Goal: Book appointment/travel/reservation

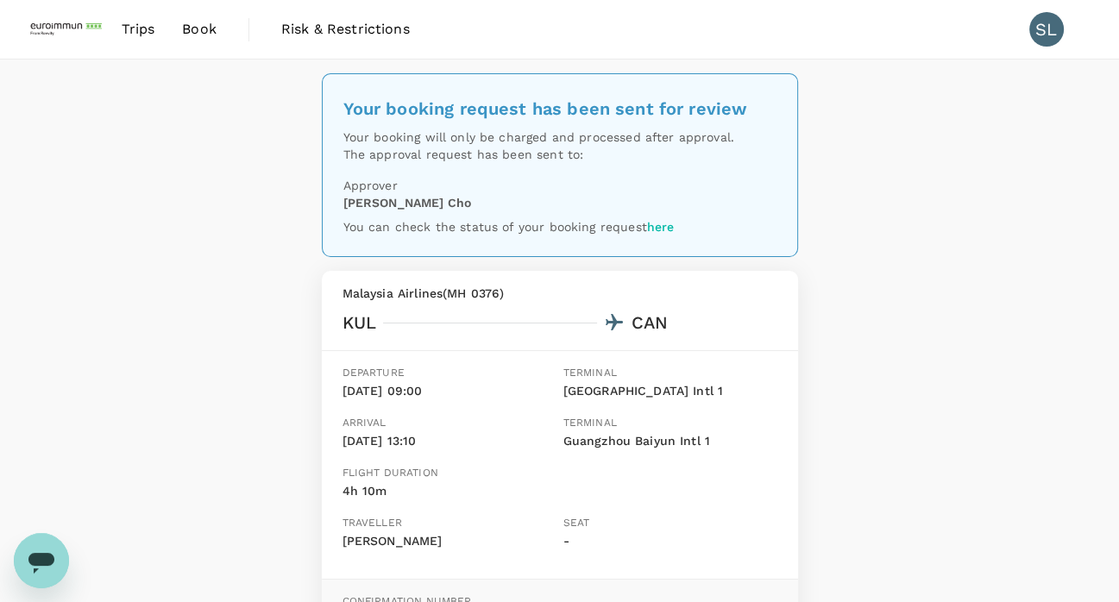
click at [157, 41] on link "Trips" at bounding box center [137, 29] width 61 height 59
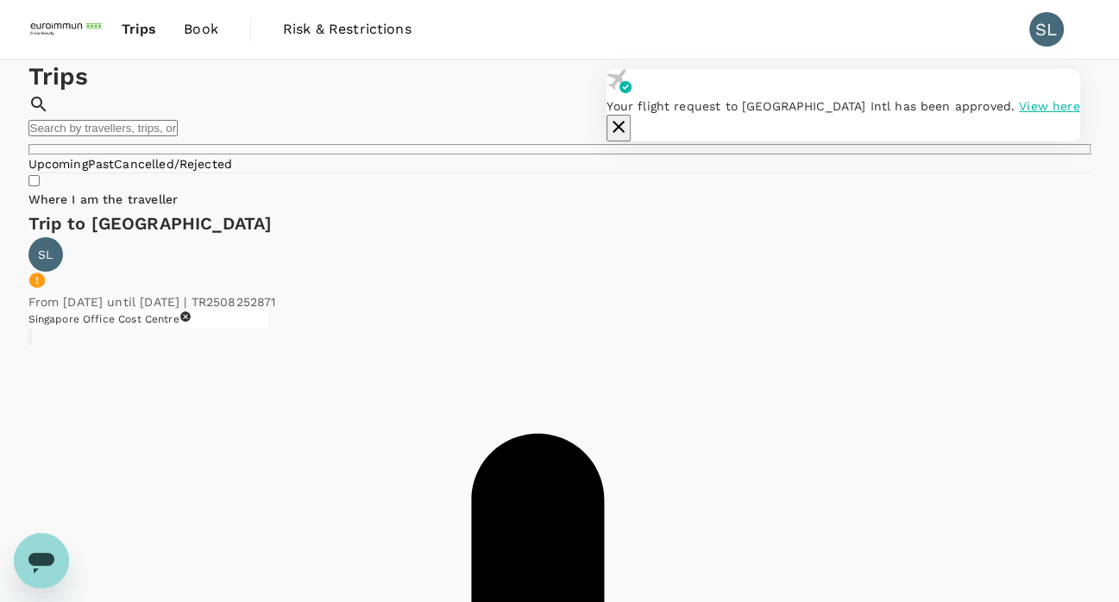
click at [1019, 113] on span "View here" at bounding box center [1049, 106] width 60 height 14
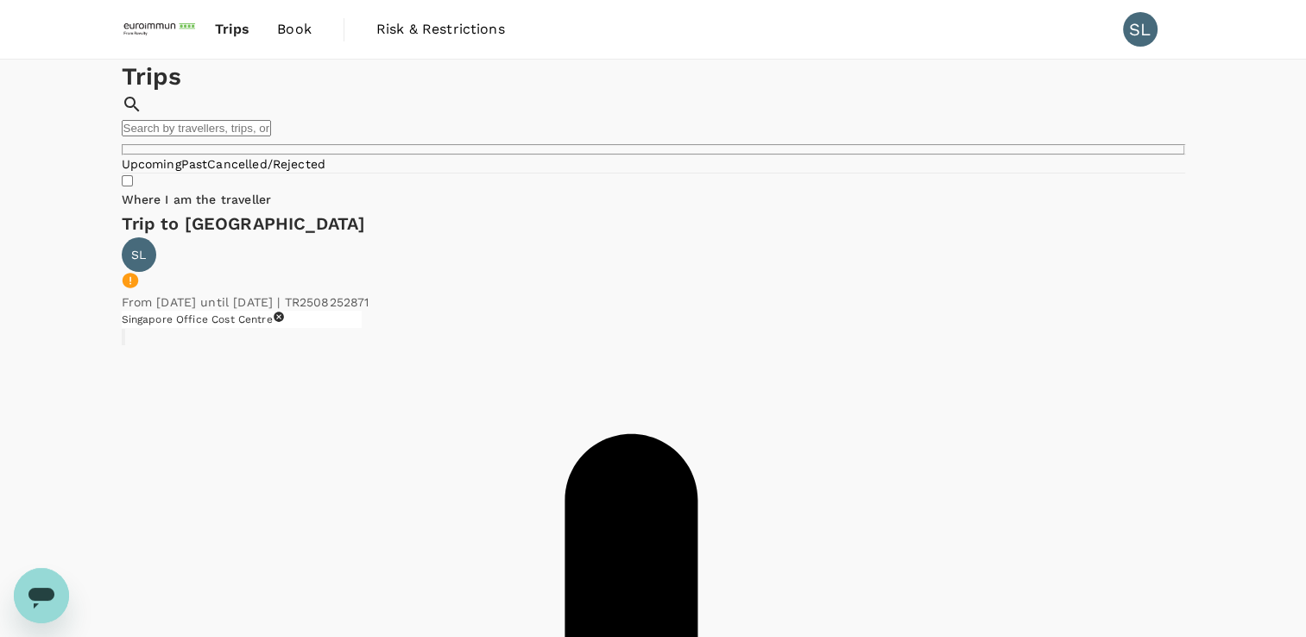
click at [169, 28] on img at bounding box center [161, 29] width 79 height 38
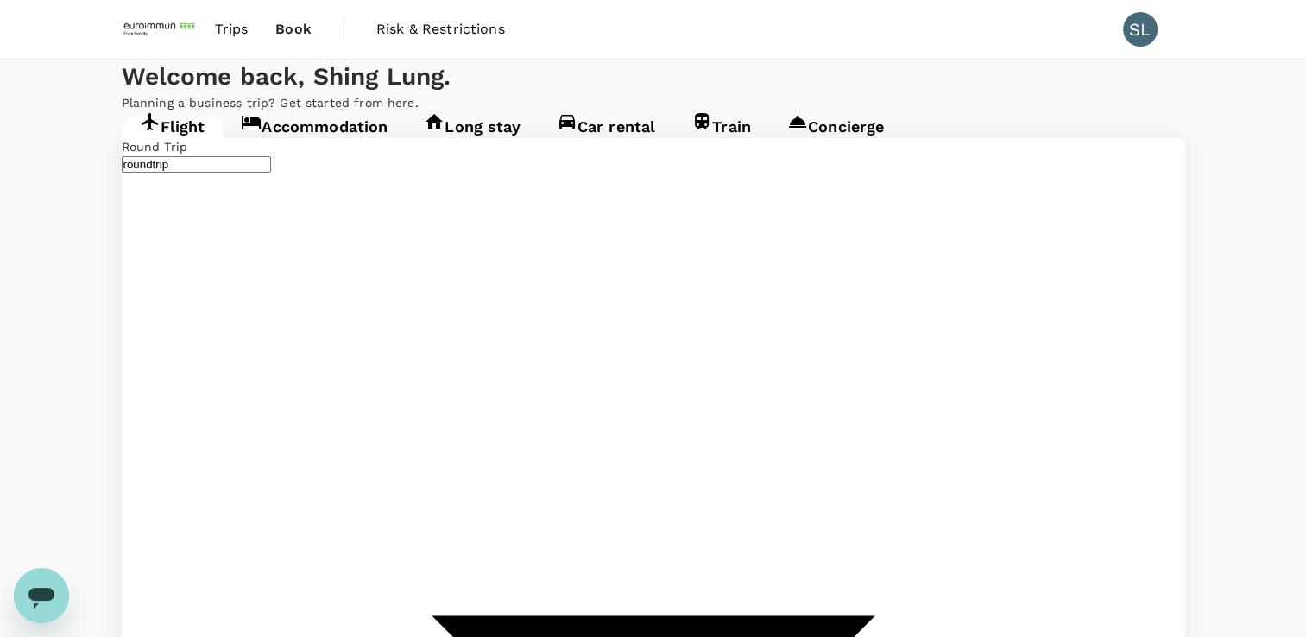
type input "Kuala Lumpur Intl ([GEOGRAPHIC_DATA])"
type input "Guangzhou Baiyun Intl (CAN)"
type input "Kuala Lumpur Intl ([GEOGRAPHIC_DATA])"
type input "Guangzhou Baiyun Intl (CAN)"
click at [342, 148] on link "Accommodation" at bounding box center [314, 132] width 183 height 31
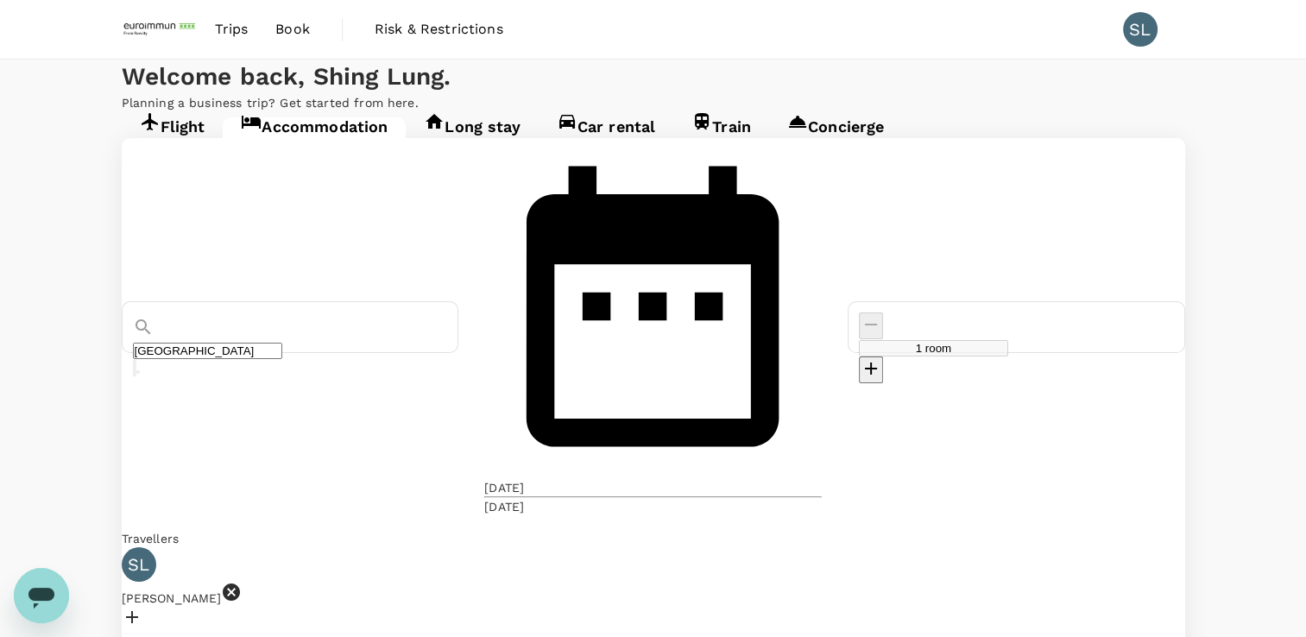
click at [282, 343] on input "Guangzhou" at bounding box center [207, 351] width 149 height 16
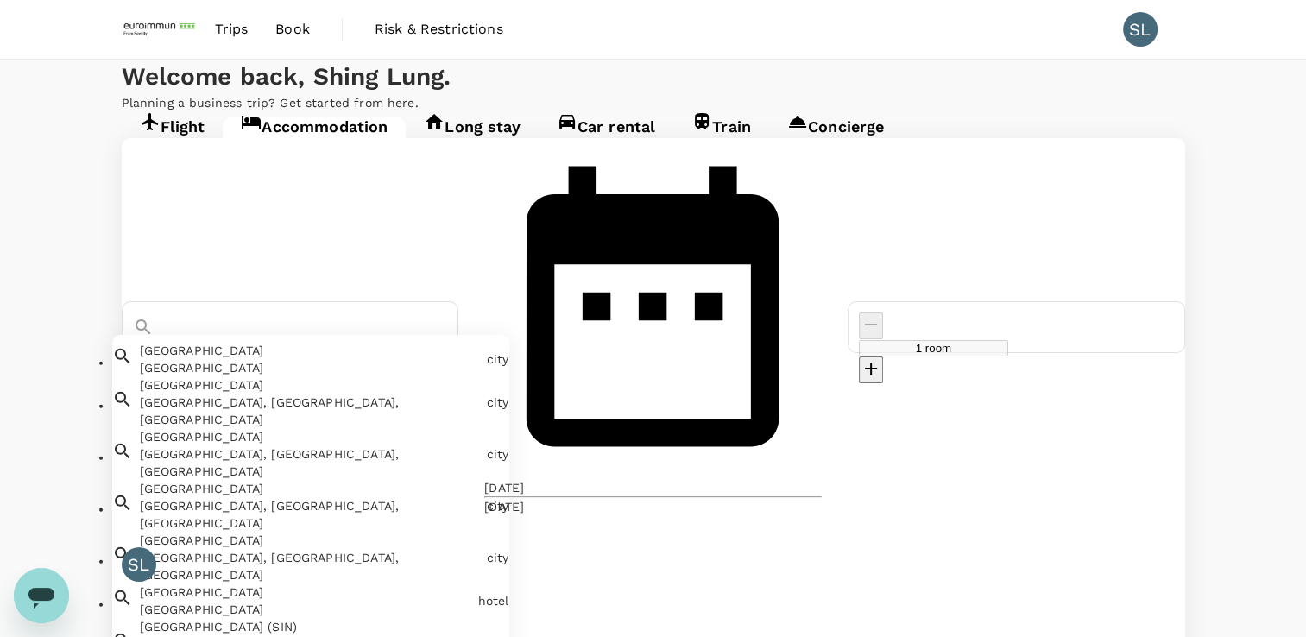
click at [282, 343] on input "Guangzhou" at bounding box center [207, 351] width 149 height 16
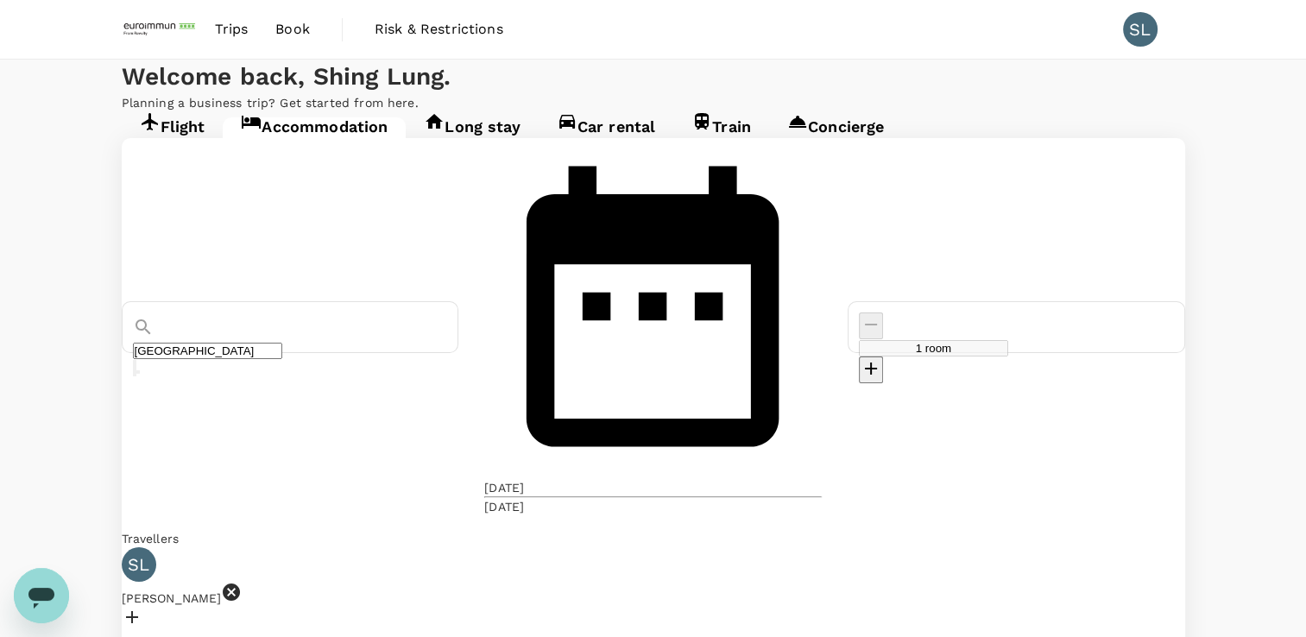
type input "[GEOGRAPHIC_DATA]"
click at [524, 479] on div "08 Oct" at bounding box center [504, 487] width 40 height 17
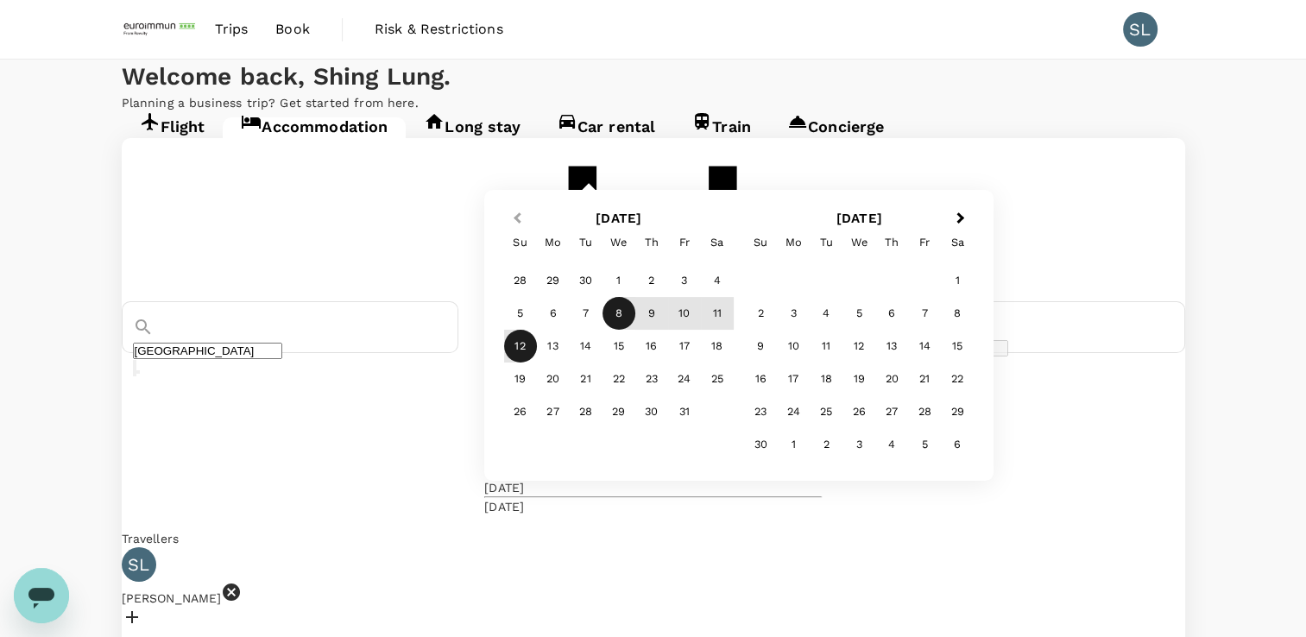
click at [517, 229] on span "Previous Month" at bounding box center [517, 219] width 0 height 20
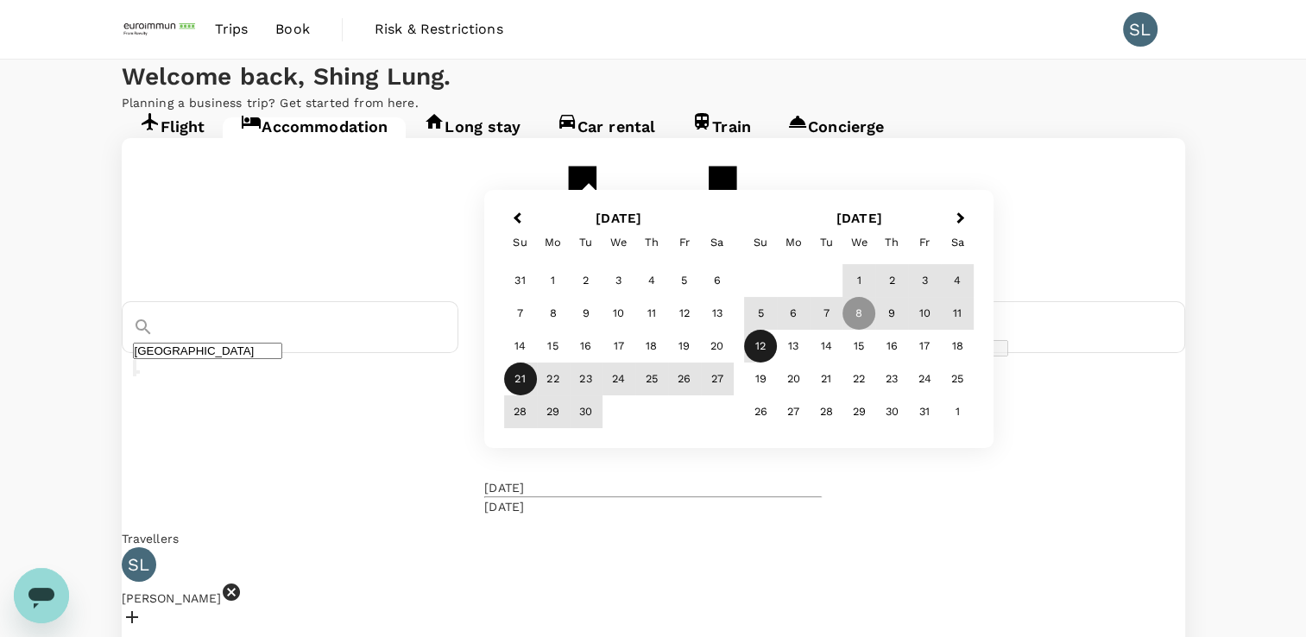
click at [537, 395] on div "21" at bounding box center [520, 379] width 33 height 33
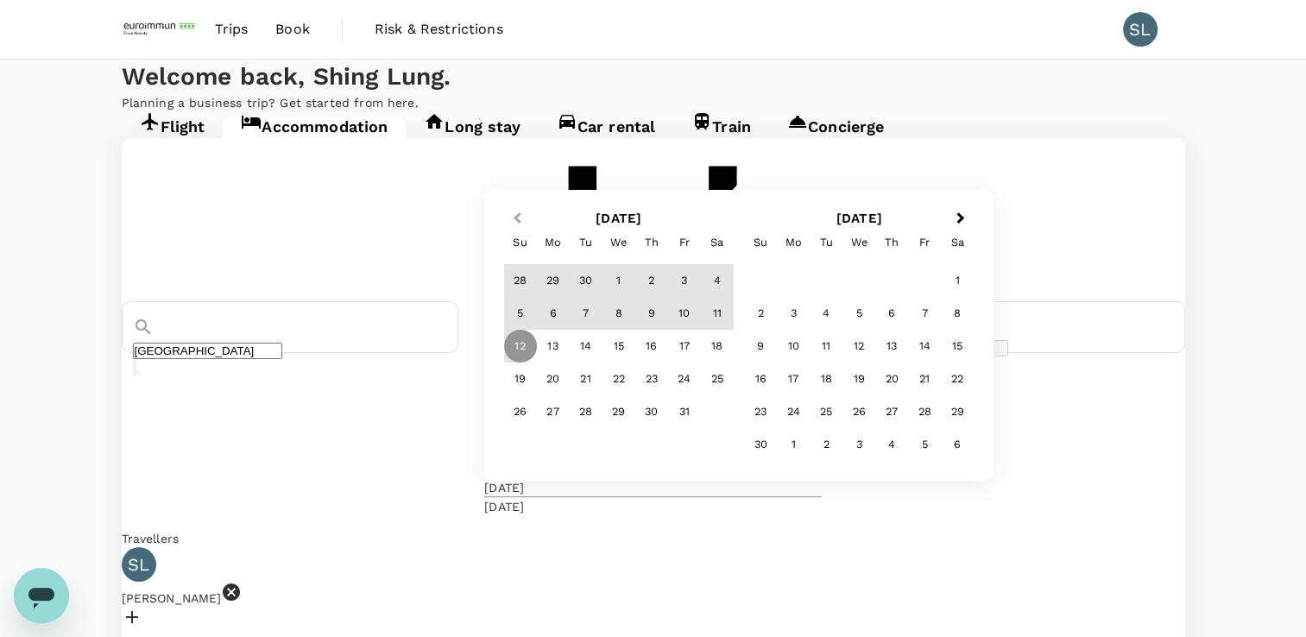
click at [529, 234] on button "Previous Month" at bounding box center [515, 220] width 28 height 28
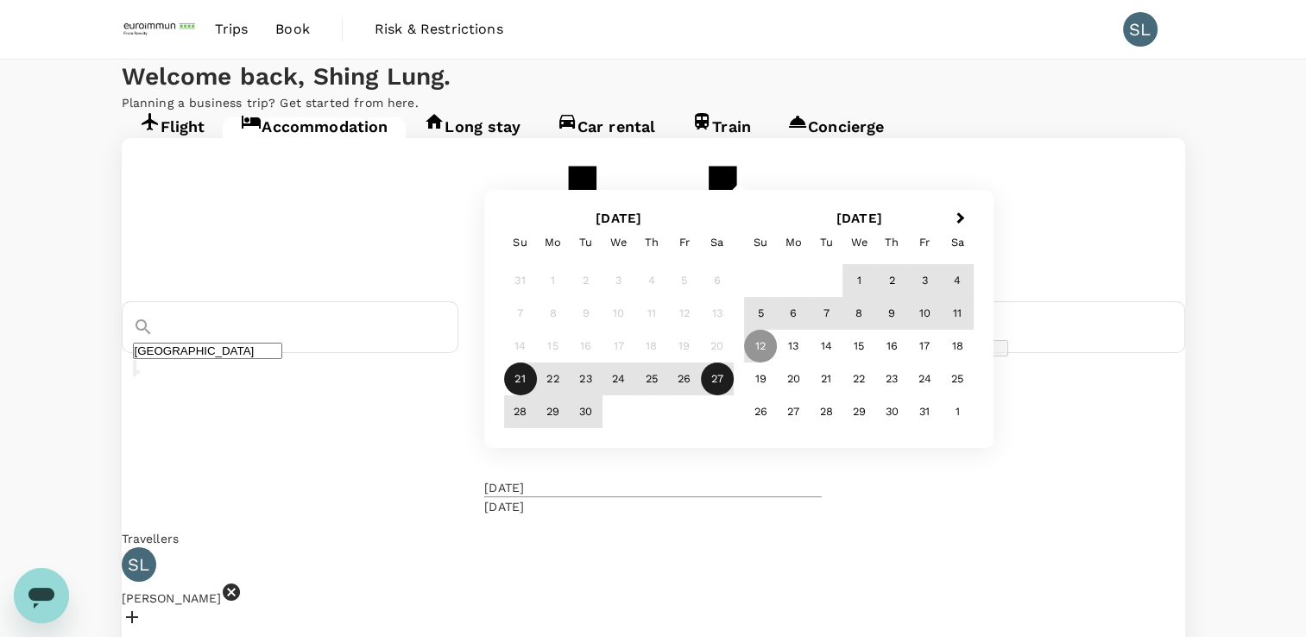
click at [734, 395] on div "27" at bounding box center [717, 379] width 33 height 33
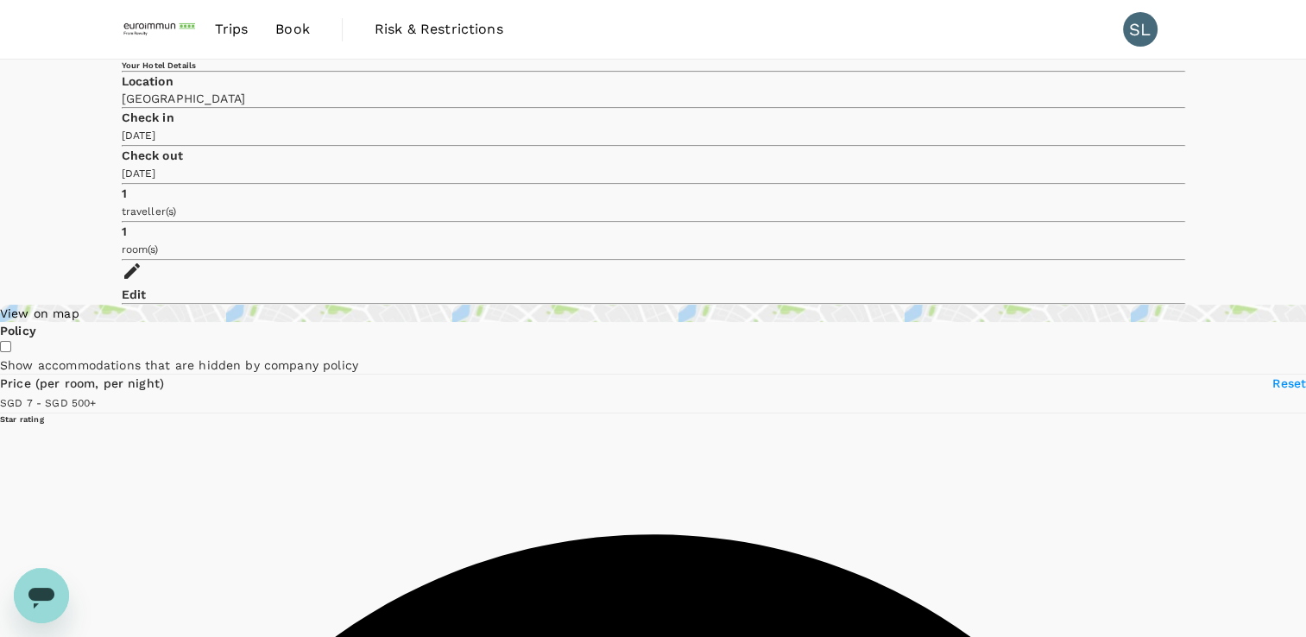
click at [96, 395] on span at bounding box center [96, 402] width 0 height 14
type input "0"
drag, startPoint x: 124, startPoint y: 392, endPoint x: 110, endPoint y: 392, distance: 13.8
click at [96, 395] on span at bounding box center [96, 402] width 0 height 14
type input "160"
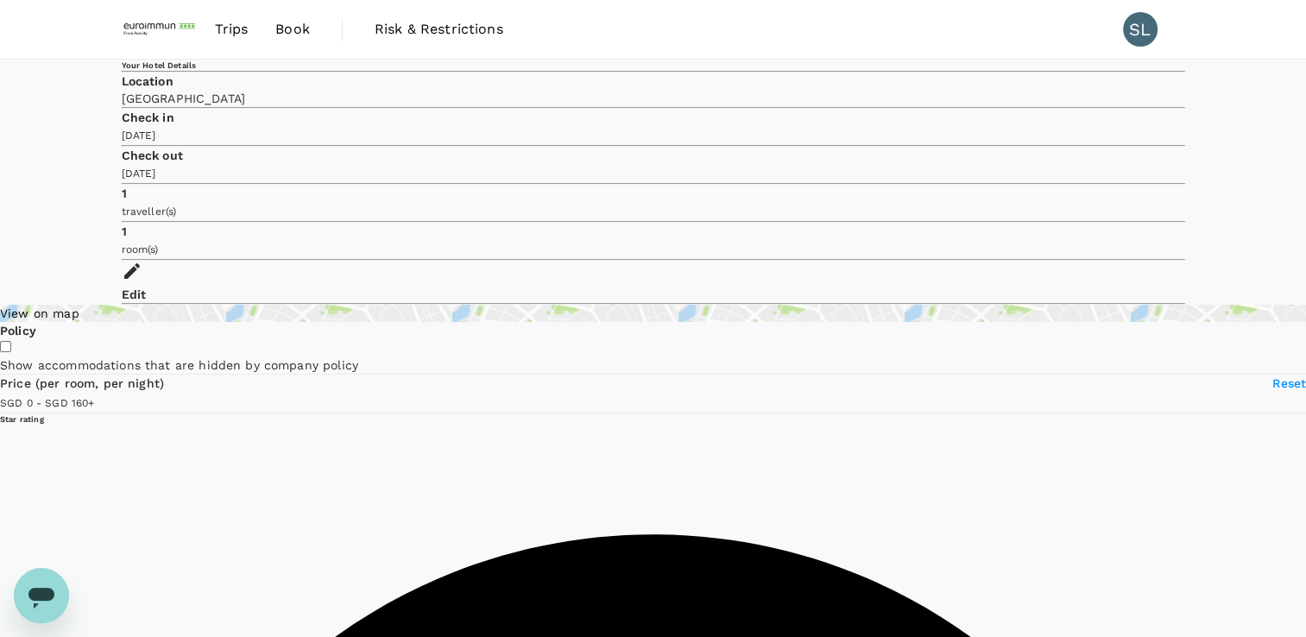
drag, startPoint x: 343, startPoint y: 399, endPoint x: 190, endPoint y: 397, distance: 152.8
click at [94, 397] on span at bounding box center [94, 402] width 0 height 14
drag, startPoint x: 133, startPoint y: 395, endPoint x: 152, endPoint y: 394, distance: 19.0
click at [105, 395] on span at bounding box center [105, 402] width 0 height 14
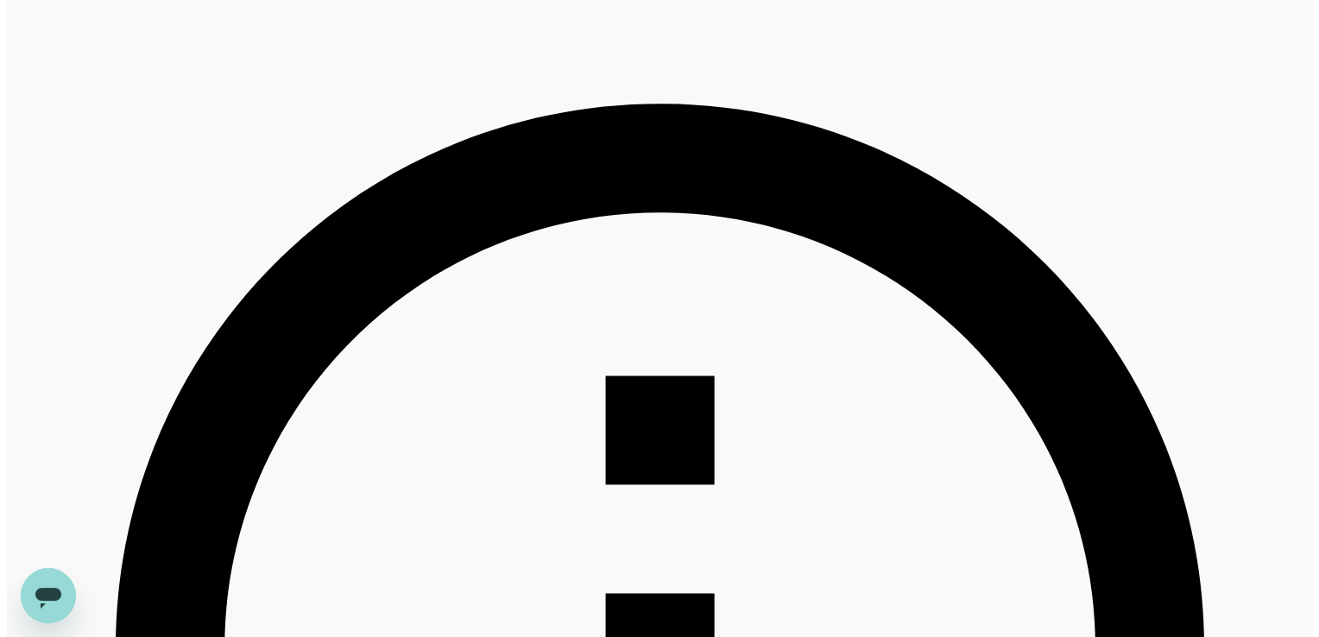
scroll to position [432, 0]
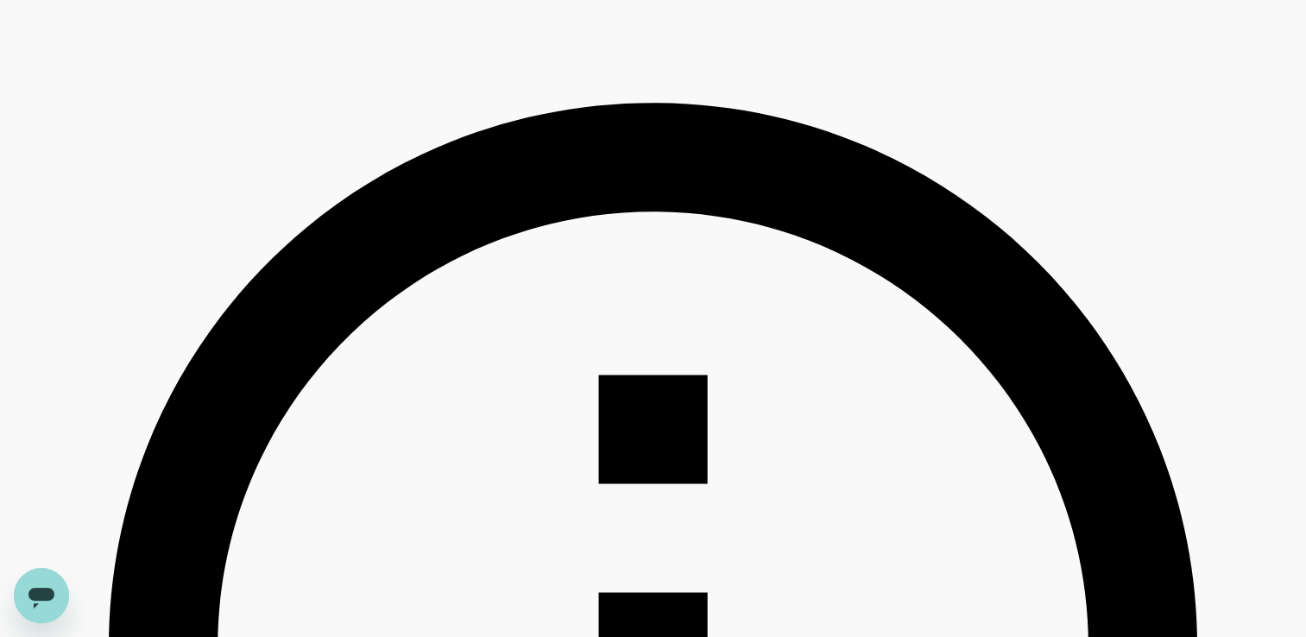
type input "101.76"
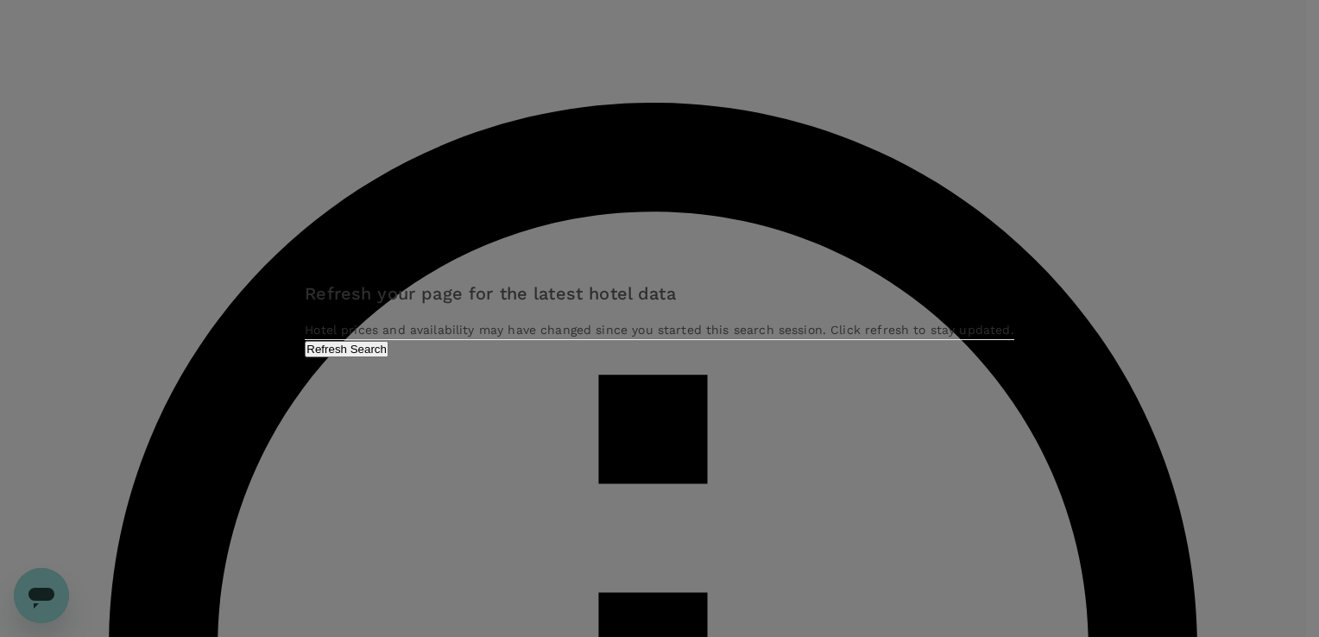
click at [388, 357] on button "Refresh Search" at bounding box center [347, 349] width 84 height 16
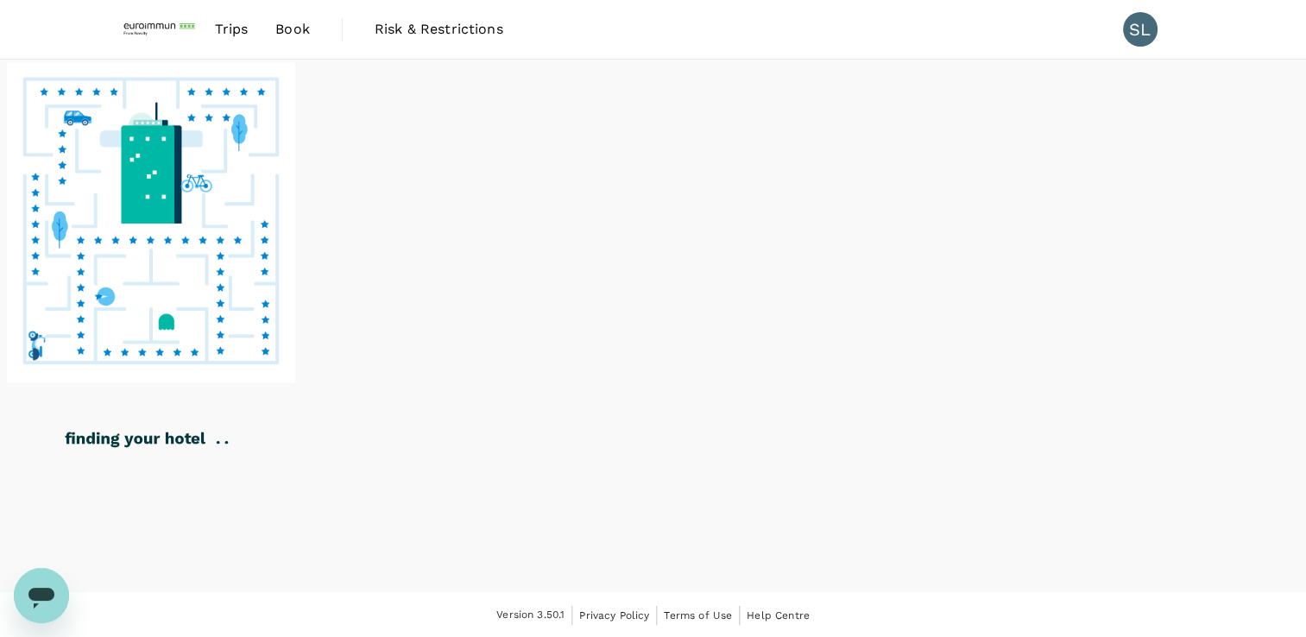
drag, startPoint x: 587, startPoint y: 348, endPoint x: 589, endPoint y: 309, distance: 38.9
click at [296, 310] on image at bounding box center [151, 222] width 289 height 320
click at [296, 315] on image at bounding box center [151, 222] width 289 height 320
click at [296, 368] on image at bounding box center [151, 222] width 289 height 320
click at [296, 297] on image at bounding box center [151, 222] width 289 height 320
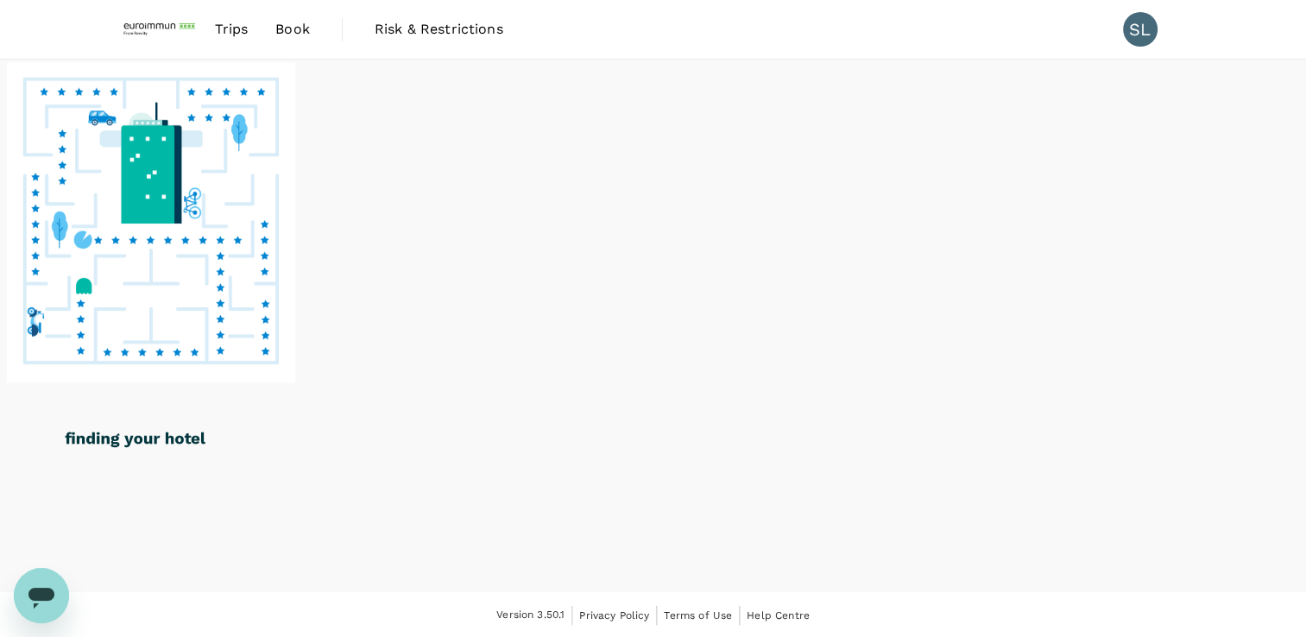
click at [296, 318] on image at bounding box center [151, 222] width 289 height 320
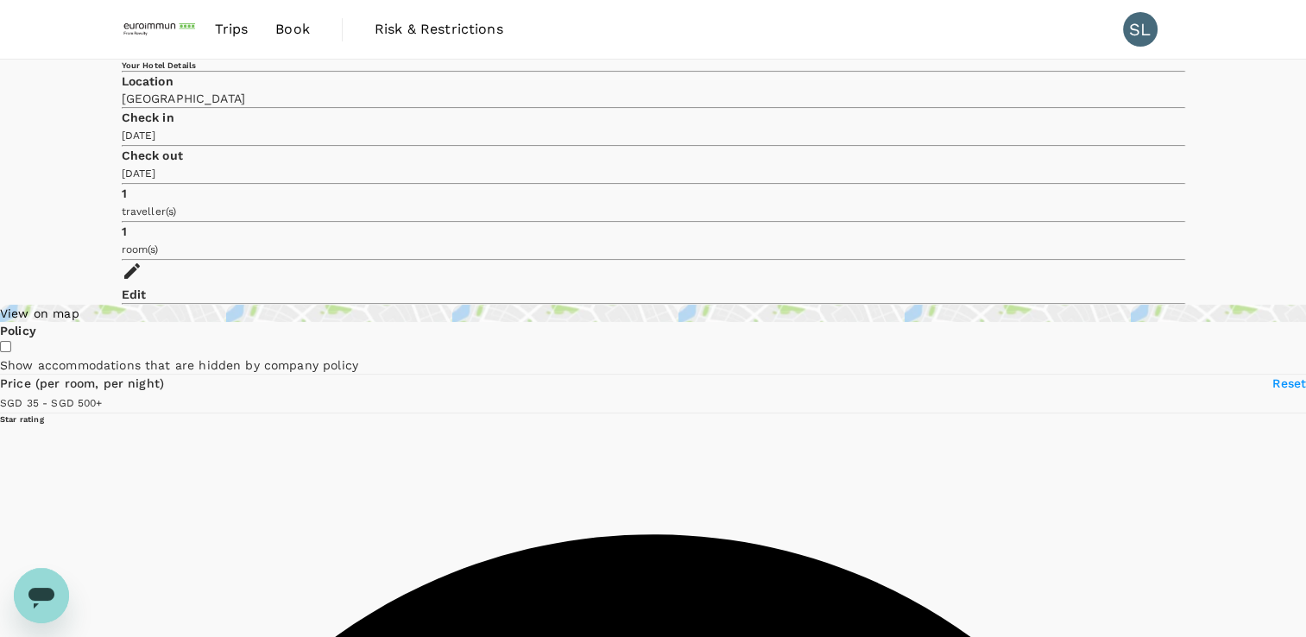
type input "499.86"
type input "34.76"
type input "499.76"
type input "28.76"
drag, startPoint x: 269, startPoint y: 399, endPoint x: 197, endPoint y: 399, distance: 72.5
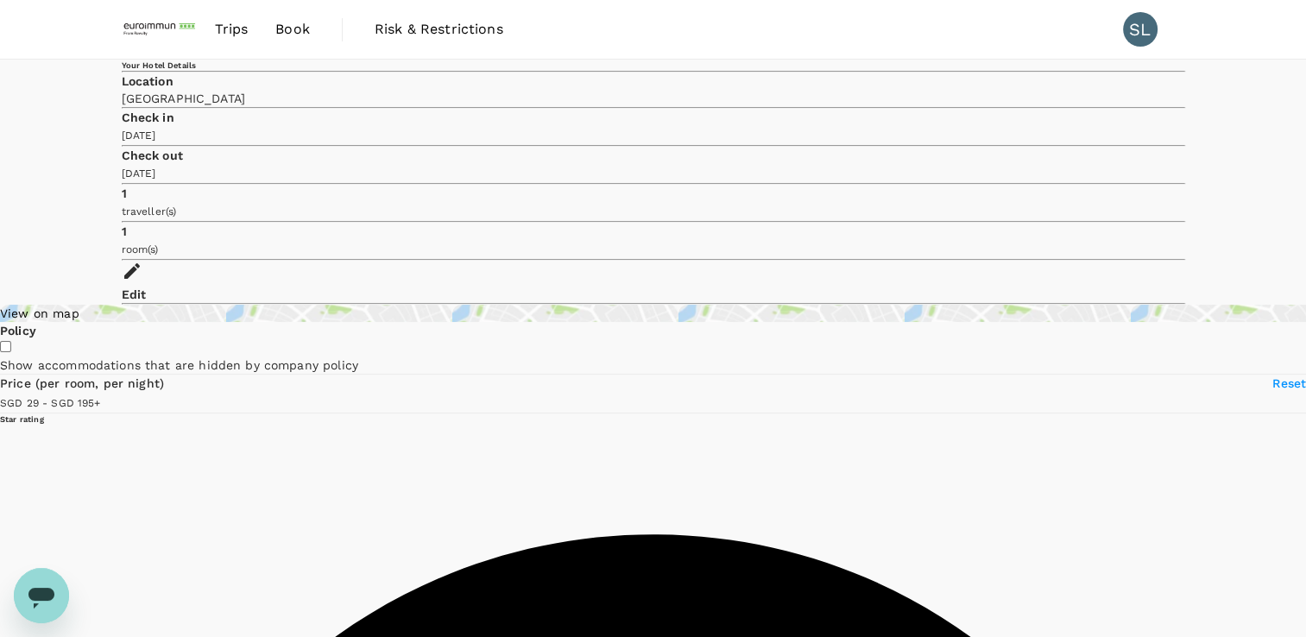
click at [101, 399] on span at bounding box center [101, 402] width 0 height 14
drag, startPoint x: 186, startPoint y: 384, endPoint x: 194, endPoint y: 388, distance: 8.9
click at [101, 395] on span at bounding box center [101, 402] width 0 height 14
type input "189.76"
type input "33.76"
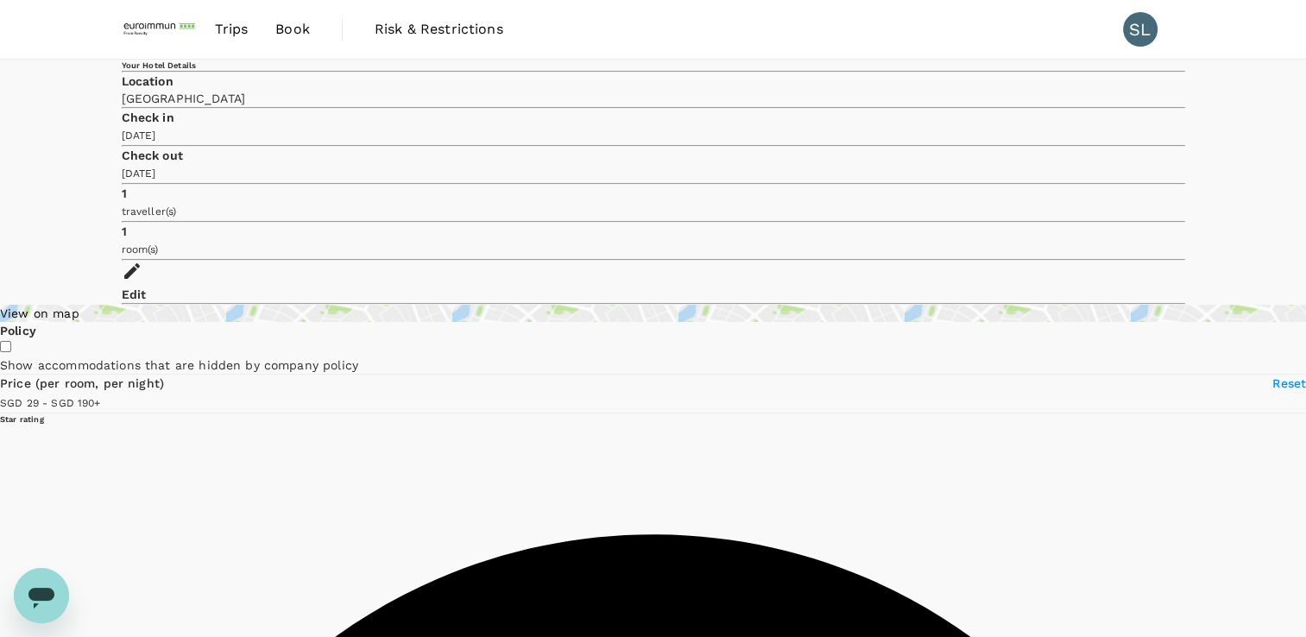
type input "189.76"
type input "33.76"
type input "189.76"
type input "37.76"
type input "189.76"
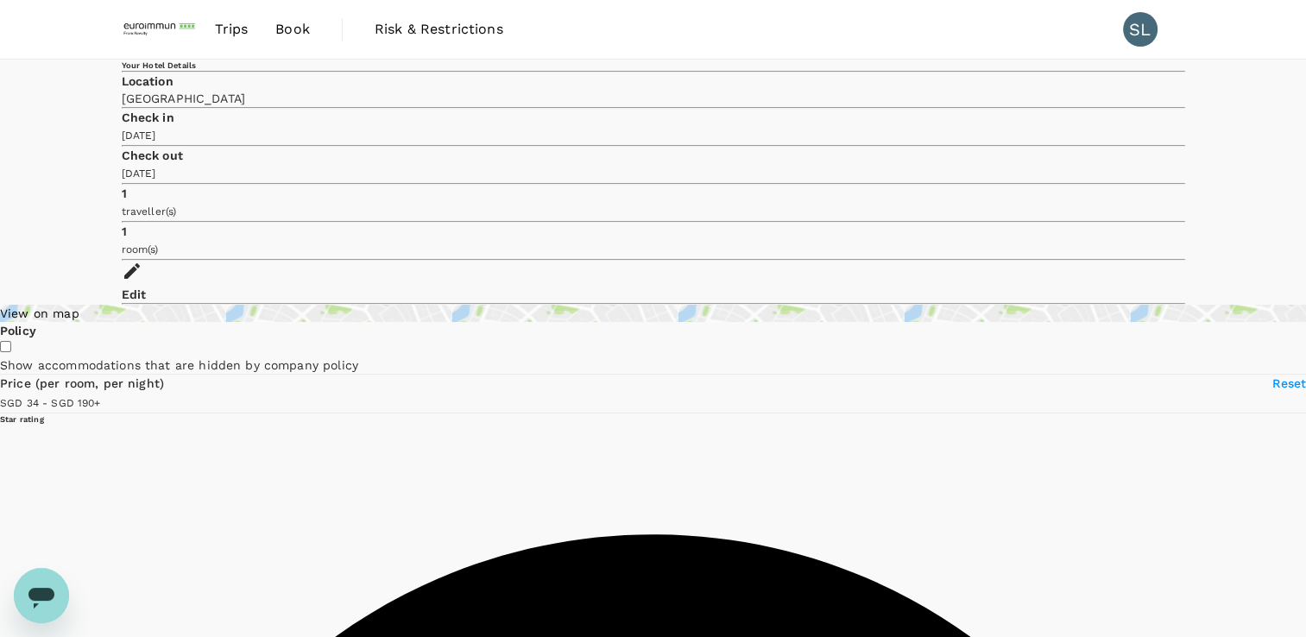
type input "39.76"
type input "189.76"
type input "46.76"
type input "189.76"
type input "46.76"
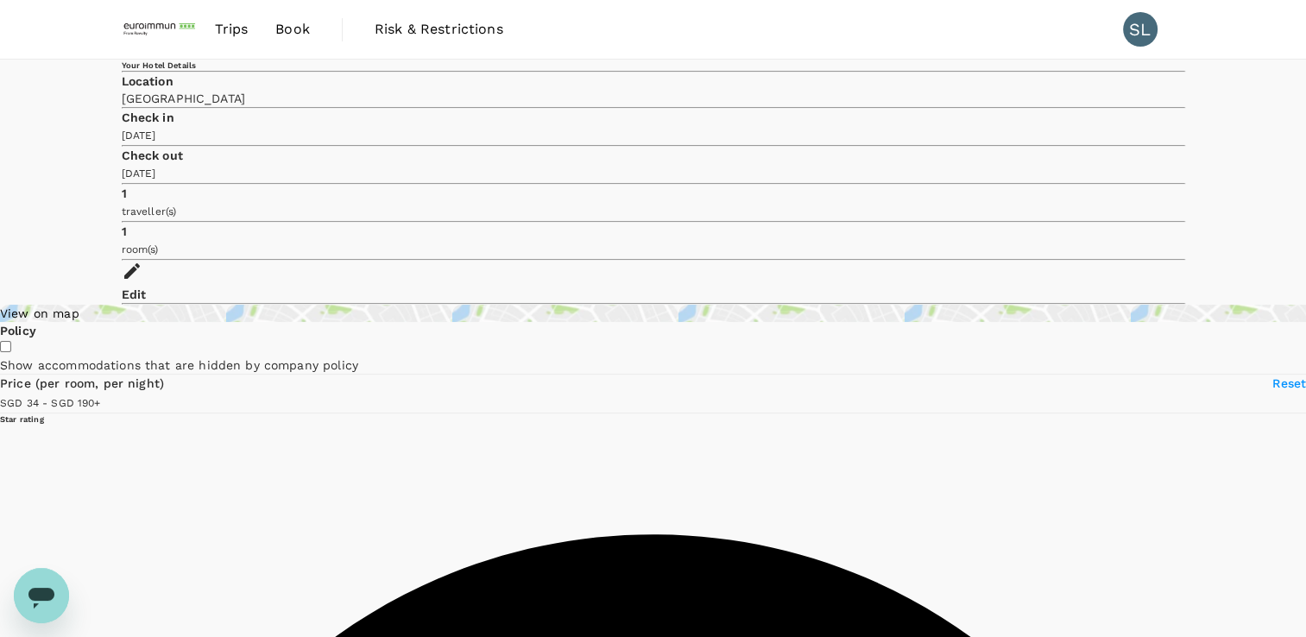
type input "189.76"
type input "52.76"
type input "189.76"
type input "54.76"
type input "189.76"
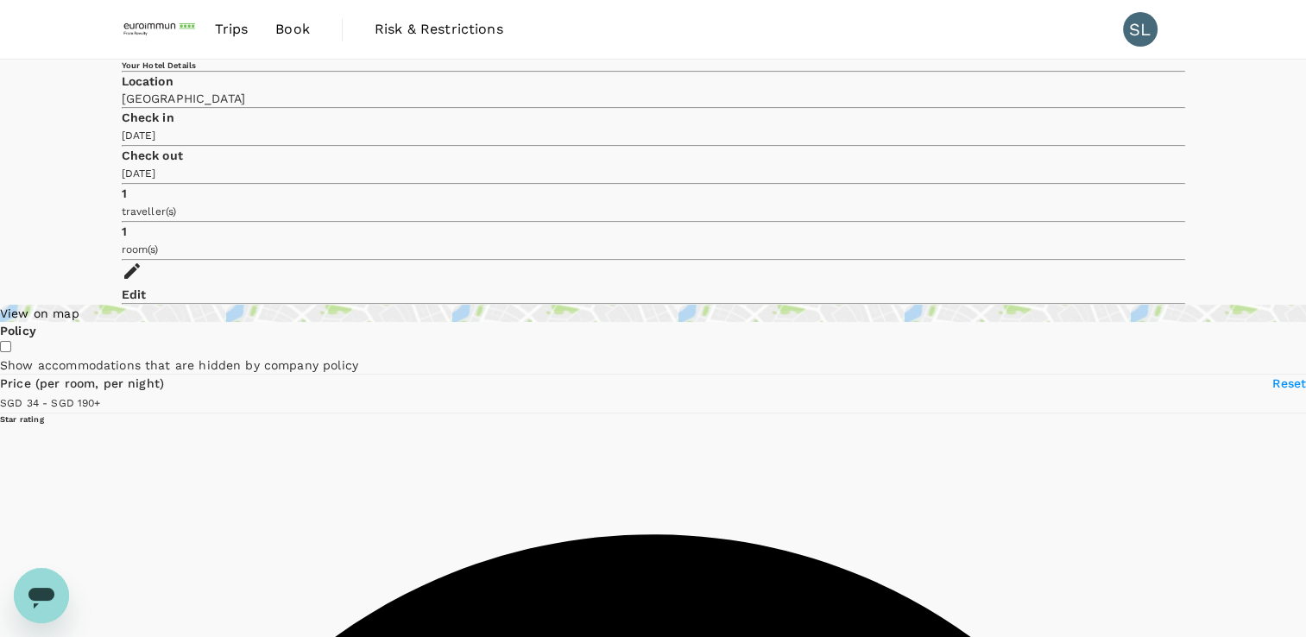
type input "58.76"
type input "189.76"
type input "58.76"
type input "189.76"
type input "61.76"
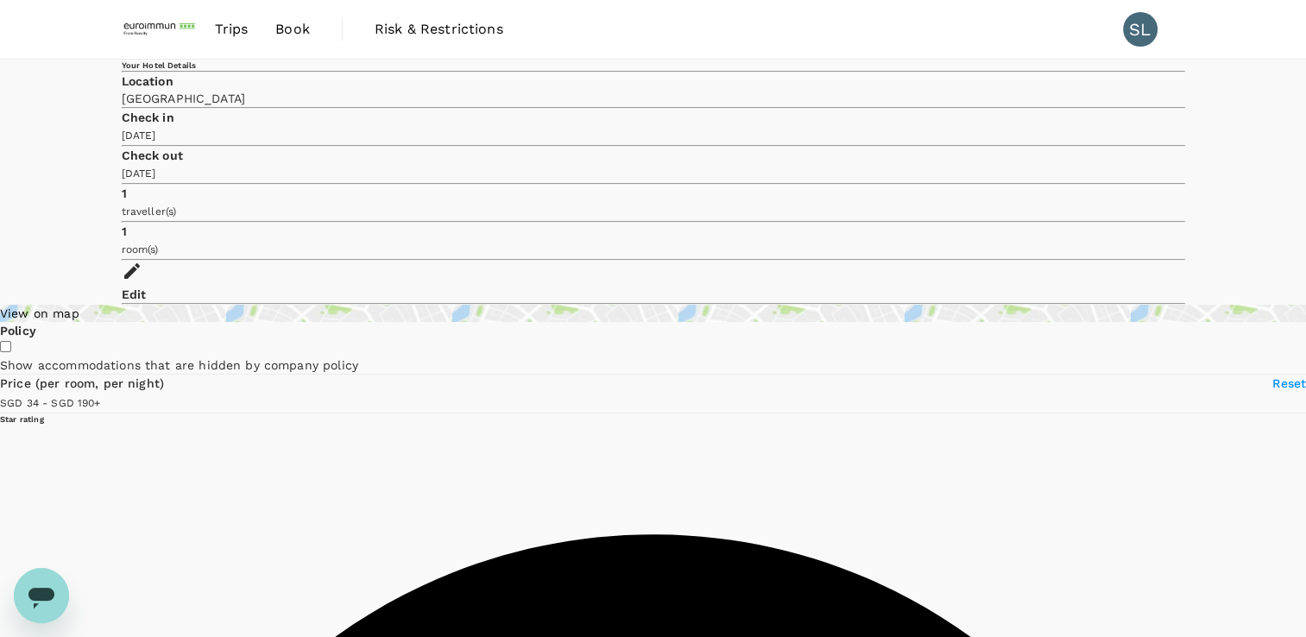
type input "189.76"
type input "65.76"
type input "189.76"
type input "69.76"
type input "189.76"
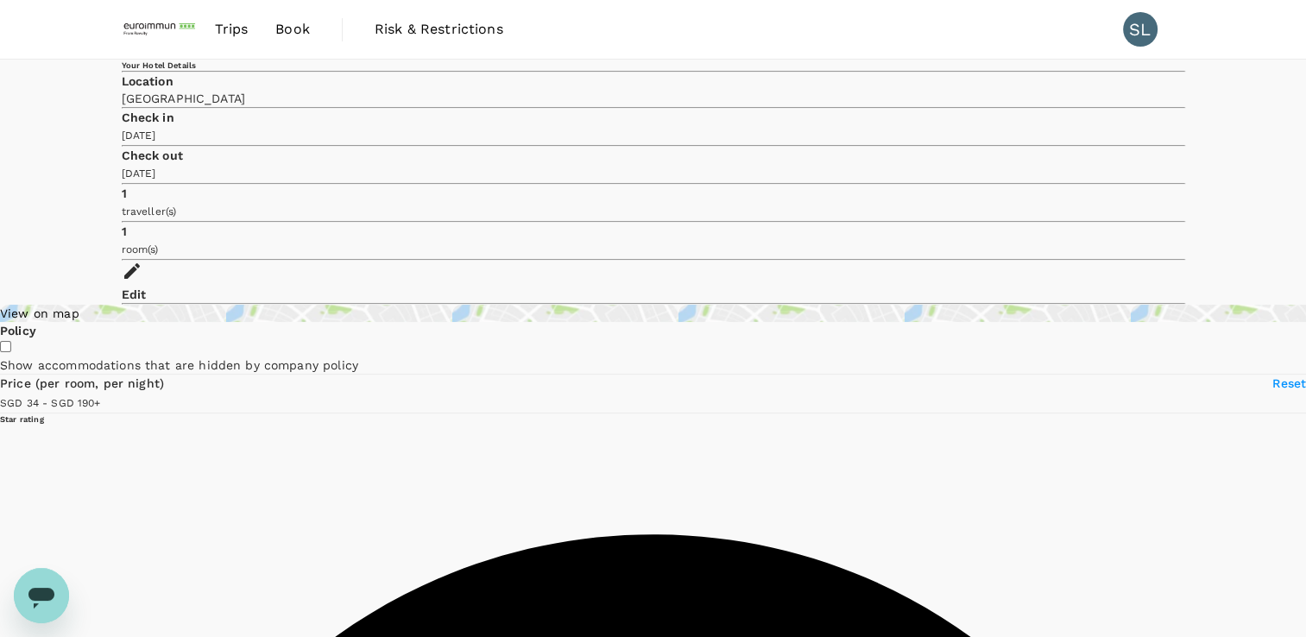
type input "73.76"
type input "189.76"
type input "77.76"
type input "189.76"
type input "77.76"
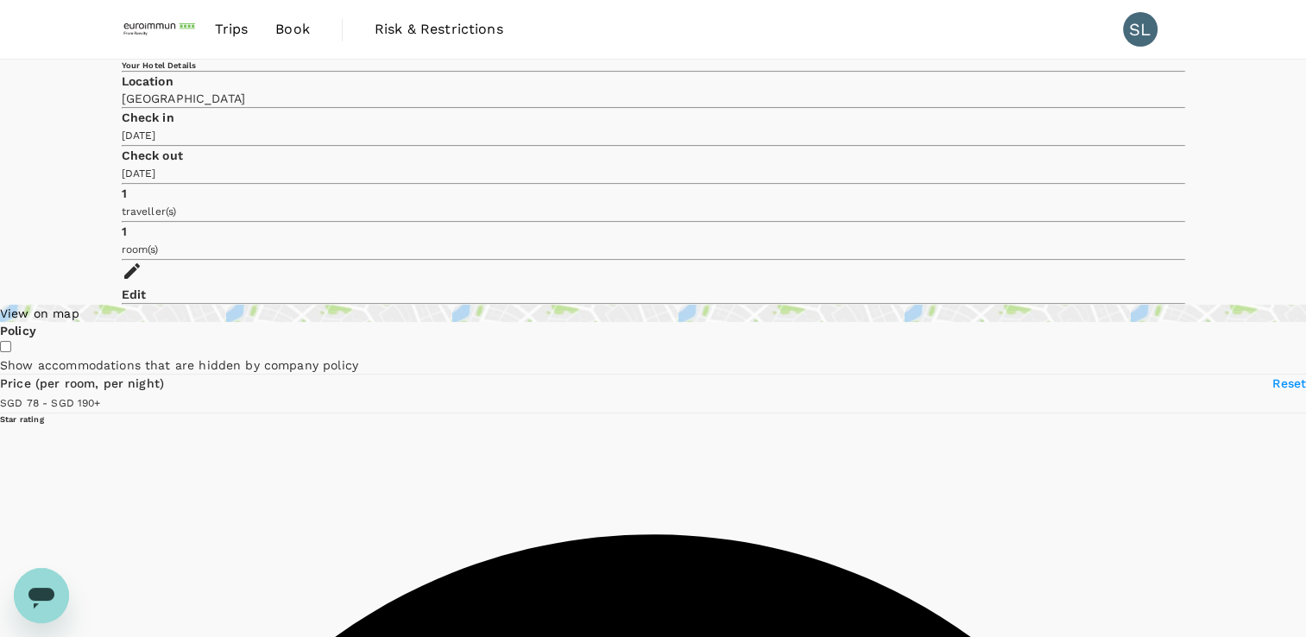
type input "189.76"
type input "79.76"
type input "189.76"
type input "79.76"
type input "189.76"
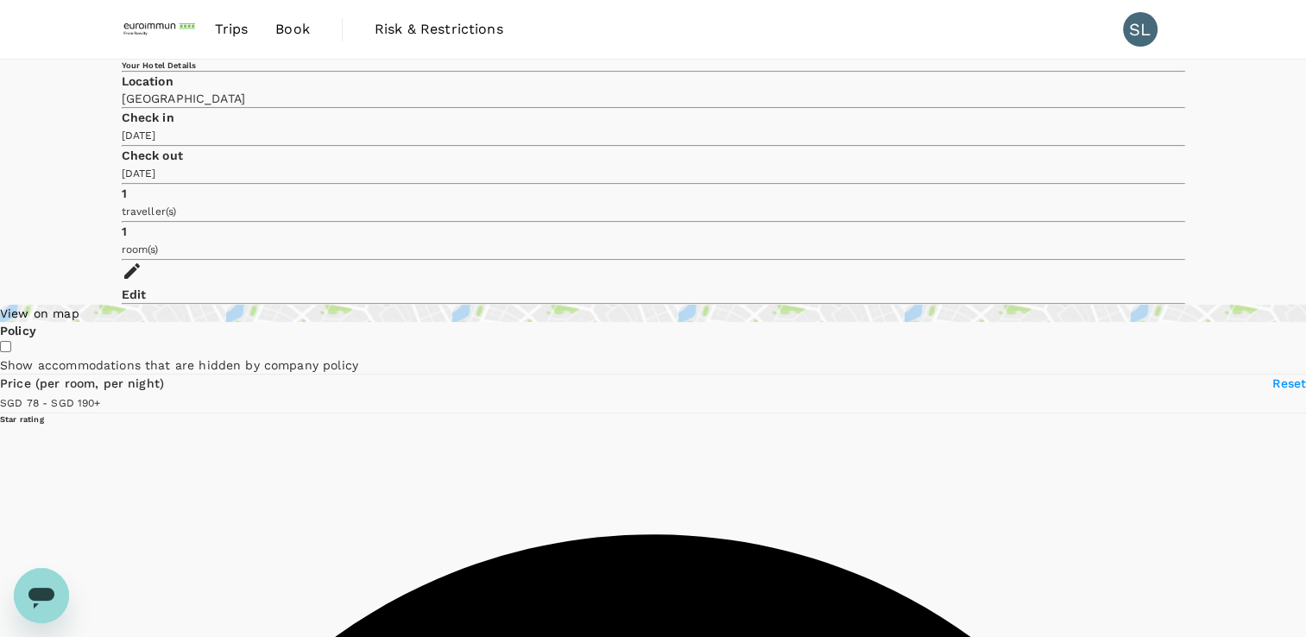
type input "80.76"
type input "189.76"
type input "84.76"
type input "189.76"
type input "84.76"
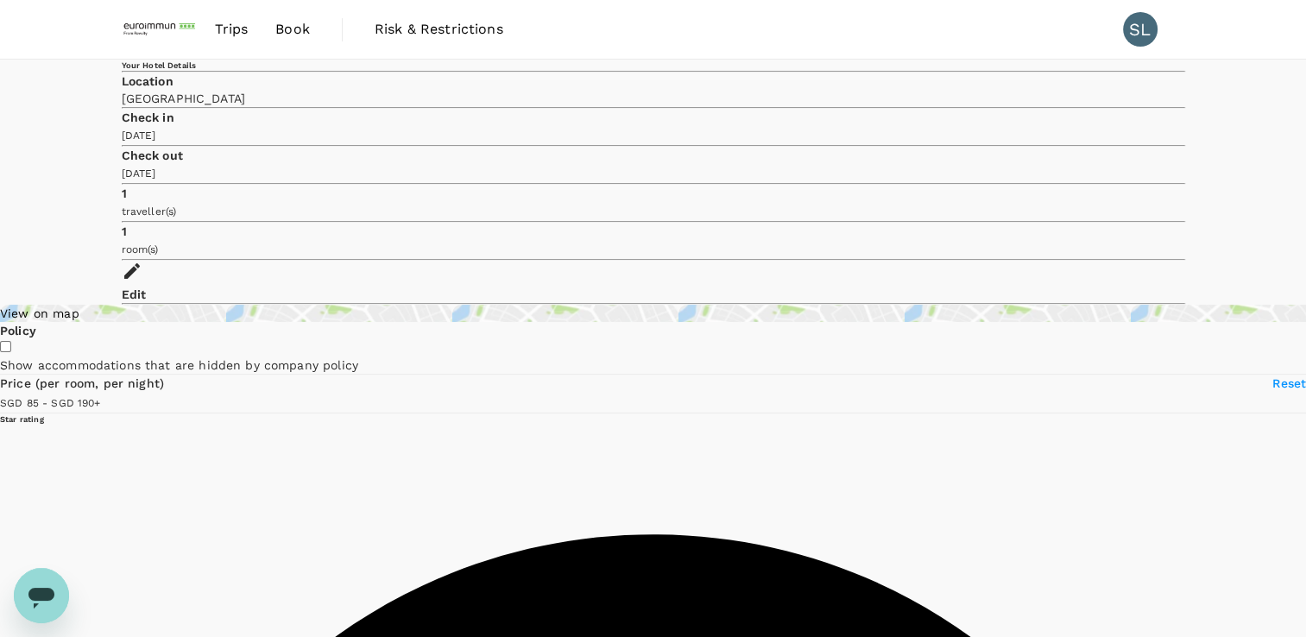
type input "189.76"
type input "84.76"
type input "189.76"
type input "84.76"
type input "189.76"
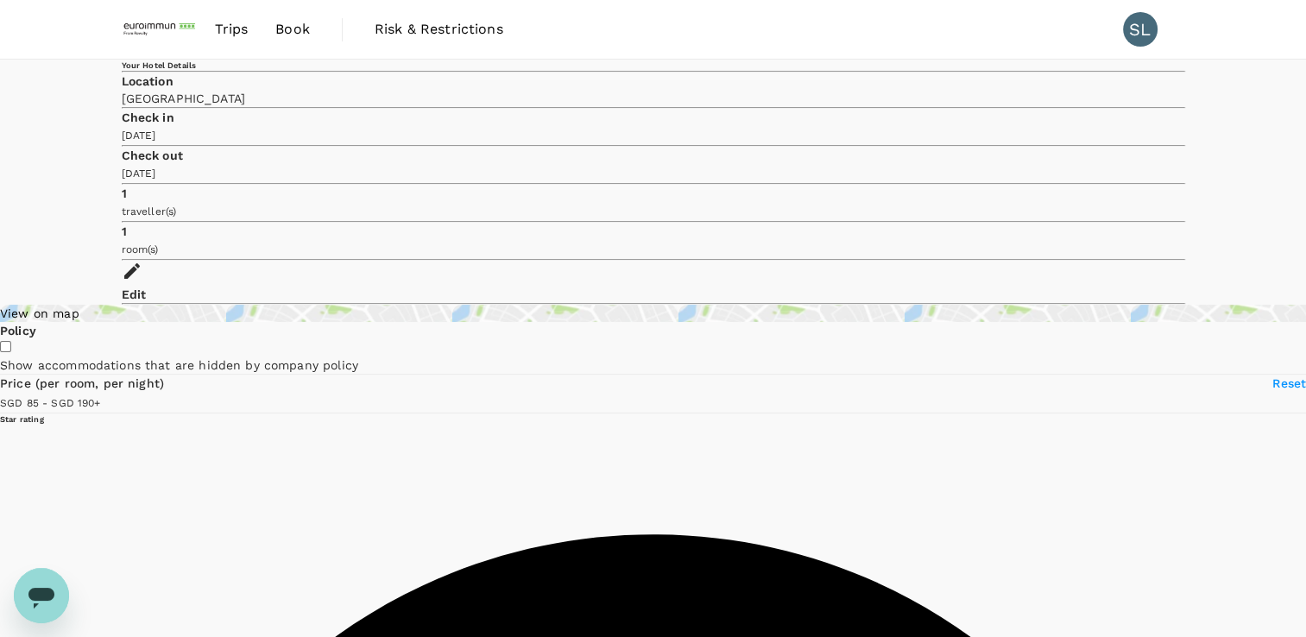
type input "88.76"
type input "189.76"
type input "98.76"
type input "189.76"
type input "98.76"
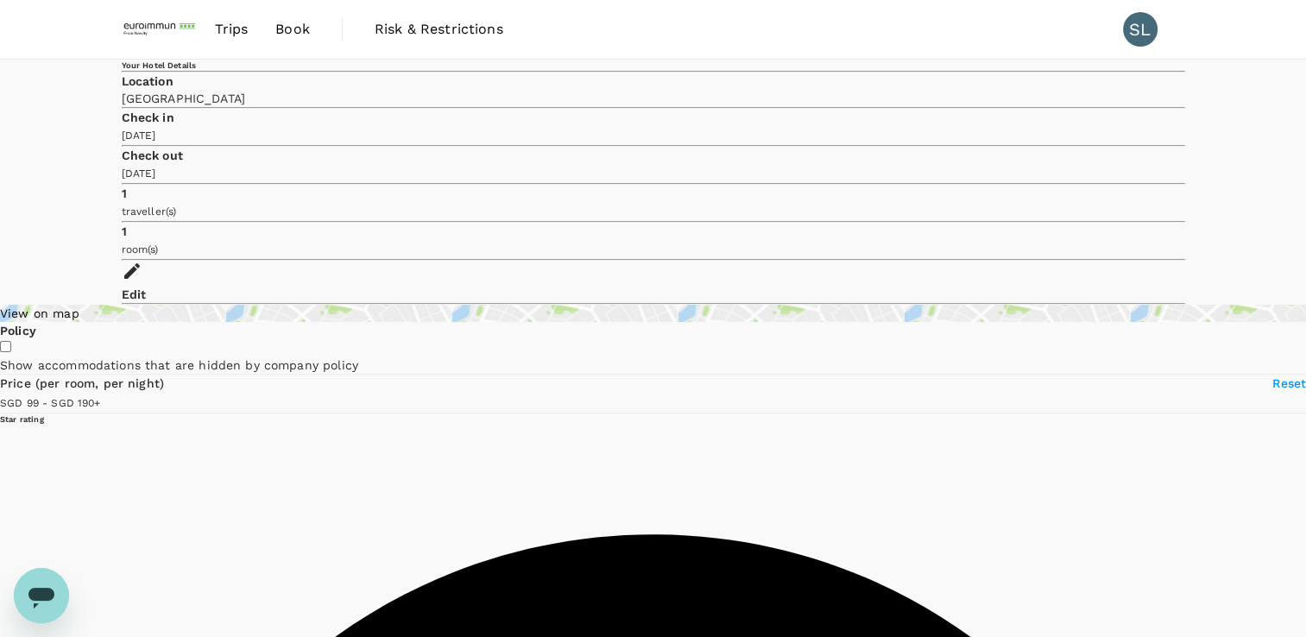
type input "189.76"
type input "103.76"
type input "189.76"
drag, startPoint x: 123, startPoint y: 391, endPoint x: 155, endPoint y: 388, distance: 32.0
click at [105, 395] on span at bounding box center [105, 402] width 0 height 14
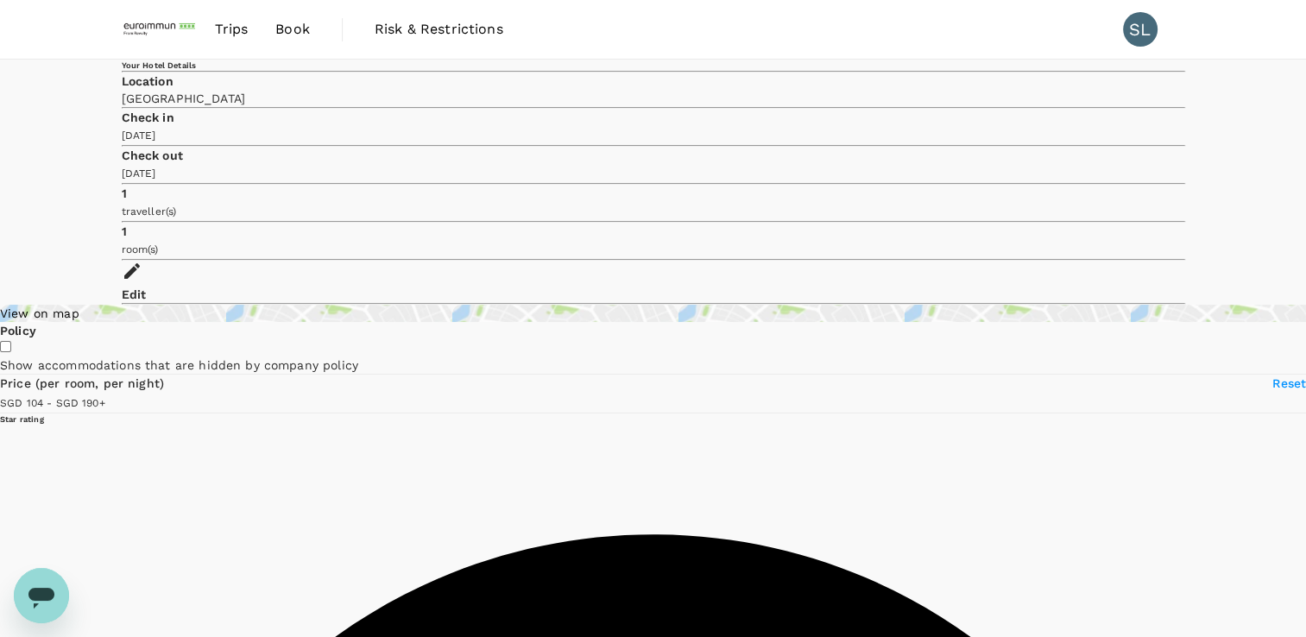
type input "103.76"
type input "189.76"
type input "103.76"
type input "189.76"
type input "103.76"
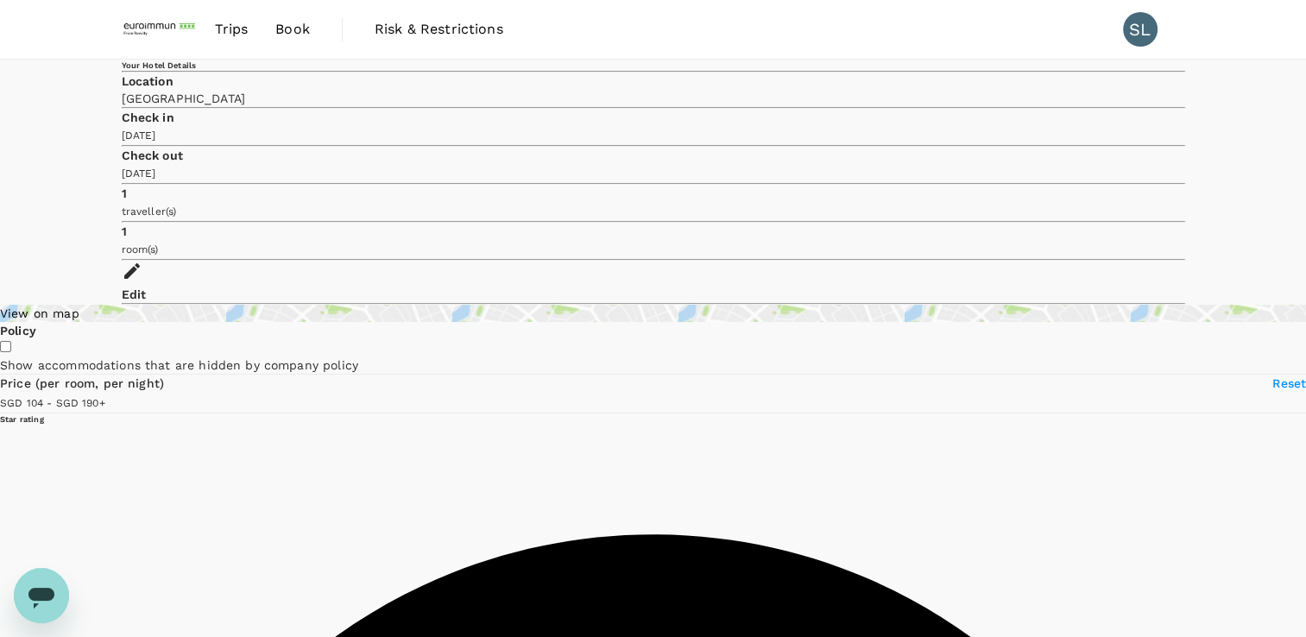
type input "189.76"
type input "103.76"
type input "189.76"
type input "103.76"
type input "189.76"
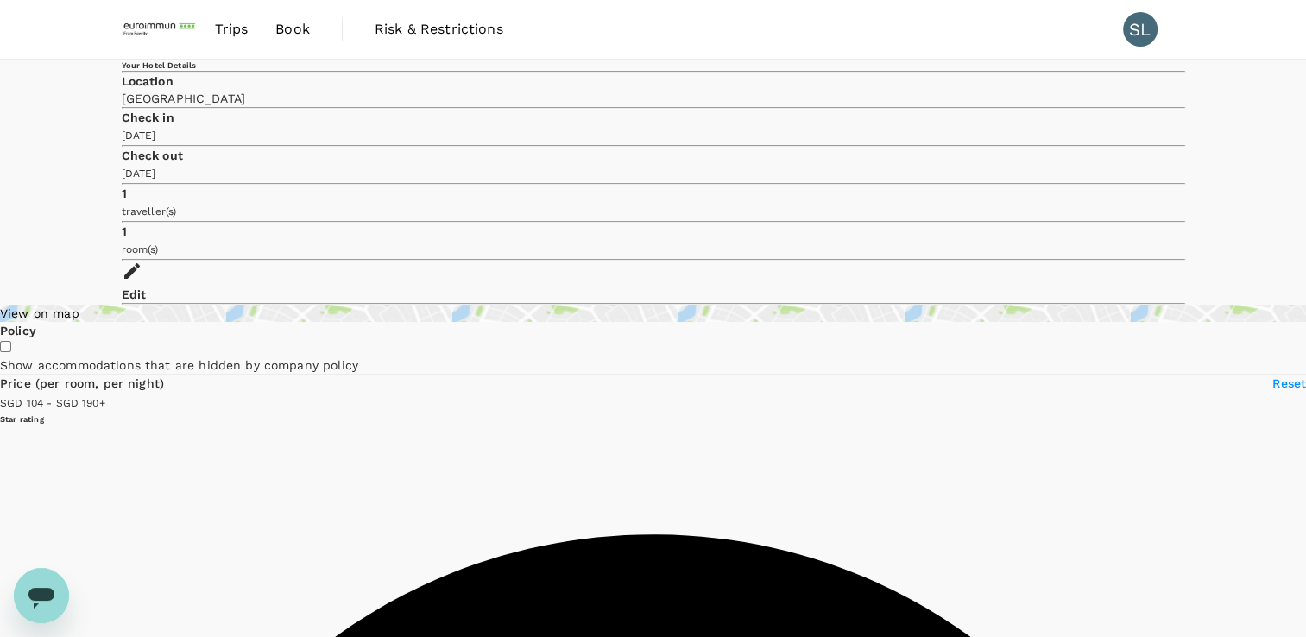
click at [268, 305] on div "View on map" at bounding box center [653, 313] width 1306 height 17
type input "103.76"
type input "189.76"
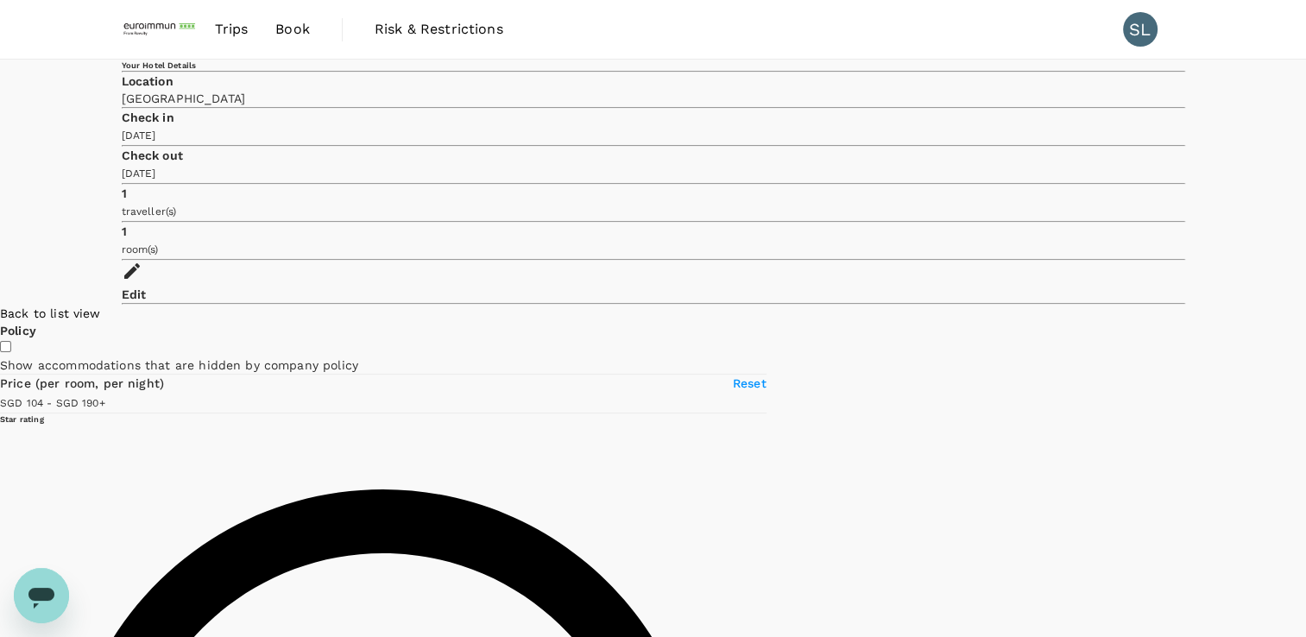
type input "103.76"
type input "189.76"
type input "103.76"
type input "189.76"
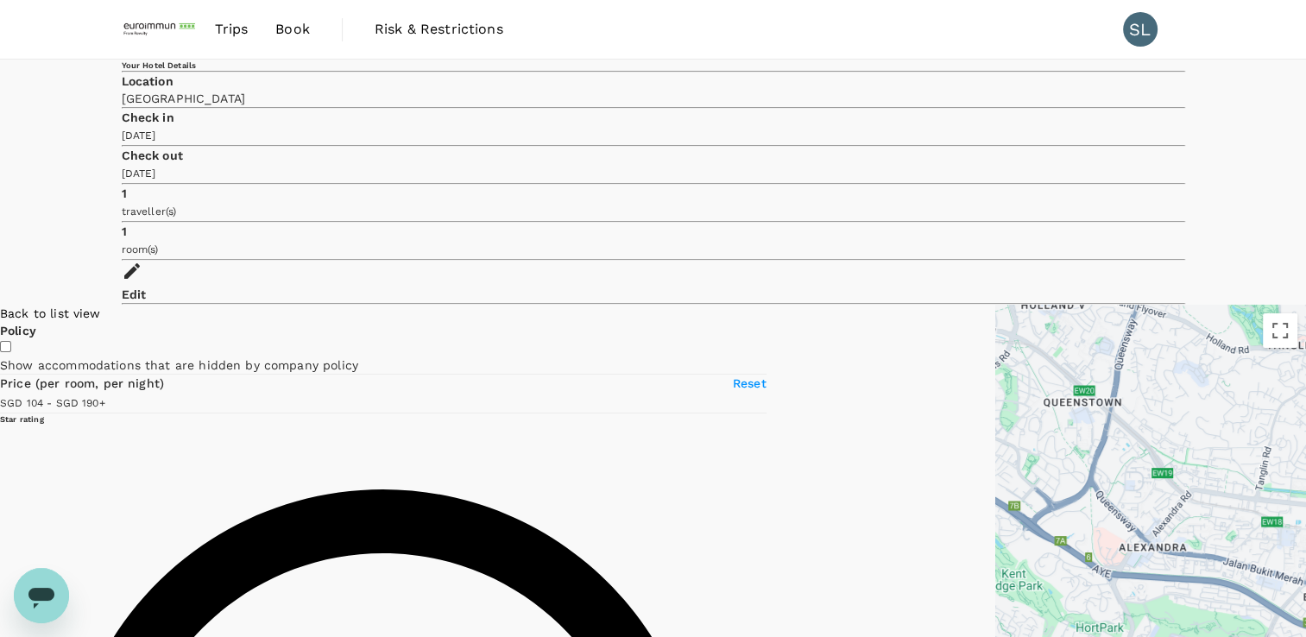
type input "103.76"
type input "189.76"
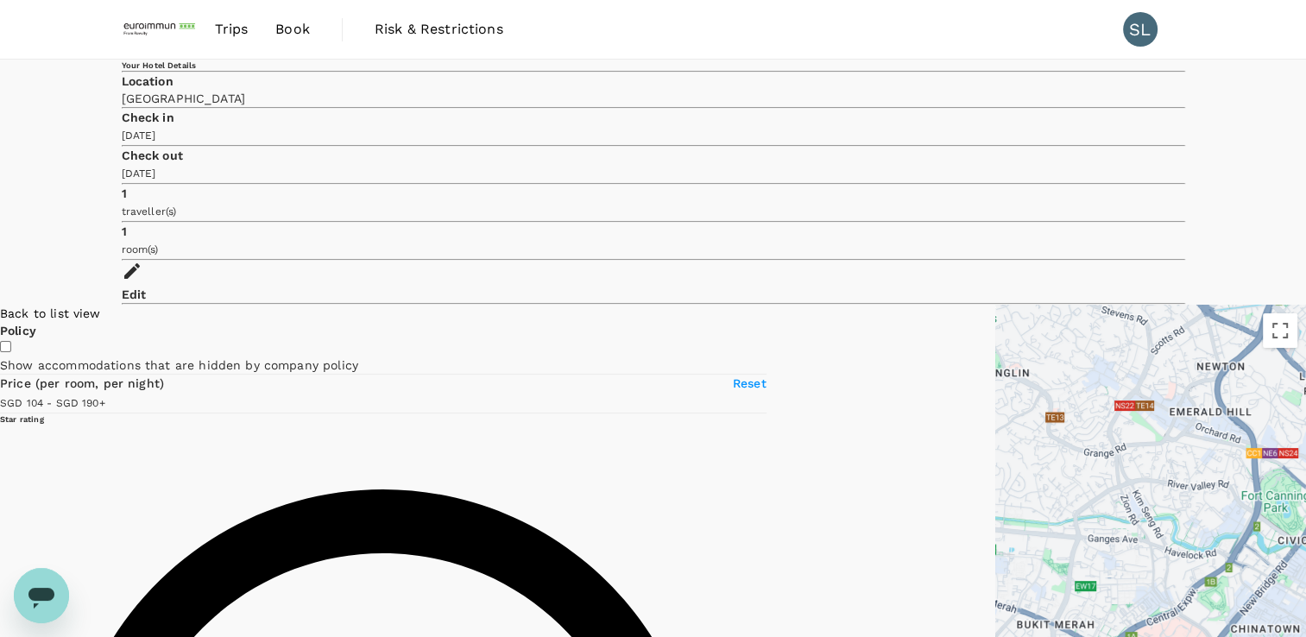
drag, startPoint x: 1012, startPoint y: 330, endPoint x: 722, endPoint y: 363, distance: 291.9
click at [995, 363] on div at bounding box center [1150, 537] width 311 height 464
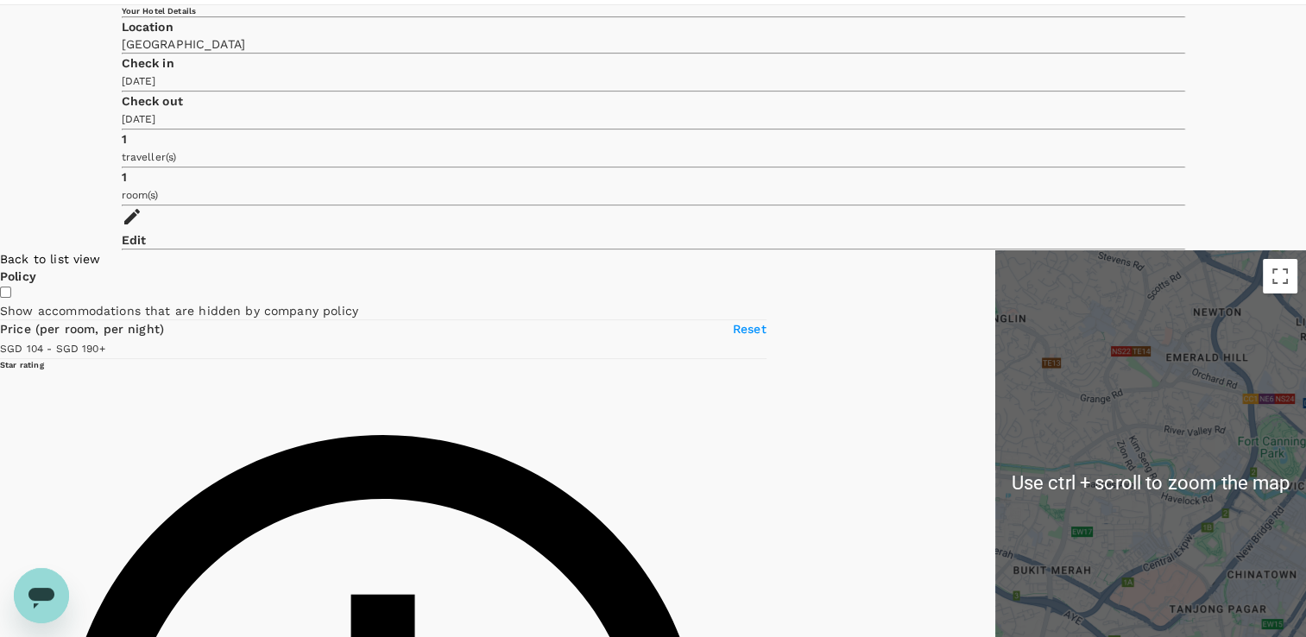
type input "103.76"
type input "189.76"
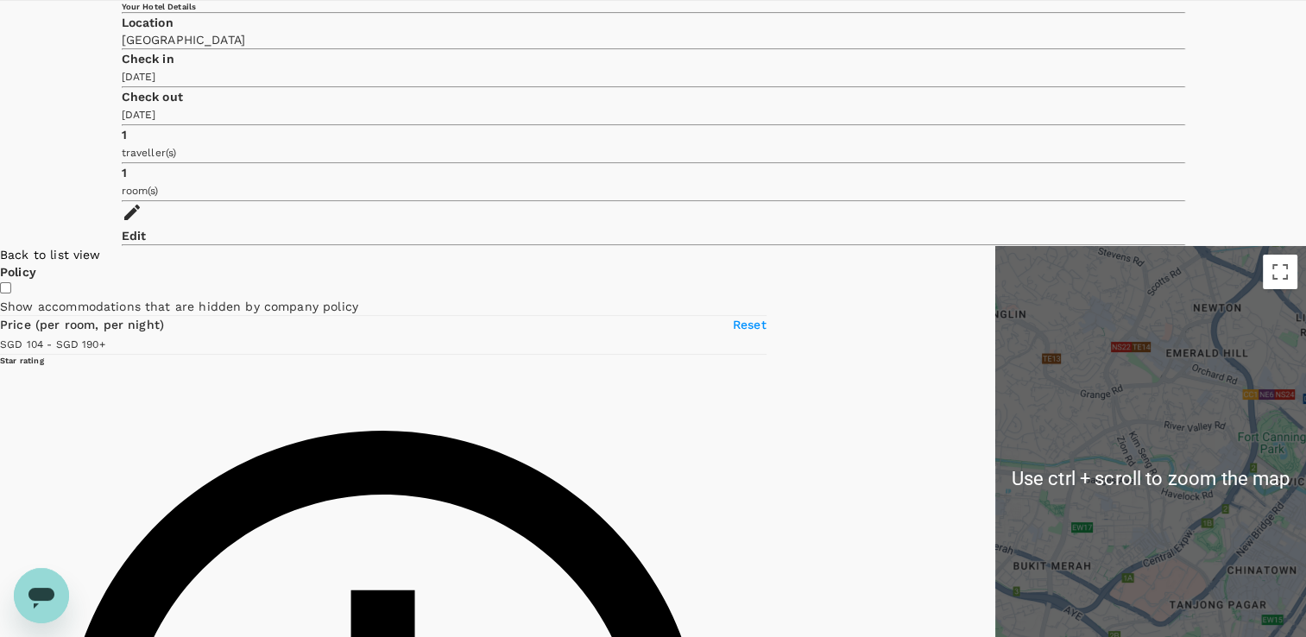
scroll to position [69, 0]
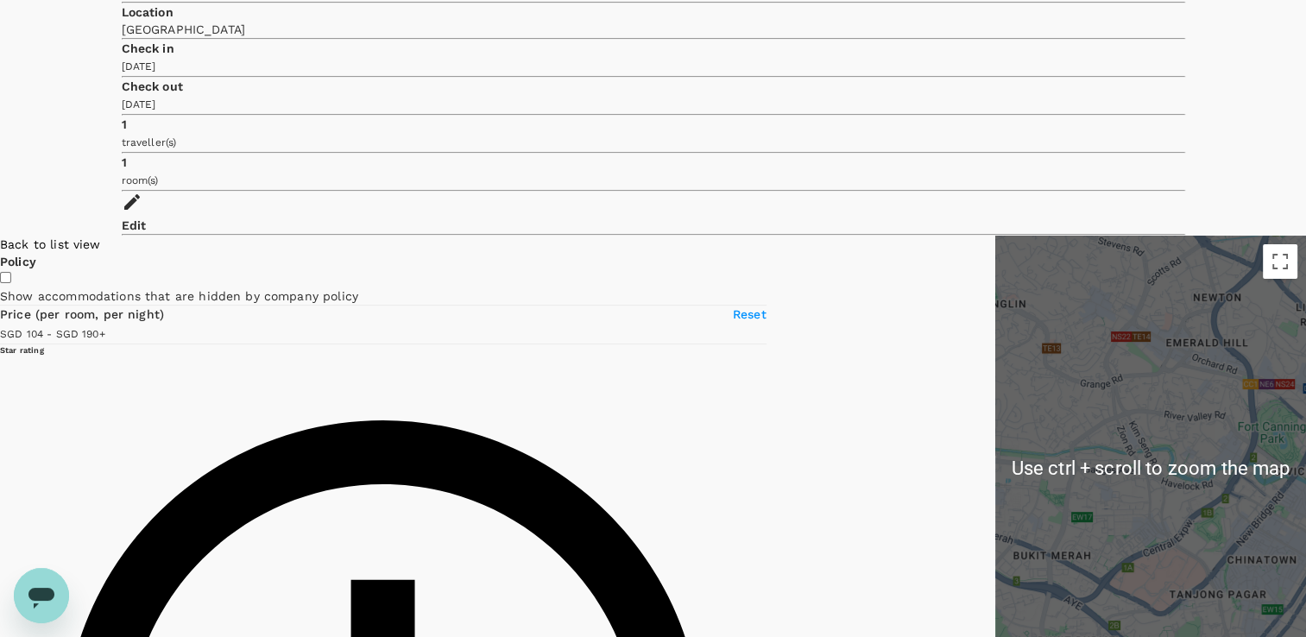
type input "103.76"
type input "189.76"
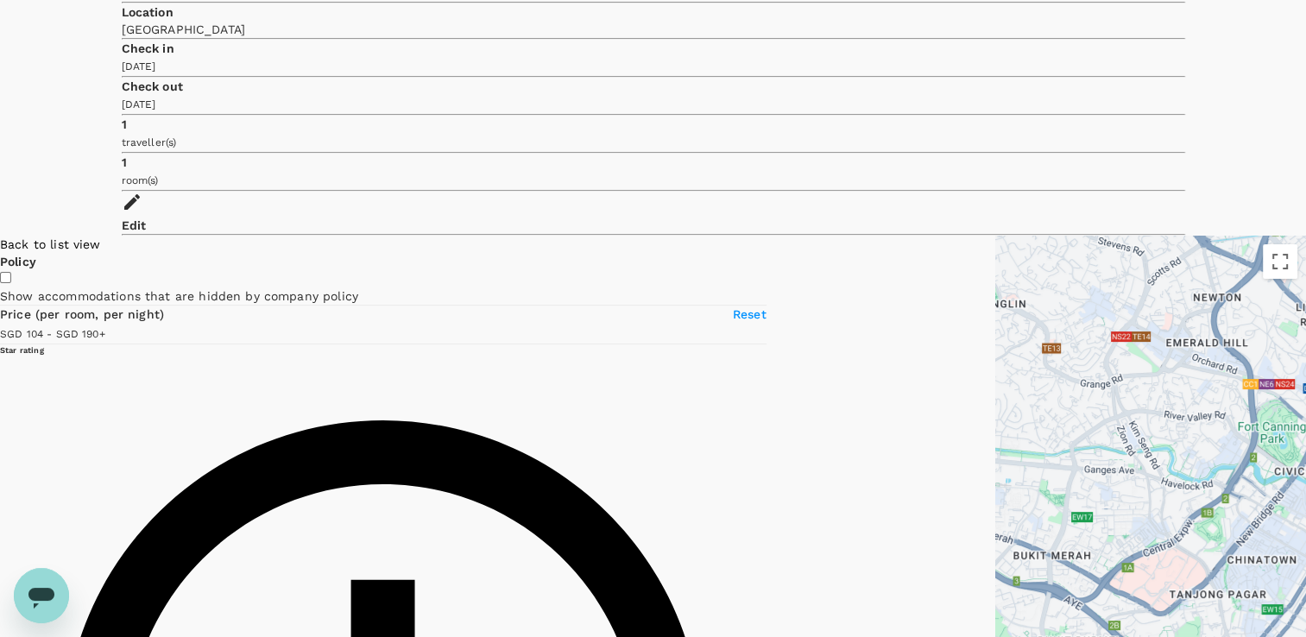
type input "103.76"
type input "189.76"
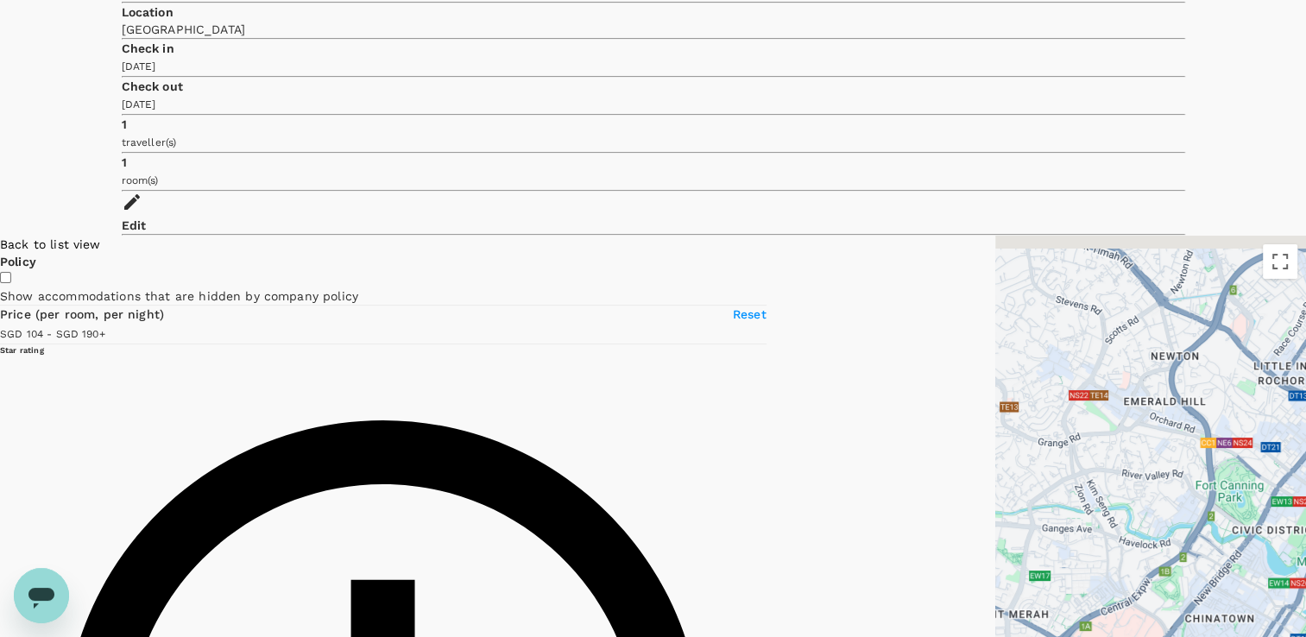
drag, startPoint x: 1138, startPoint y: 215, endPoint x: 1060, endPoint y: 318, distance: 129.3
click at [1056, 319] on div at bounding box center [1150, 468] width 311 height 464
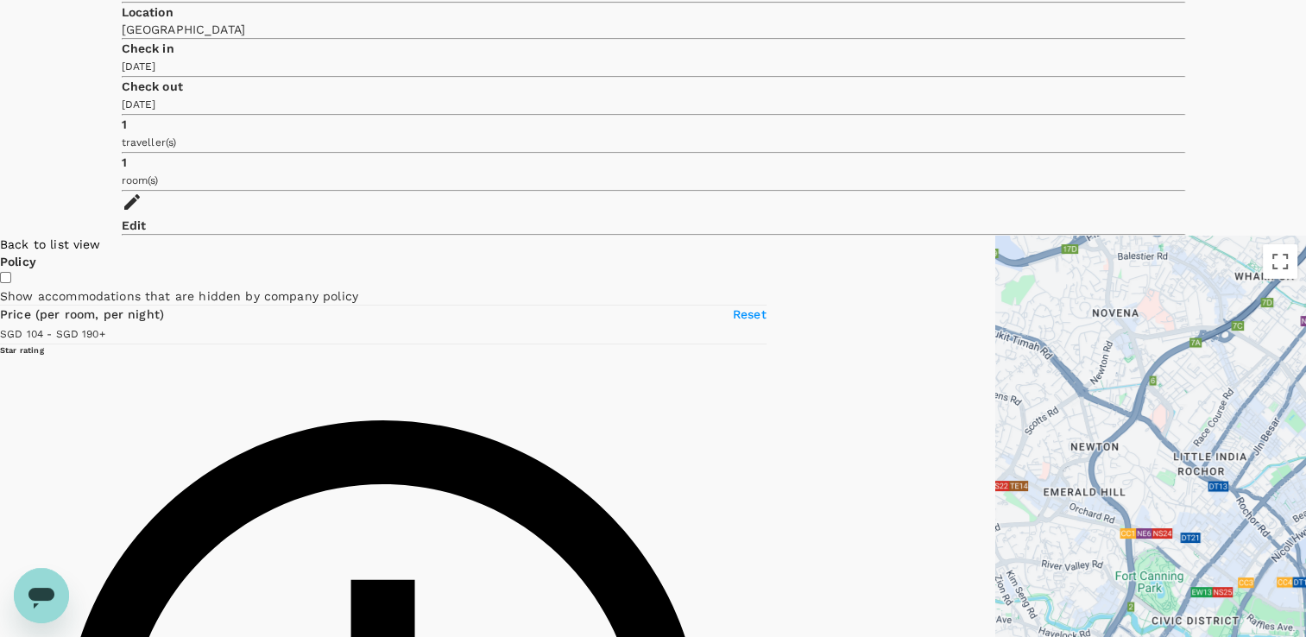
type input "103.76"
type input "189.76"
type input "103.76"
type input "189.76"
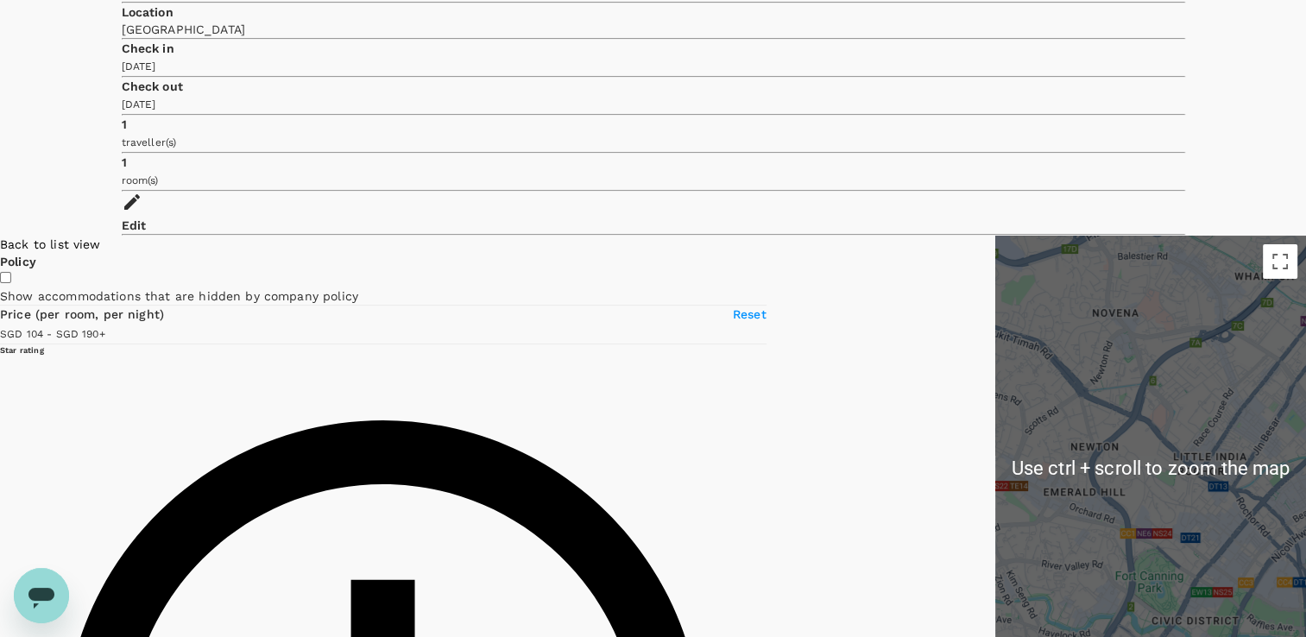
type input "103.76"
type input "189.76"
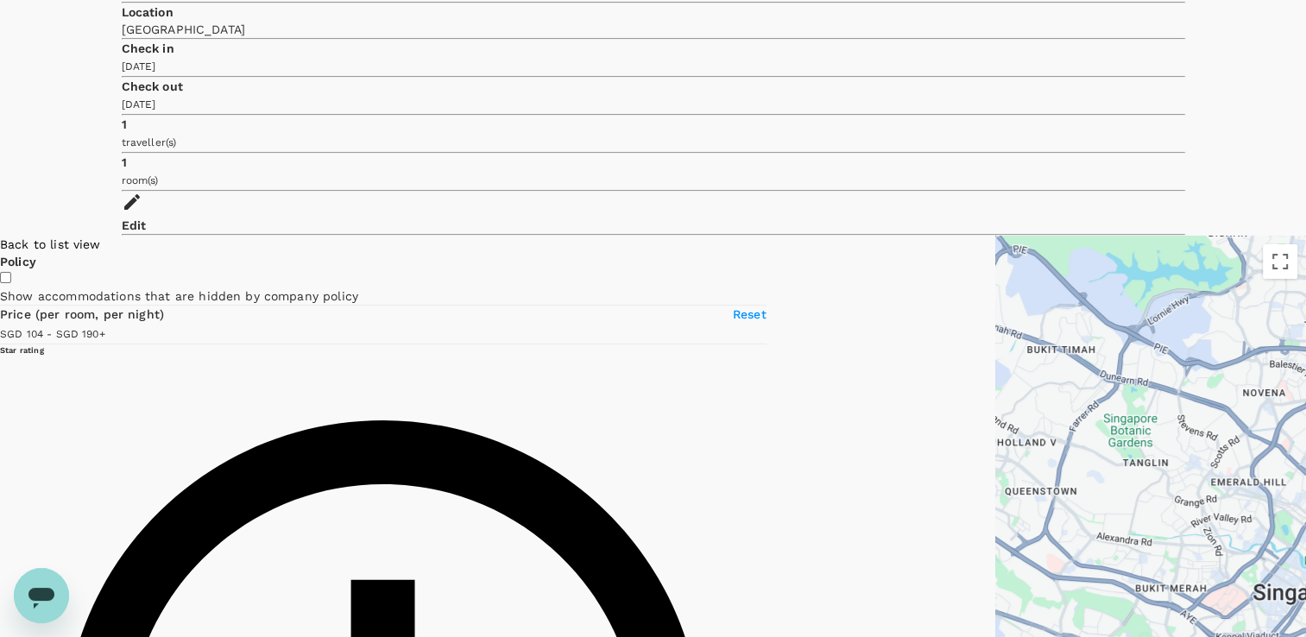
type input "103.76"
type input "189.76"
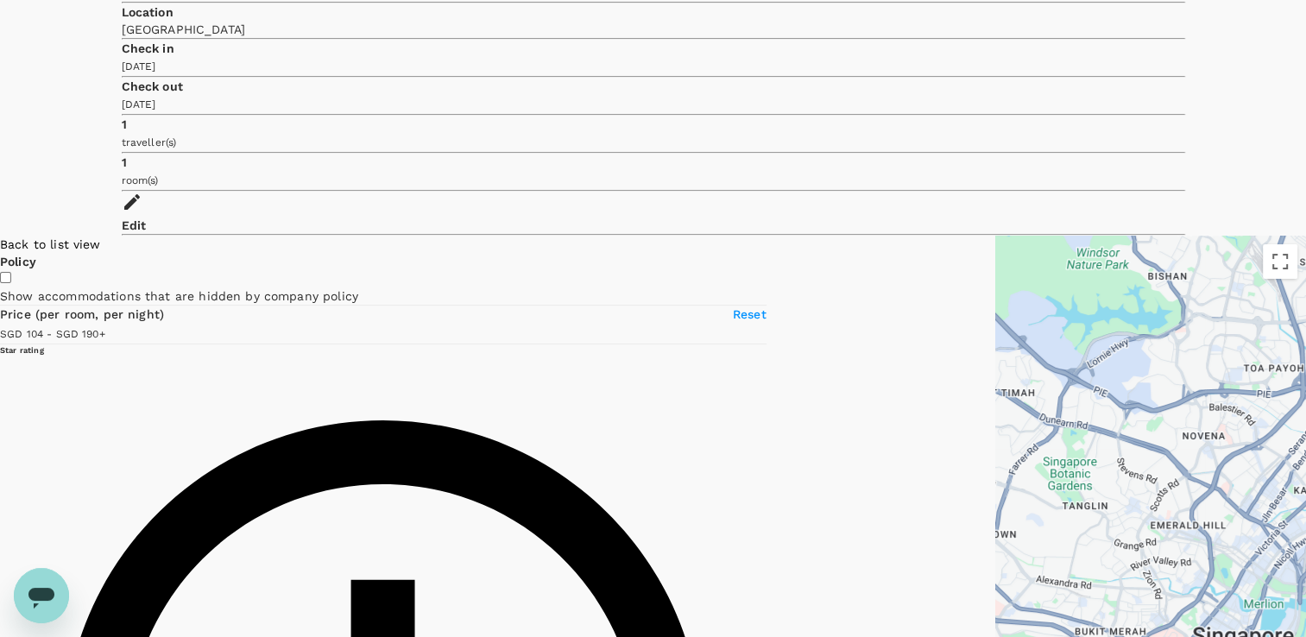
type input "103.76"
type input "189.76"
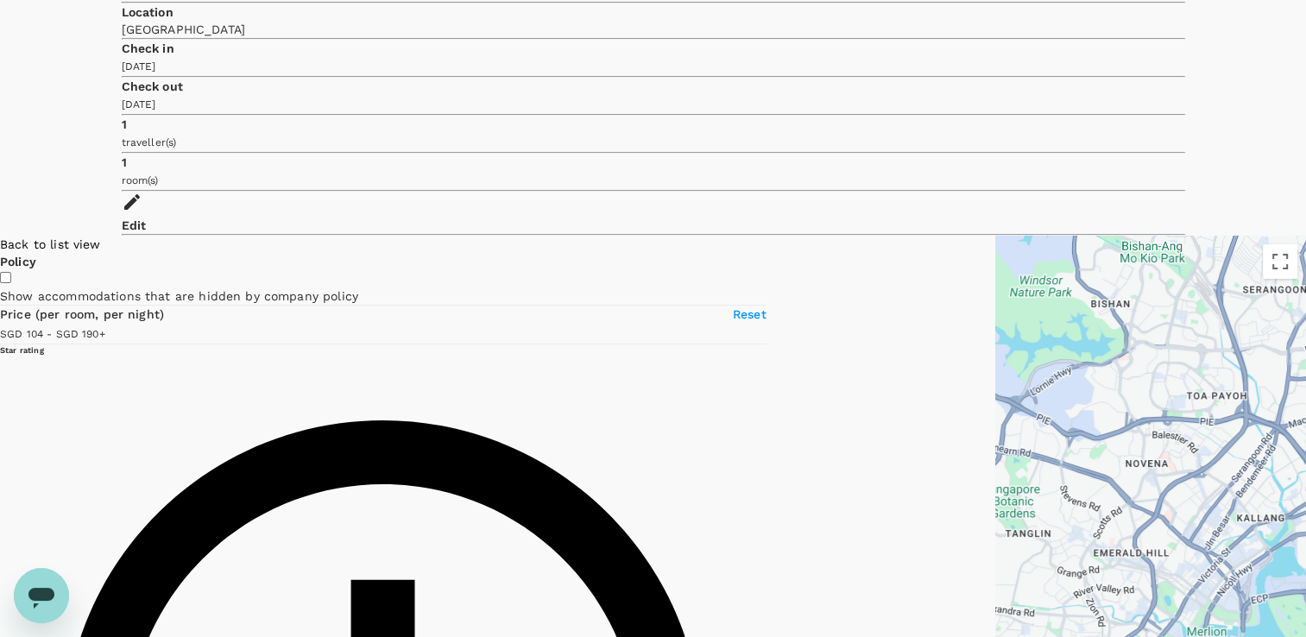
drag, startPoint x: 1086, startPoint y: 233, endPoint x: 950, endPoint y: 309, distance: 155.3
click at [995, 309] on div at bounding box center [1150, 468] width 311 height 464
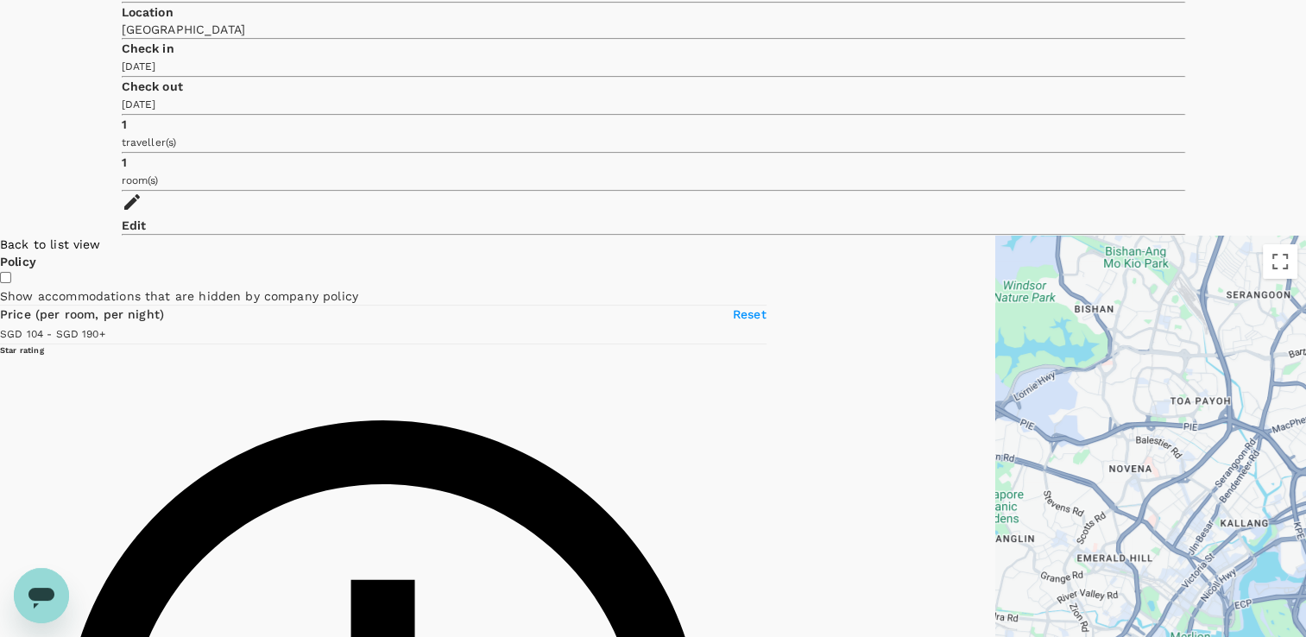
type input "103.76"
type input "189.76"
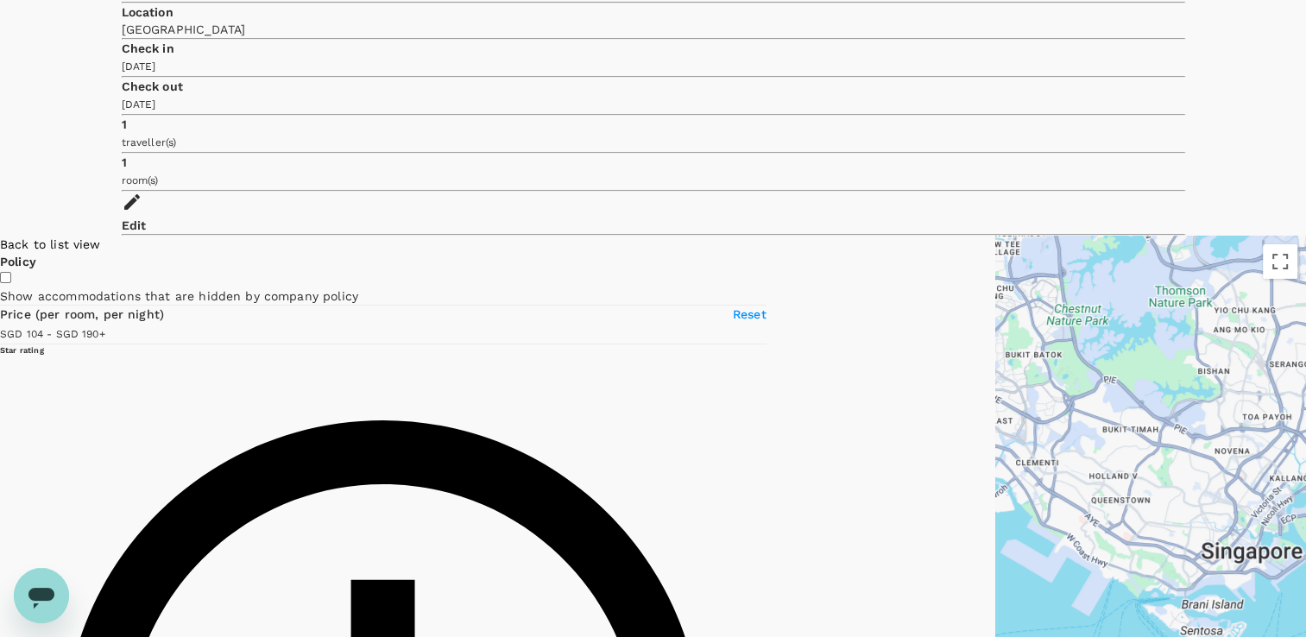
type input "103.76"
type input "189.76"
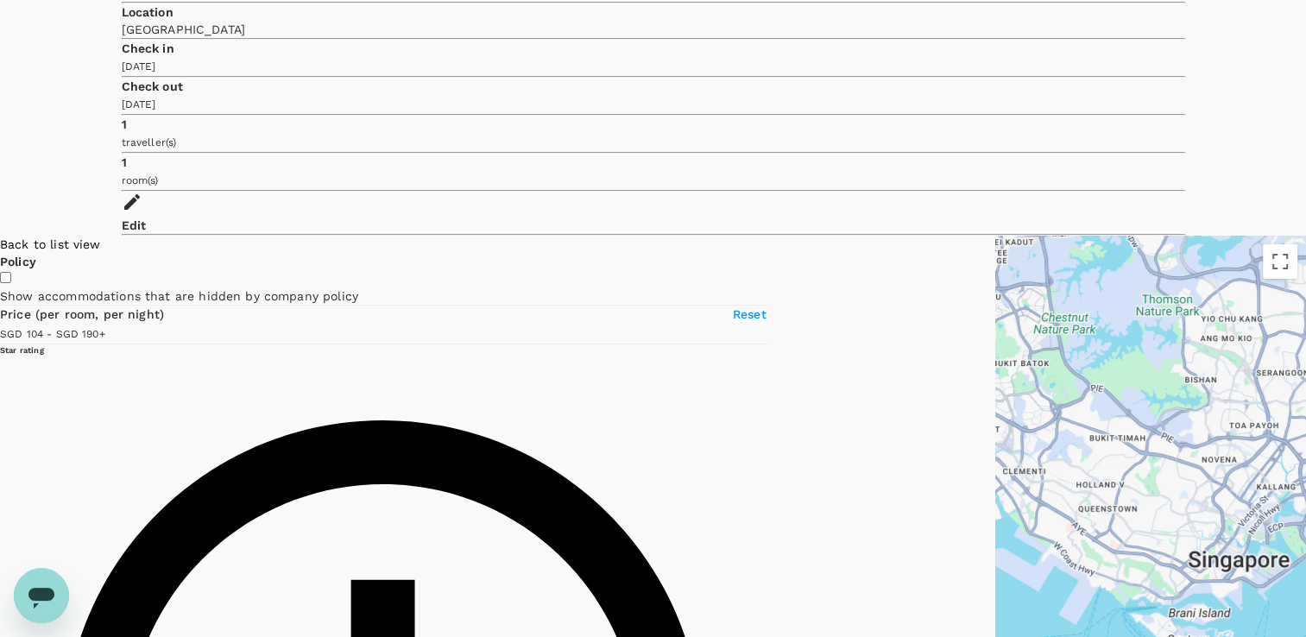
type input "103.76"
type input "189.76"
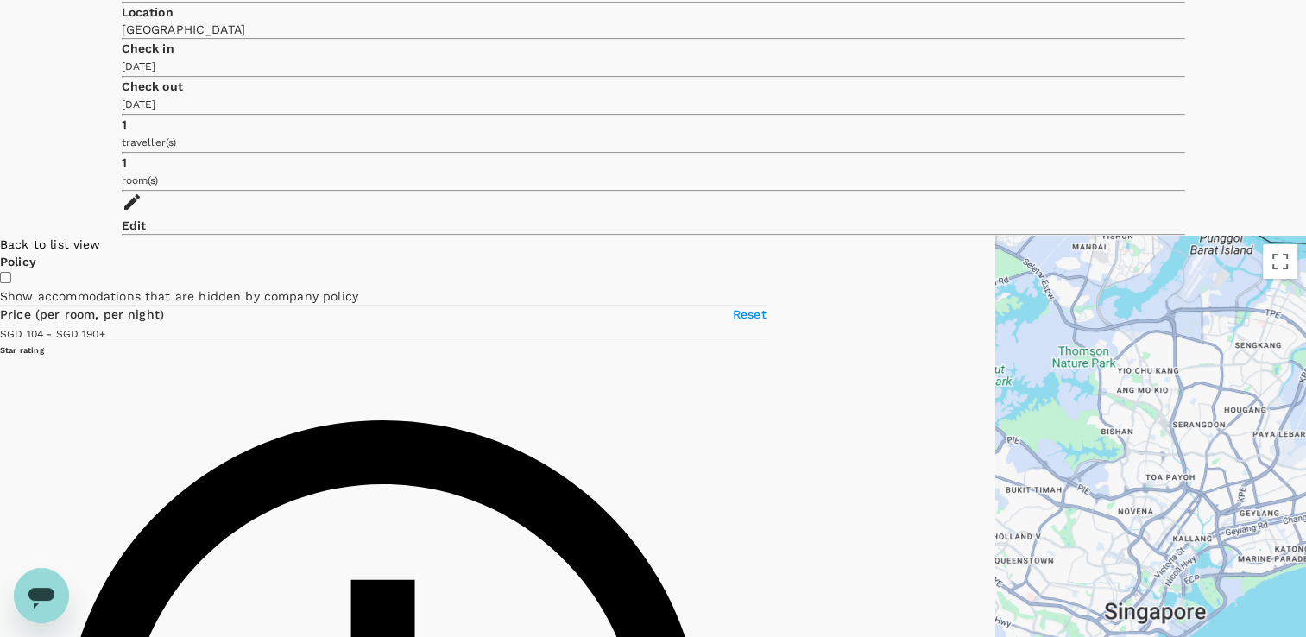
type input "103.76"
type input "189.76"
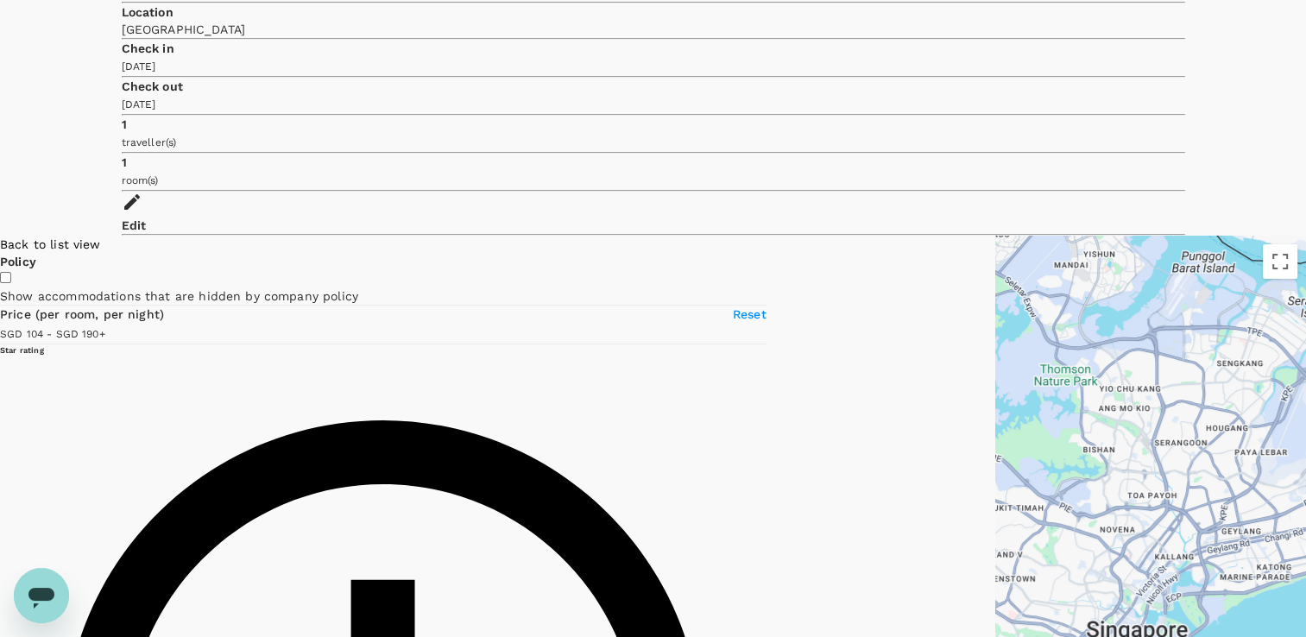
drag, startPoint x: 1064, startPoint y: 257, endPoint x: 940, endPoint y: 345, distance: 152.3
click at [995, 344] on div at bounding box center [1150, 468] width 311 height 464
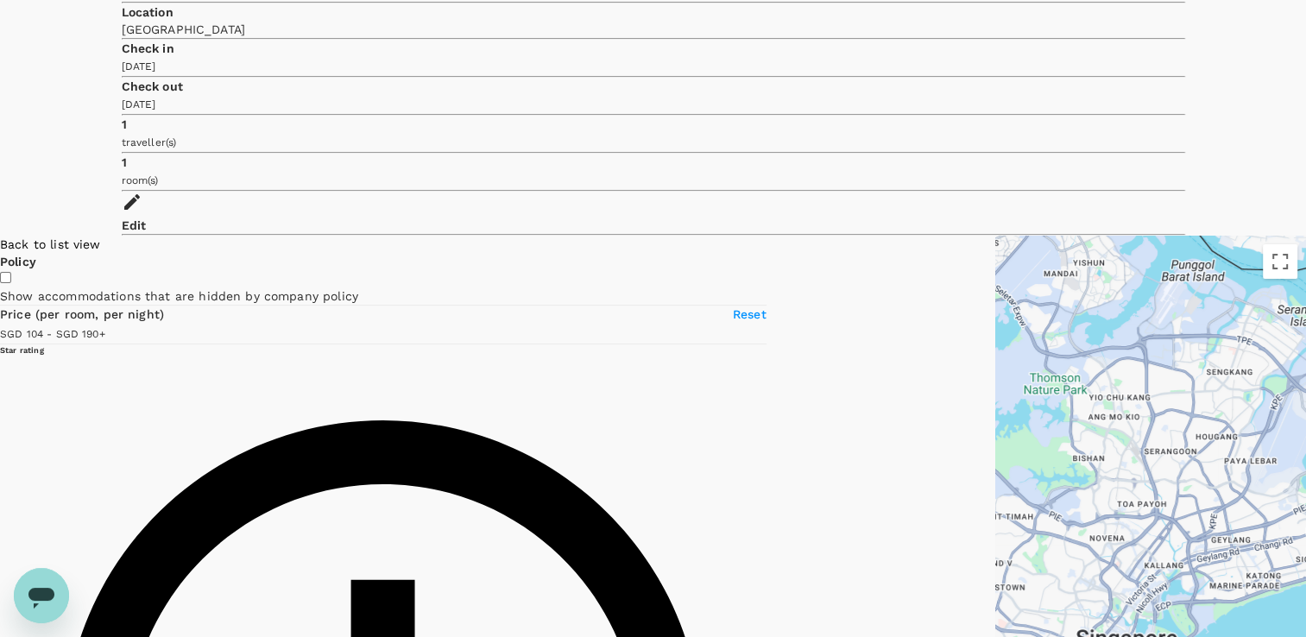
type input "103.76"
type input "189.76"
type input "103.76"
type input "189.76"
type input "103.76"
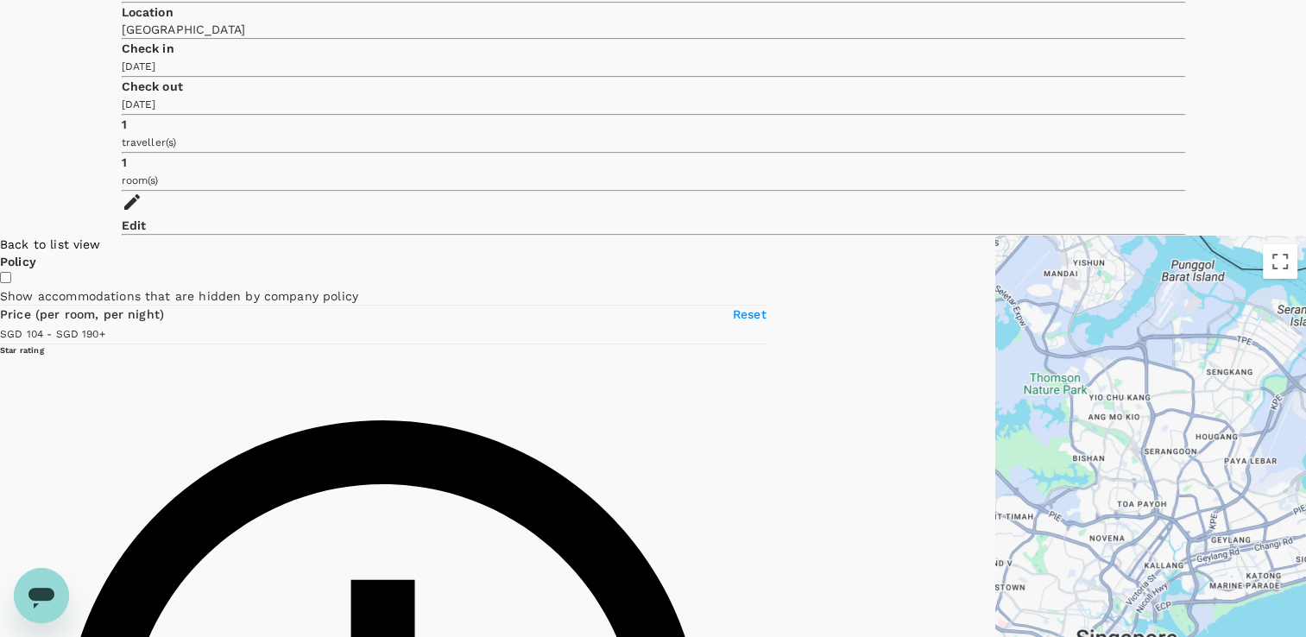
type input "189.76"
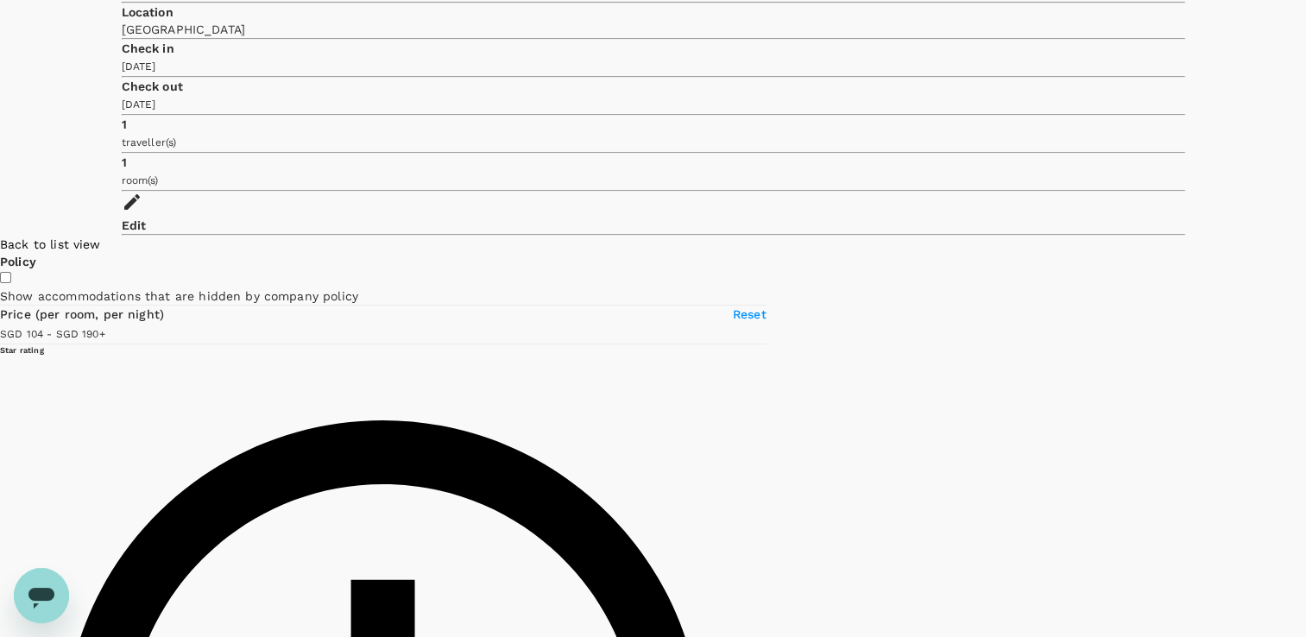
type input "103.76"
type input "189.76"
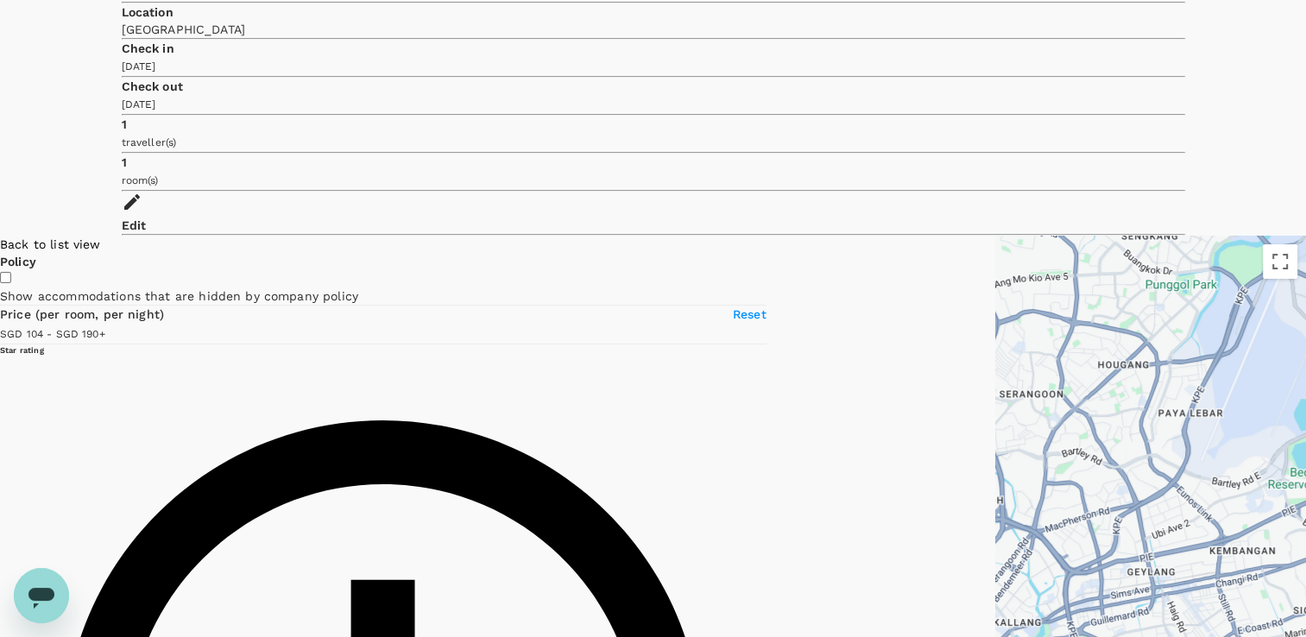
type input "103.76"
type input "189.76"
type input "103.76"
type input "189.76"
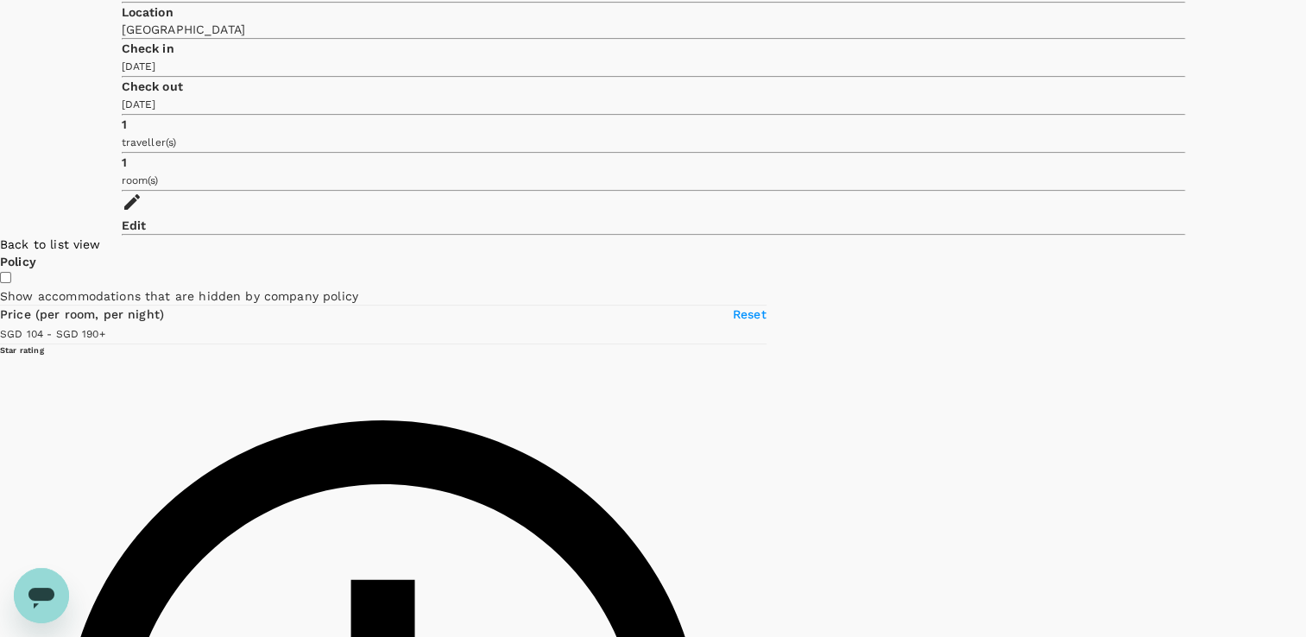
type input "103.76"
type input "189.76"
type input "103.76"
type input "189.76"
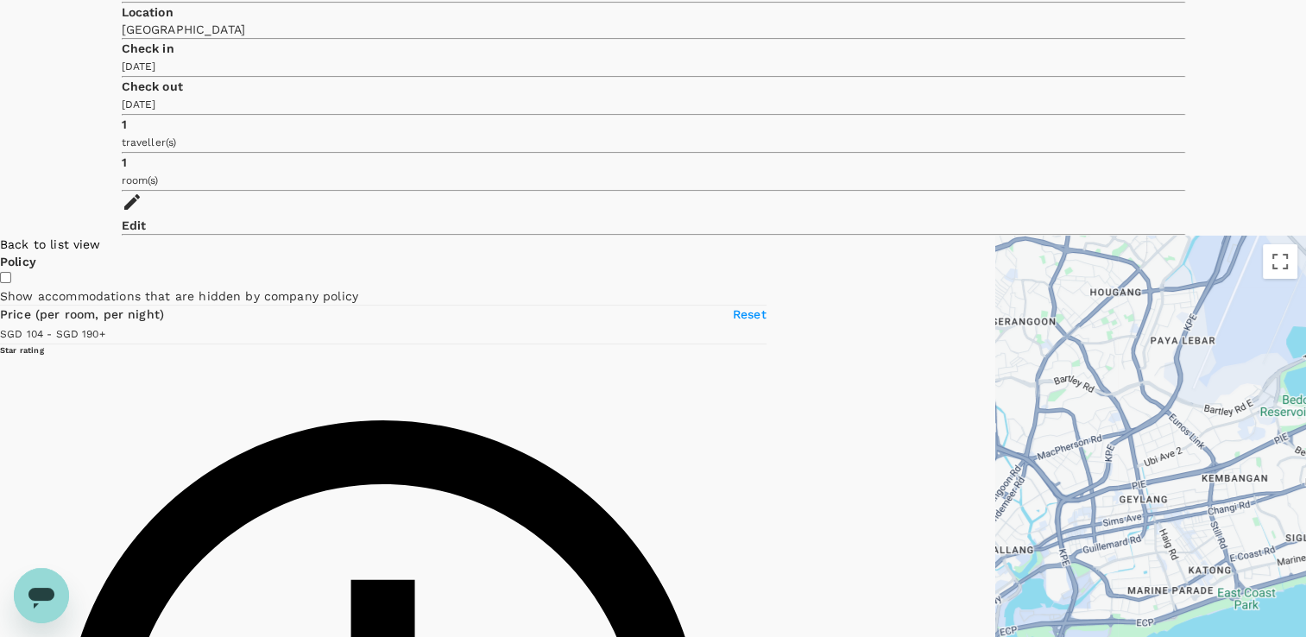
drag, startPoint x: 971, startPoint y: 394, endPoint x: 963, endPoint y: 319, distance: 74.6
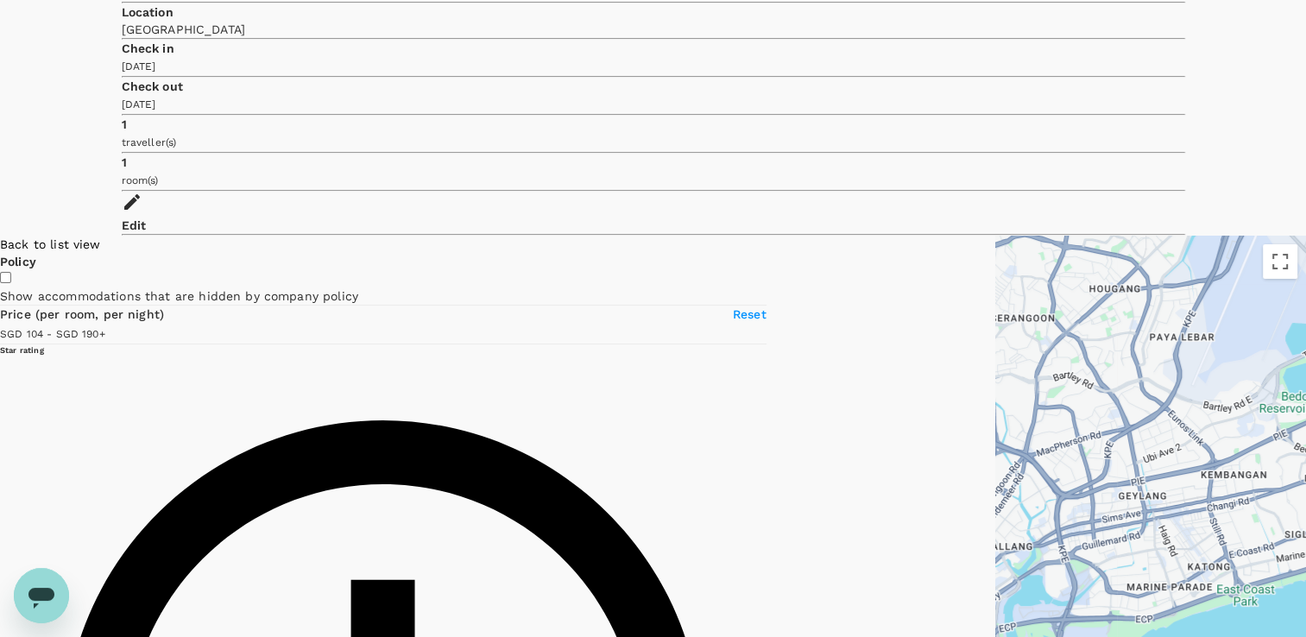
type input "103.76"
type input "189.76"
type input "103.76"
type input "189.76"
type input "103.76"
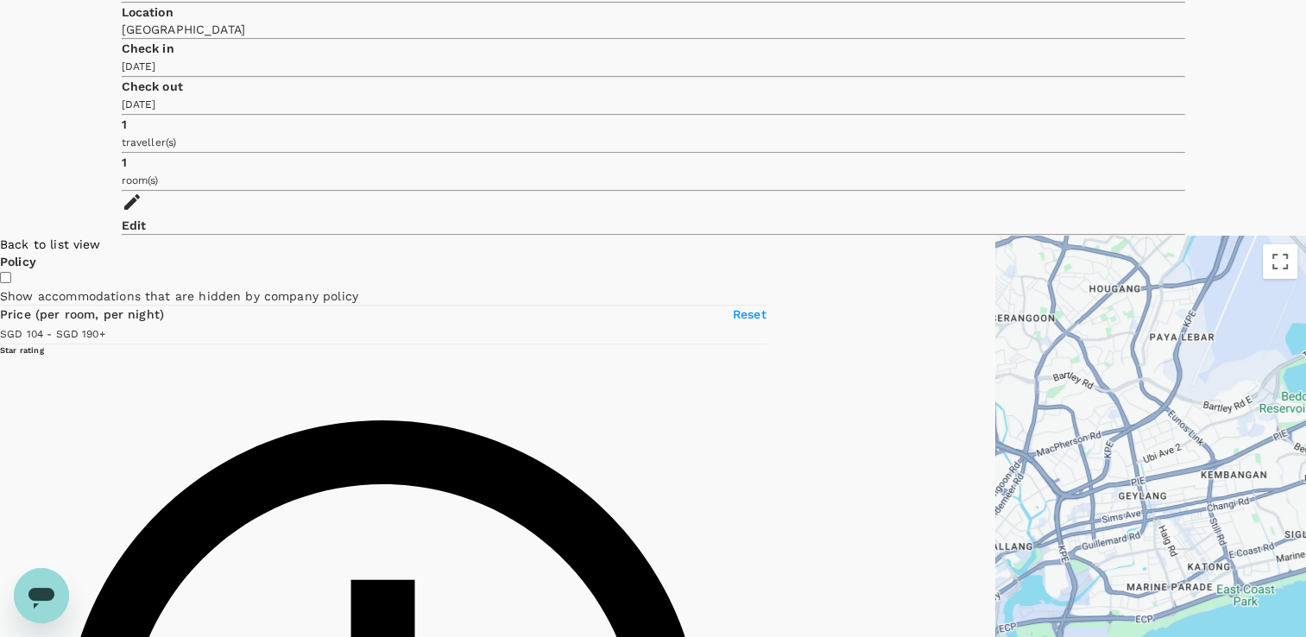
type input "189.76"
type input "103.76"
type input "189.76"
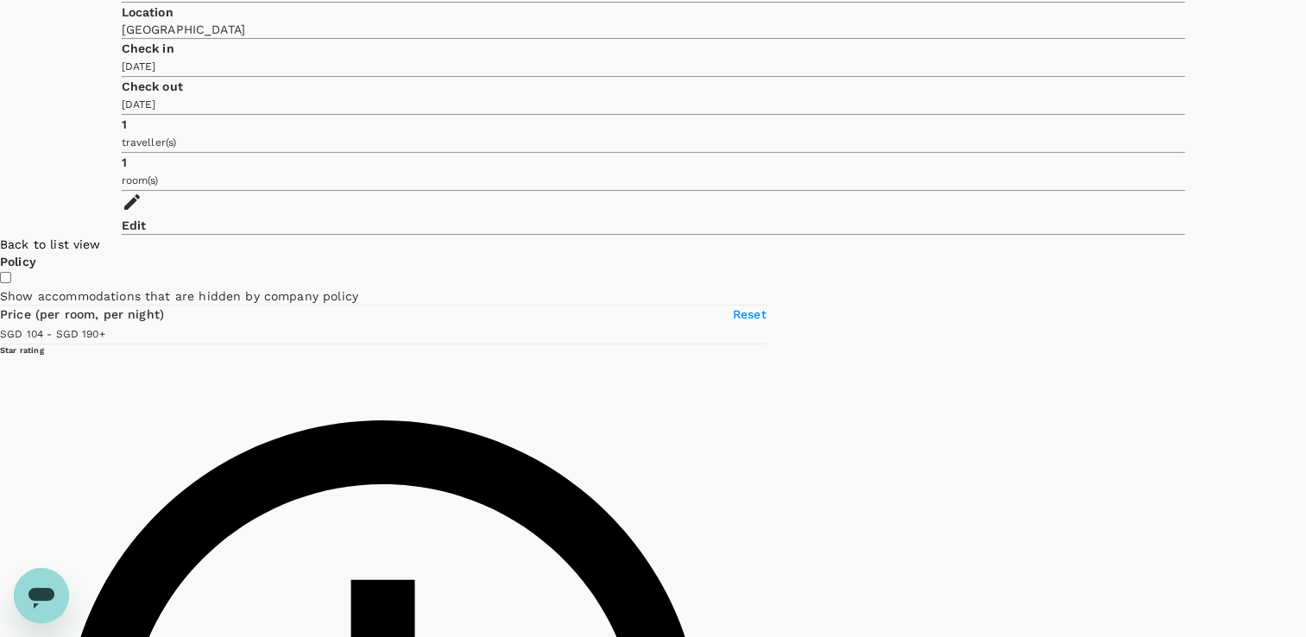
drag, startPoint x: 1122, startPoint y: 192, endPoint x: 936, endPoint y: 356, distance: 248.2
click at [1067, 356] on div at bounding box center [1306, 468] width 0 height 464
type input "103.76"
type input "189.76"
type input "103.76"
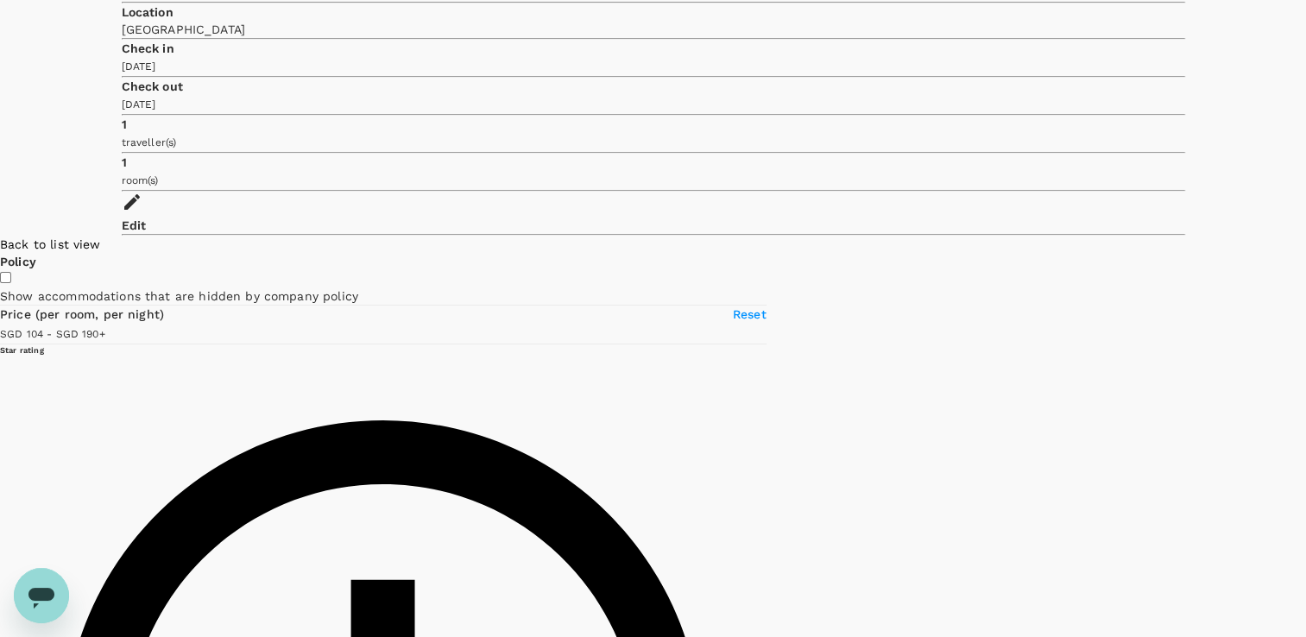
type input "189.76"
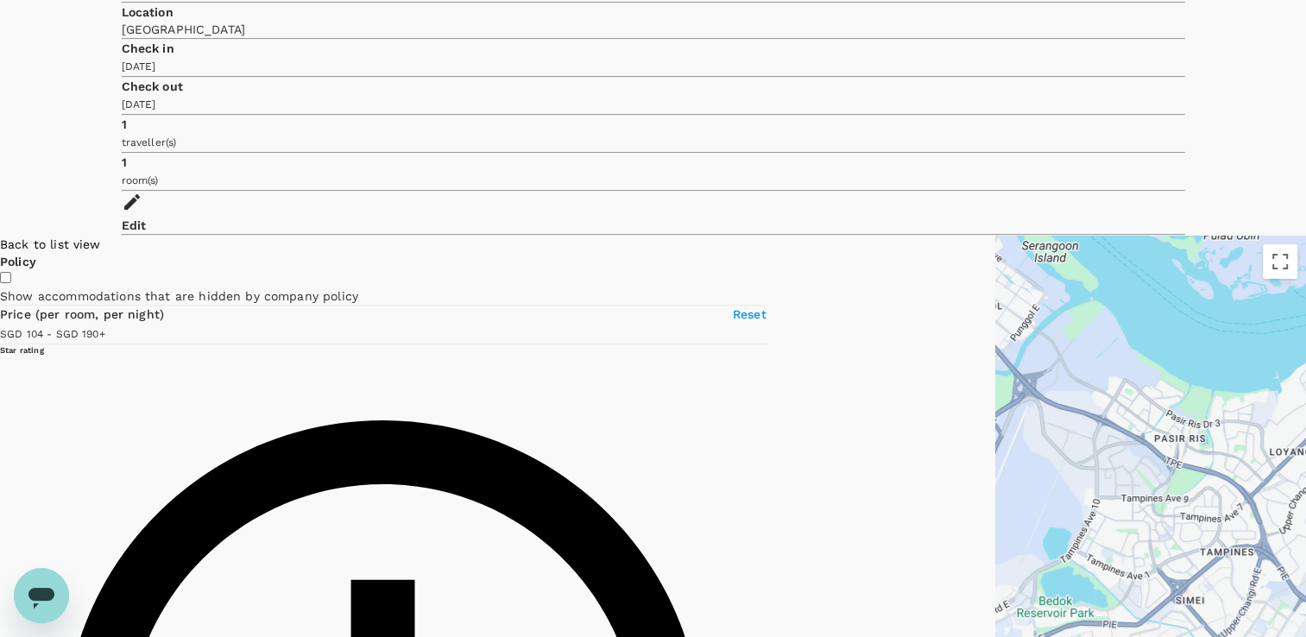
click at [995, 279] on div at bounding box center [1150, 468] width 311 height 464
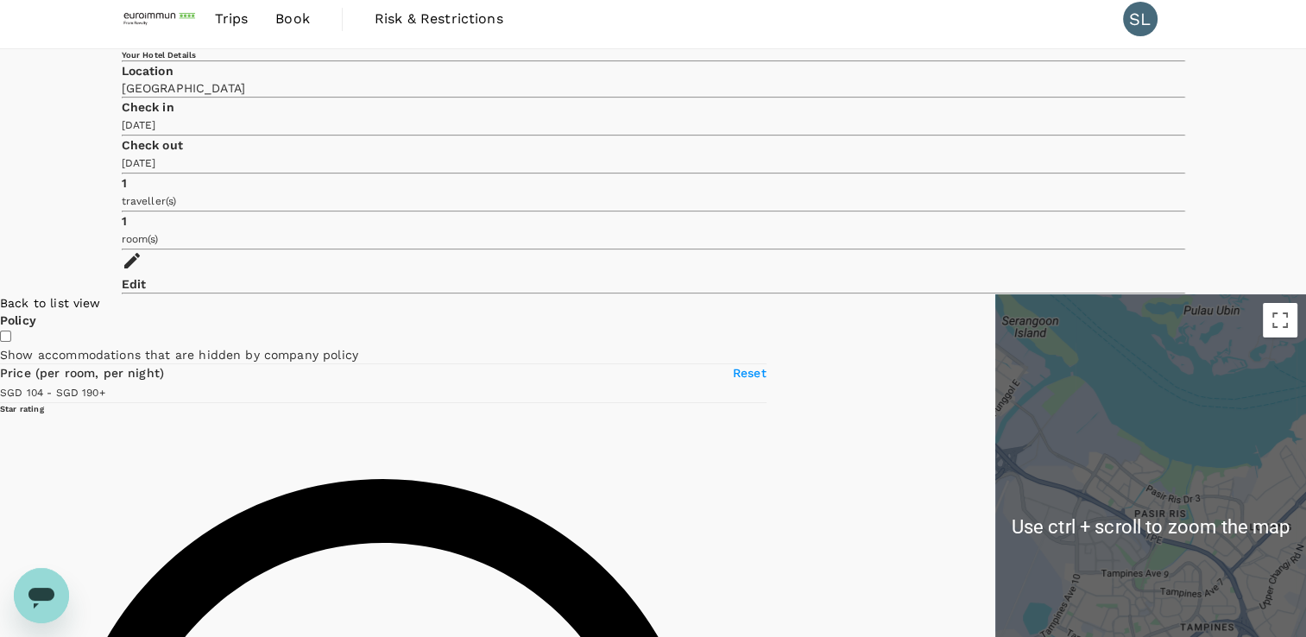
scroll to position [0, 0]
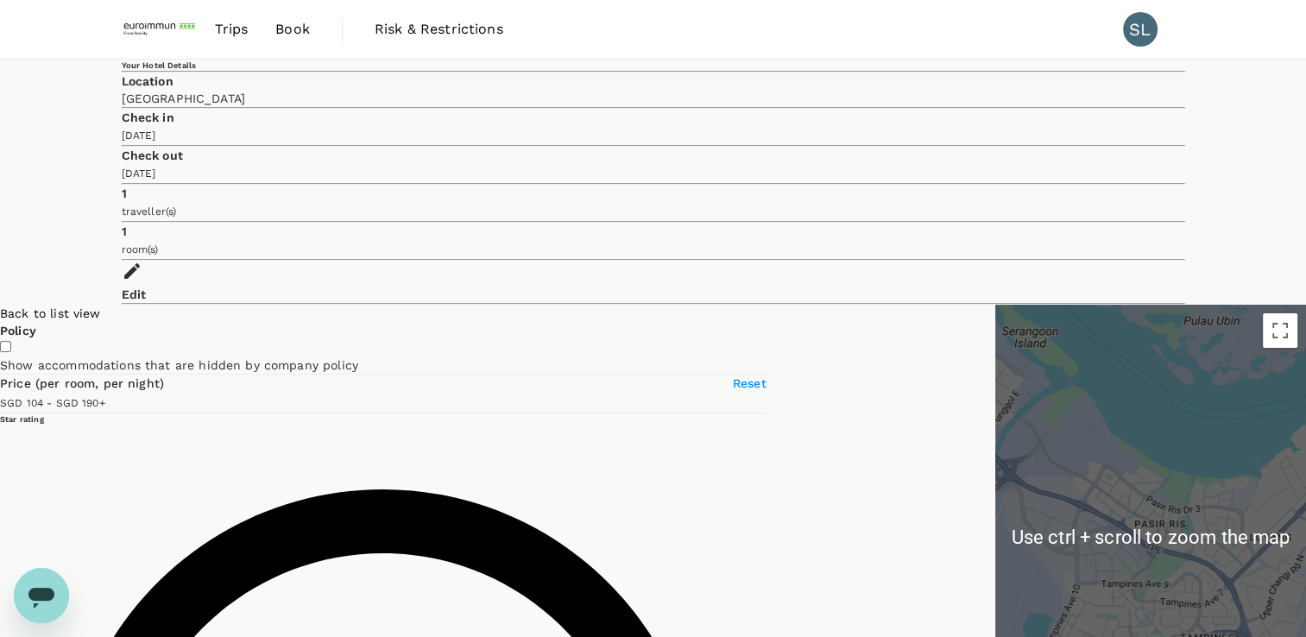
type input "103.76"
type input "189.76"
type input "103.76"
type input "189.76"
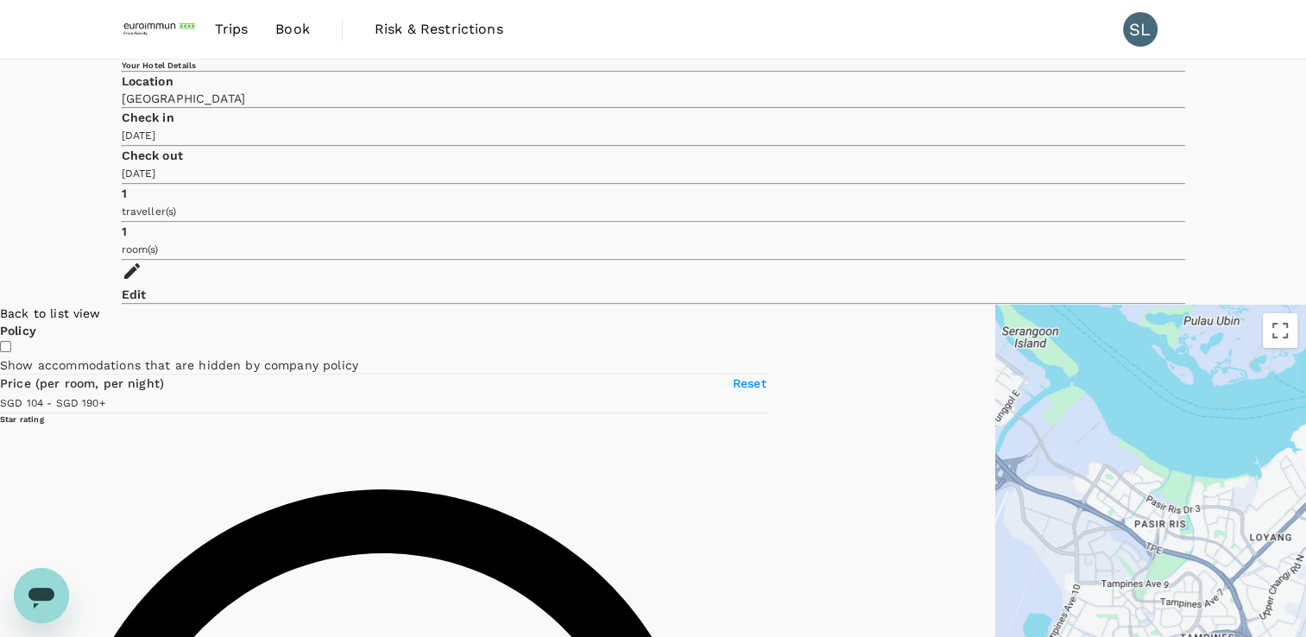
type input "103.76"
type input "189.76"
type input "103.76"
type input "189.76"
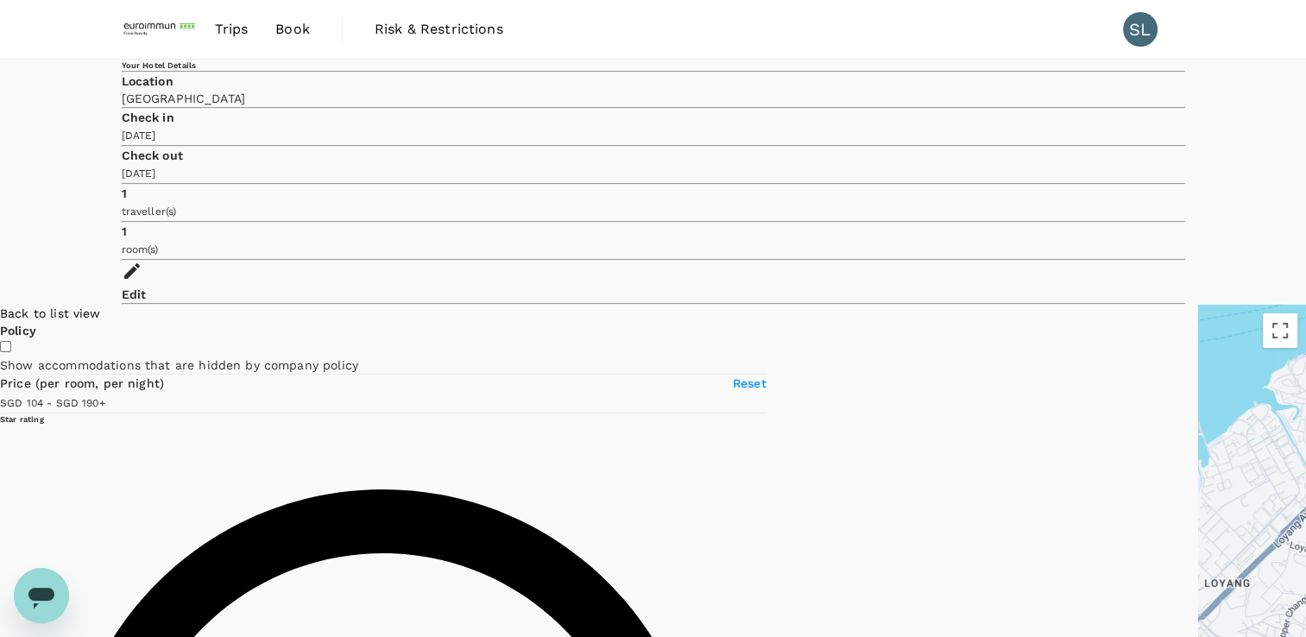
drag, startPoint x: 1020, startPoint y: 299, endPoint x: 987, endPoint y: 344, distance: 56.3
click at [1067, 344] on div at bounding box center [1252, 537] width 108 height 464
type input "103.76"
type input "189.76"
type input "103.76"
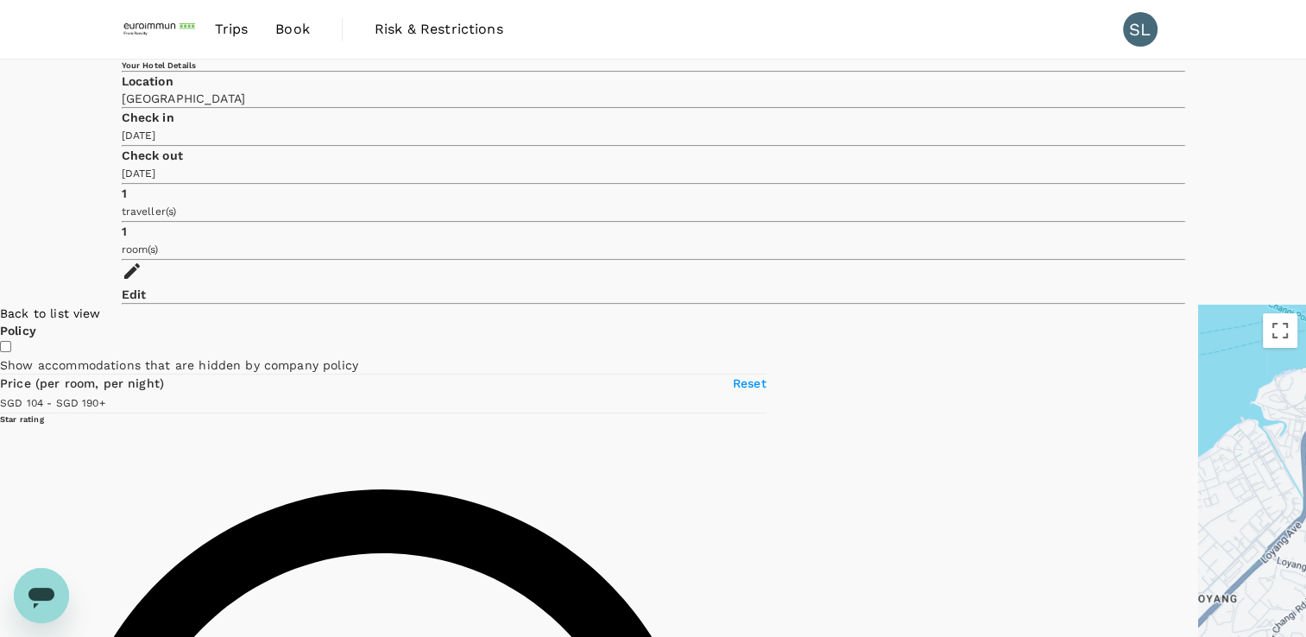
type input "189.76"
type input "103.76"
type input "189.76"
type input "113.76"
type input "189.76"
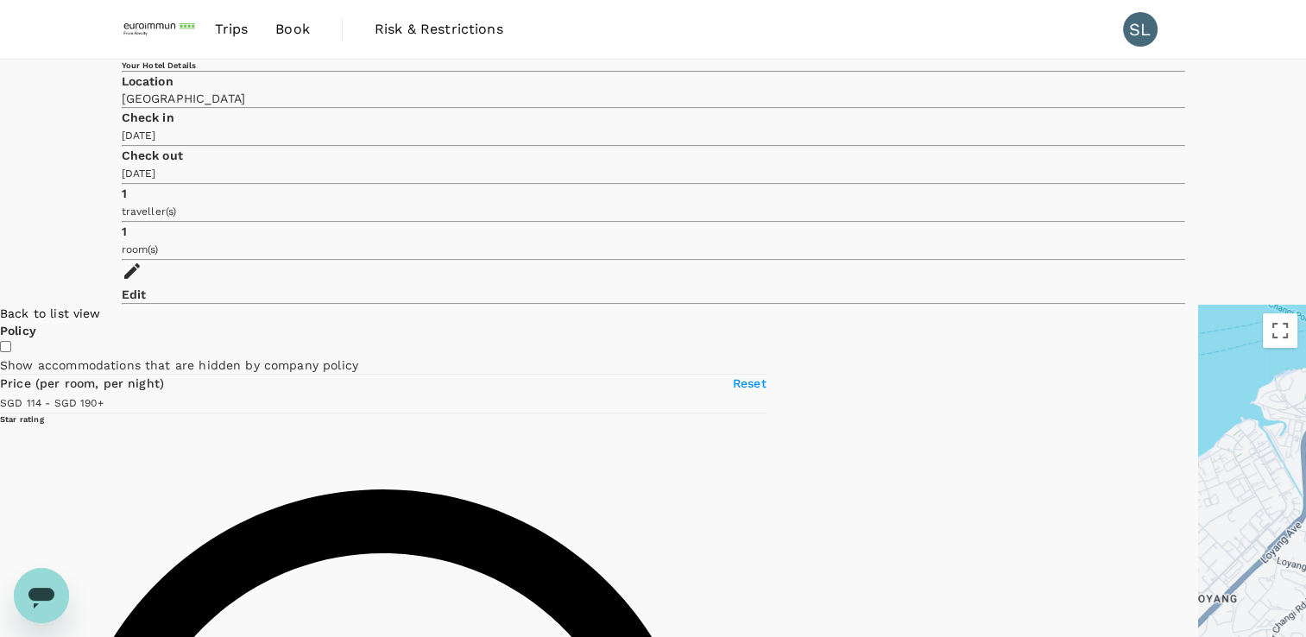
type input "113.76"
type input "189.76"
type input "111.76"
type input "189.76"
type input "110.76"
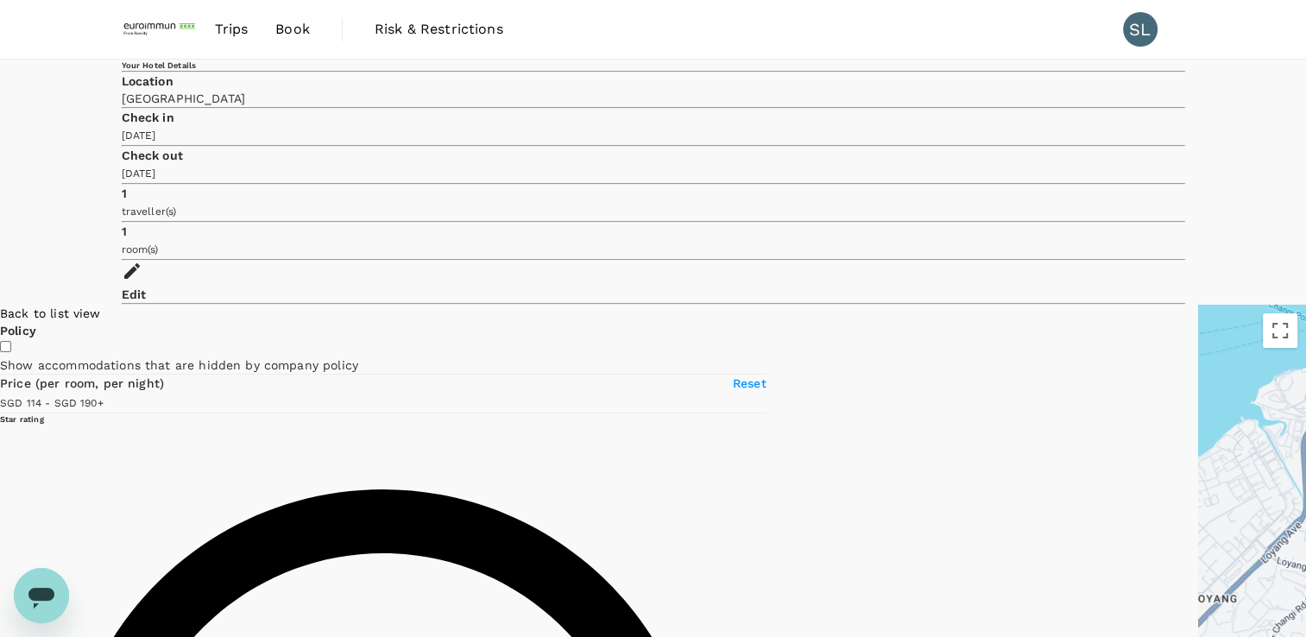
type input "189.76"
type input "110.76"
type input "189.76"
type input "106.76"
type input "189.76"
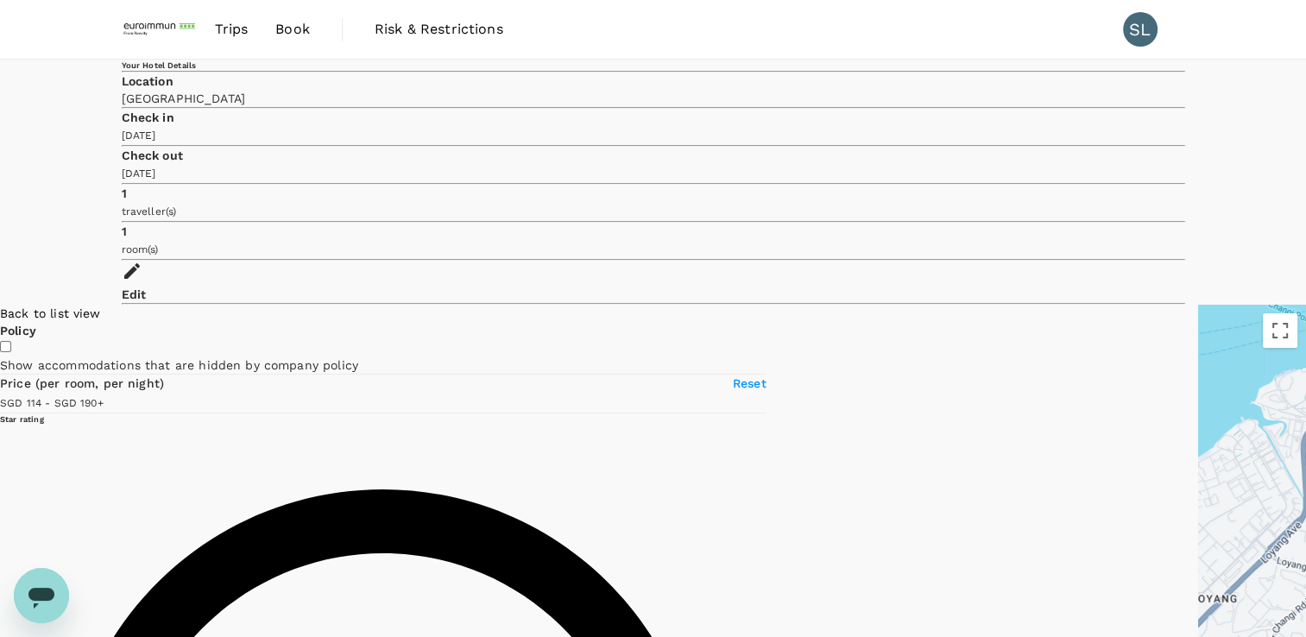
type input "105.76"
type input "189.76"
type input "103.76"
type input "189.76"
type input "103.76"
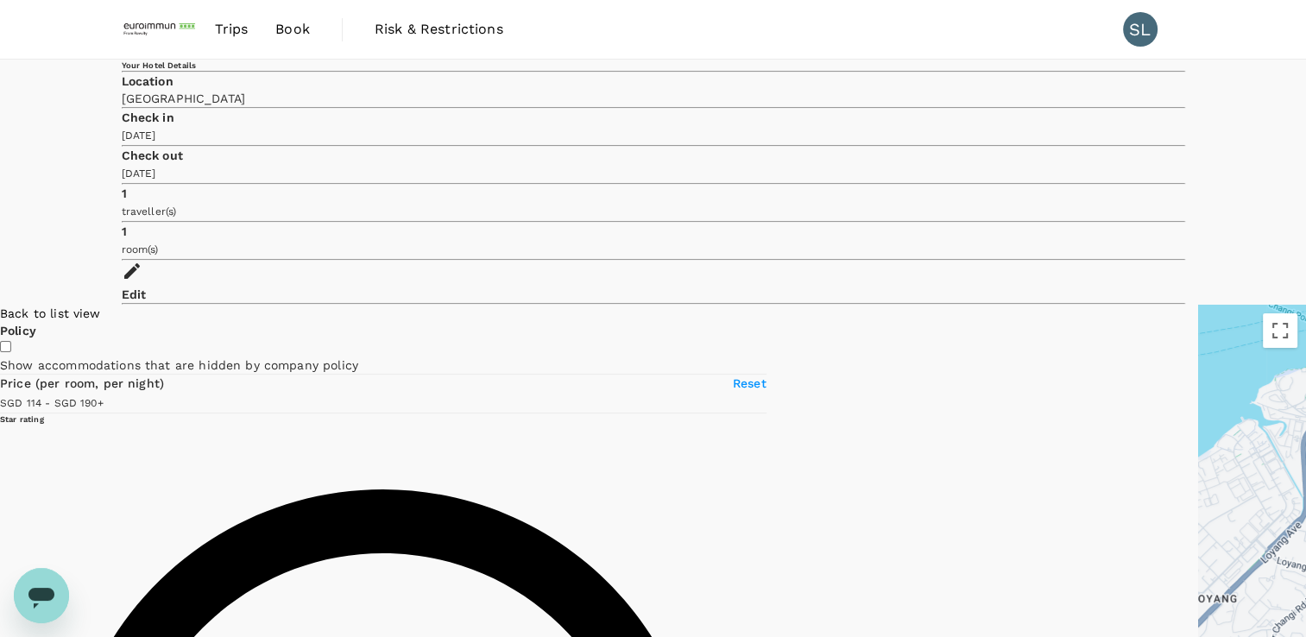
type input "189.76"
type input "100.76"
type input "189.76"
type input "98.76"
type input "189.76"
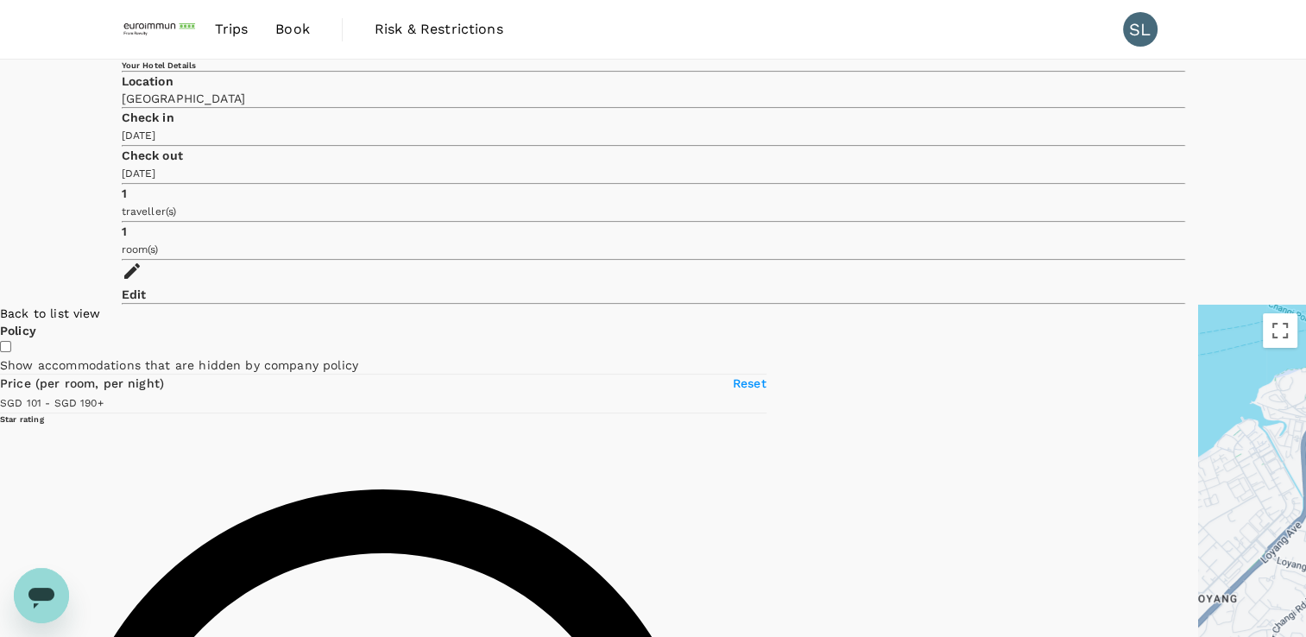
type input "98.76"
type input "189.76"
type input "96.76"
type input "189.76"
type input "96.76"
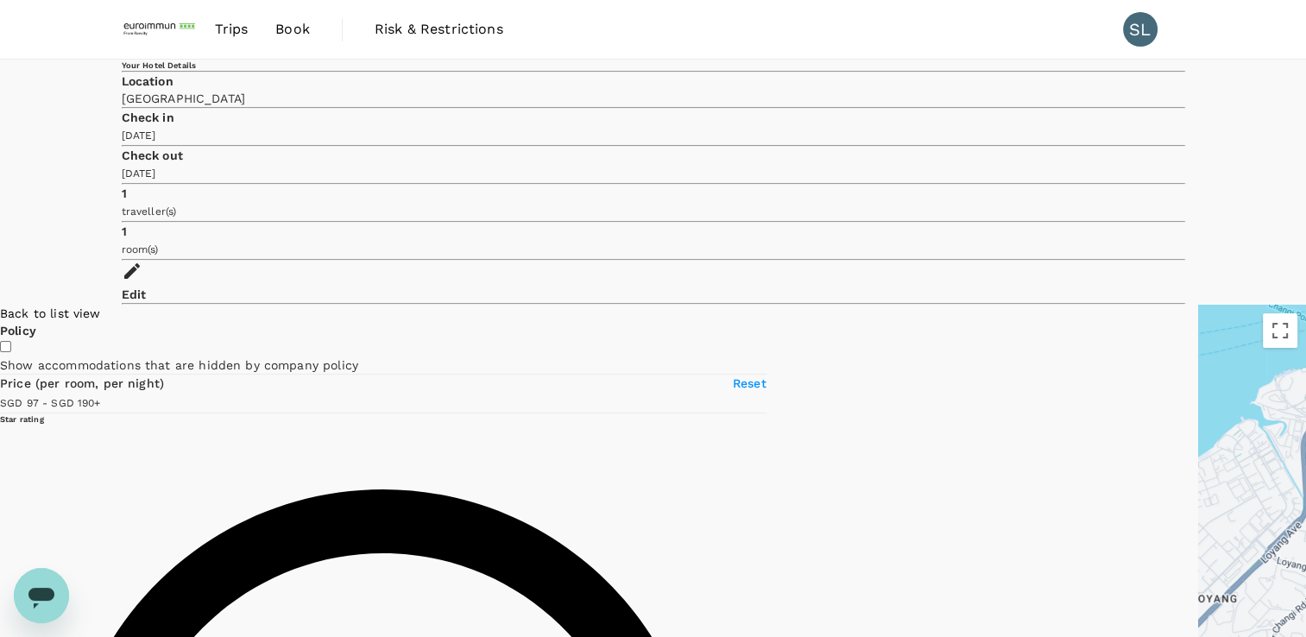
type input "189.76"
type input "93.76"
type input "189.76"
type input "92.76"
type input "189.76"
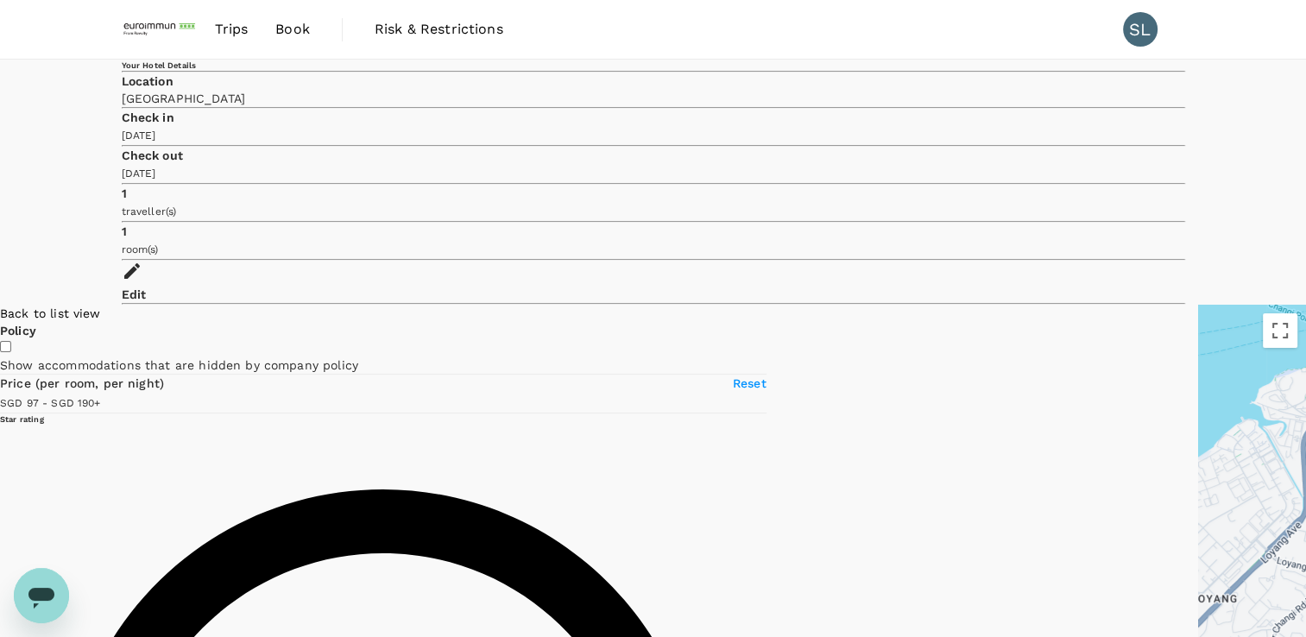
type input "90.76"
type input "189.76"
type input "88.76"
type input "189.76"
type input "83.76"
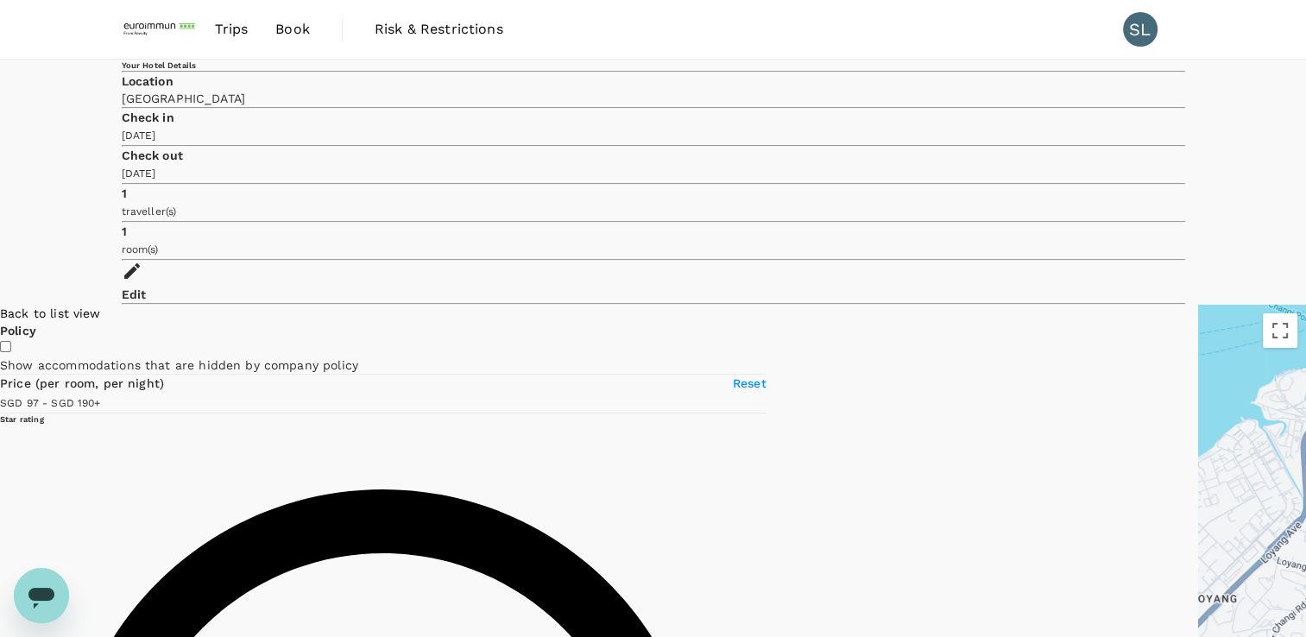
type input "189.76"
type input "74.76"
type input "189.76"
type input "61.76"
type input "189.76"
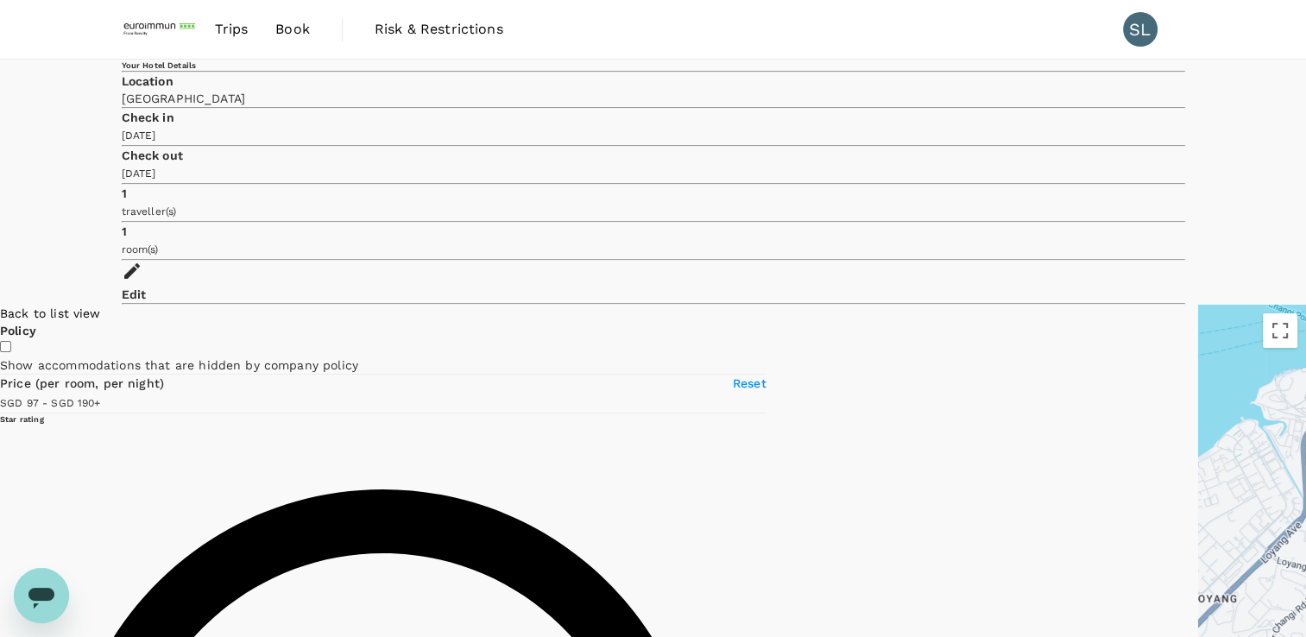
type input "59.76"
type input "189.76"
type input "59.76"
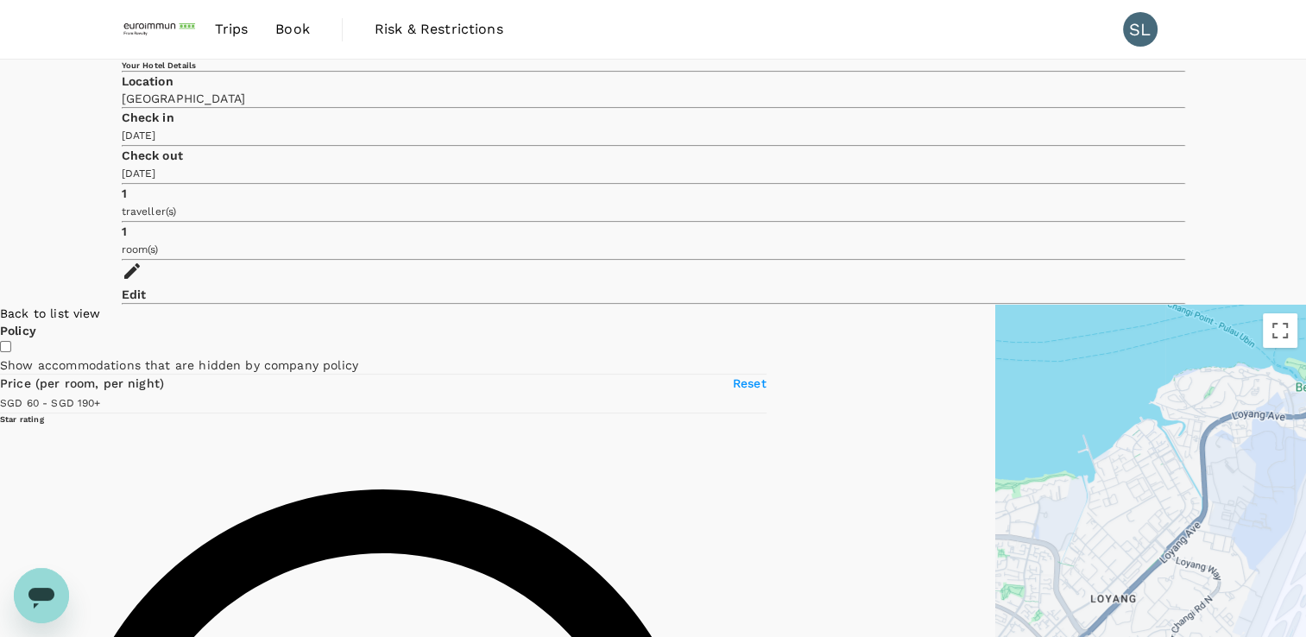
drag, startPoint x: 77, startPoint y: 328, endPoint x: 48, endPoint y: 329, distance: 28.5
click at [101, 395] on span at bounding box center [101, 402] width 0 height 14
click at [103, 395] on span at bounding box center [103, 402] width 0 height 14
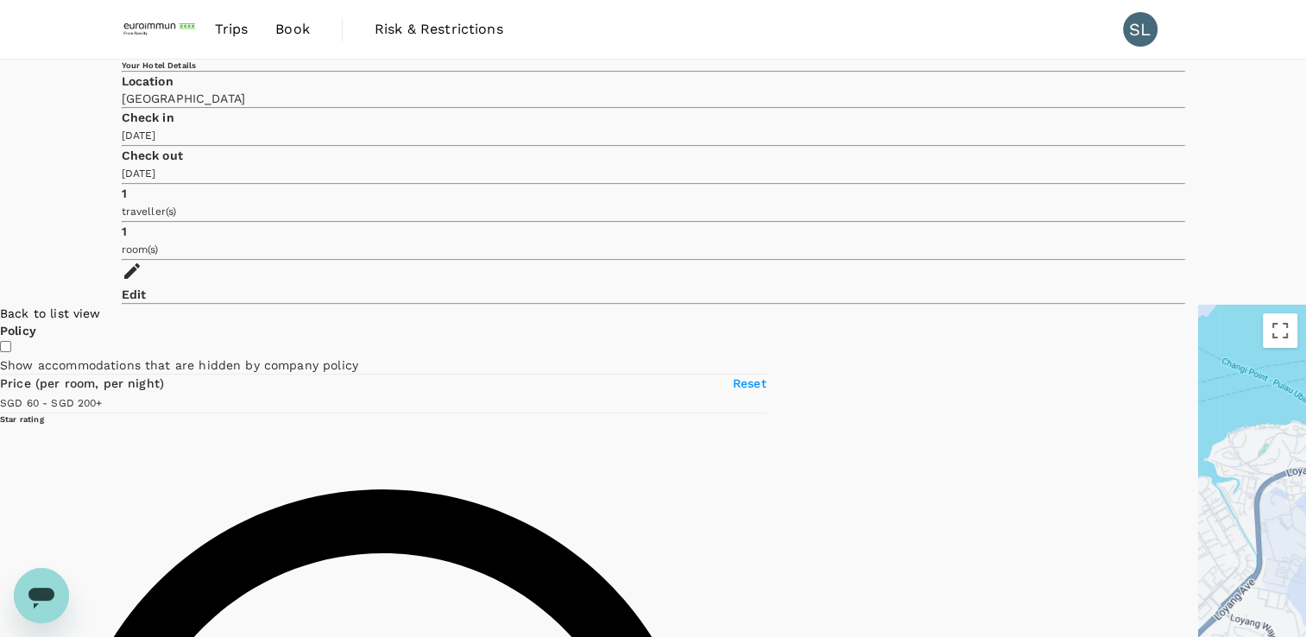
drag, startPoint x: 1018, startPoint y: 327, endPoint x: 970, endPoint y: 387, distance: 76.7
click at [1067, 387] on div at bounding box center [1252, 537] width 108 height 464
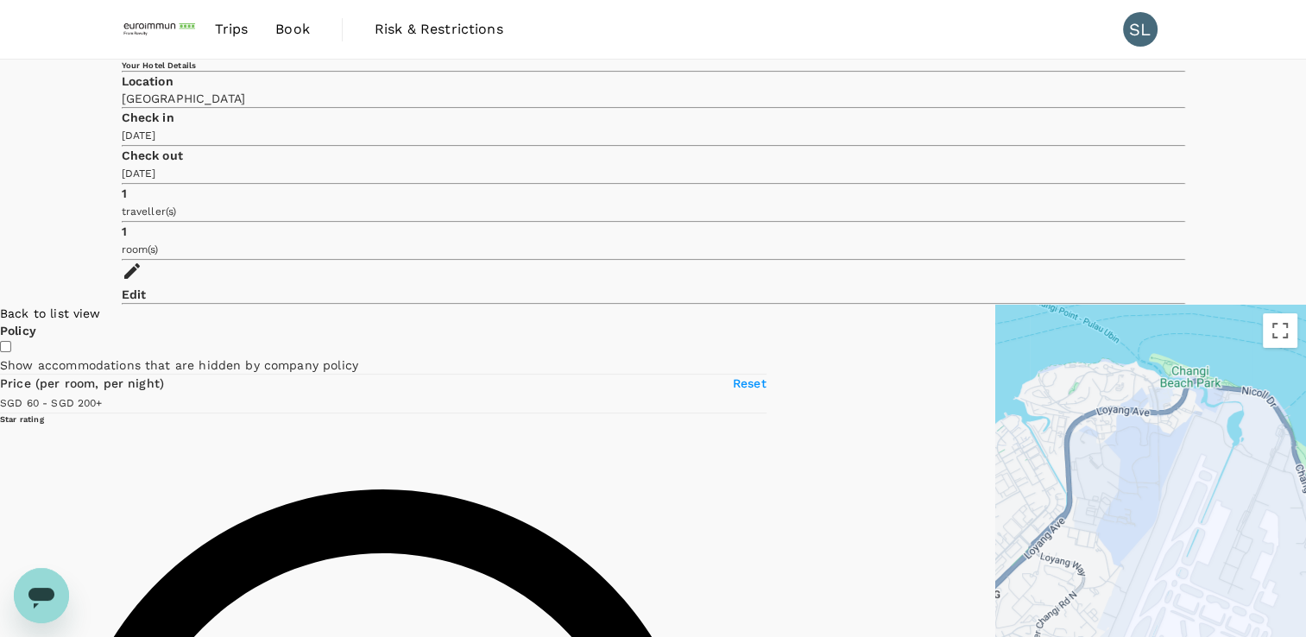
drag, startPoint x: 963, startPoint y: 425, endPoint x: 874, endPoint y: 360, distance: 110.0
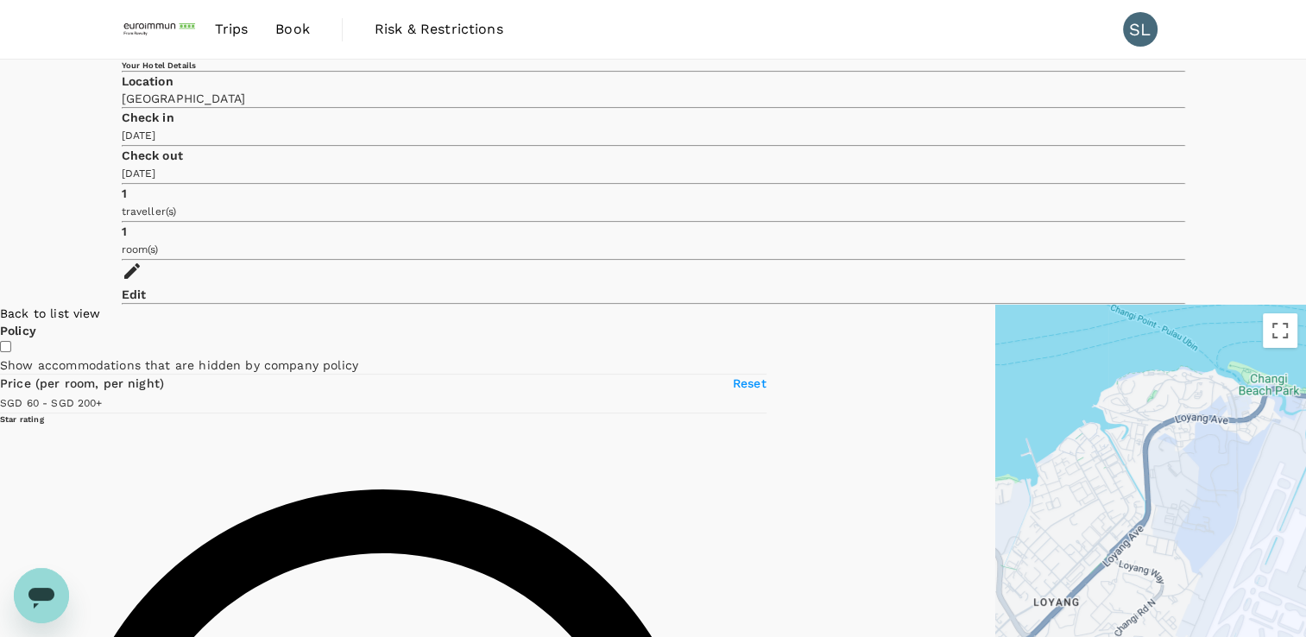
drag, startPoint x: 819, startPoint y: 415, endPoint x: 899, endPoint y: 423, distance: 80.6
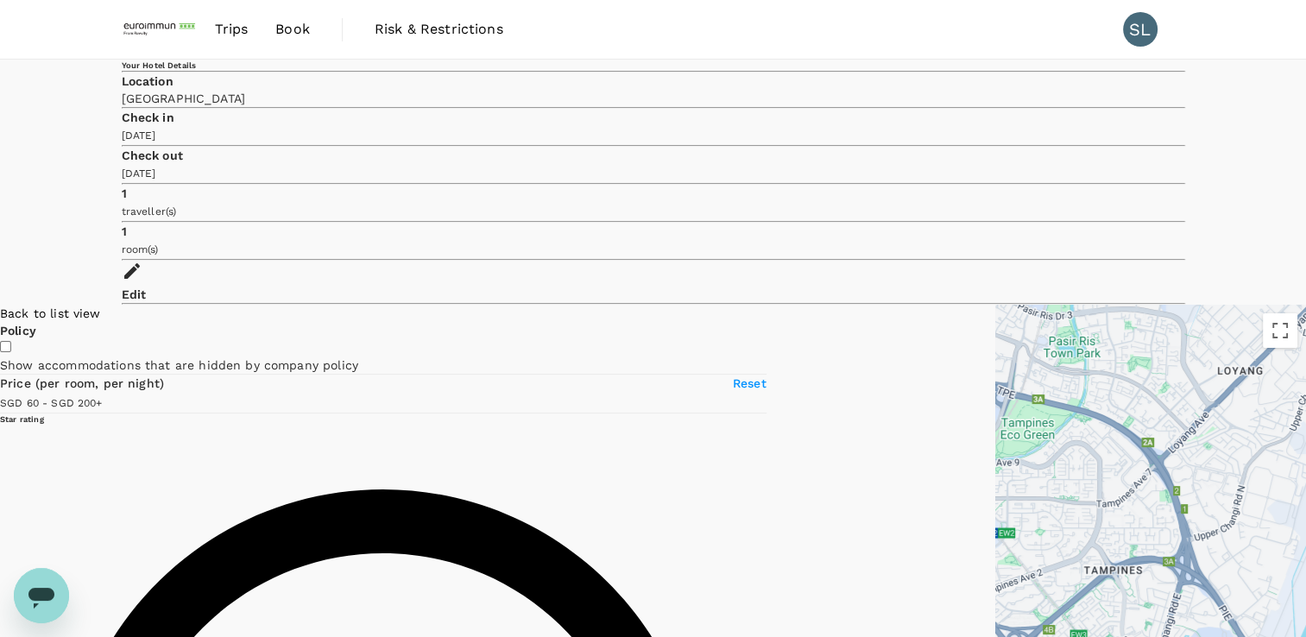
drag, startPoint x: 792, startPoint y: 476, endPoint x: 967, endPoint y: 274, distance: 267.5
click at [995, 305] on div at bounding box center [1150, 537] width 311 height 464
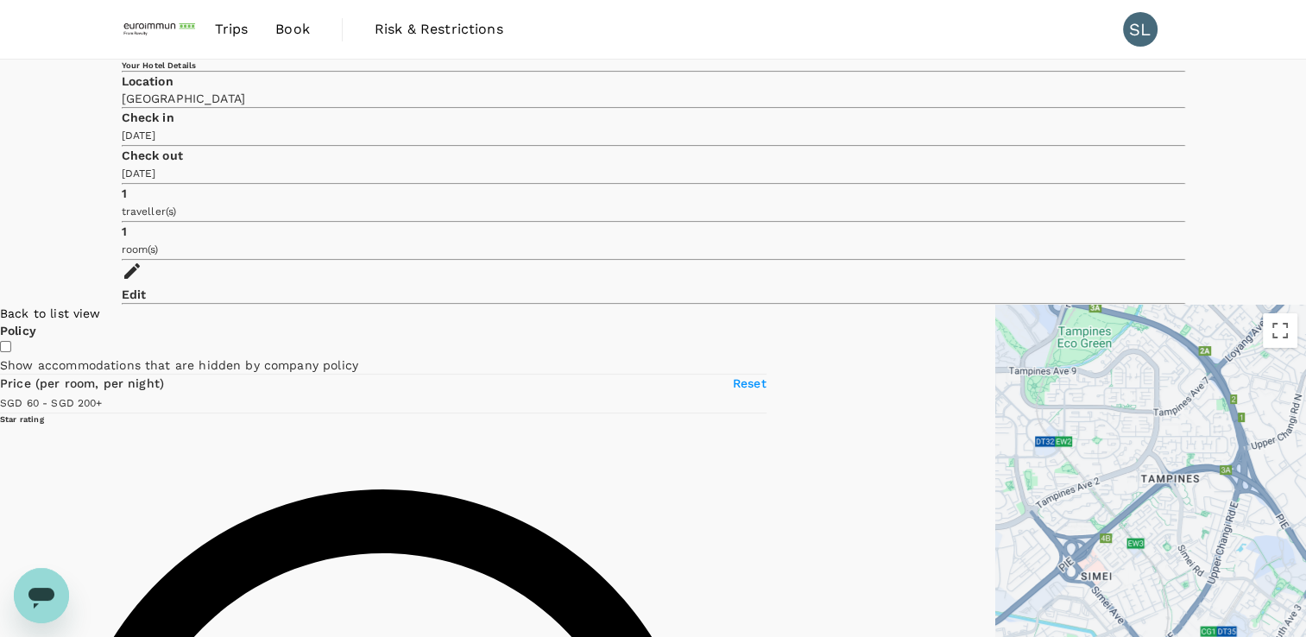
drag, startPoint x: 909, startPoint y: 327, endPoint x: 938, endPoint y: 267, distance: 67.2
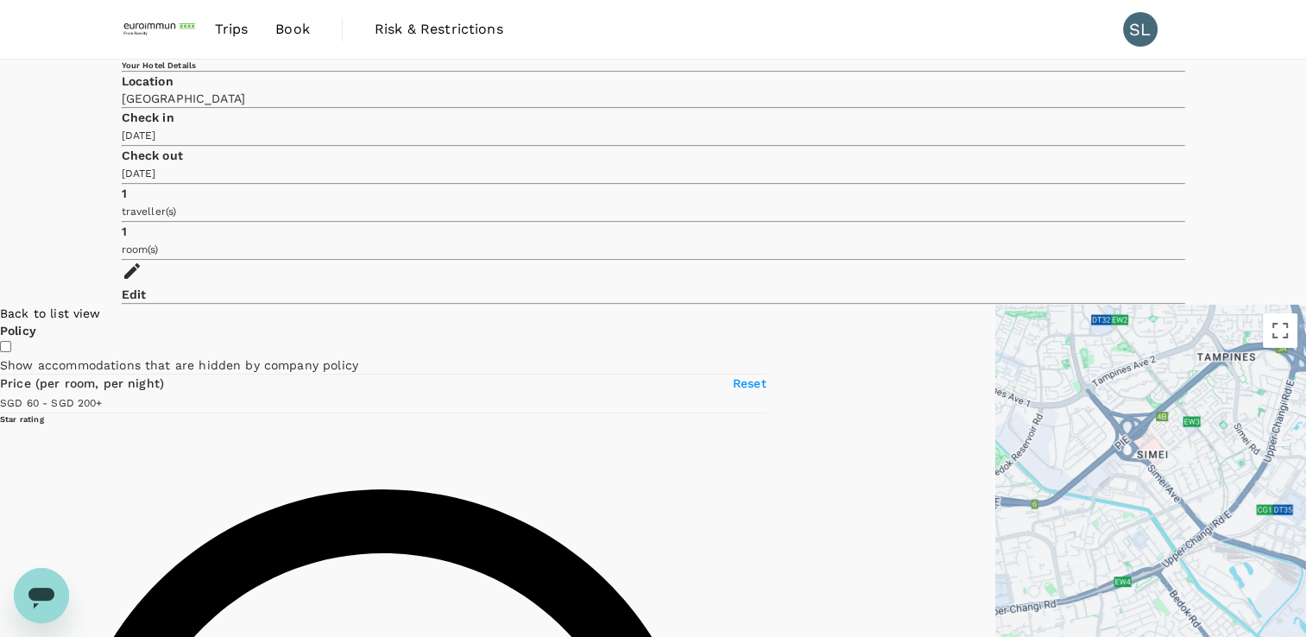
click at [224, 305] on div "Back to list view" at bounding box center [383, 313] width 766 height 17
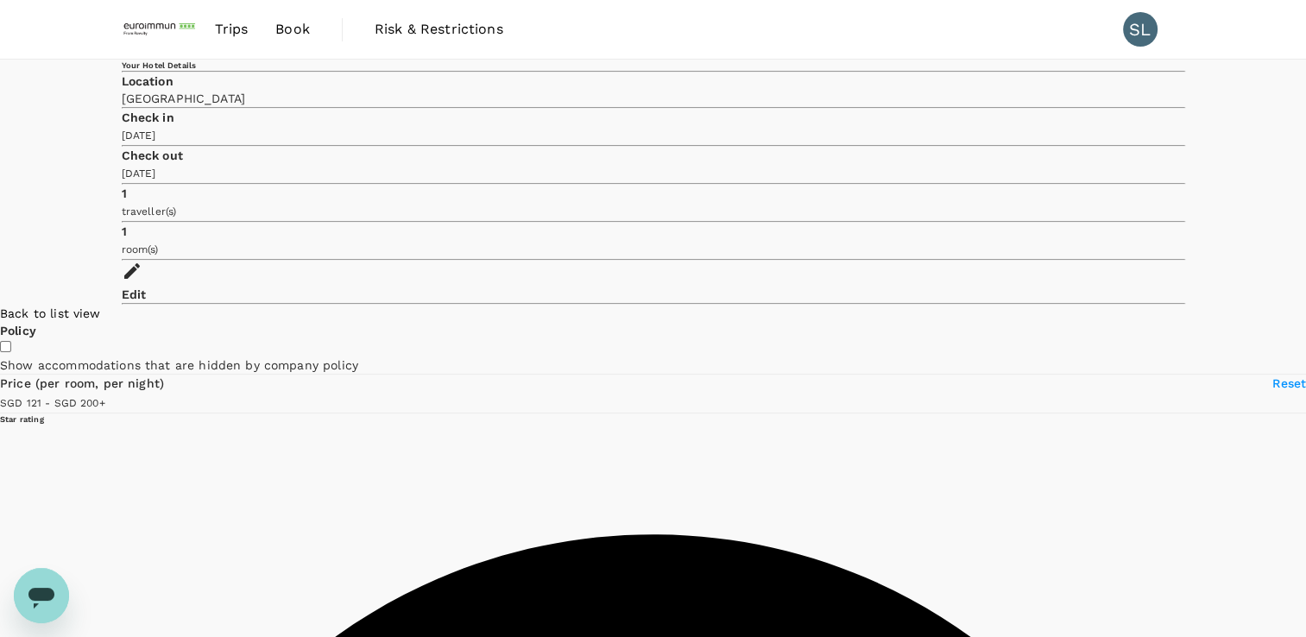
drag, startPoint x: 134, startPoint y: 347, endPoint x: 163, endPoint y: 347, distance: 29.3
click at [105, 395] on span at bounding box center [105, 402] width 0 height 14
click at [499, 33] on span "Risk & Restrictions" at bounding box center [439, 29] width 129 height 21
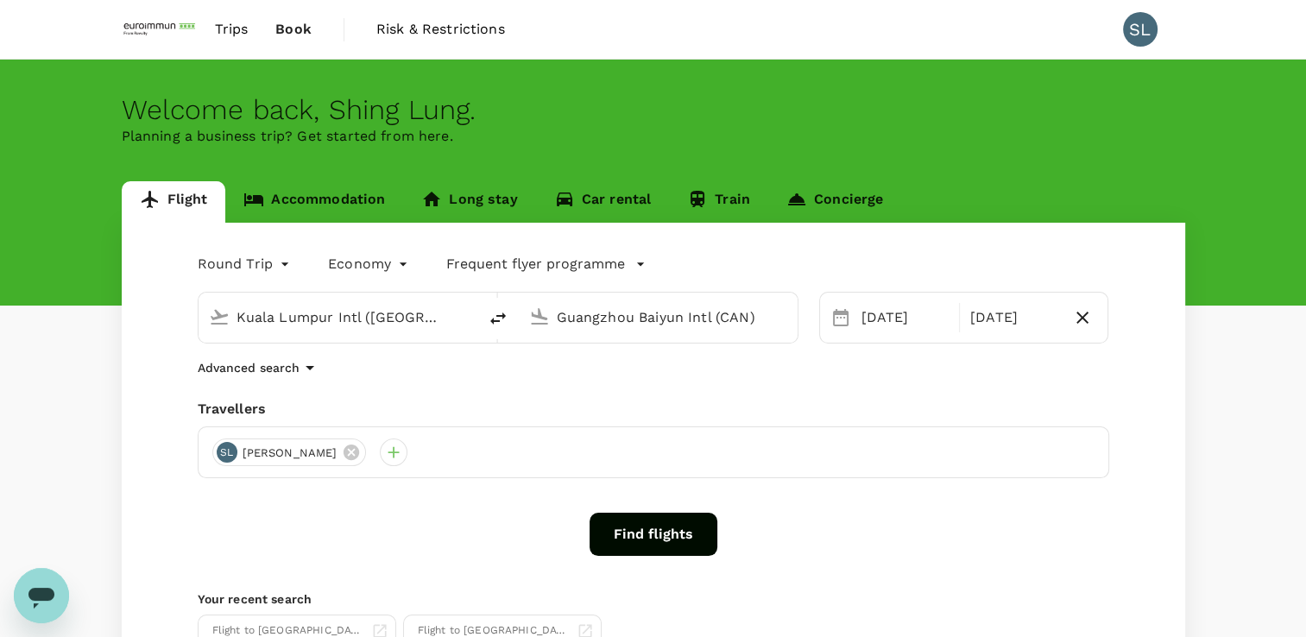
click at [653, 327] on input "Guangzhou Baiyun Intl (CAN)" at bounding box center [659, 317] width 205 height 27
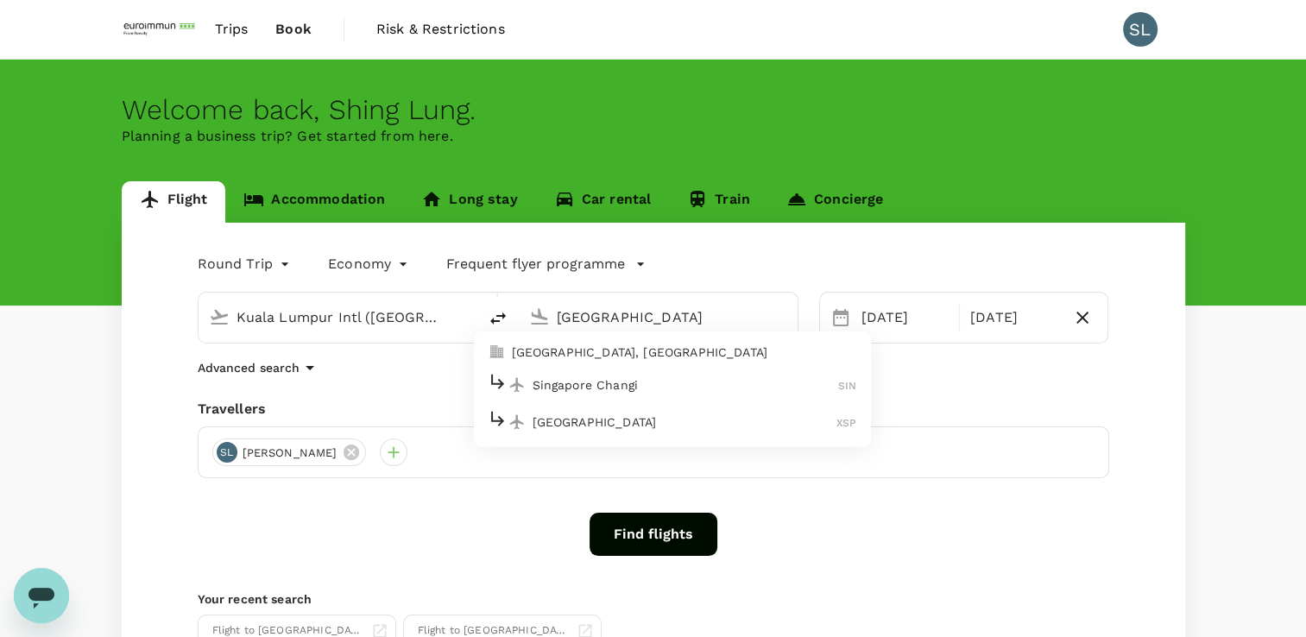
click at [665, 376] on p "Singapore Changi" at bounding box center [686, 384] width 306 height 17
type input "Singapore Changi (SIN)"
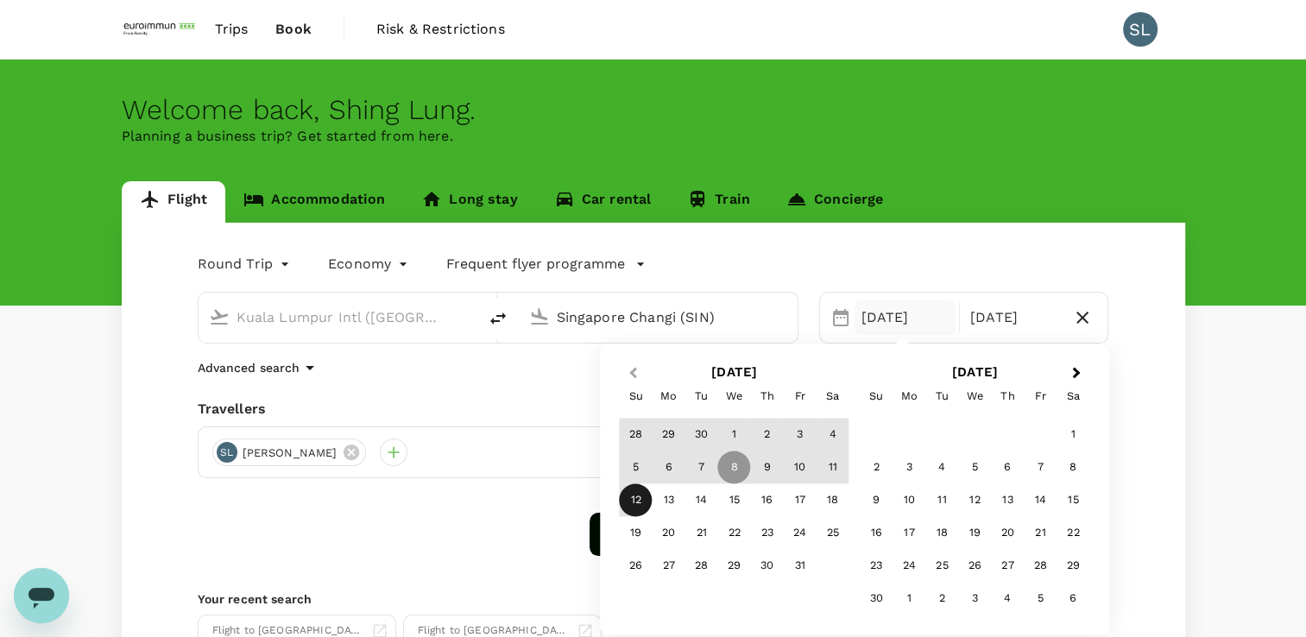
click at [633, 371] on span "Previous Month" at bounding box center [633, 373] width 0 height 20
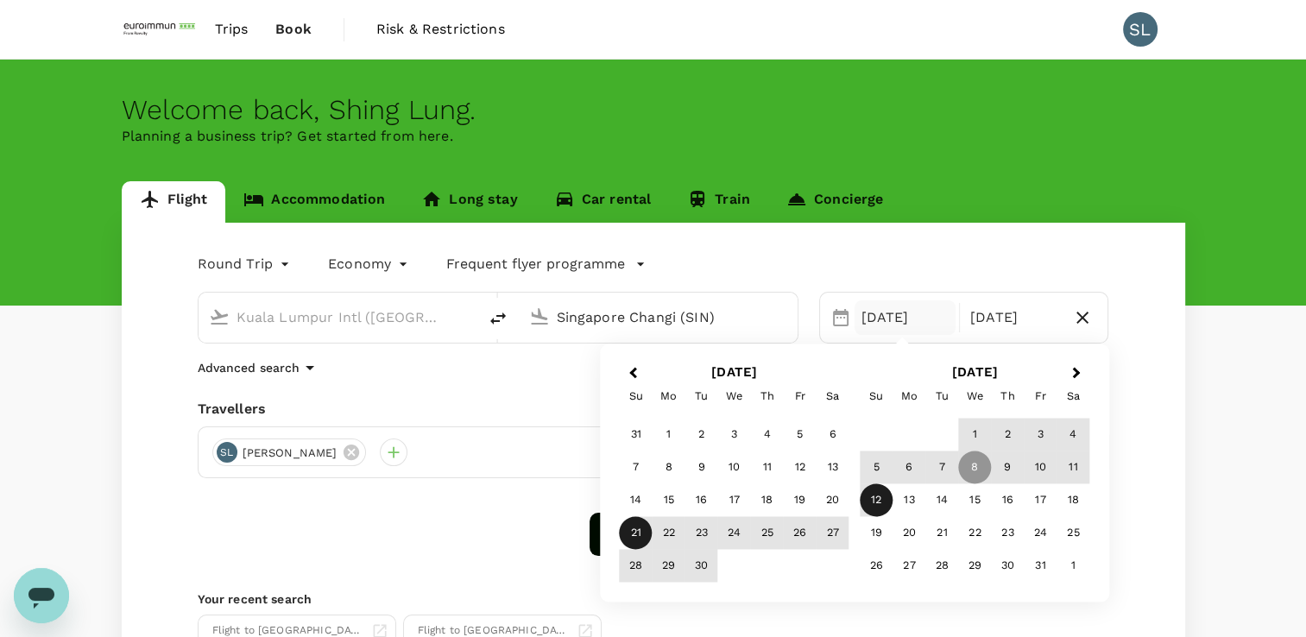
click at [640, 532] on div "21" at bounding box center [636, 533] width 33 height 33
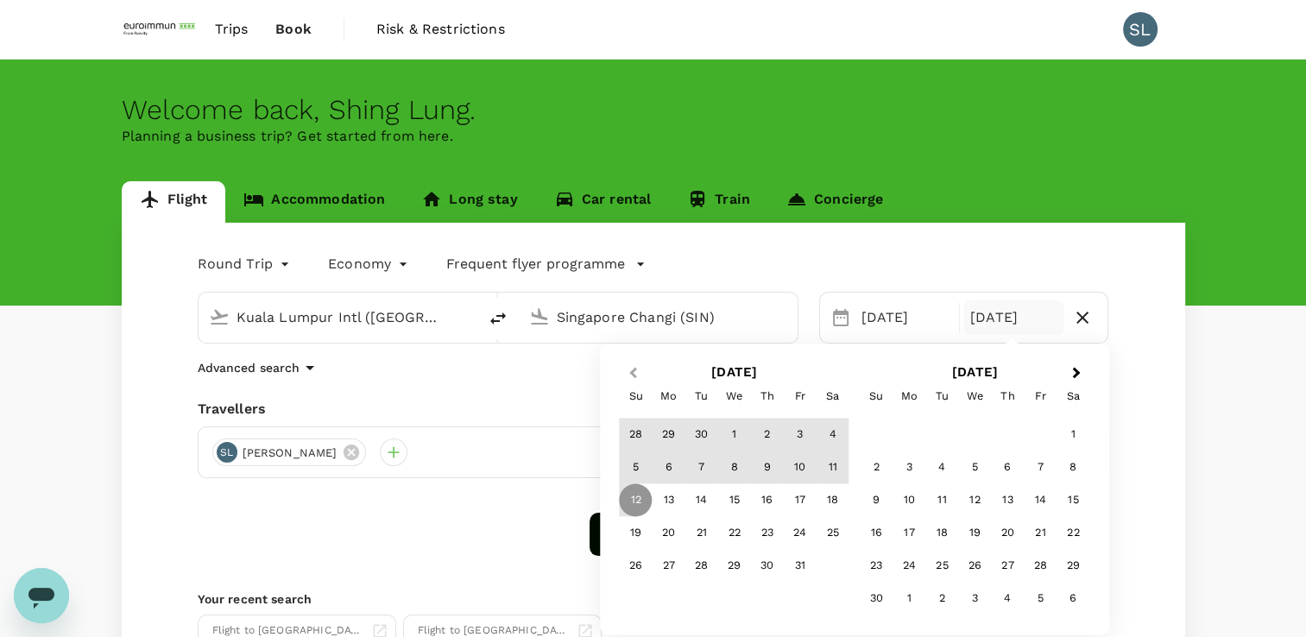
click at [631, 363] on button "Previous Month" at bounding box center [631, 374] width 28 height 28
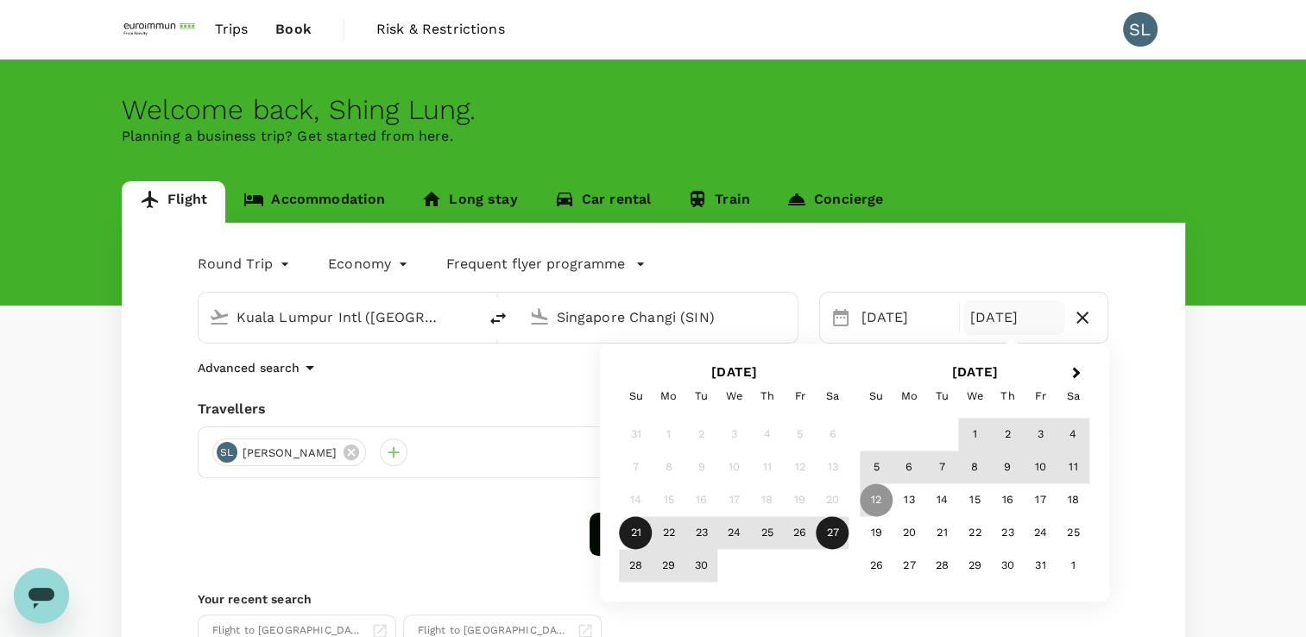
click at [833, 540] on div "27" at bounding box center [833, 533] width 33 height 33
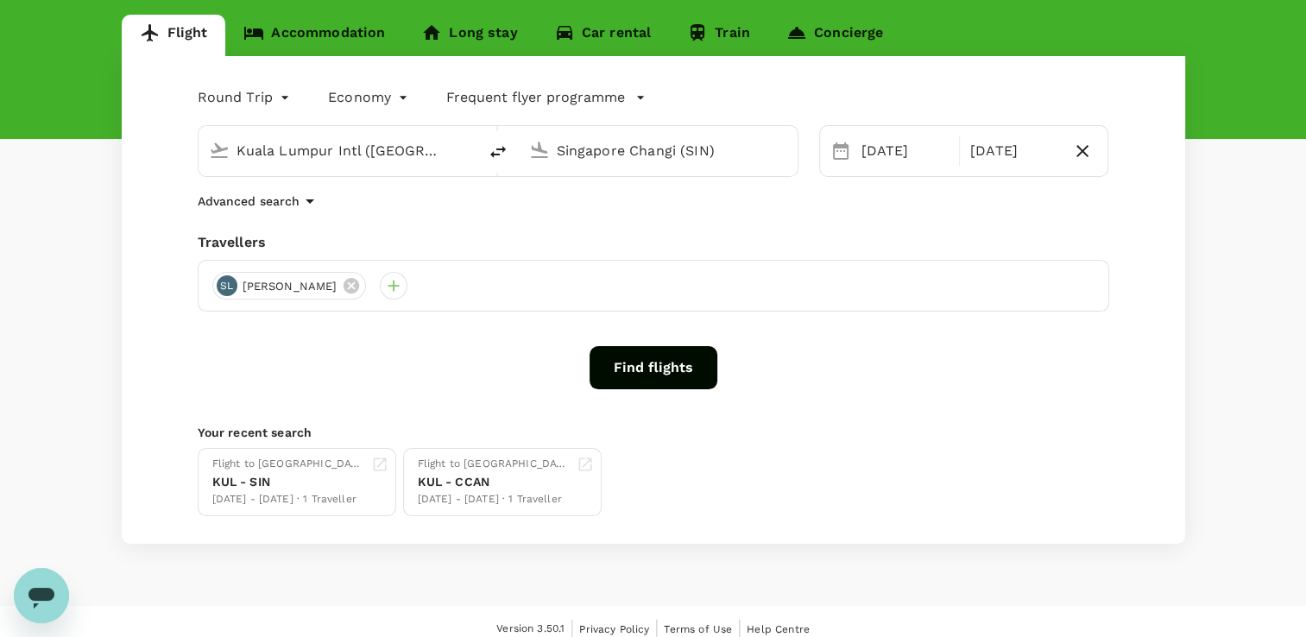
scroll to position [173, 0]
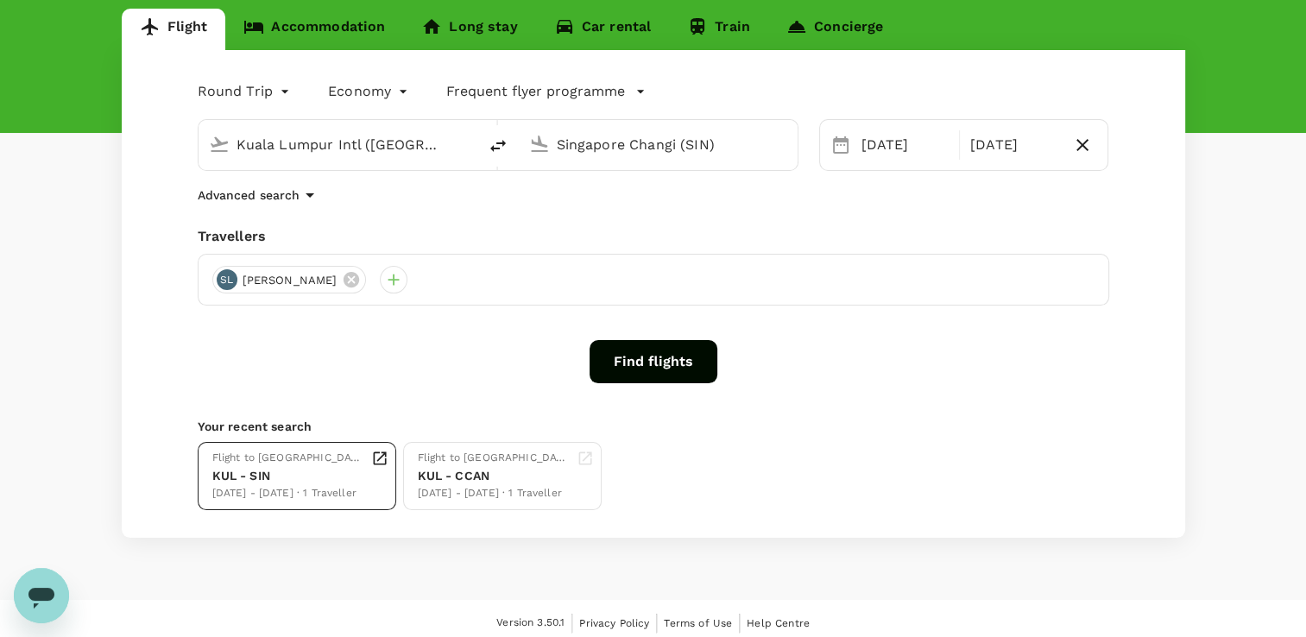
click at [330, 488] on div "21 Sep - 27 Sep · 1 Traveller" at bounding box center [288, 493] width 152 height 17
click at [367, 33] on link "Accommodation" at bounding box center [314, 29] width 178 height 41
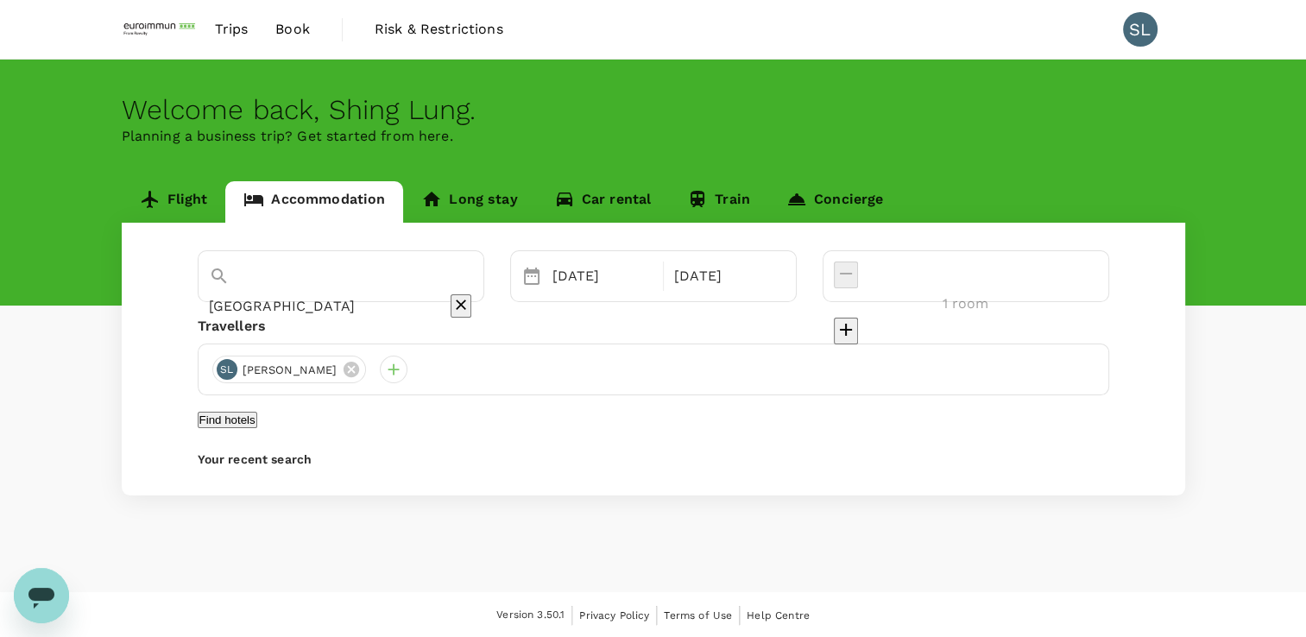
click at [470, 199] on link "Long stay" at bounding box center [469, 201] width 132 height 41
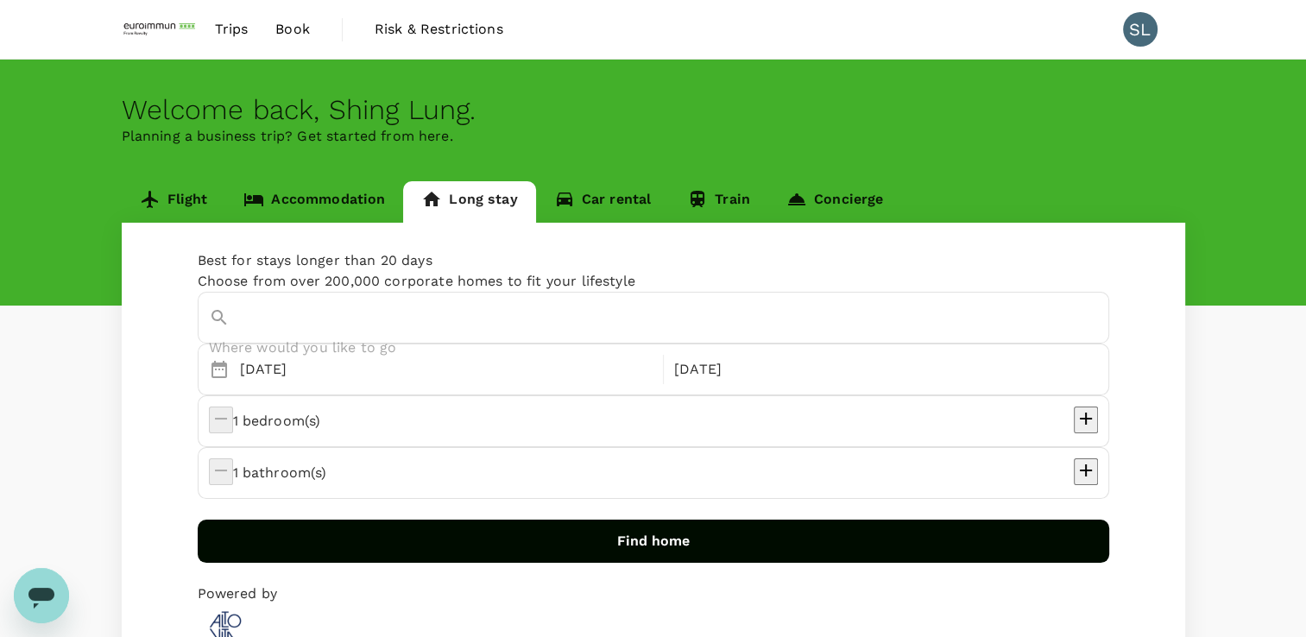
click at [363, 199] on link "Accommodation" at bounding box center [314, 201] width 178 height 41
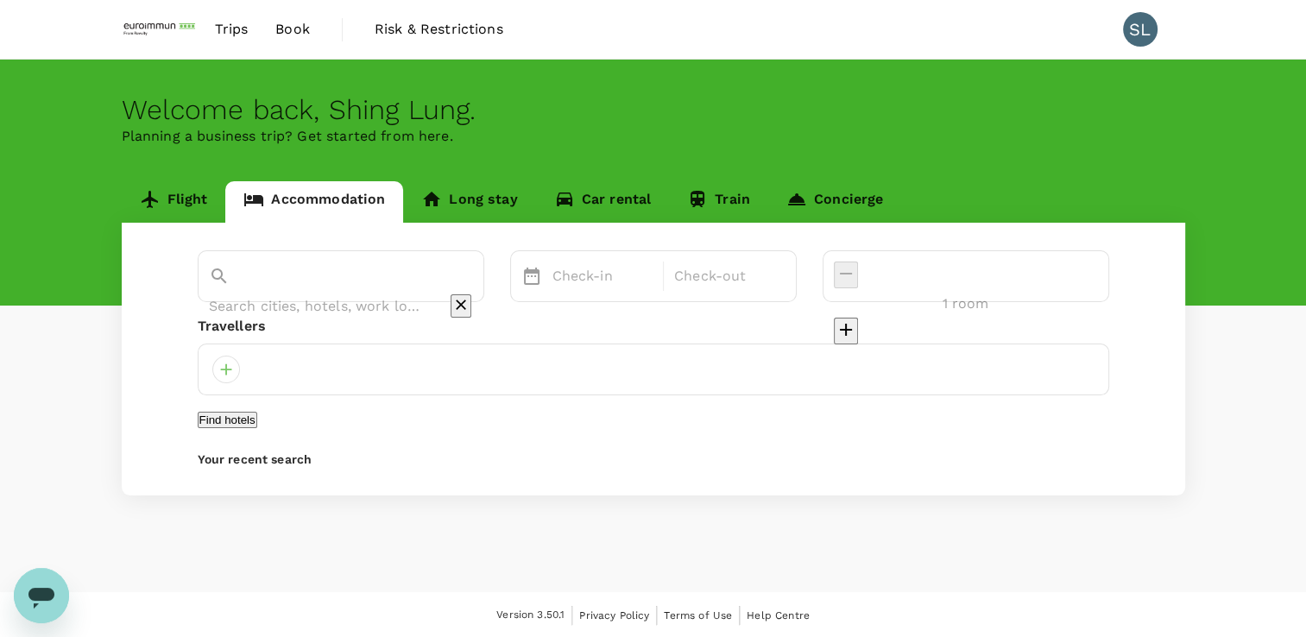
type input "[GEOGRAPHIC_DATA]"
click at [257, 428] on button "Find hotels" at bounding box center [228, 420] width 60 height 16
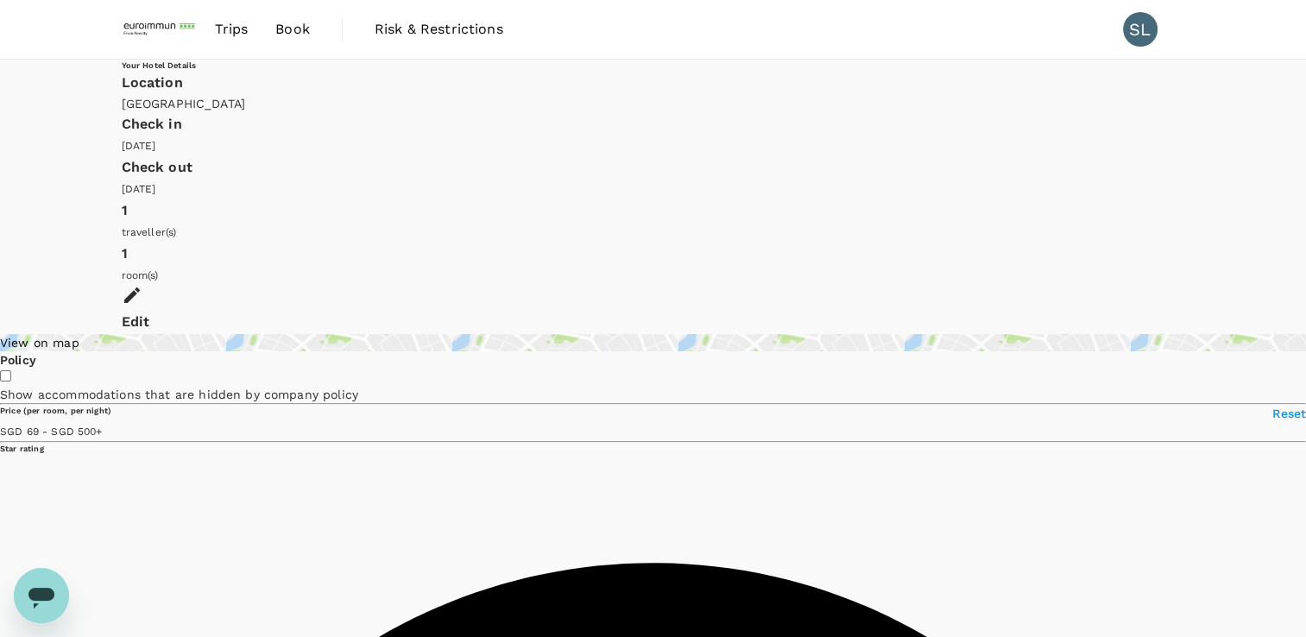
type input "34.86"
drag, startPoint x: 321, startPoint y: 392, endPoint x: 199, endPoint y: 385, distance: 121.9
click at [103, 424] on span at bounding box center [103, 431] width 0 height 14
type input "204.86"
type input "45.86"
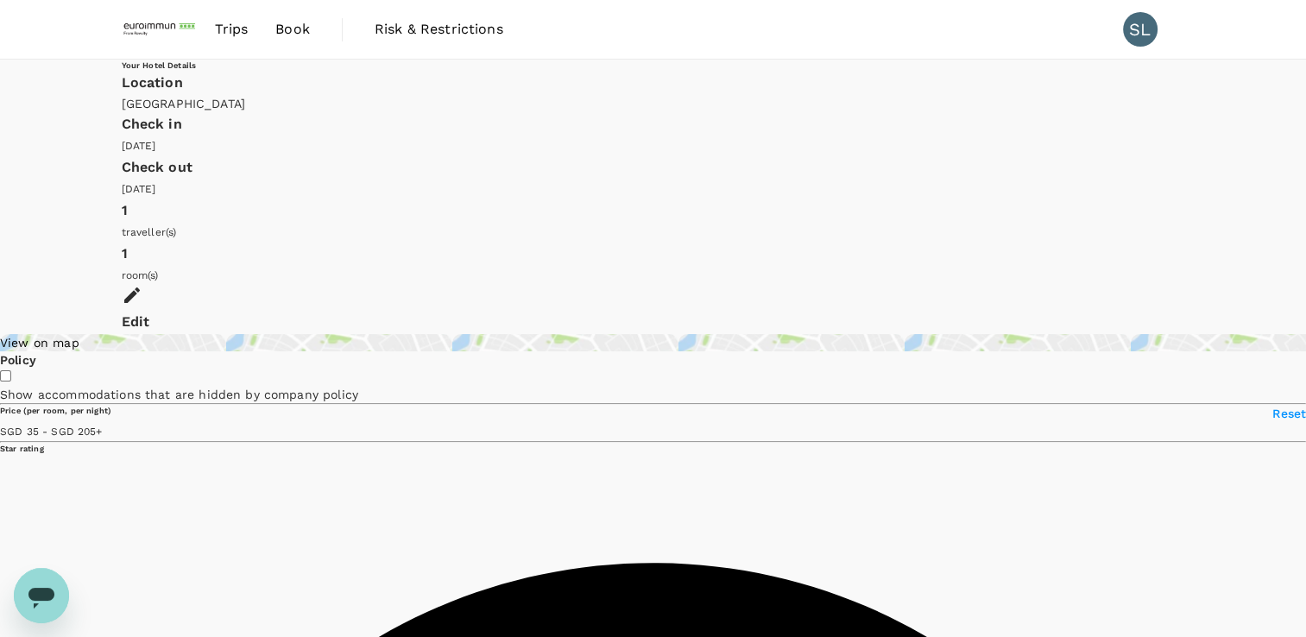
type input "204.86"
type input "45.86"
type input "204.86"
type input "46.86"
type input "204.86"
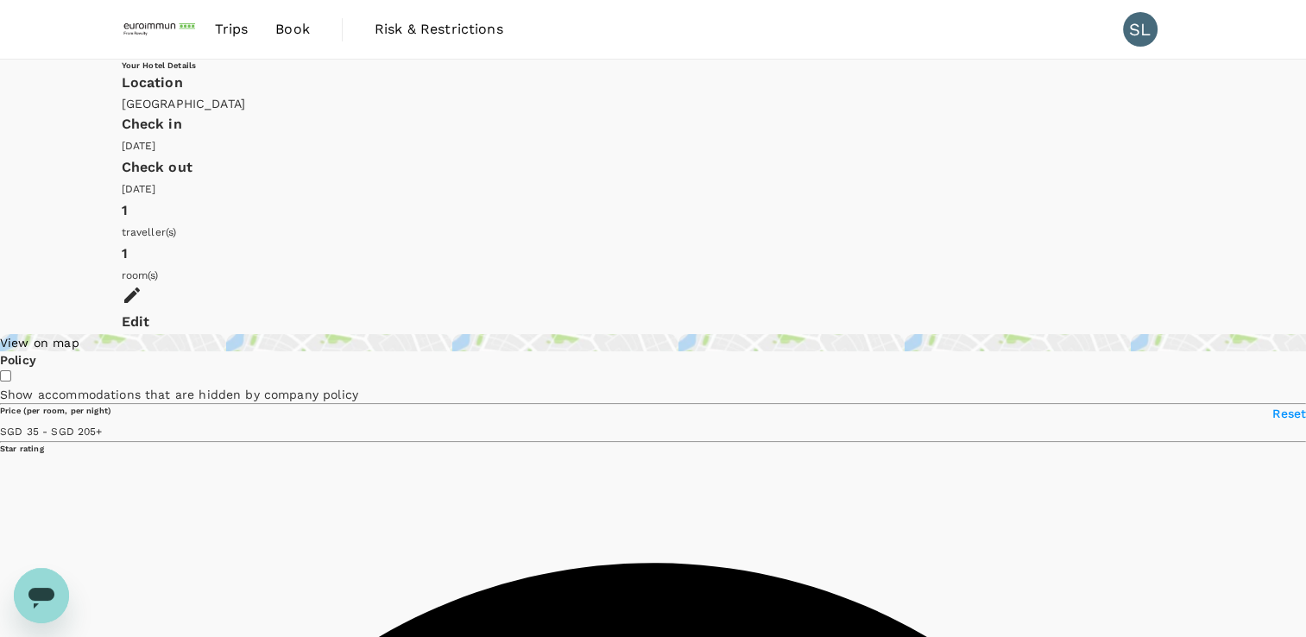
type input "50.86"
type input "204.86"
type input "56.86"
type input "204.86"
type input "63.86"
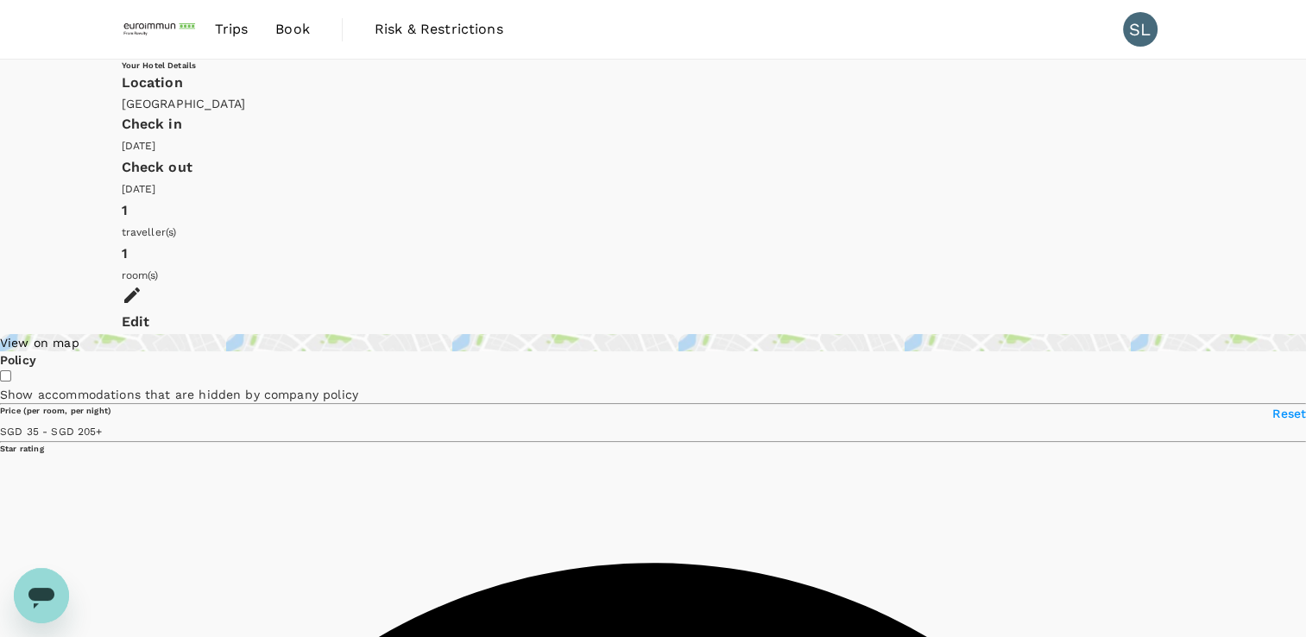
type input "204.86"
type input "67.86"
type input "204.86"
type input "73.86"
type input "204.86"
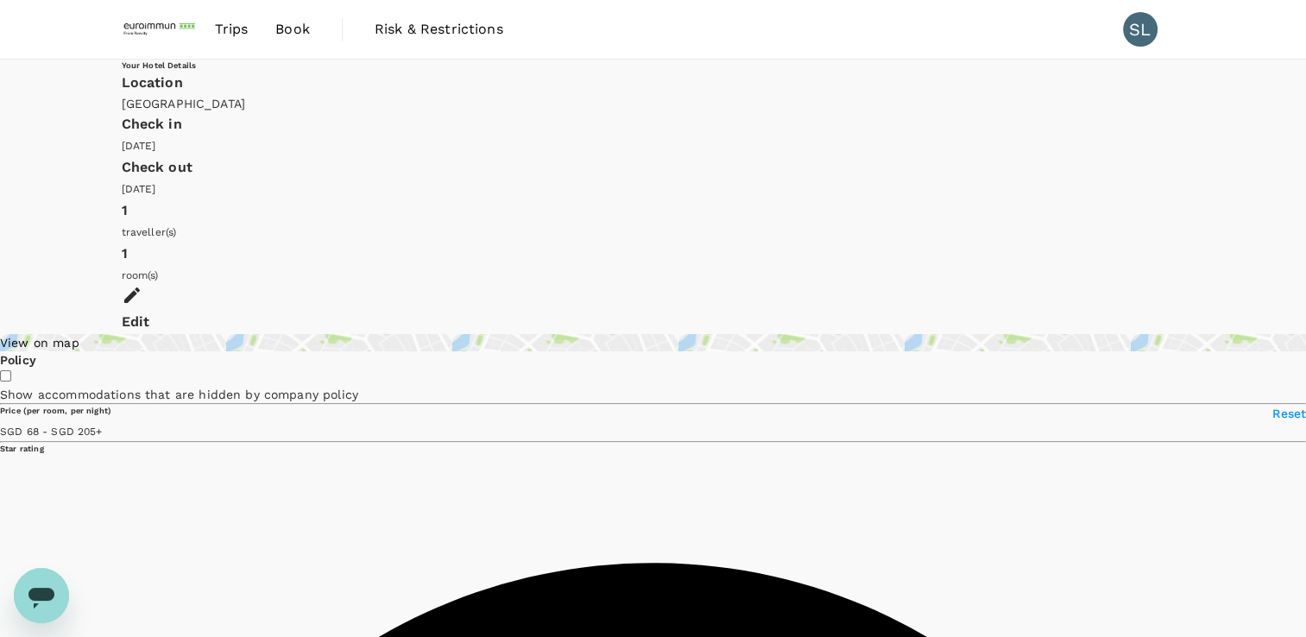
type input "78.86"
type input "204.86"
type input "78.86"
type input "204.86"
type input "78.86"
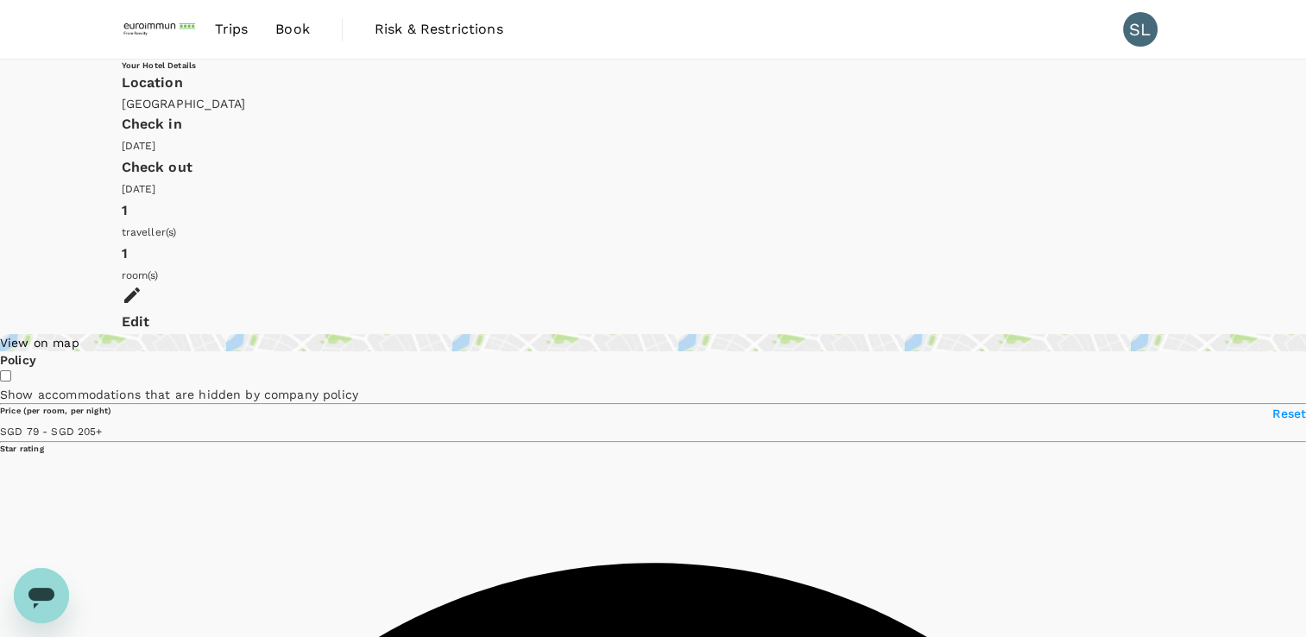
type input "204.86"
type input "86.86"
type input "204.86"
type input "86.86"
type input "204.86"
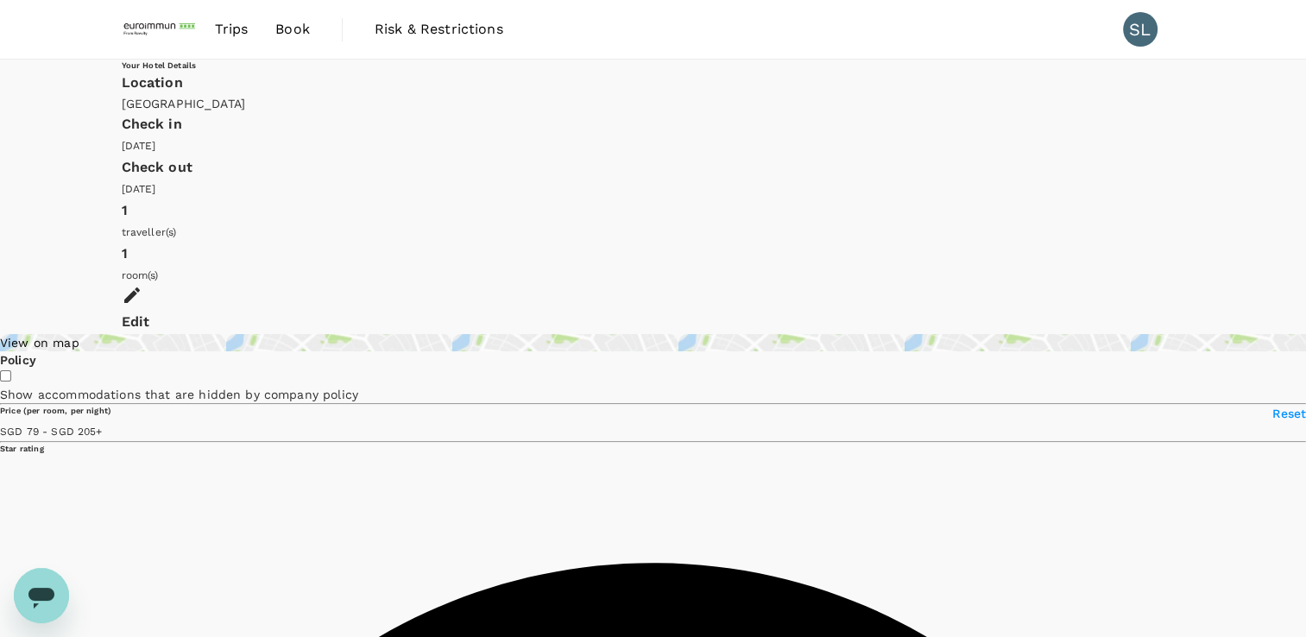
type input "90.86"
type input "204.86"
type input "90.86"
type input "204.86"
type input "93.86"
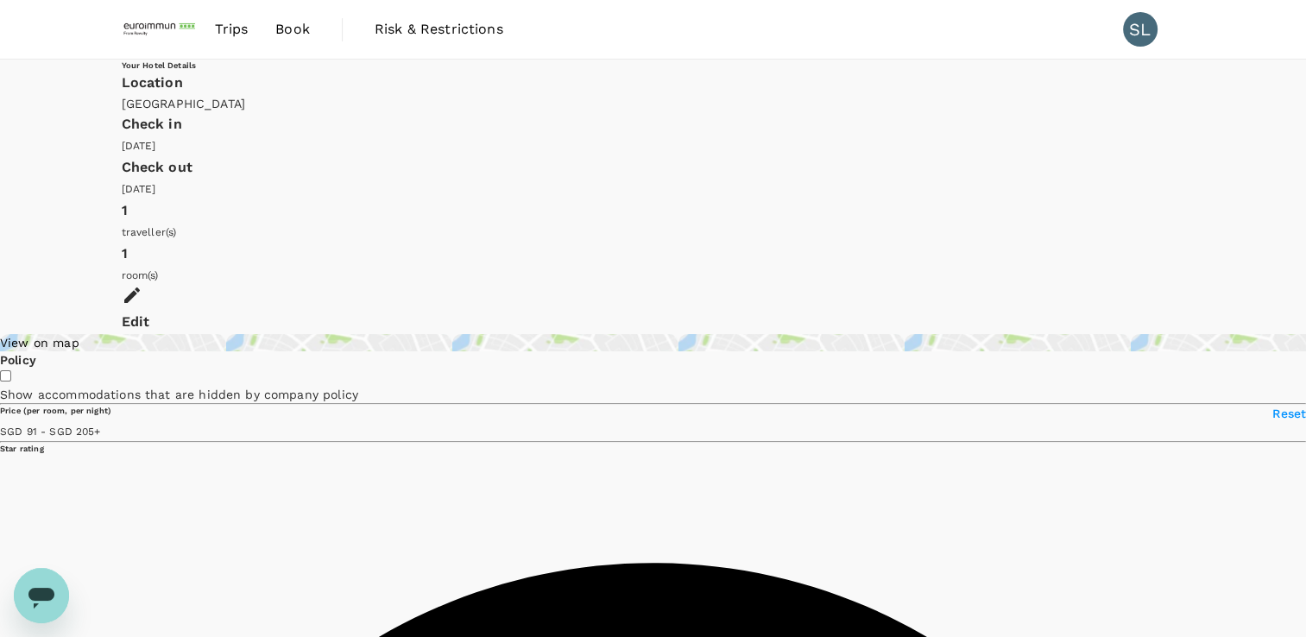
type input "204.86"
type input "93.86"
type input "204.86"
type input "97.86"
type input "204.86"
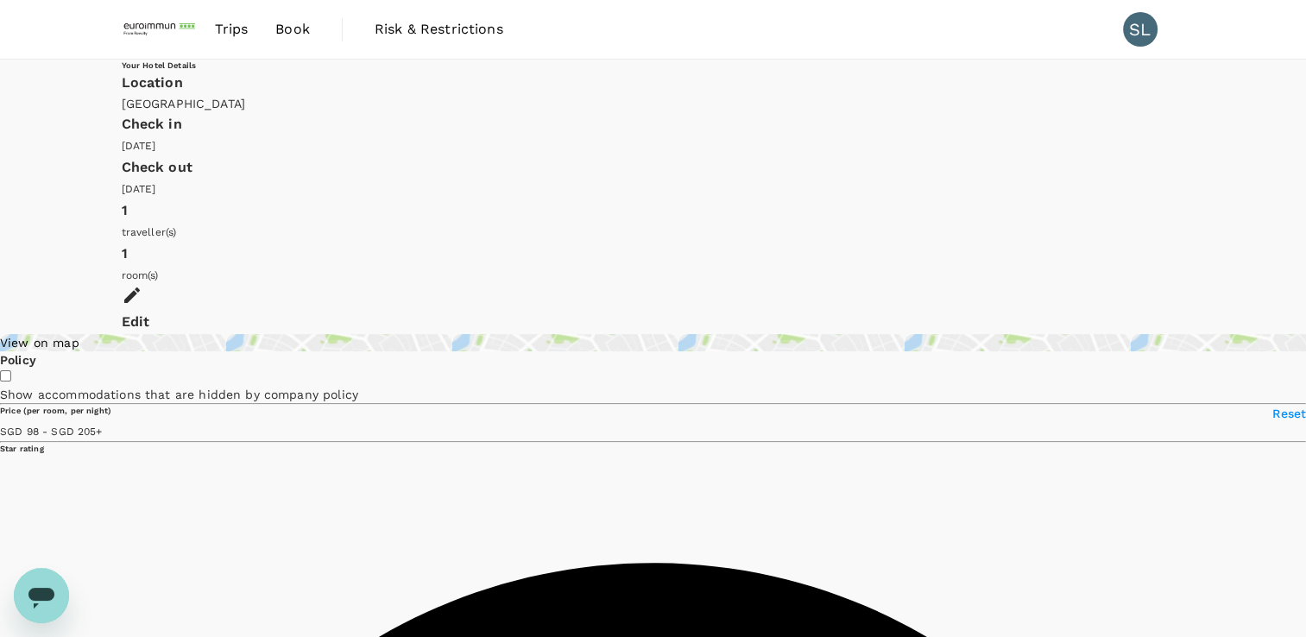
type input "97.86"
type input "204.86"
type input "95.86"
type input "204.86"
type input "95.86"
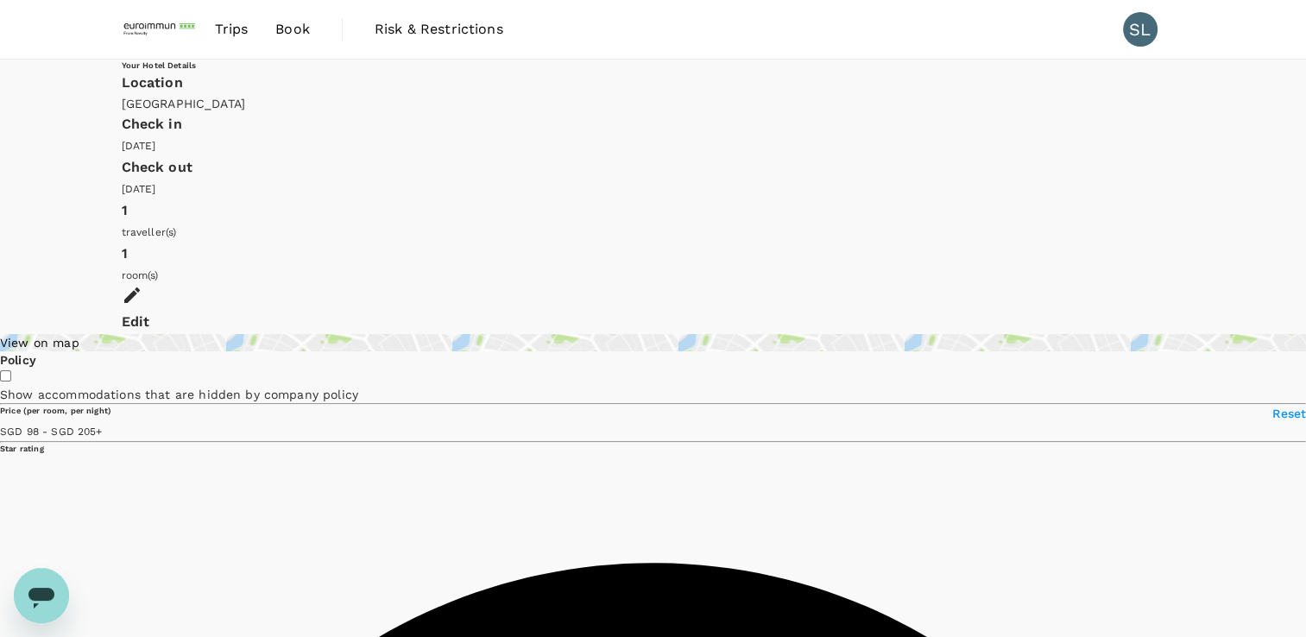
type input "204.86"
type input "95.86"
type input "204.86"
type input "93.86"
type input "204.86"
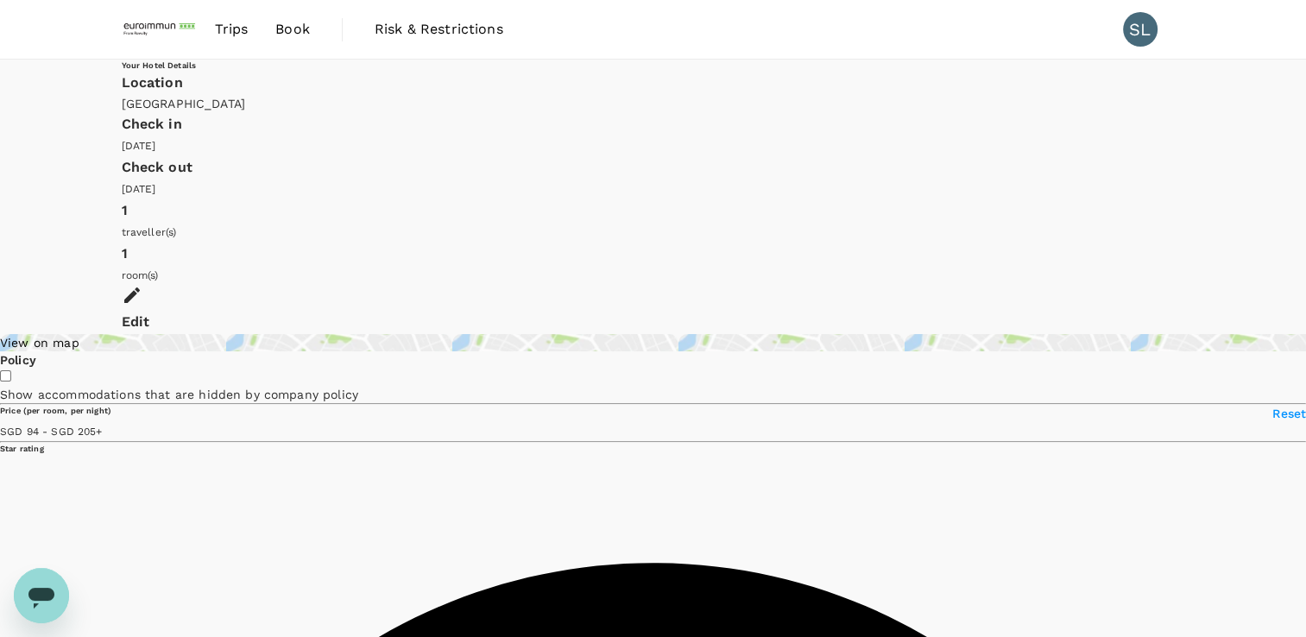
type input "93.86"
type input "204.86"
type input "97.86"
type input "204.86"
type input "101.86"
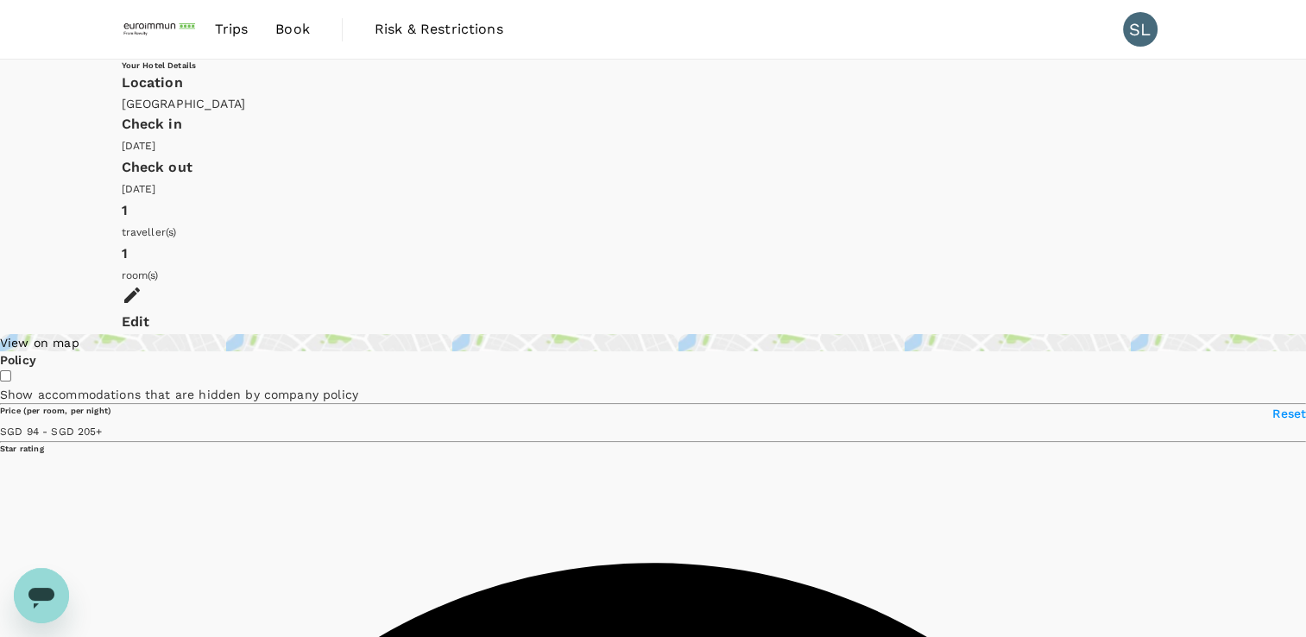
type input "204.86"
type input "110.86"
type input "204.86"
type input "110.86"
type input "204.86"
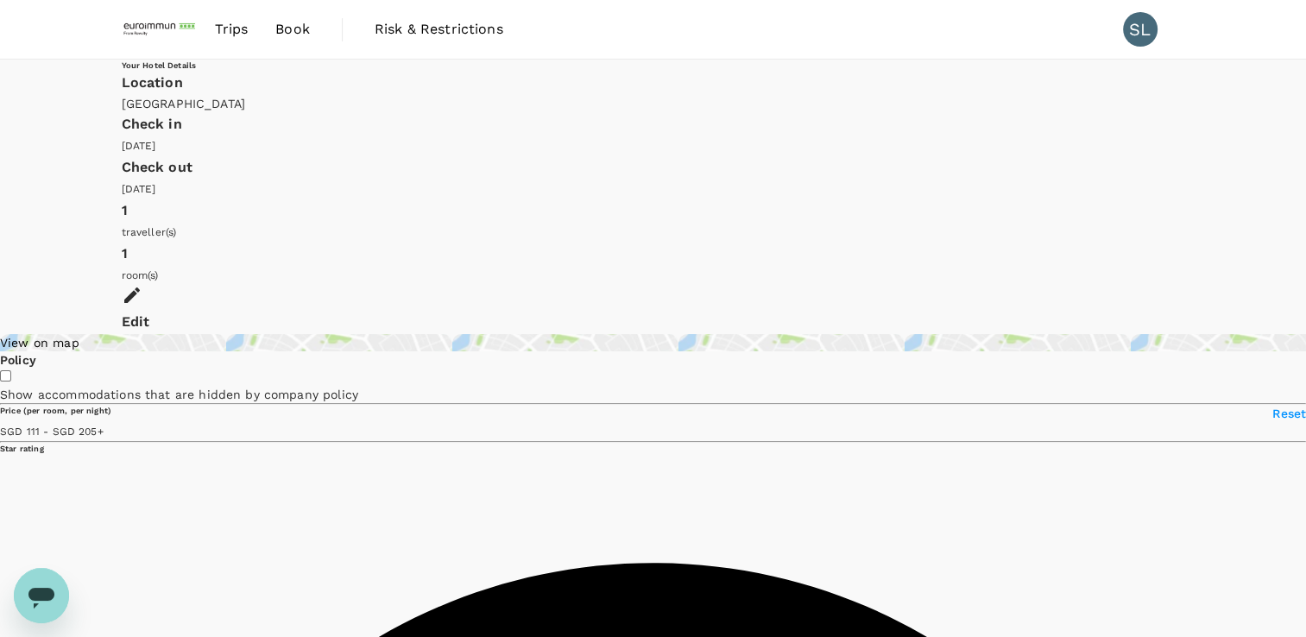
type input "110.86"
type input "204.86"
drag, startPoint x: 126, startPoint y: 384, endPoint x: 156, endPoint y: 388, distance: 30.5
click at [104, 424] on span at bounding box center [104, 431] width 0 height 14
type input "110.86"
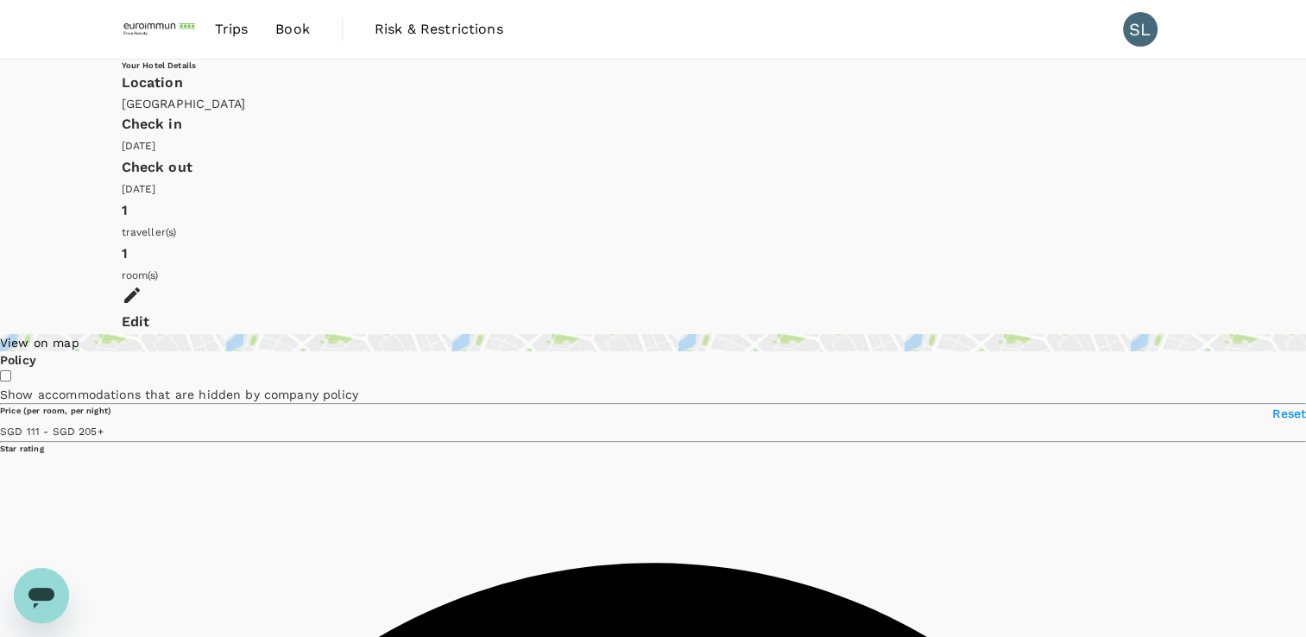
type input "204.86"
type input "110.86"
type input "204.86"
type input "110.86"
type input "204.86"
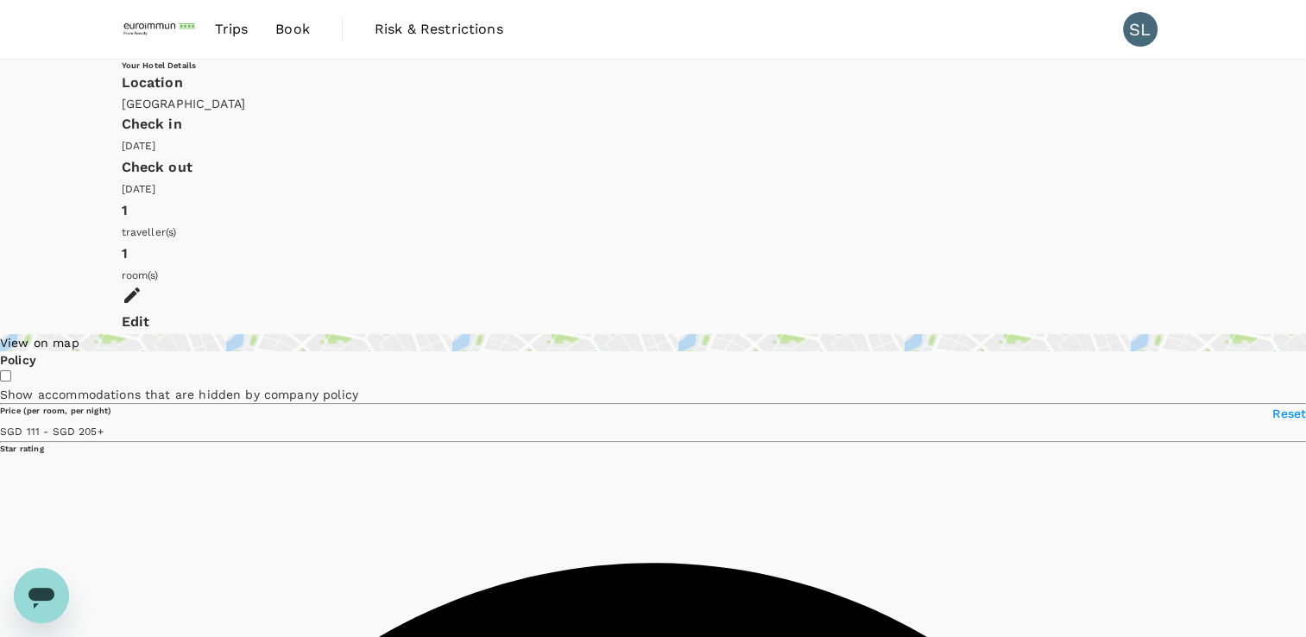
type input "110.86"
type input "204.86"
type input "110.86"
type input "204.86"
type input "110.76"
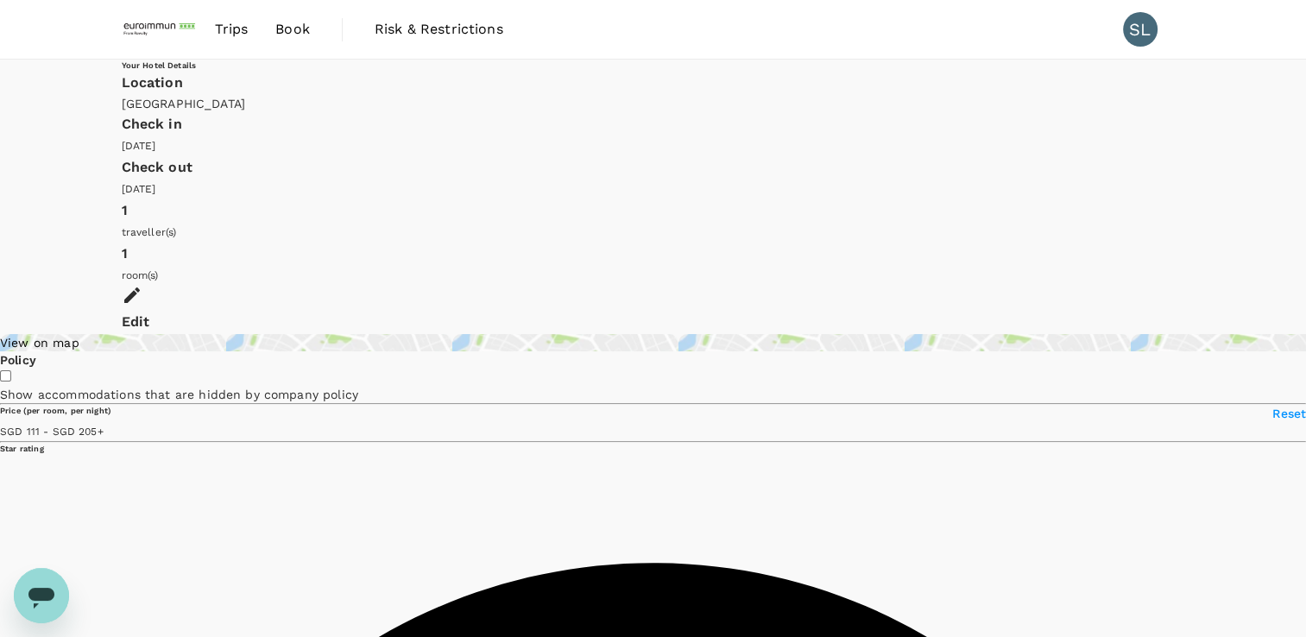
type input "204.76"
type input "110.76"
type input "204.76"
click at [301, 334] on div "View on map" at bounding box center [653, 342] width 1306 height 17
type input "110.76"
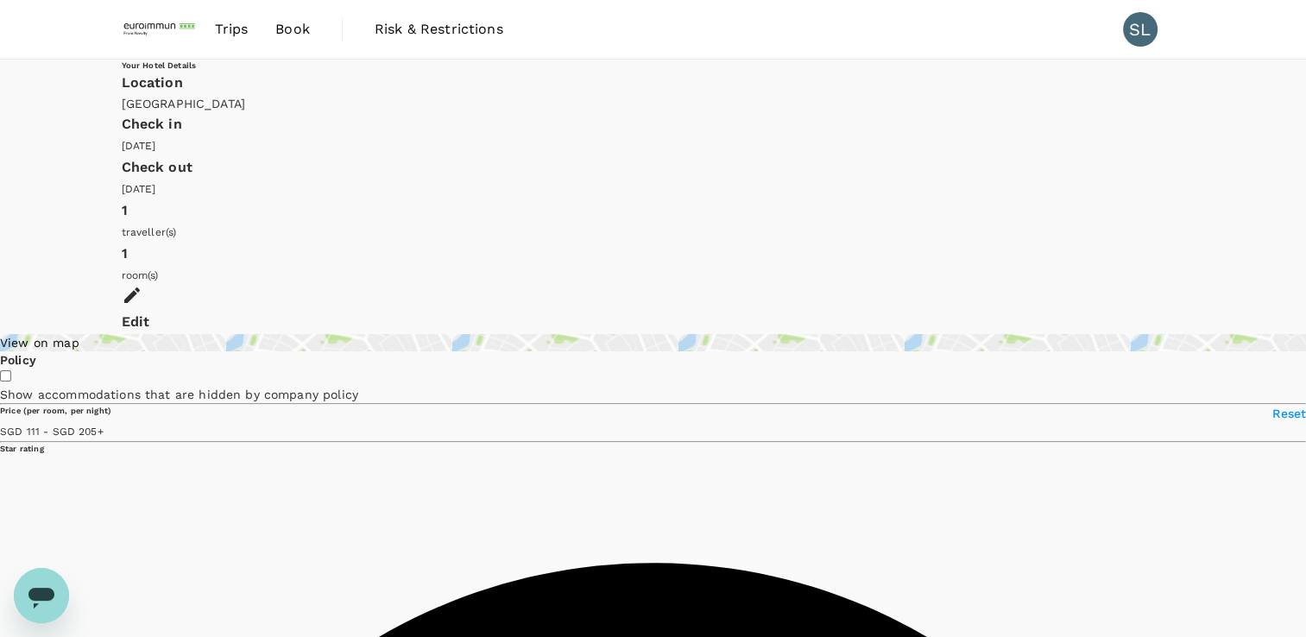
type input "204.76"
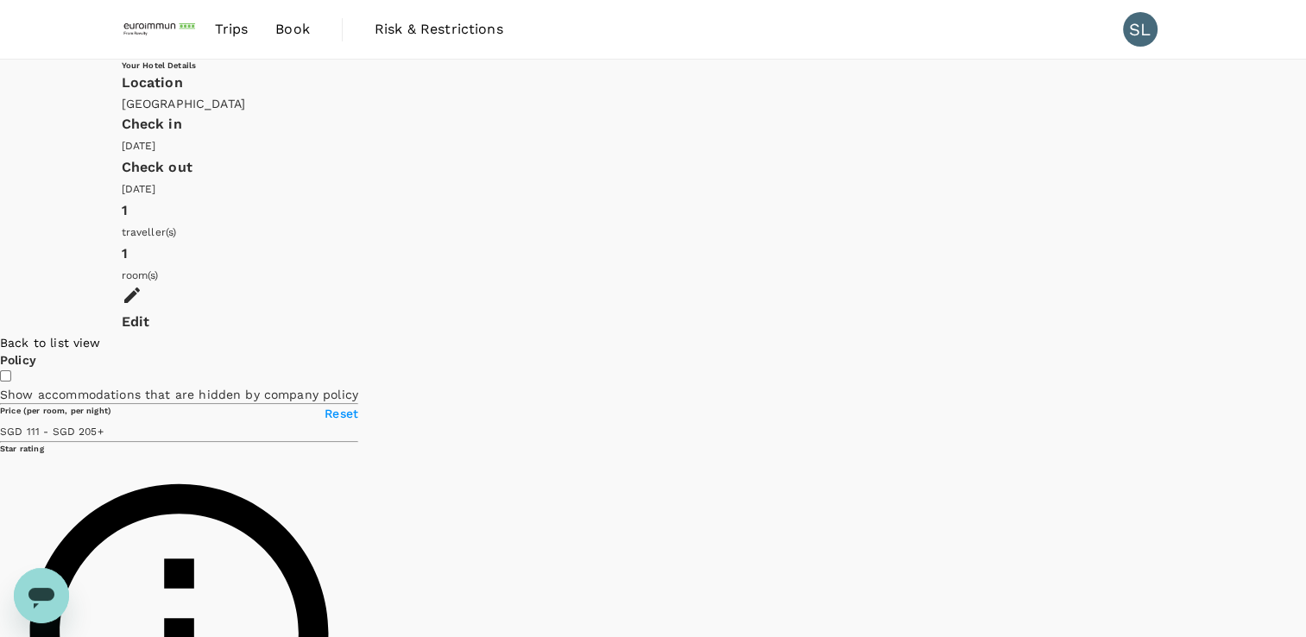
type input "110.76"
type input "204.76"
type input "110.76"
type input "204.76"
type input "110.76"
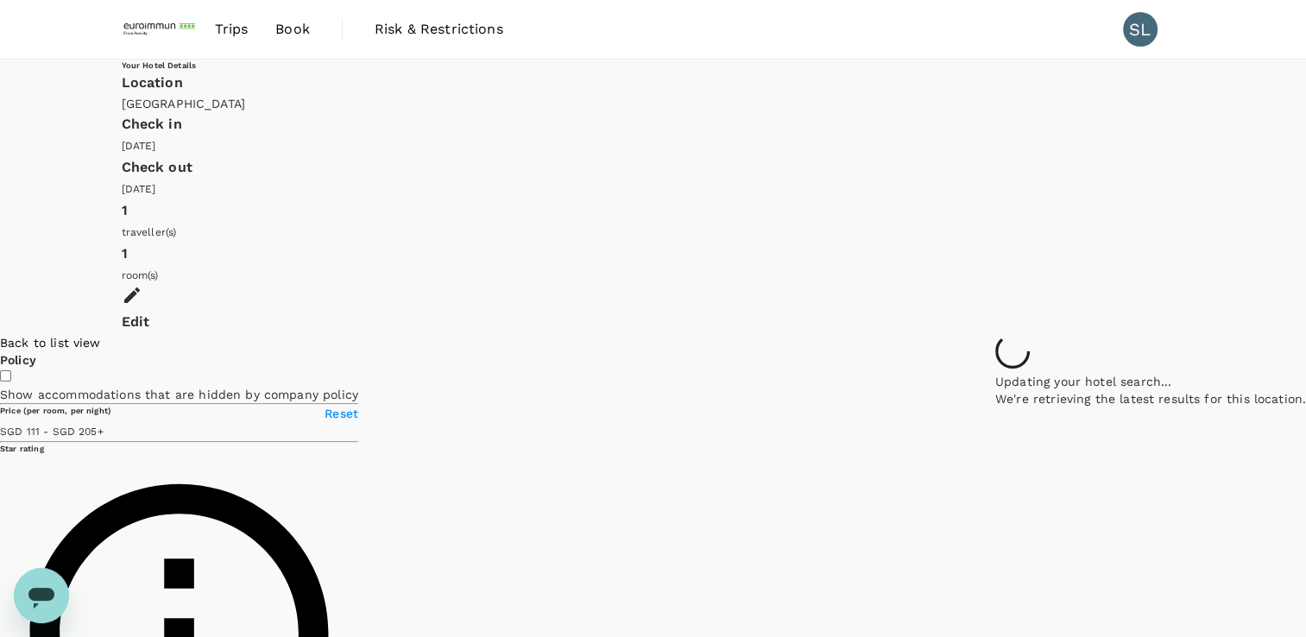
type input "204.76"
drag, startPoint x: 1074, startPoint y: 335, endPoint x: 545, endPoint y: 398, distance: 532.8
click at [995, 334] on div at bounding box center [1150, 334] width 311 height 0
drag, startPoint x: 998, startPoint y: 332, endPoint x: 667, endPoint y: 477, distance: 361.0
click at [995, 334] on div at bounding box center [1150, 334] width 311 height 0
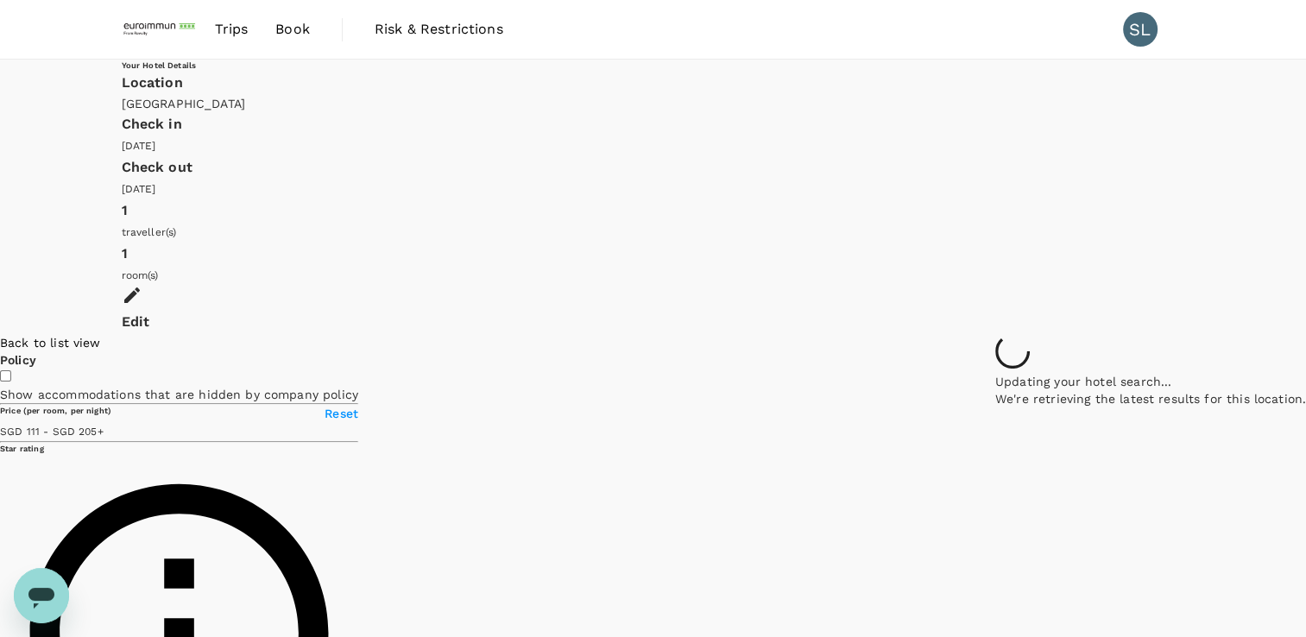
type input "110.76"
type input "204.76"
type input "110.76"
type input "204.76"
drag, startPoint x: 772, startPoint y: 412, endPoint x: 722, endPoint y: 437, distance: 55.2
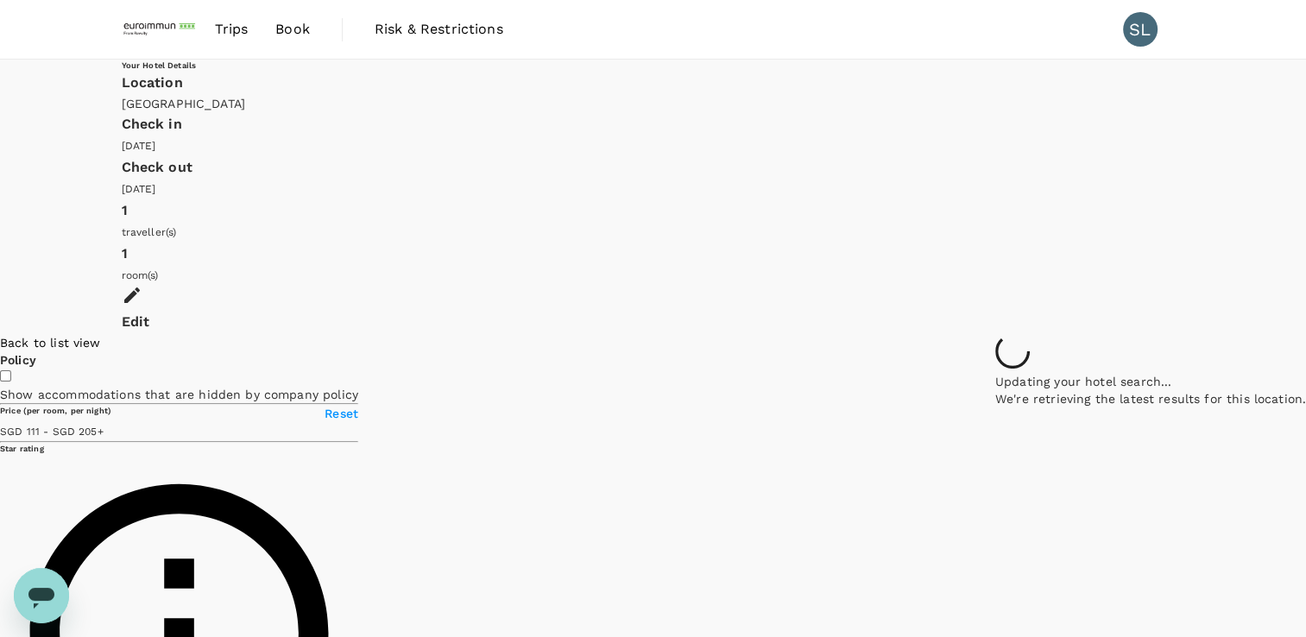
click at [995, 334] on div at bounding box center [1150, 334] width 311 height 0
type input "110.76"
type input "204.76"
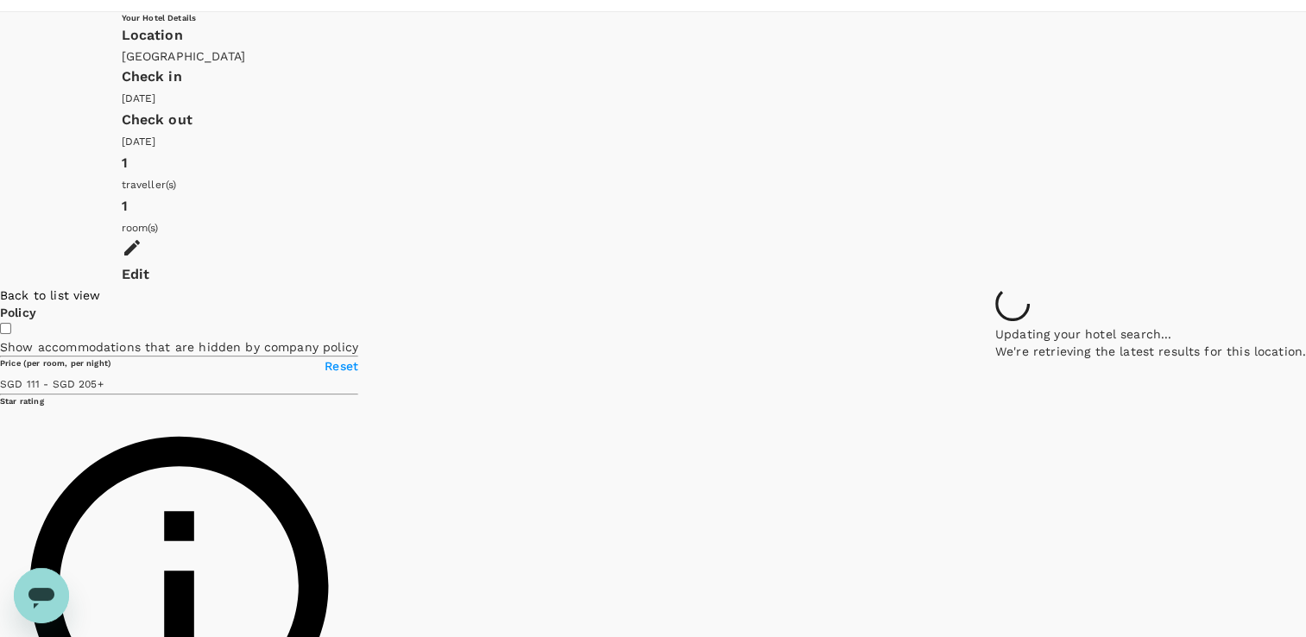
scroll to position [69, 0]
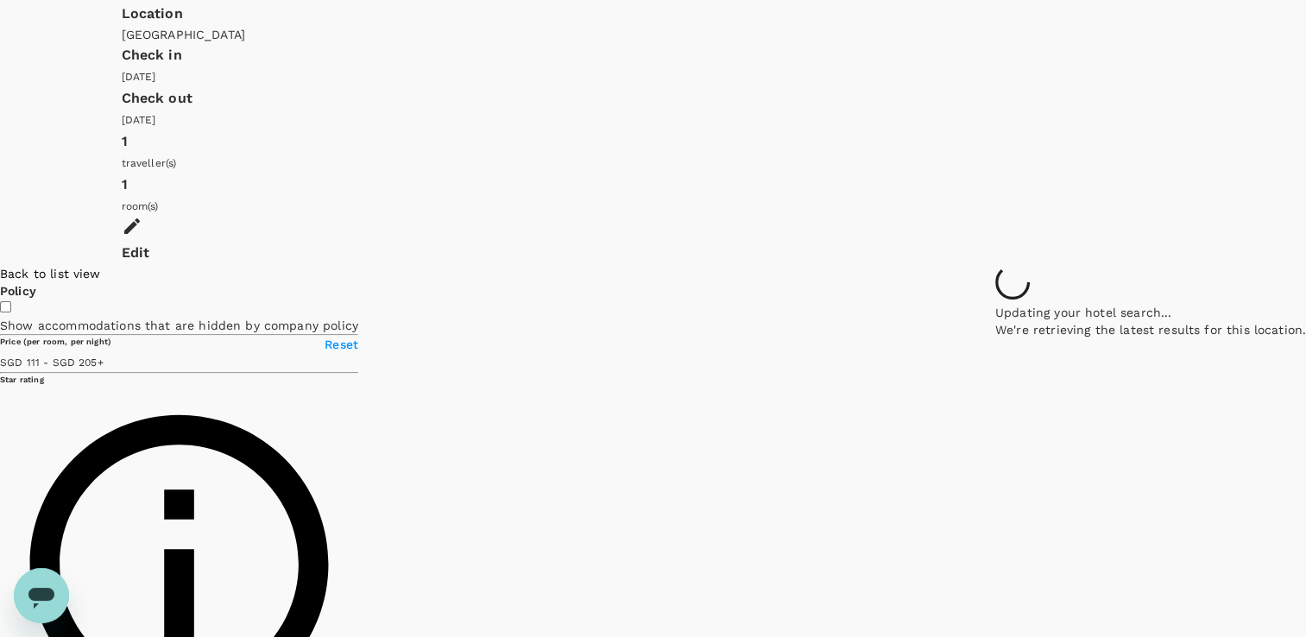
type input "110.76"
type input "204.76"
type input "110.76"
type input "204.76"
type input "110.76"
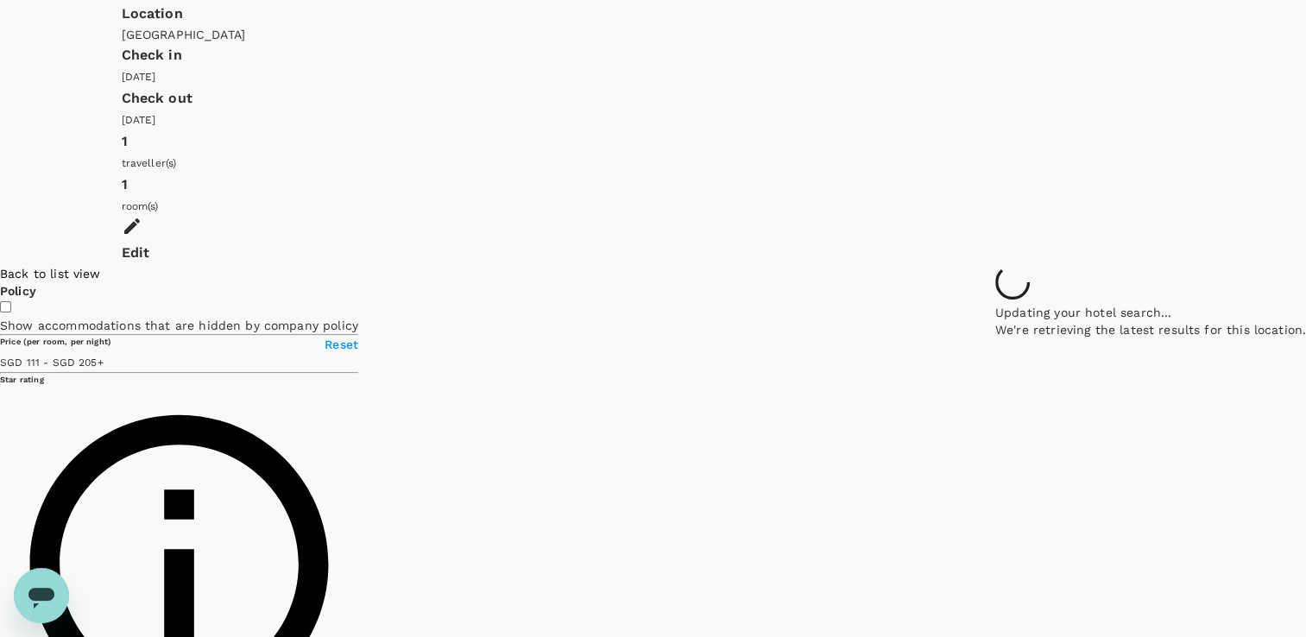
type input "204.76"
type input "110.76"
type input "204.76"
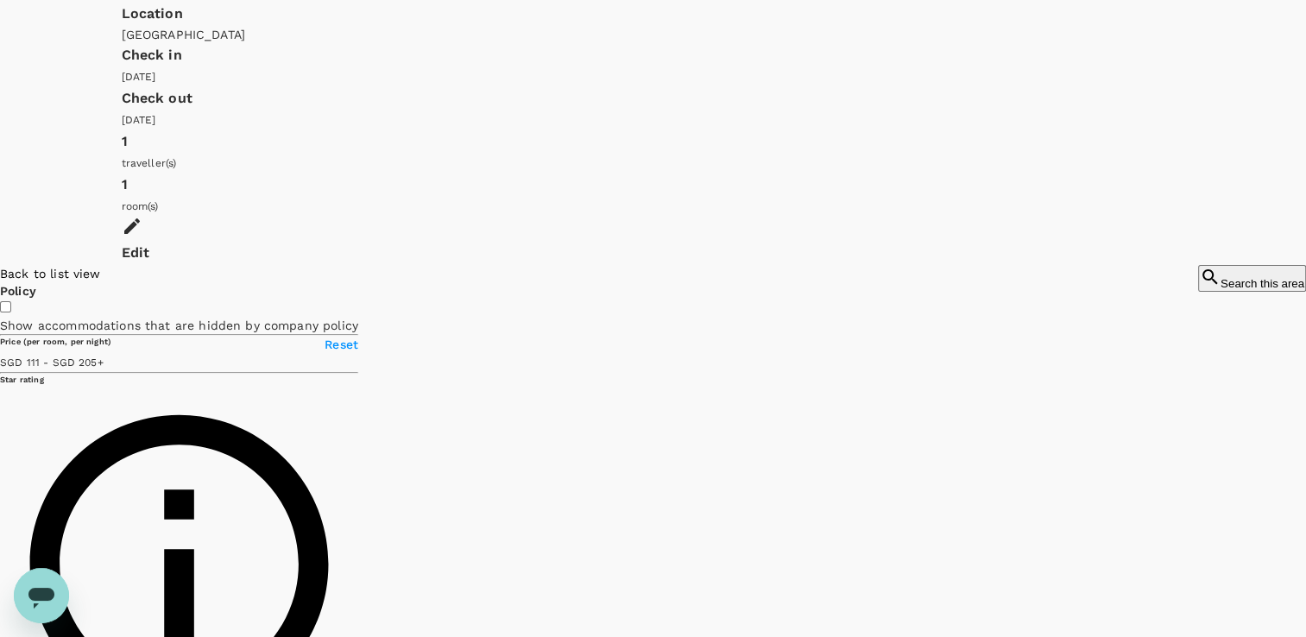
type input "110.76"
type input "204.76"
type input "110.76"
type input "204.76"
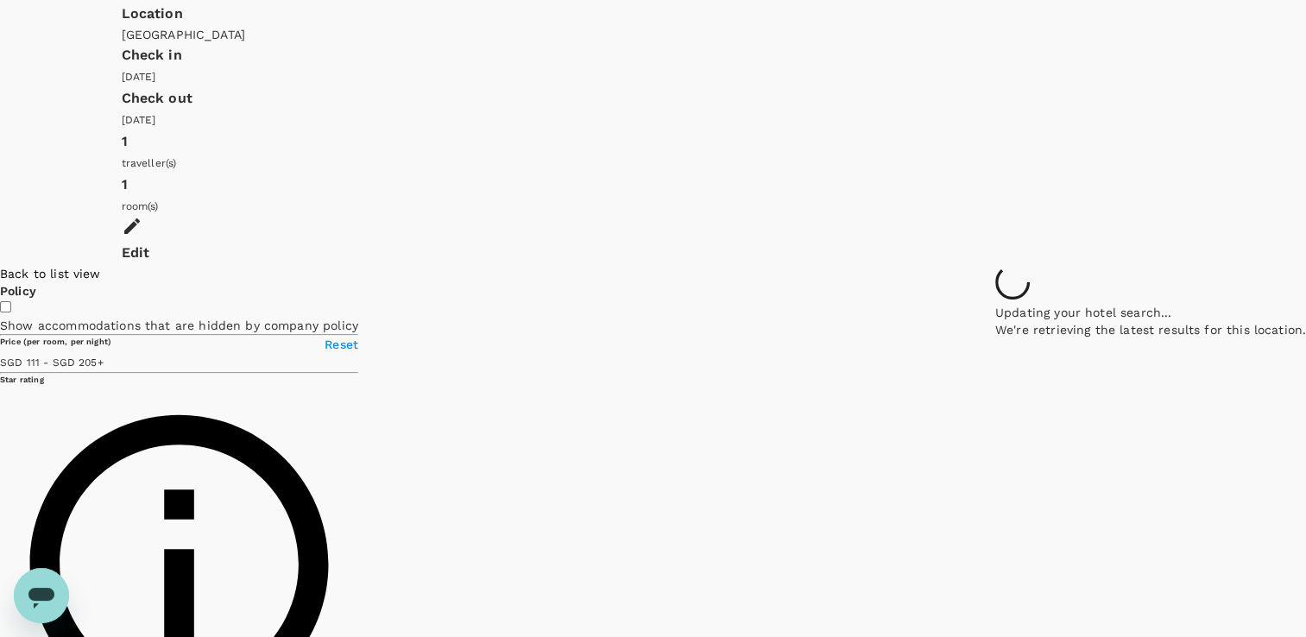
drag, startPoint x: 1057, startPoint y: 202, endPoint x: 965, endPoint y: 288, distance: 126.4
click at [995, 265] on div at bounding box center [1150, 265] width 311 height 0
drag, startPoint x: 963, startPoint y: 271, endPoint x: 968, endPoint y: 247, distance: 24.7
click at [995, 265] on div at bounding box center [1150, 265] width 311 height 0
type input "110.76"
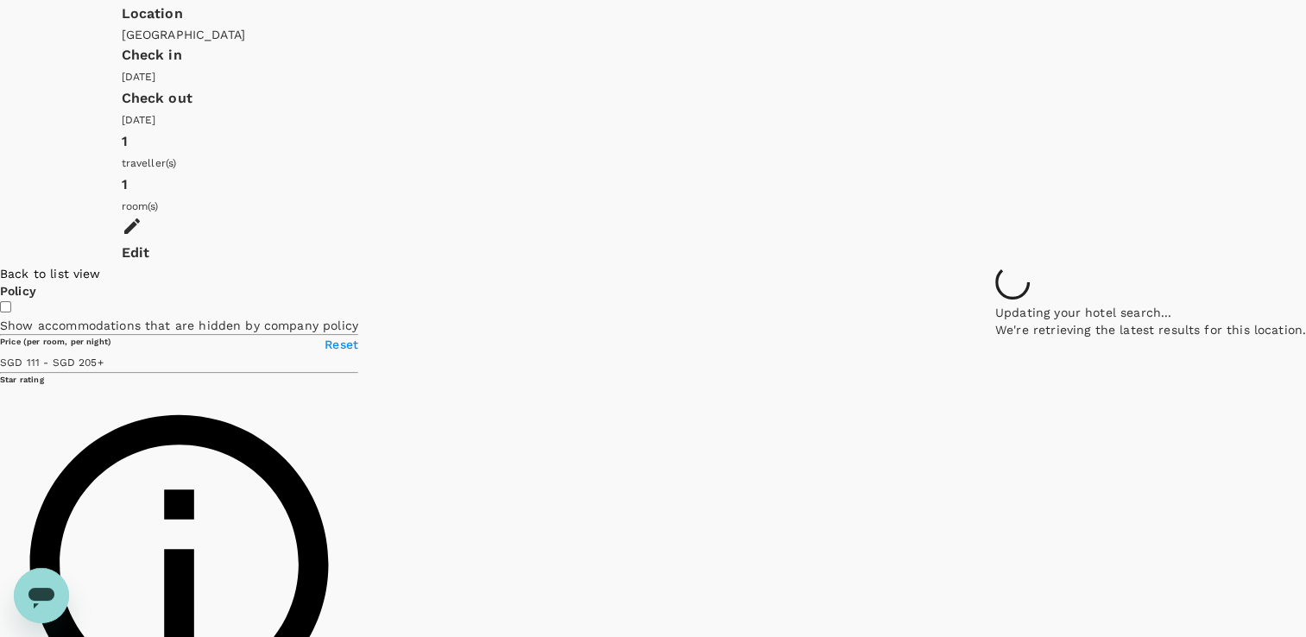
type input "204.76"
drag, startPoint x: 1039, startPoint y: 226, endPoint x: 829, endPoint y: 347, distance: 242.1
click at [995, 265] on div at bounding box center [1150, 265] width 311 height 0
type input "110.76"
type input "204.76"
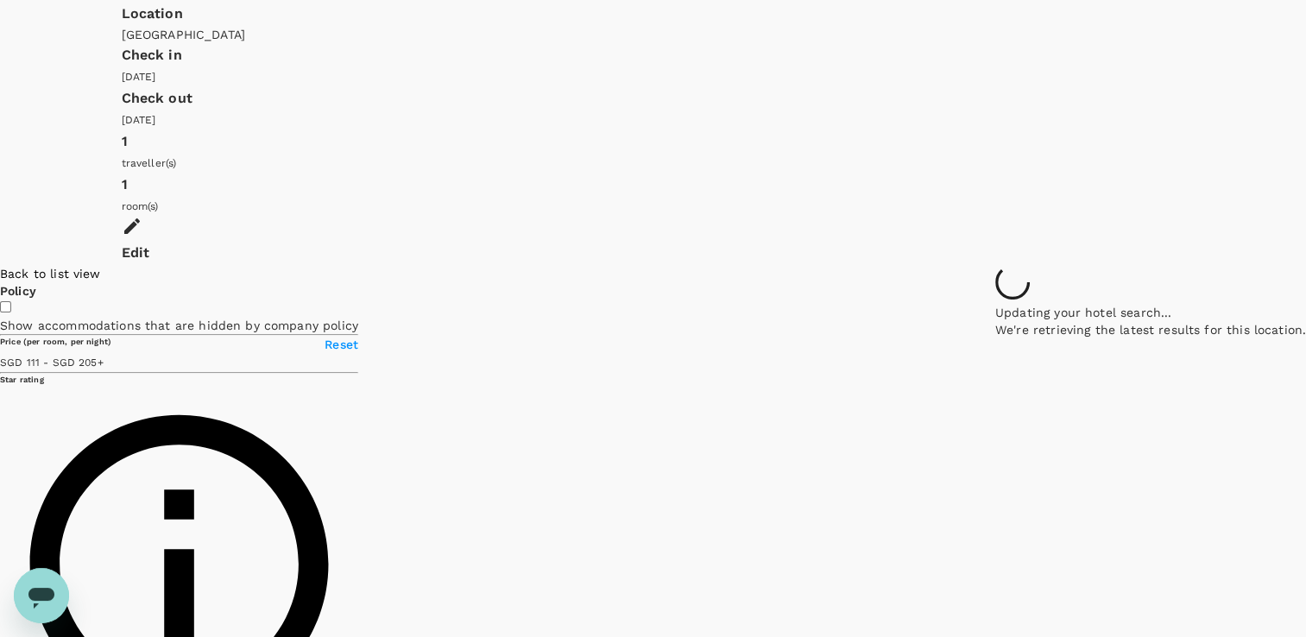
type input "110.76"
type input "204.76"
type input "110.76"
type input "204.76"
type input "110.76"
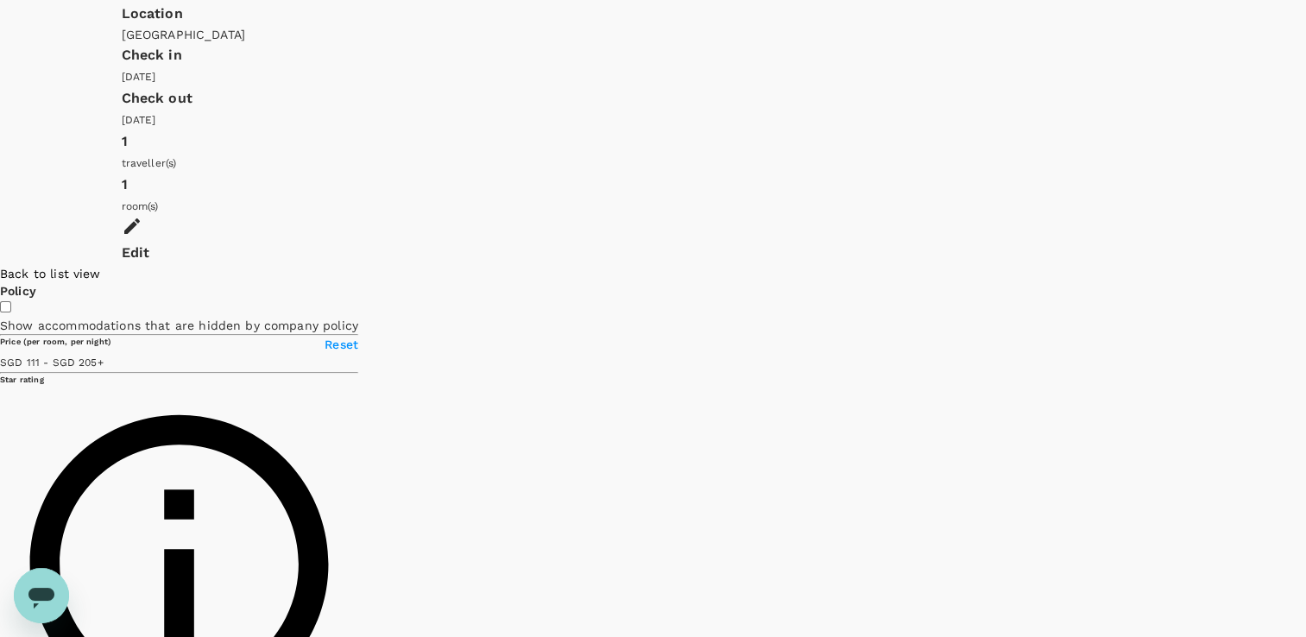
type input "204.76"
type input "110.76"
type input "204.76"
type input "110.76"
type input "204.76"
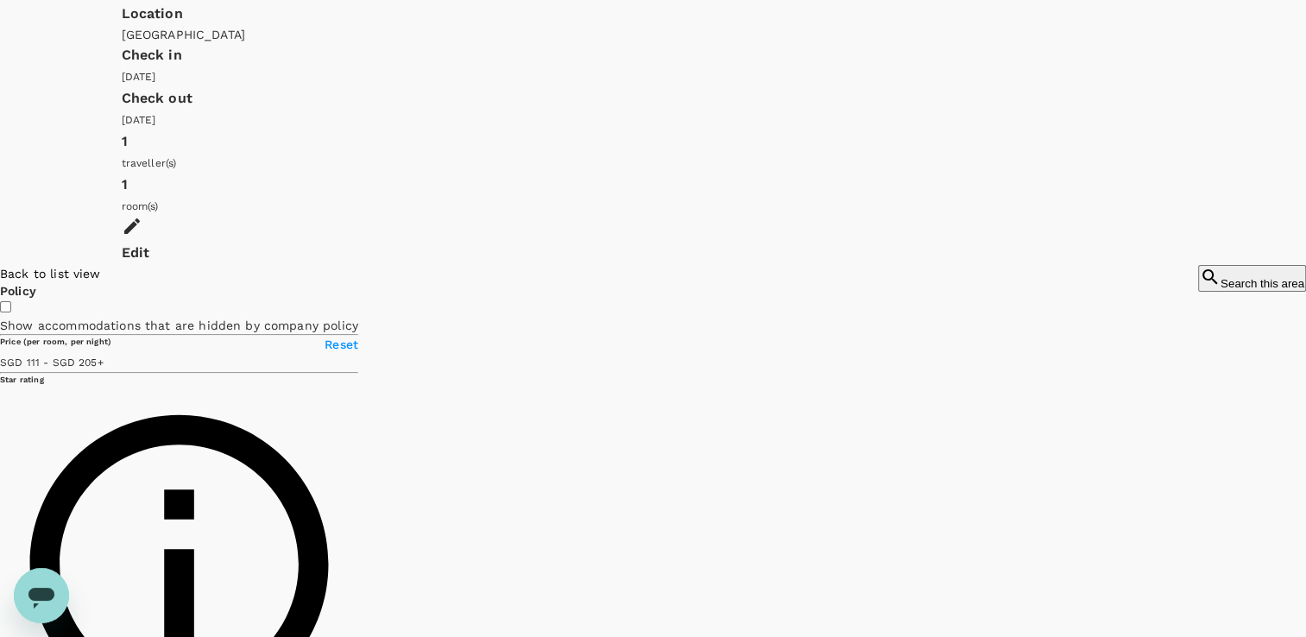
drag, startPoint x: 705, startPoint y: 375, endPoint x: 682, endPoint y: 390, distance: 27.5
click at [1198, 265] on div at bounding box center [1252, 265] width 108 height 0
click at [1198, 265] on button "Search this area" at bounding box center [1252, 278] width 108 height 27
type input "110.76"
type input "204.76"
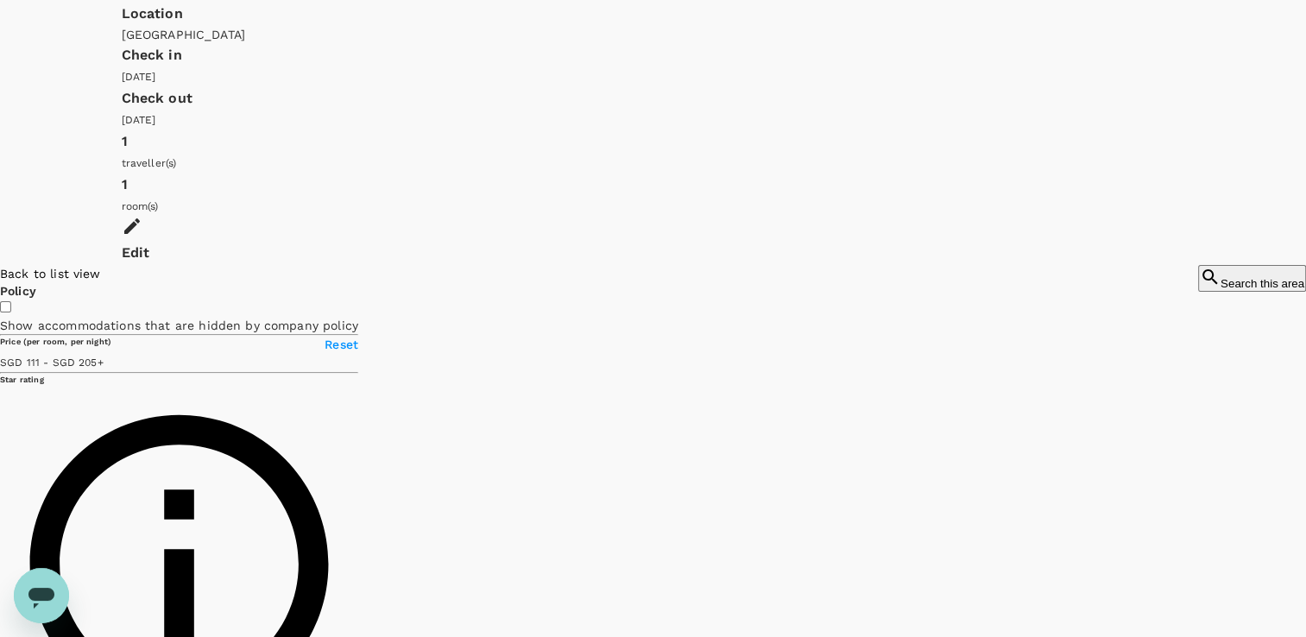
type input "110.76"
type input "204.76"
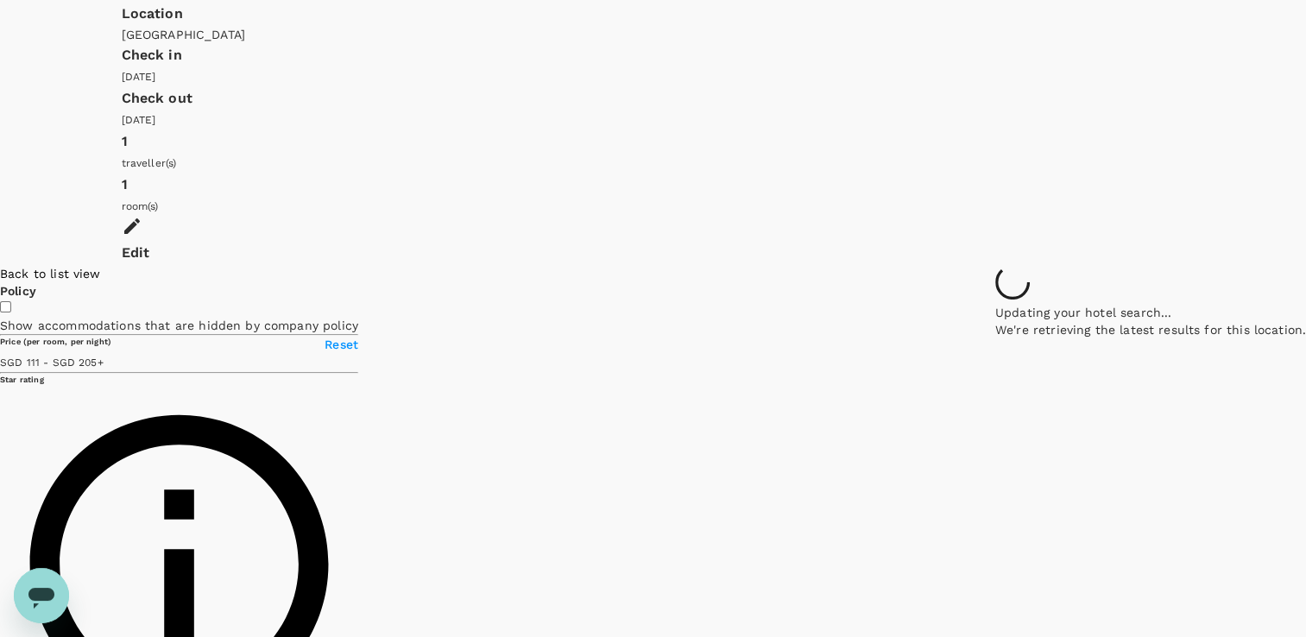
type input "110.76"
type input "204.76"
type input "110.76"
type input "204.76"
type input "110.76"
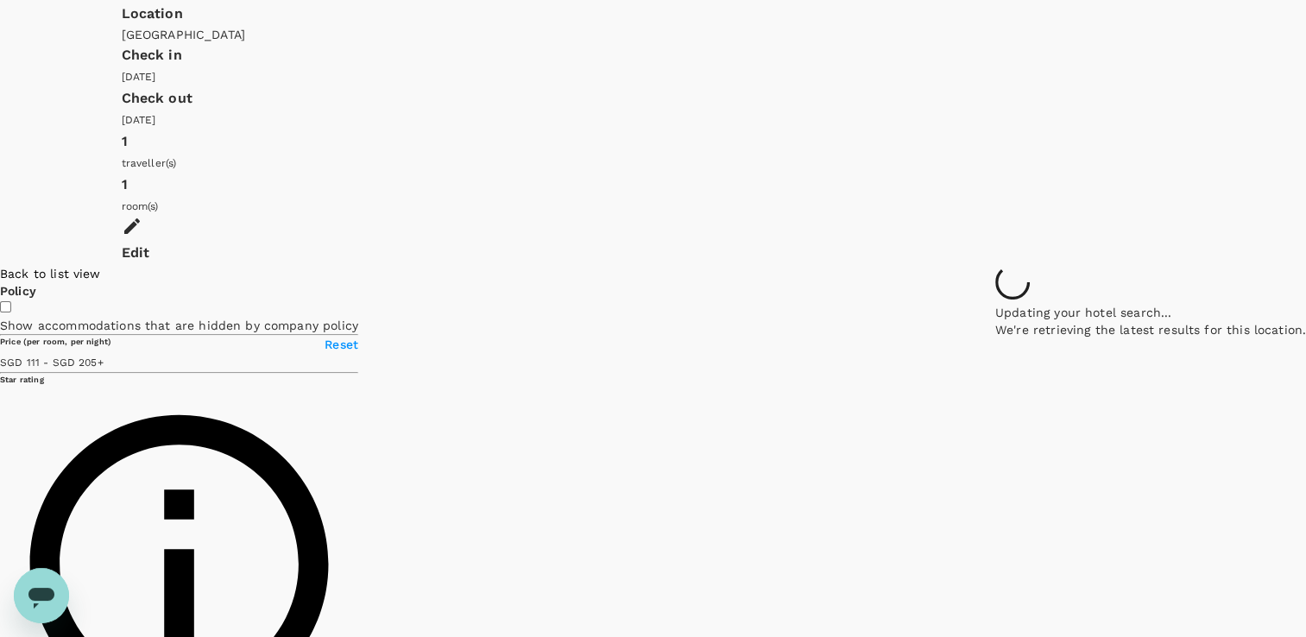
type input "204.76"
type input "110.76"
type input "204.76"
type input "110.76"
type input "204.76"
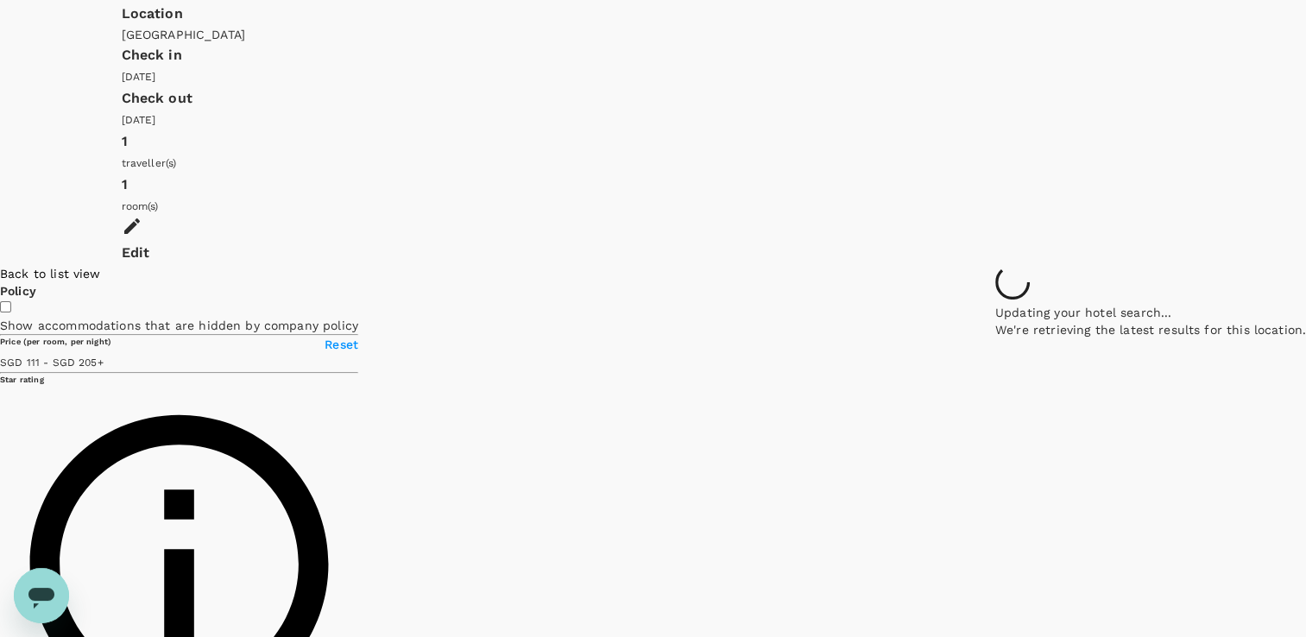
type input "110.76"
type input "204.76"
type input "110.76"
type input "204.76"
type input "110.76"
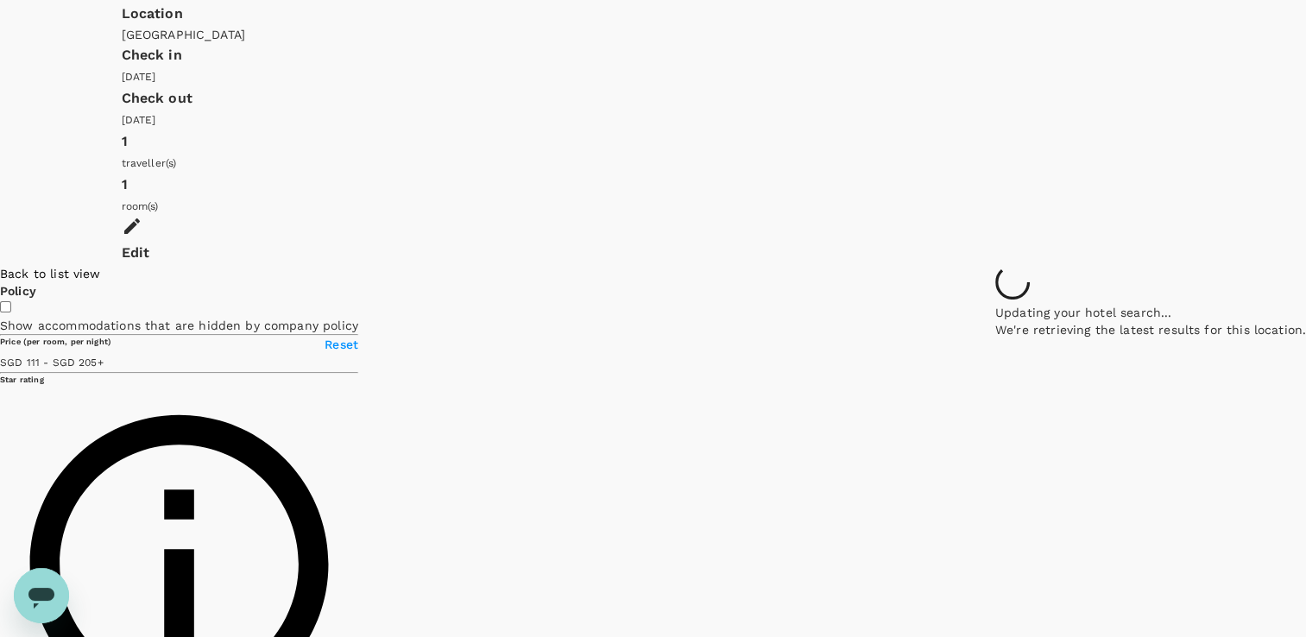
type input "204.76"
type input "110.76"
type input "204.76"
type input "110.76"
type input "204.76"
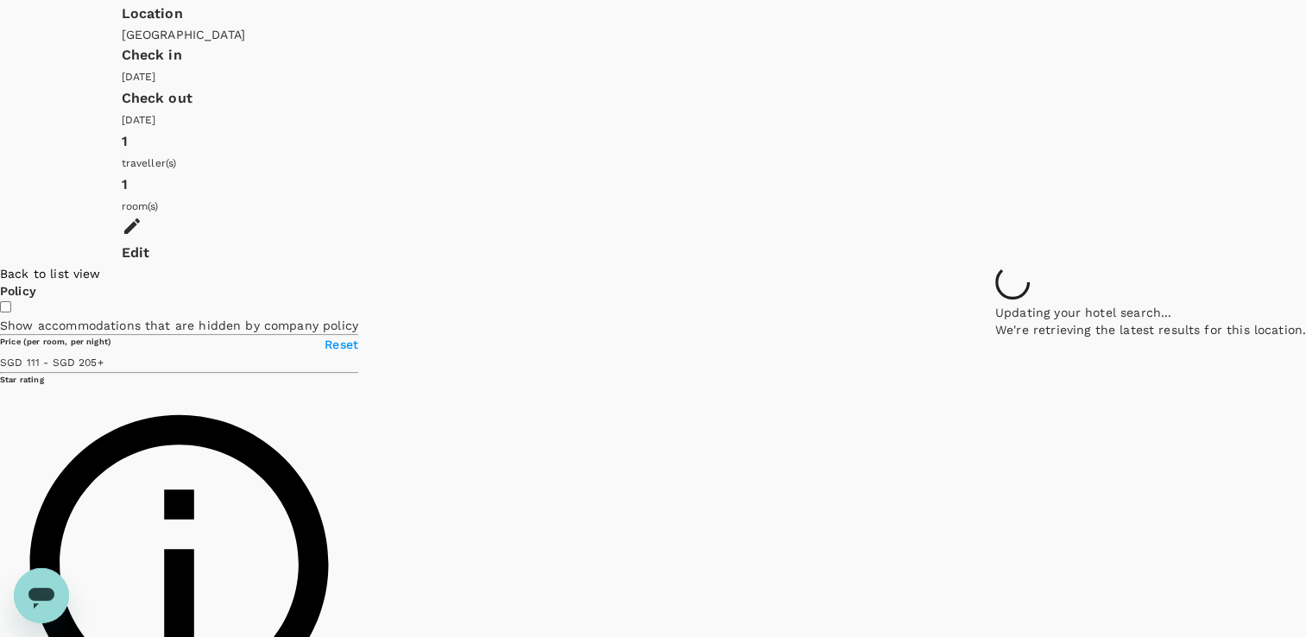
scroll to position [775, 0]
type input "110.76"
type input "204.76"
type input "110.76"
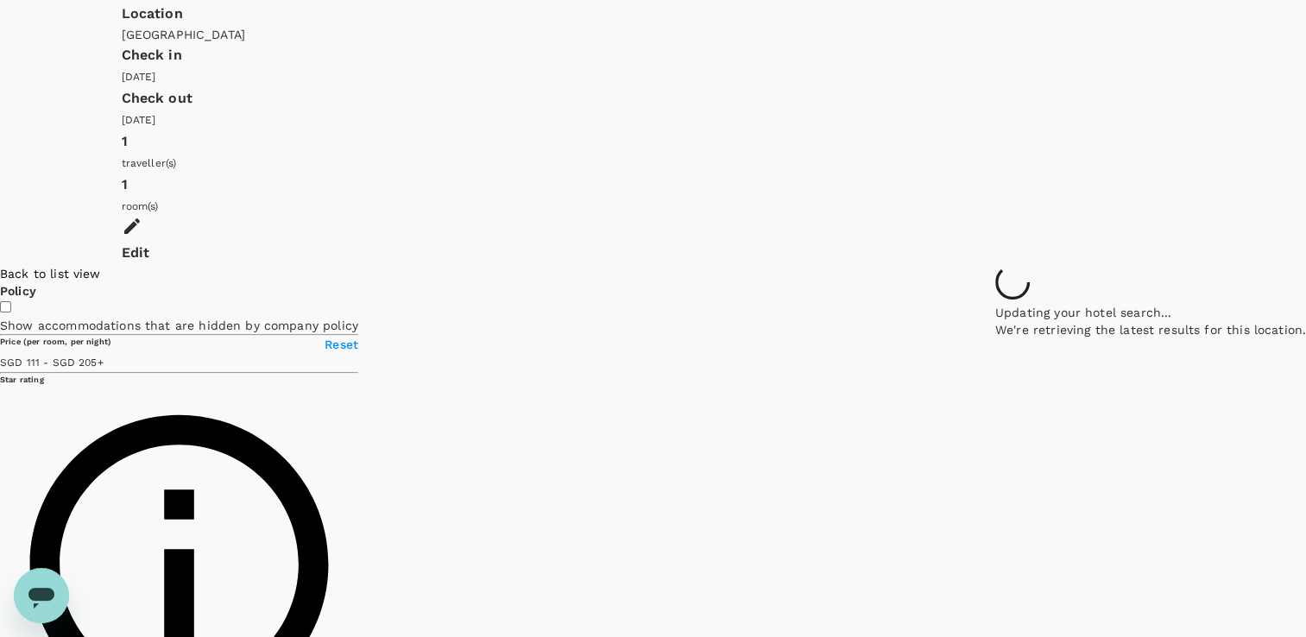
type input "204.76"
type input "110.76"
type input "204.76"
type input "110.76"
type input "204.76"
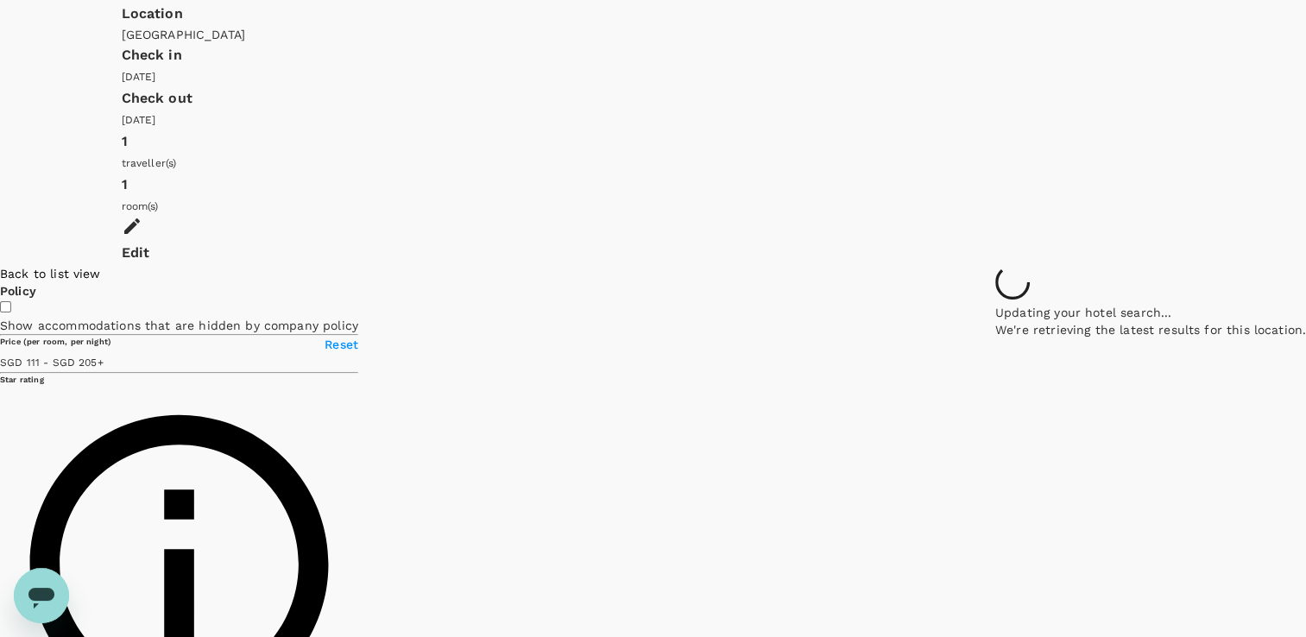
type input "110.76"
type input "204.76"
type input "110.76"
type input "204.76"
type input "110.76"
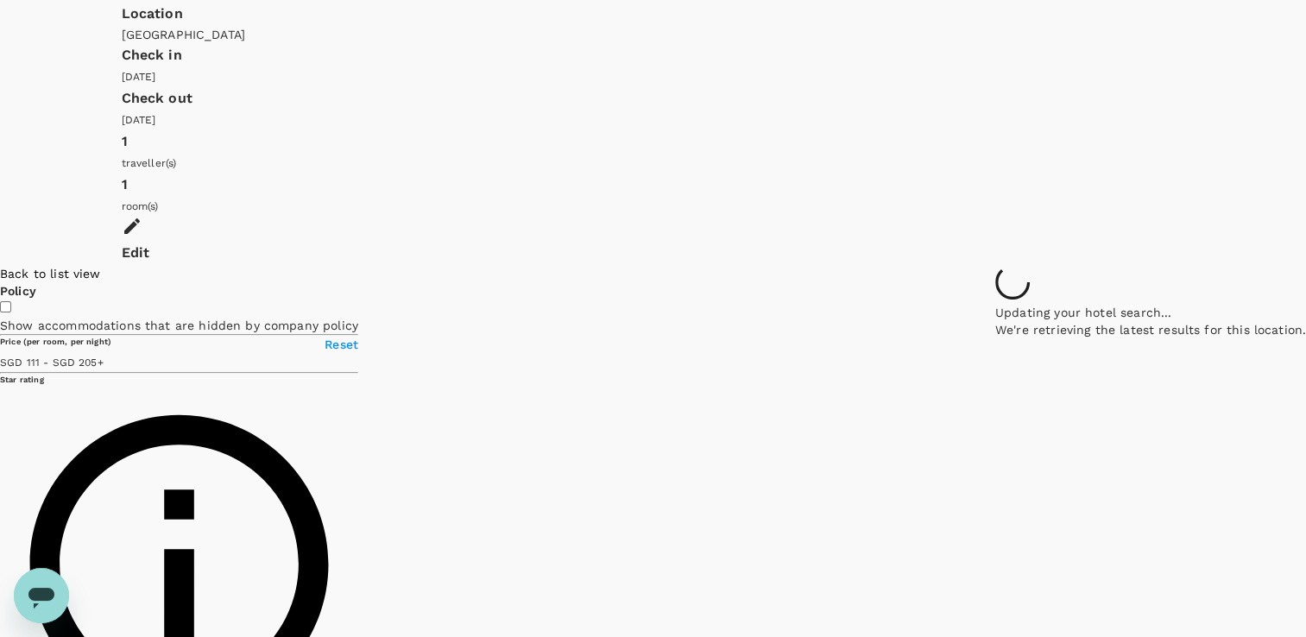
type input "204.76"
type input "110.76"
type input "204.76"
type input "110.76"
type input "204.76"
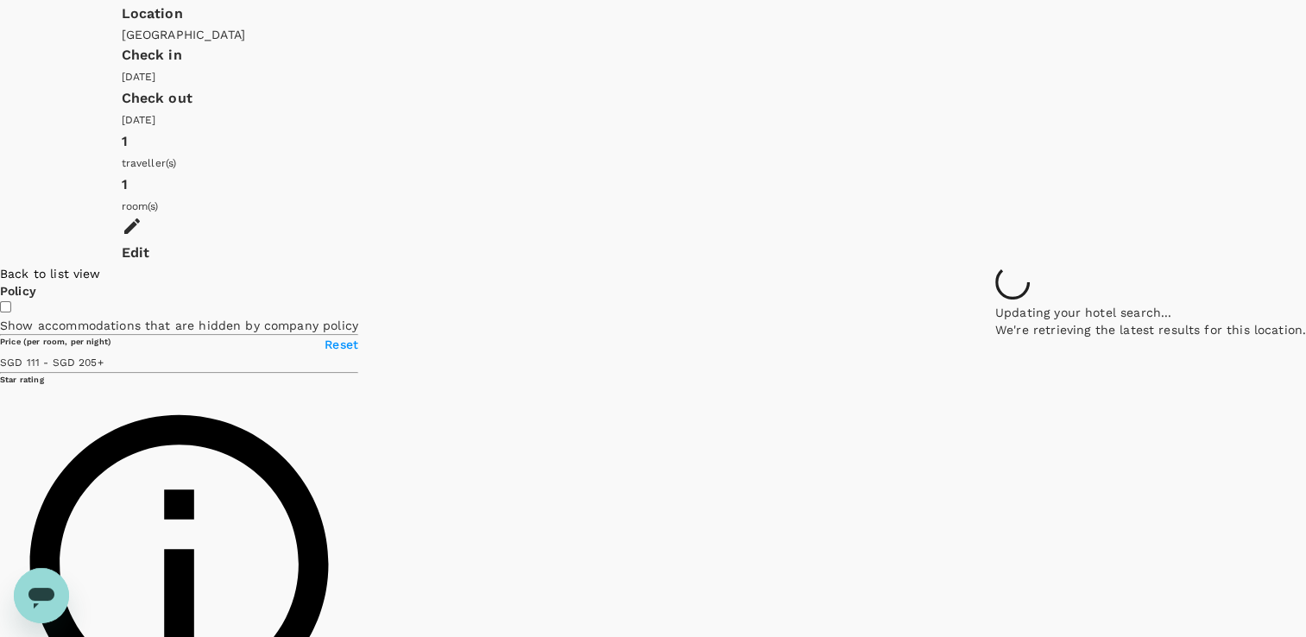
type input "110.76"
type input "204.76"
type input "110.76"
type input "204.76"
type input "110.76"
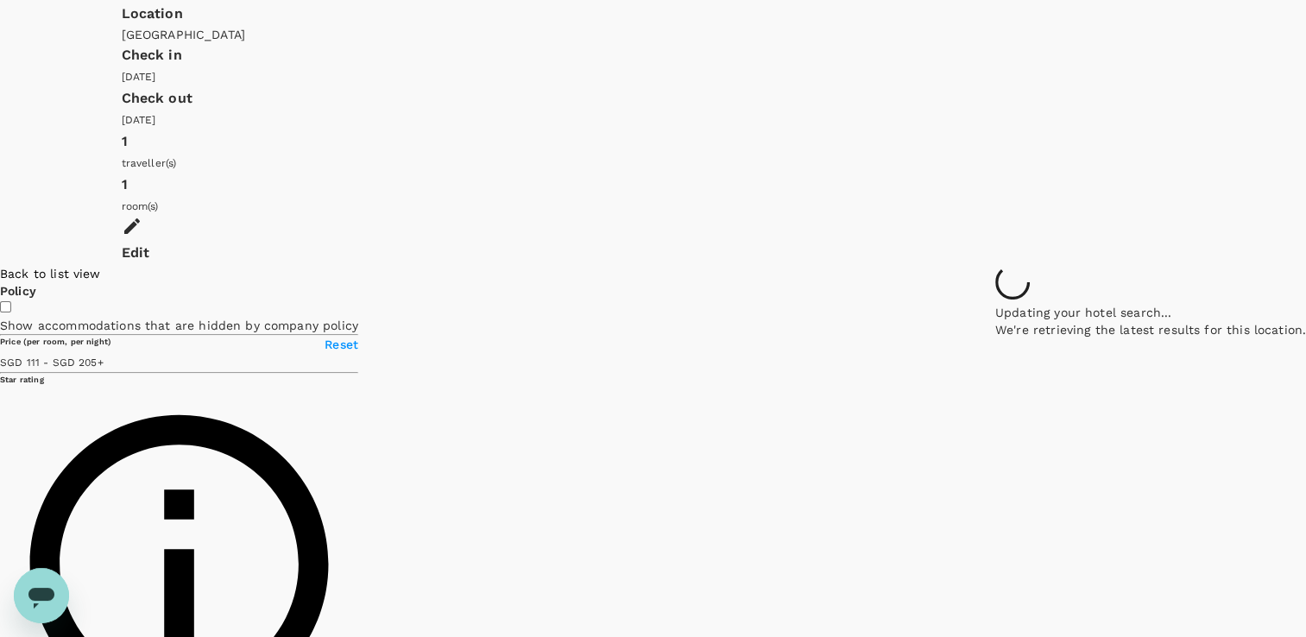
type input "204.76"
type input "110.76"
type input "204.76"
type input "110.76"
type input "204.76"
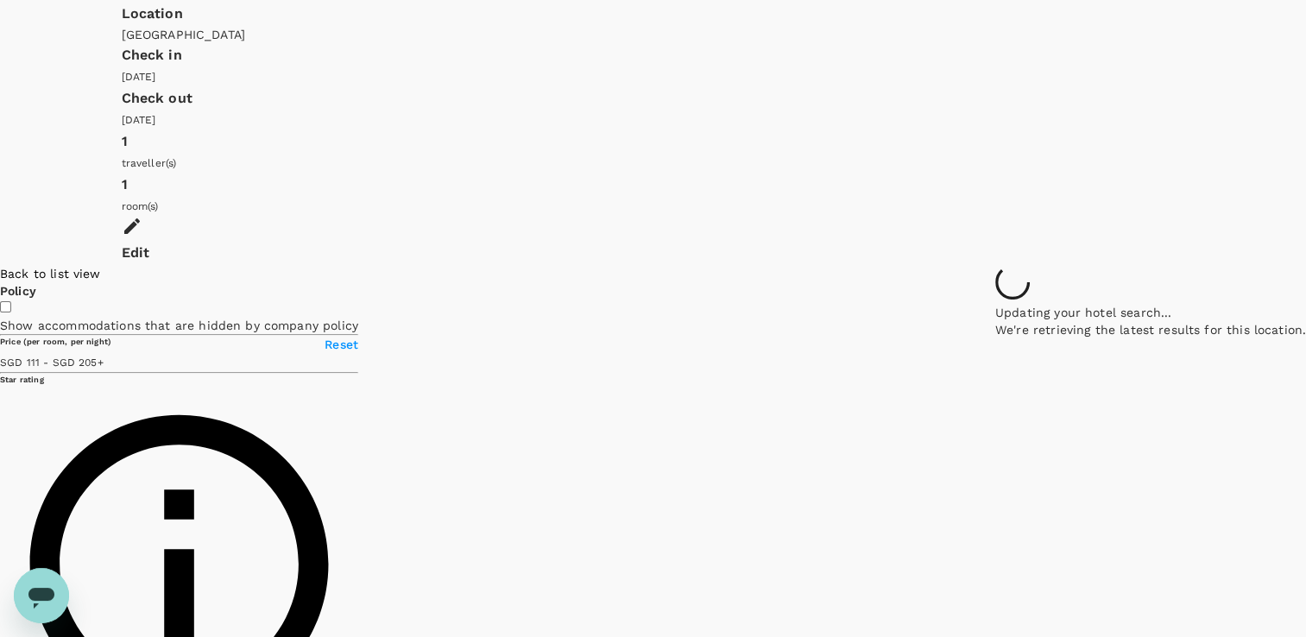
type input "110.76"
type input "204.76"
type input "110.76"
type input "204.76"
type input "110.76"
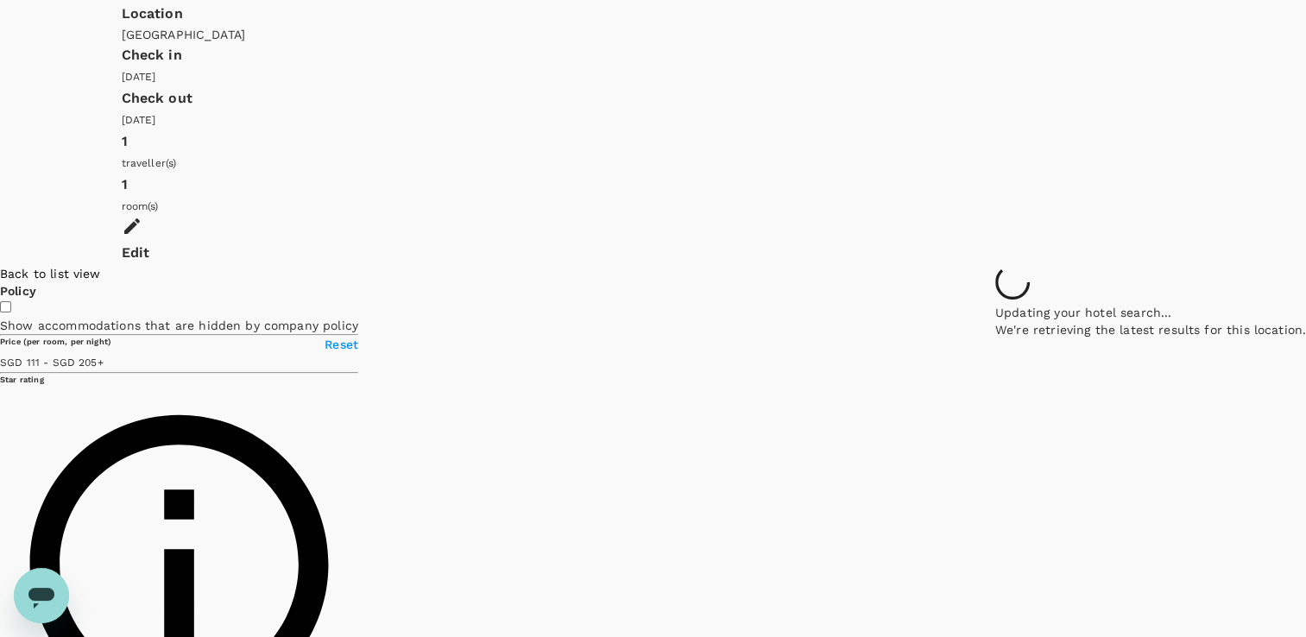
type input "204.76"
drag, startPoint x: 823, startPoint y: 517, endPoint x: 854, endPoint y: 451, distance: 73.0
type input "110.76"
type input "204.76"
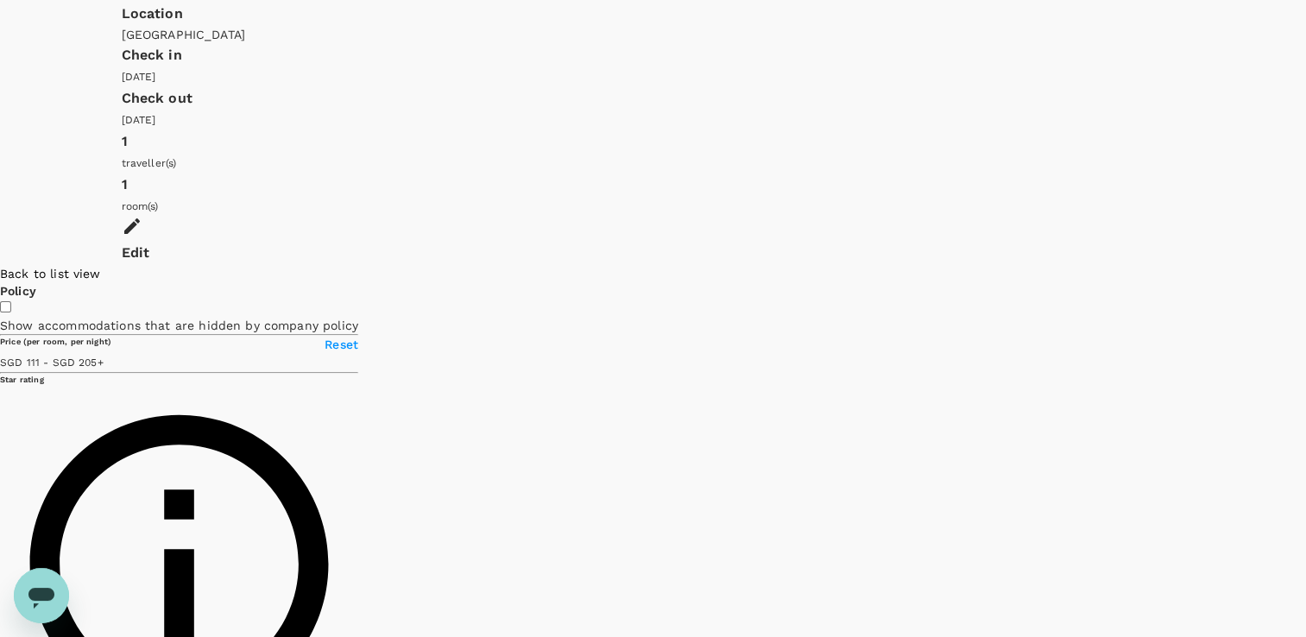
type input "110.76"
type input "204.76"
type input "110.76"
type input "204.76"
type input "110.76"
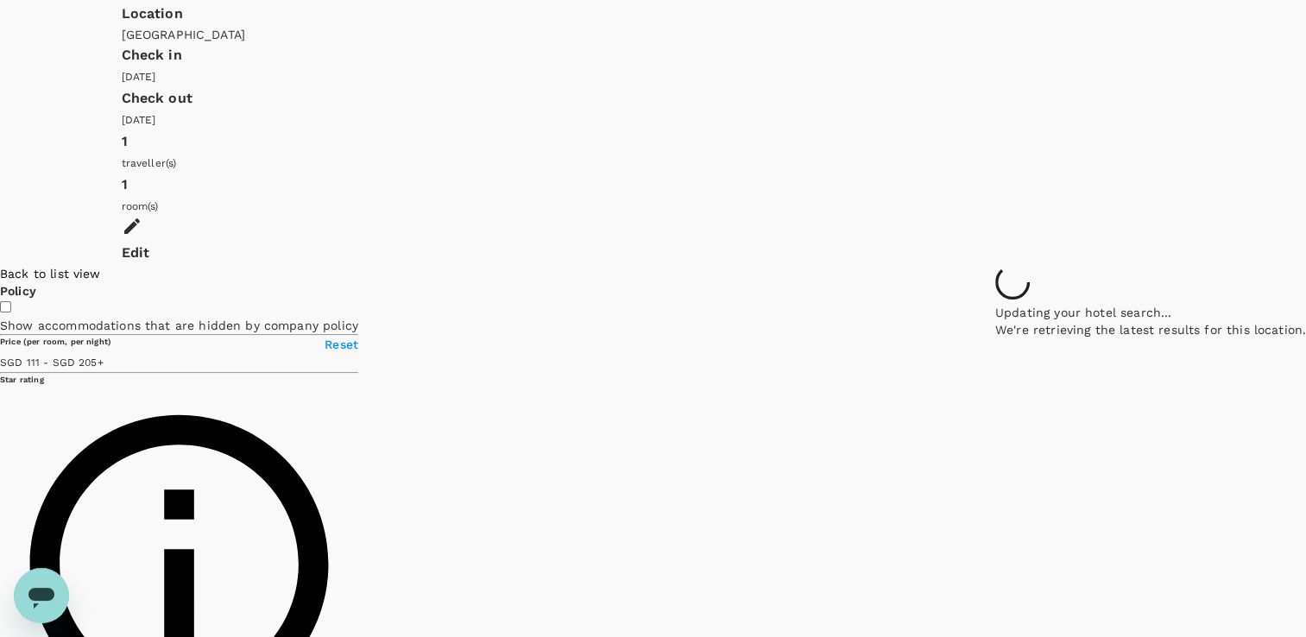
type input "204.76"
drag, startPoint x: 1176, startPoint y: 117, endPoint x: 1146, endPoint y: 195, distance: 83.8
click at [1305, 265] on div at bounding box center [1306, 265] width 0 height 0
type input "110.76"
type input "204.76"
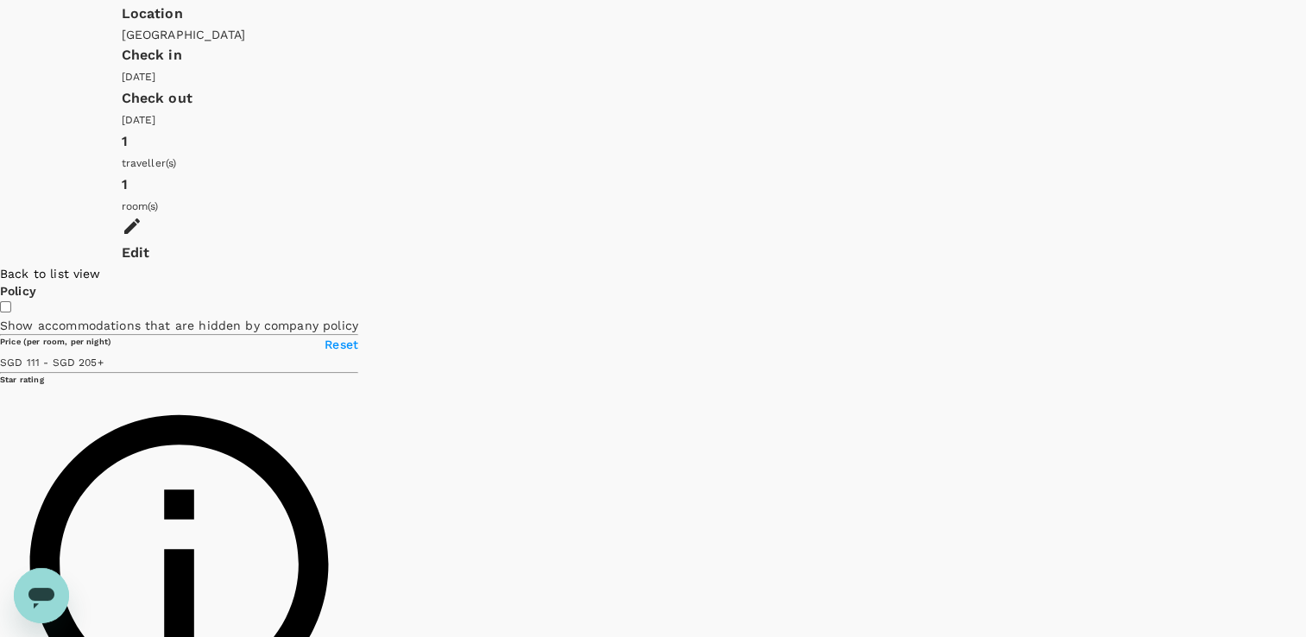
type input "110.76"
type input "204.76"
type input "110.76"
type input "204.76"
type input "110.76"
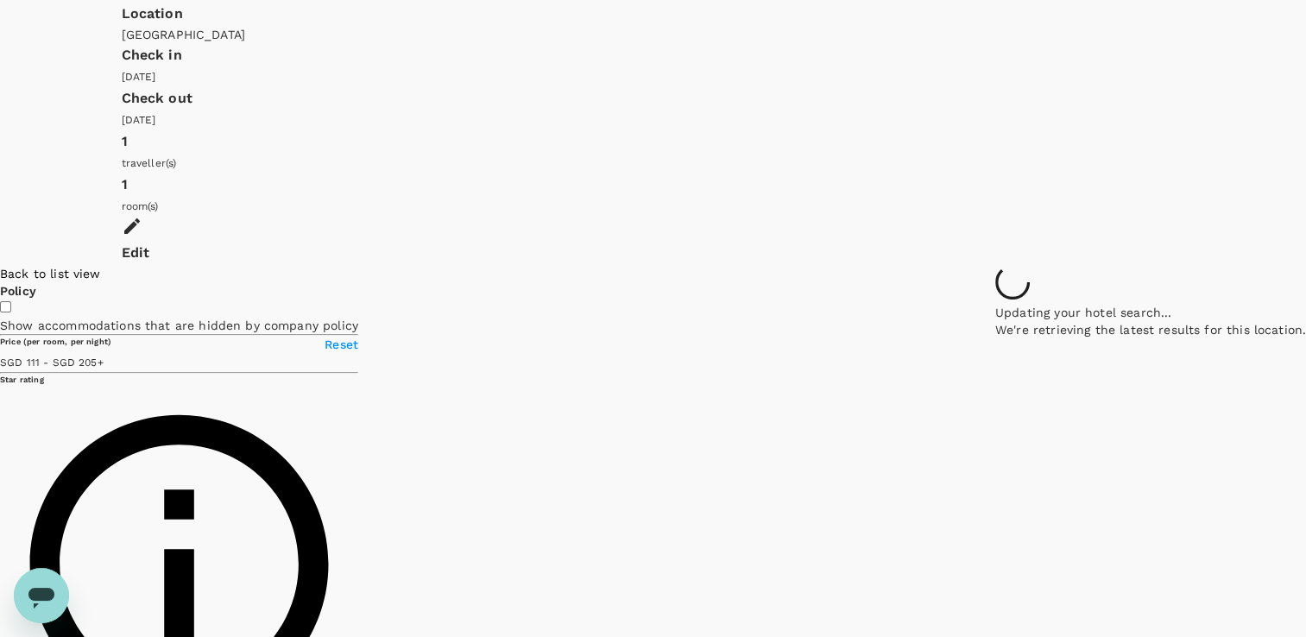
type input "204.76"
type input "110.76"
type input "204.76"
type input "110.76"
type input "204.76"
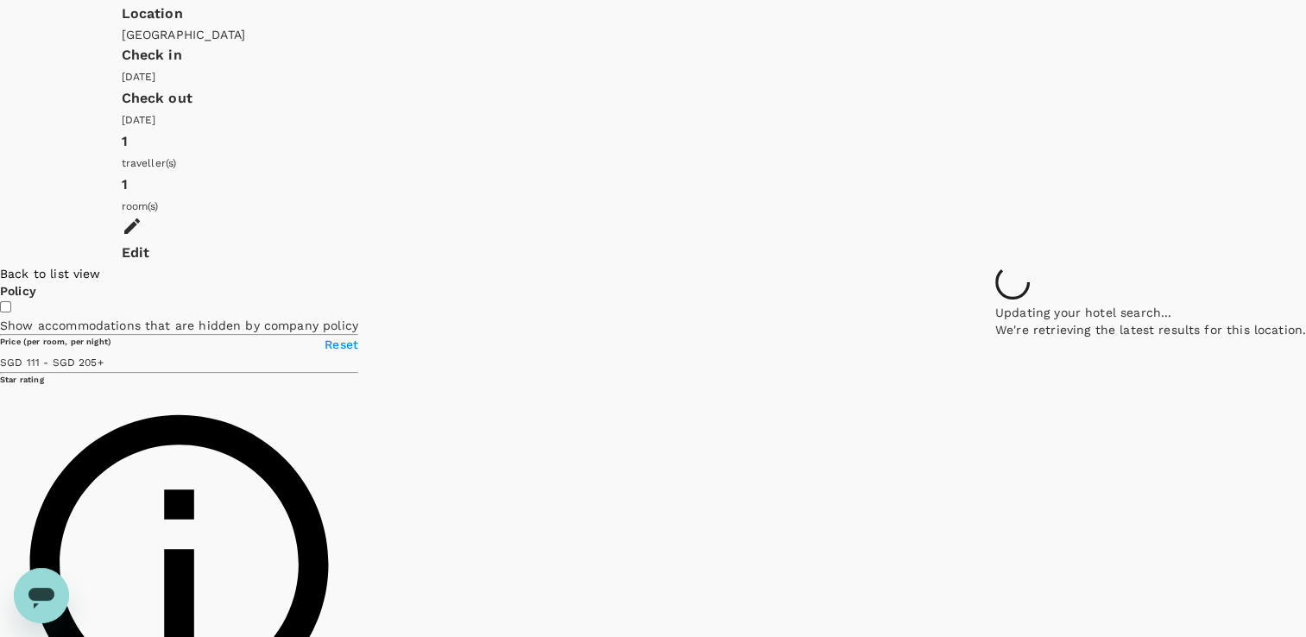
type input "110.76"
type input "204.76"
type input "110.76"
type input "204.76"
drag, startPoint x: 979, startPoint y: 336, endPoint x: 1031, endPoint y: 218, distance: 129.1
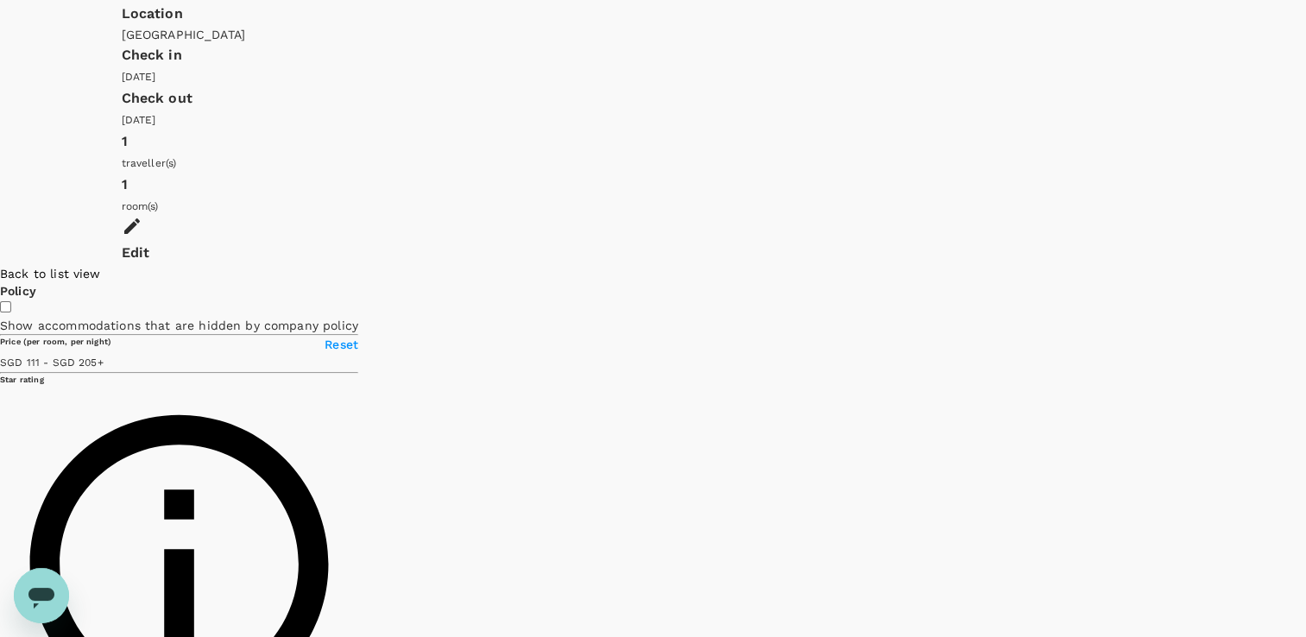
type input "110.76"
type input "204.76"
drag, startPoint x: 715, startPoint y: 423, endPoint x: 753, endPoint y: 378, distance: 58.8
click at [1305, 265] on div at bounding box center [1306, 265] width 0 height 0
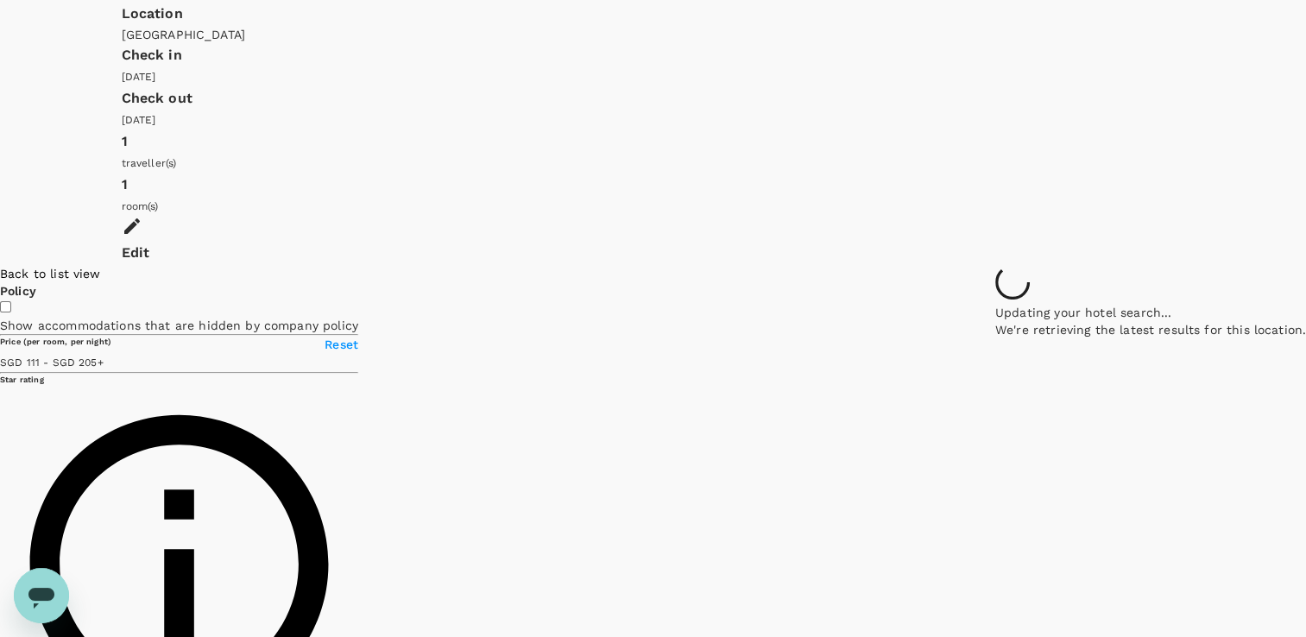
drag, startPoint x: 867, startPoint y: 411, endPoint x: 868, endPoint y: 395, distance: 15.6
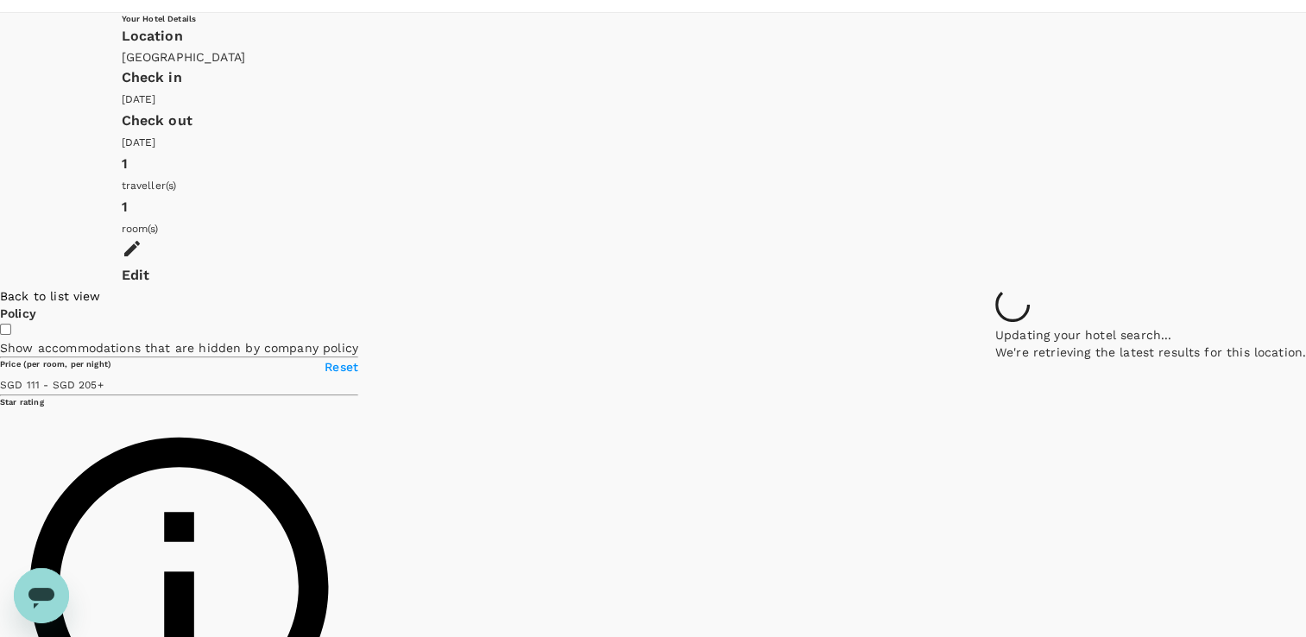
scroll to position [69, 0]
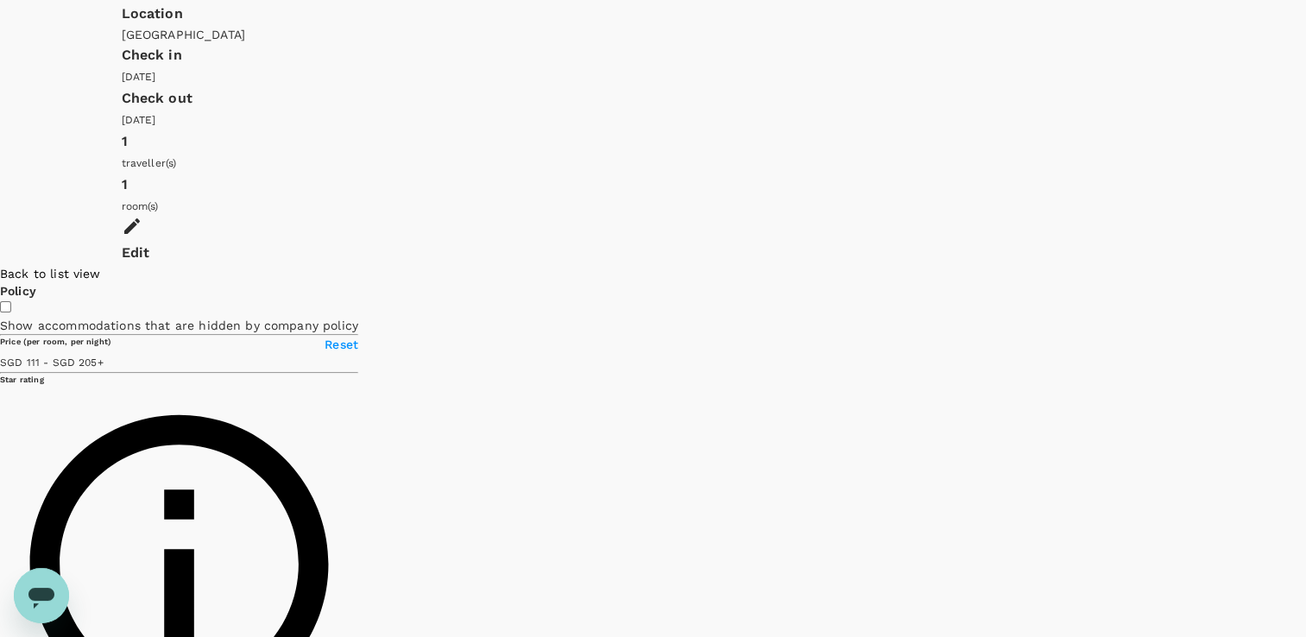
drag, startPoint x: 1080, startPoint y: 241, endPoint x: 1081, endPoint y: 354, distance: 113.1
click at [1305, 265] on div at bounding box center [1306, 265] width 0 height 0
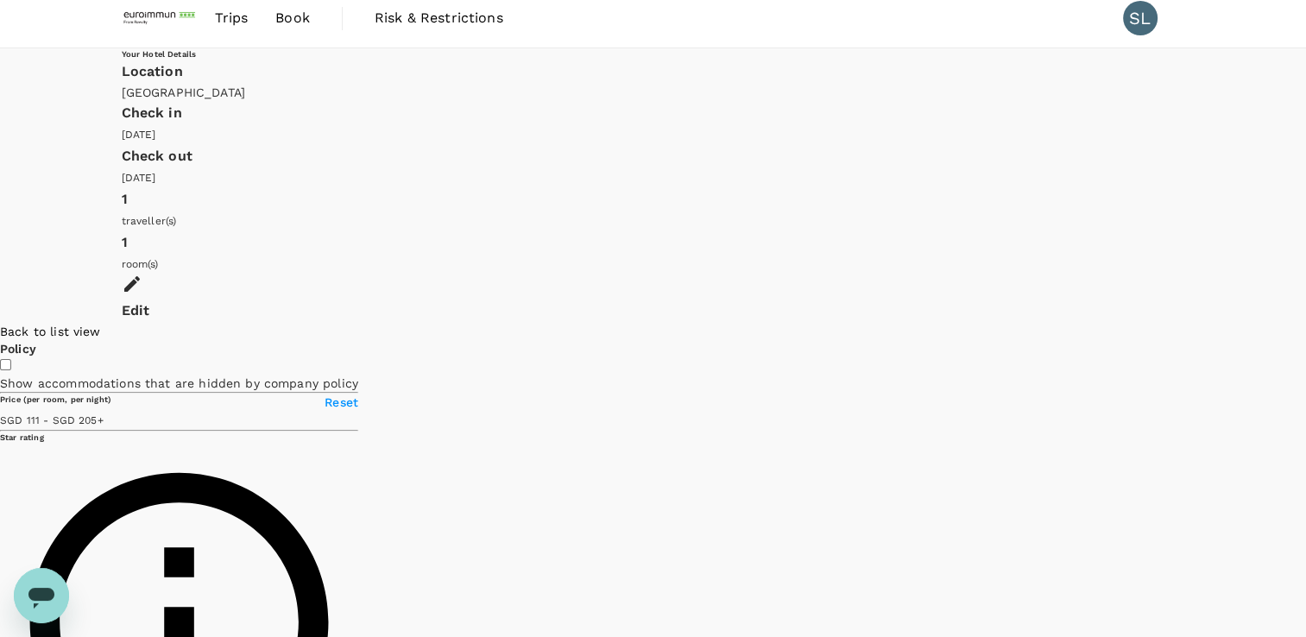
scroll to position [0, 0]
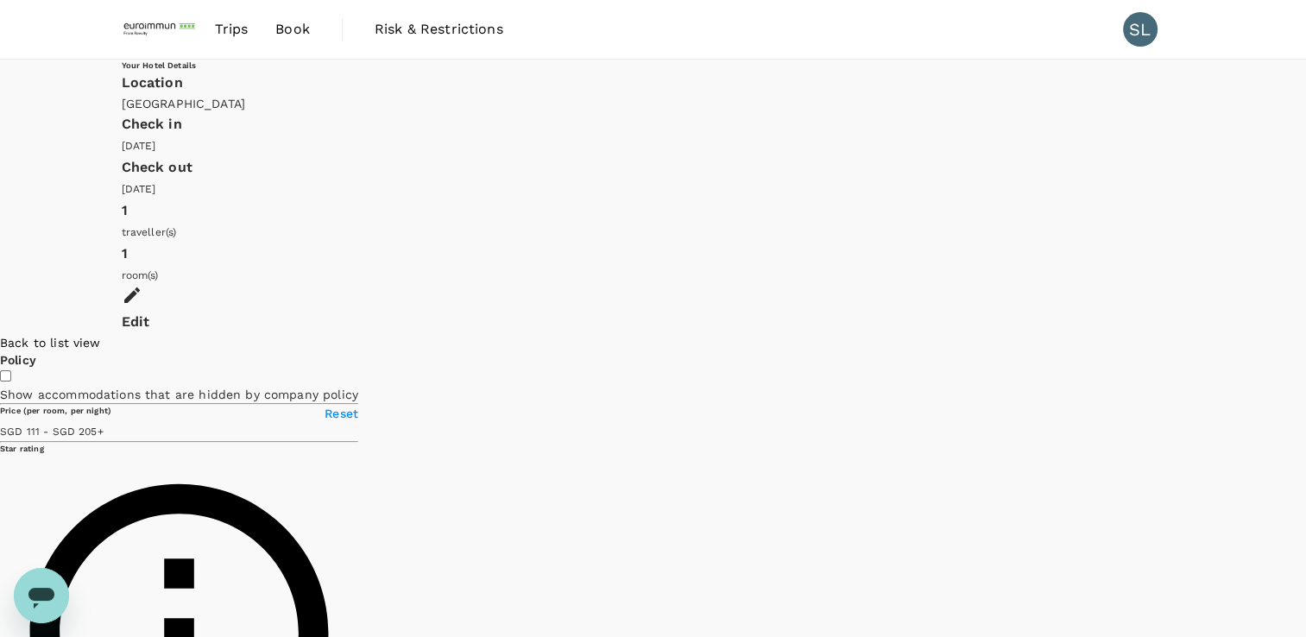
drag, startPoint x: 867, startPoint y: 445, endPoint x: 832, endPoint y: 430, distance: 38.6
click at [1107, 399] on div "Park View Hotel 1 Star 2 Stars 3 Stars 4 Stars 5 Stars 8 Very good SGD 165.41 p…" at bounding box center [1107, 540] width 0 height 398
click at [1225, 325] on icon at bounding box center [1225, 325] width 0 height 0
click at [1225, 363] on h6 "Village Hotel Katong" at bounding box center [1225, 359] width 0 height 8
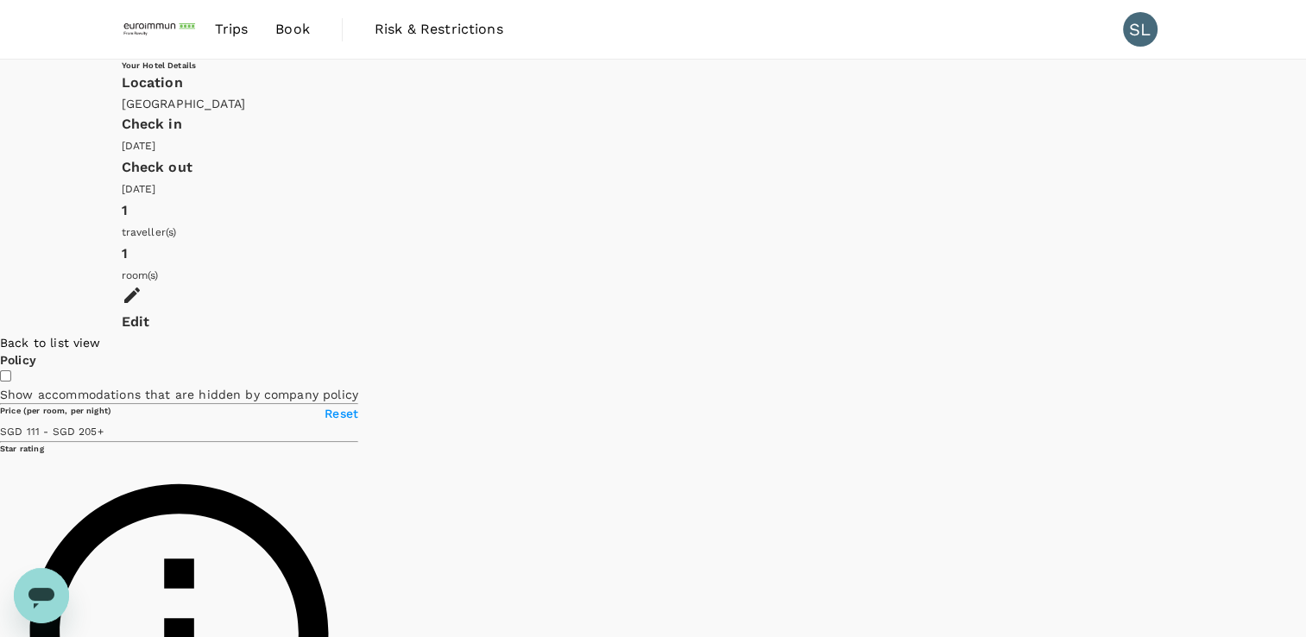
drag, startPoint x: 1139, startPoint y: 310, endPoint x: 1156, endPoint y: 371, distance: 63.4
click at [1305, 334] on div at bounding box center [1306, 334] width 0 height 0
drag, startPoint x: 990, startPoint y: 462, endPoint x: 629, endPoint y: 471, distance: 360.9
click at [11, 370] on input "checkbox" at bounding box center [5, 375] width 11 height 11
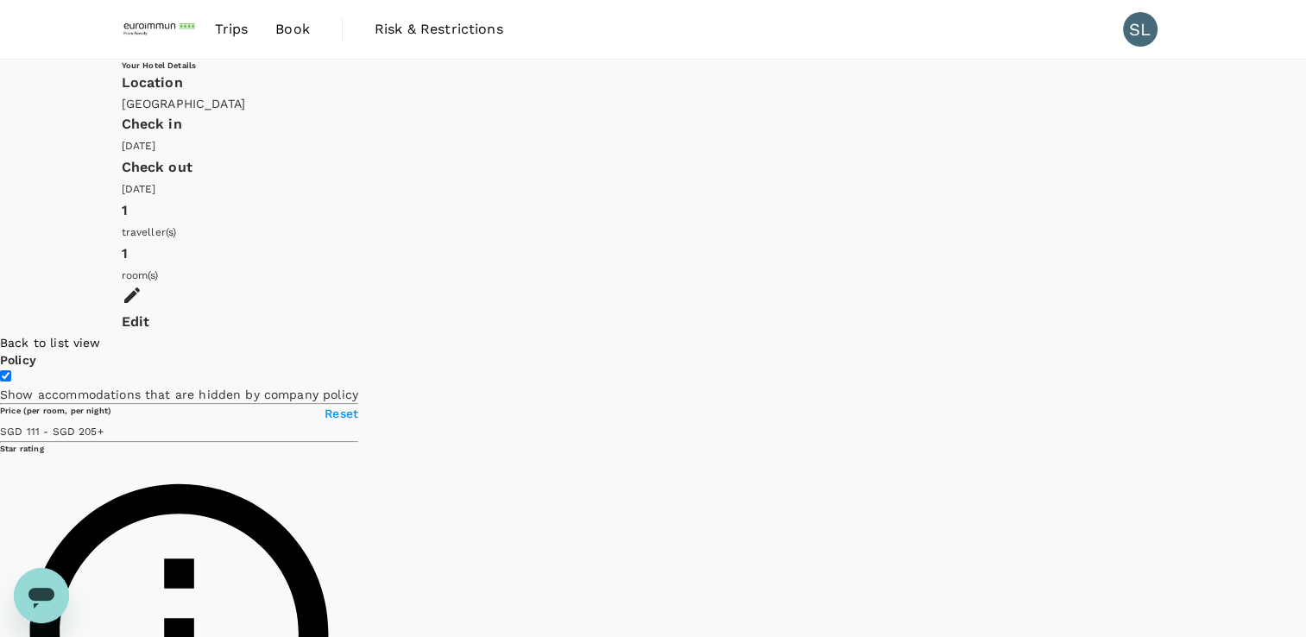
click at [210, 334] on div "Back to list view" at bounding box center [179, 342] width 358 height 17
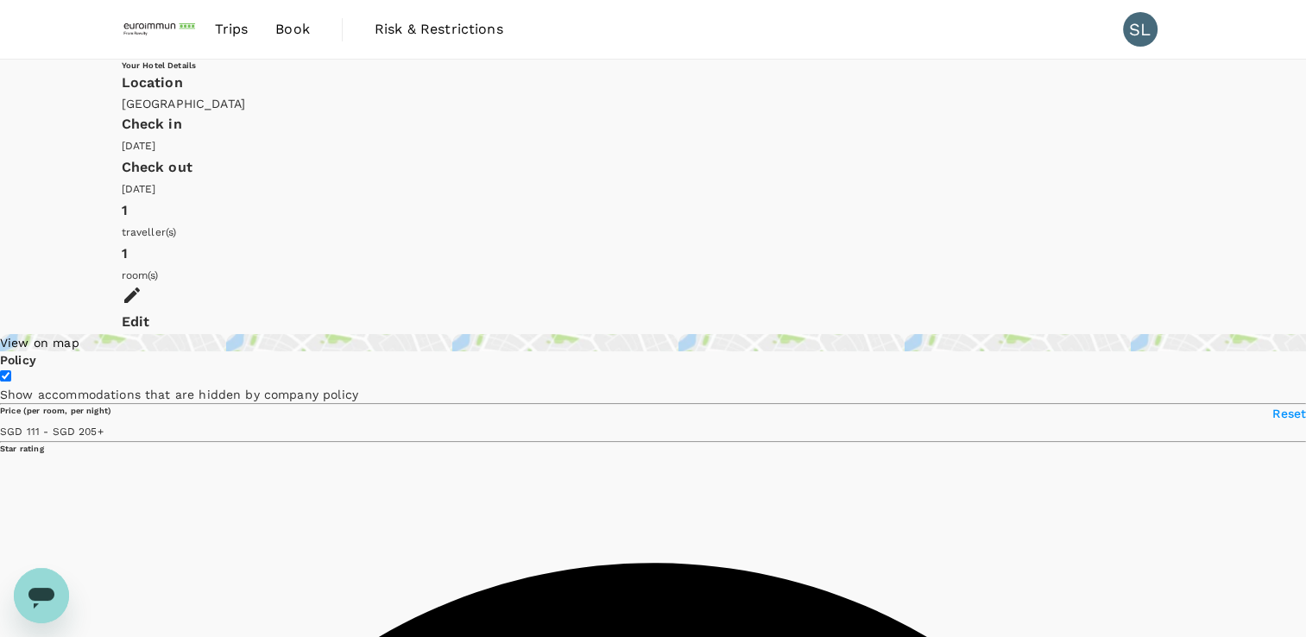
click at [500, 87] on div "Location" at bounding box center [653, 83] width 1063 height 24
click at [227, 71] on h6 "Your Hotel Details" at bounding box center [653, 65] width 1063 height 11
click at [301, 32] on span "Book" at bounding box center [292, 29] width 35 height 21
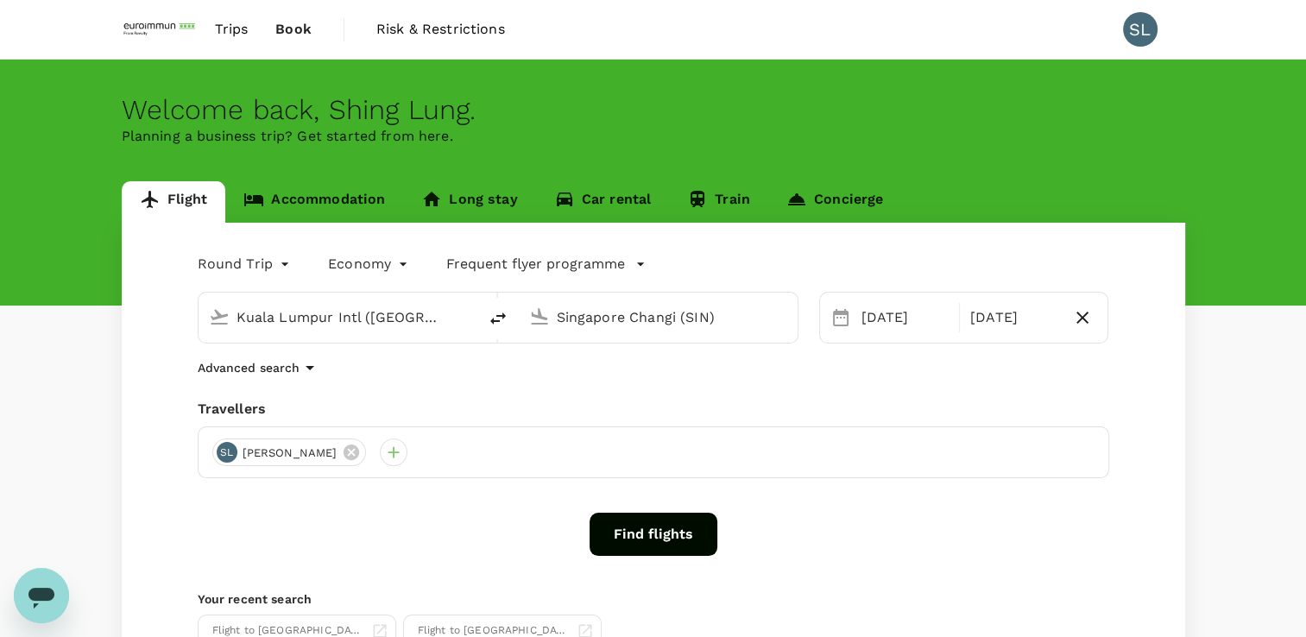
click at [259, 209] on icon at bounding box center [253, 199] width 21 height 21
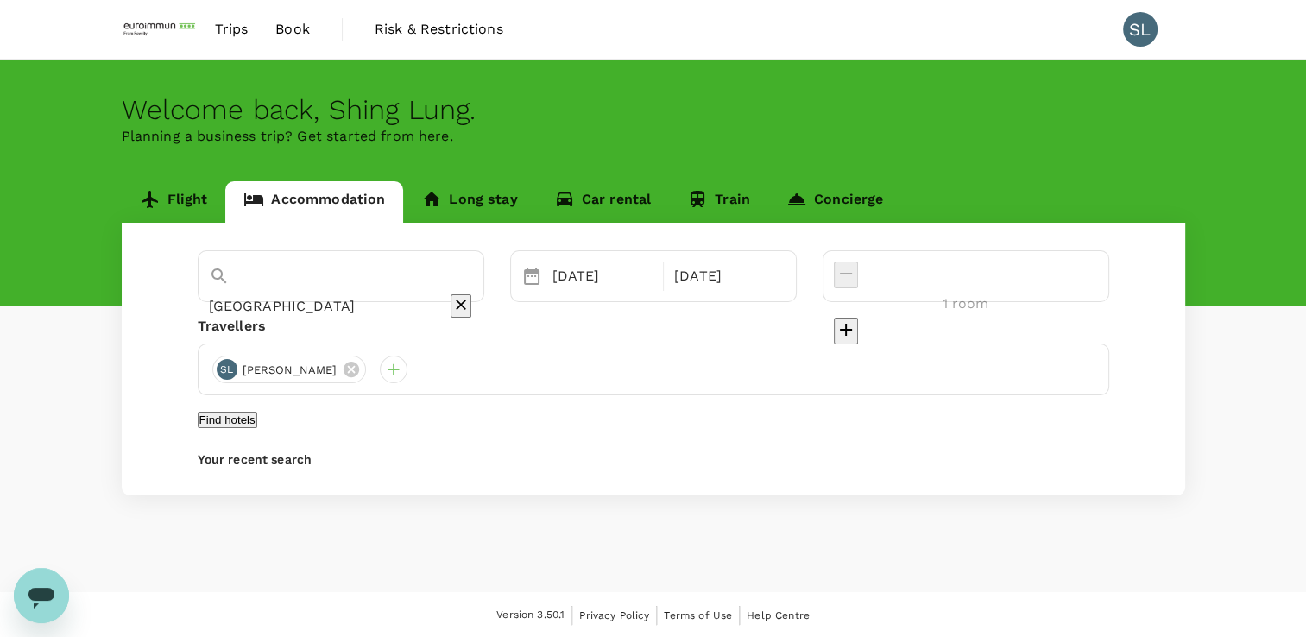
click at [395, 293] on input "[GEOGRAPHIC_DATA]" at bounding box center [317, 306] width 216 height 27
click at [257, 428] on button "Find hotels" at bounding box center [228, 420] width 60 height 16
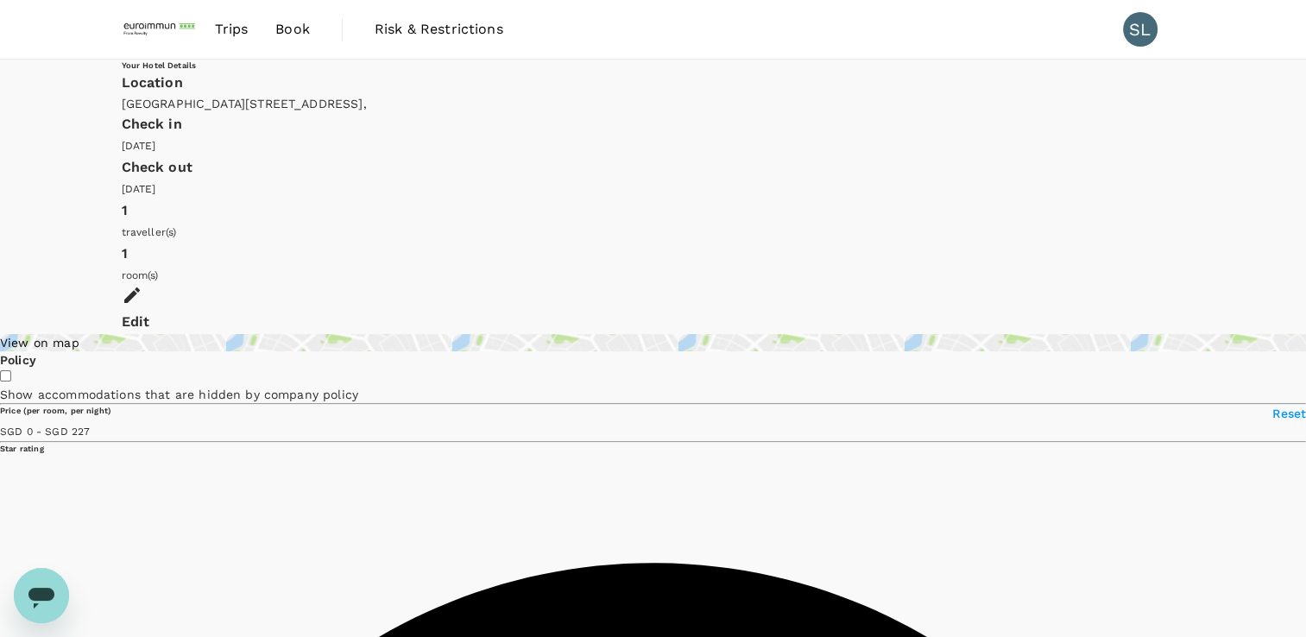
scroll to position [86, 0]
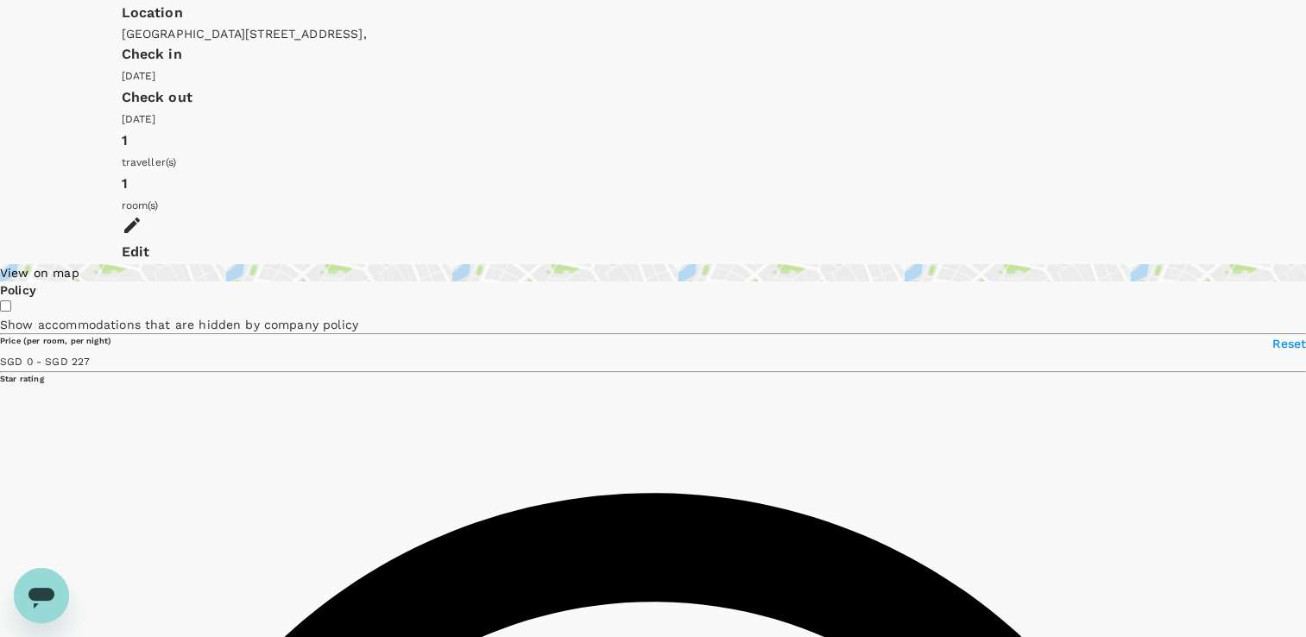
scroll to position [0, 0]
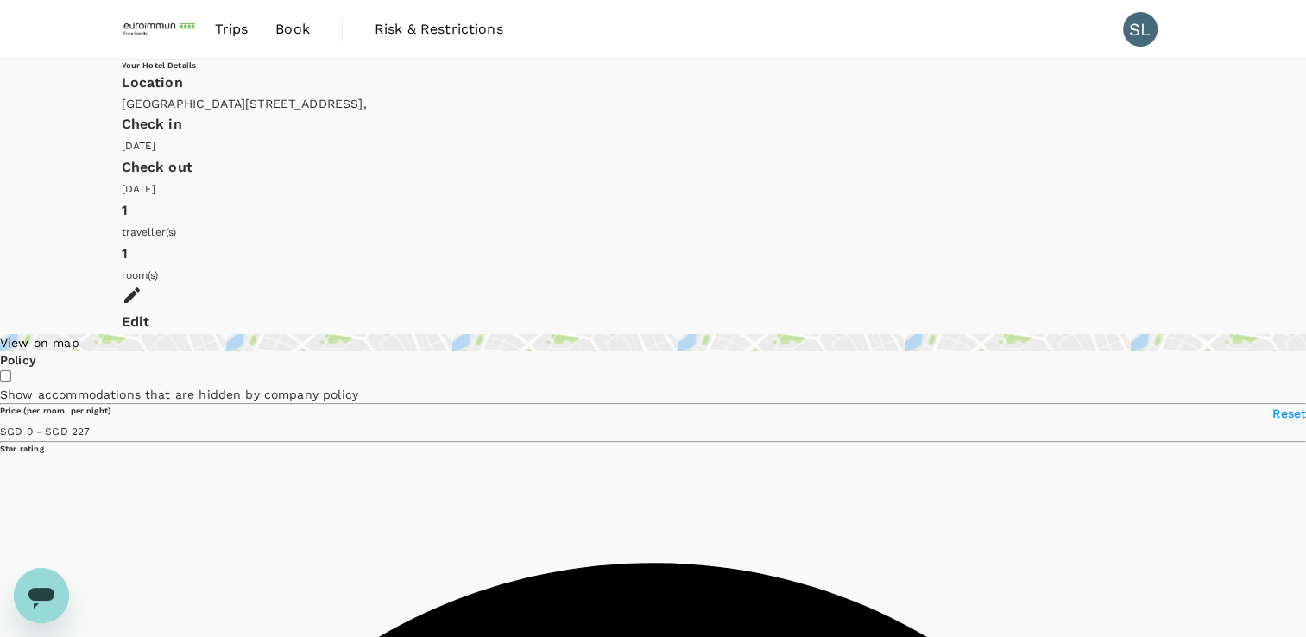
click at [224, 36] on span "Trips" at bounding box center [231, 29] width 34 height 21
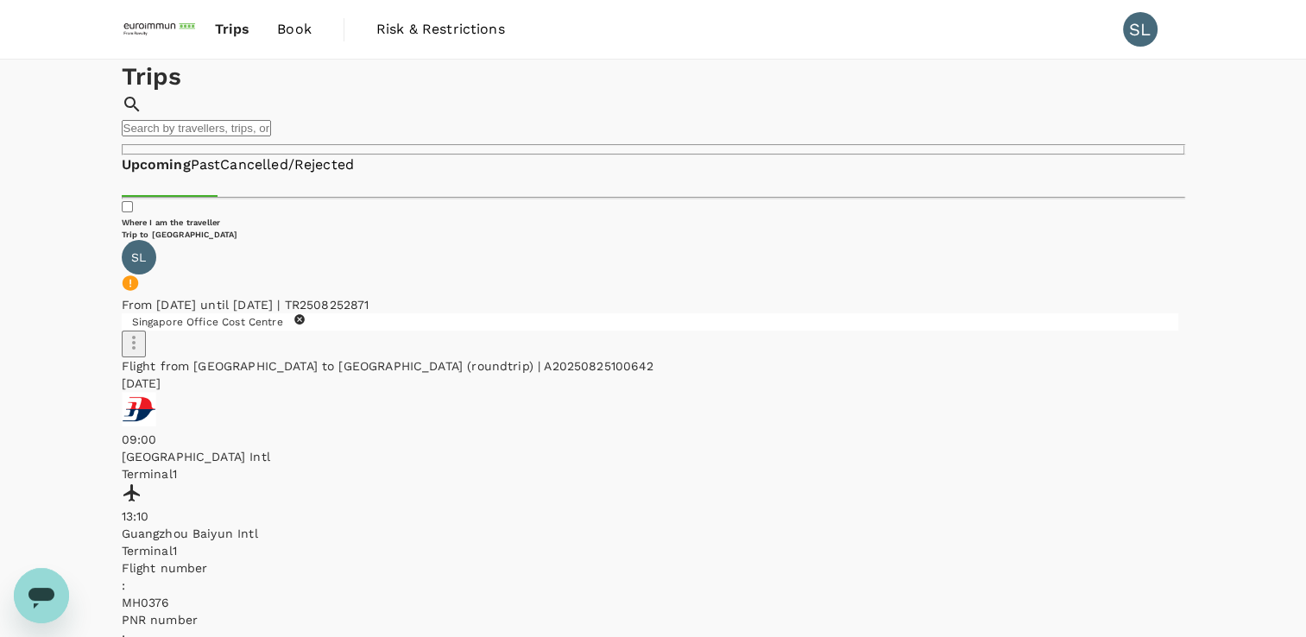
click at [180, 30] on img at bounding box center [161, 29] width 79 height 38
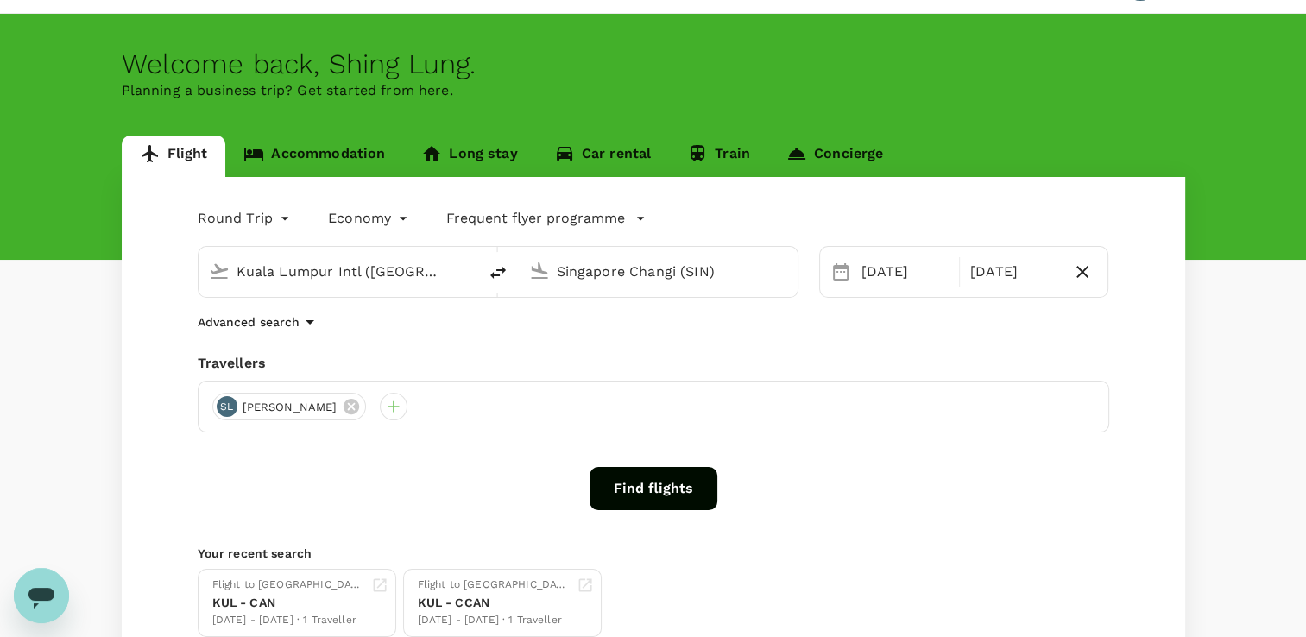
scroll to position [7, 0]
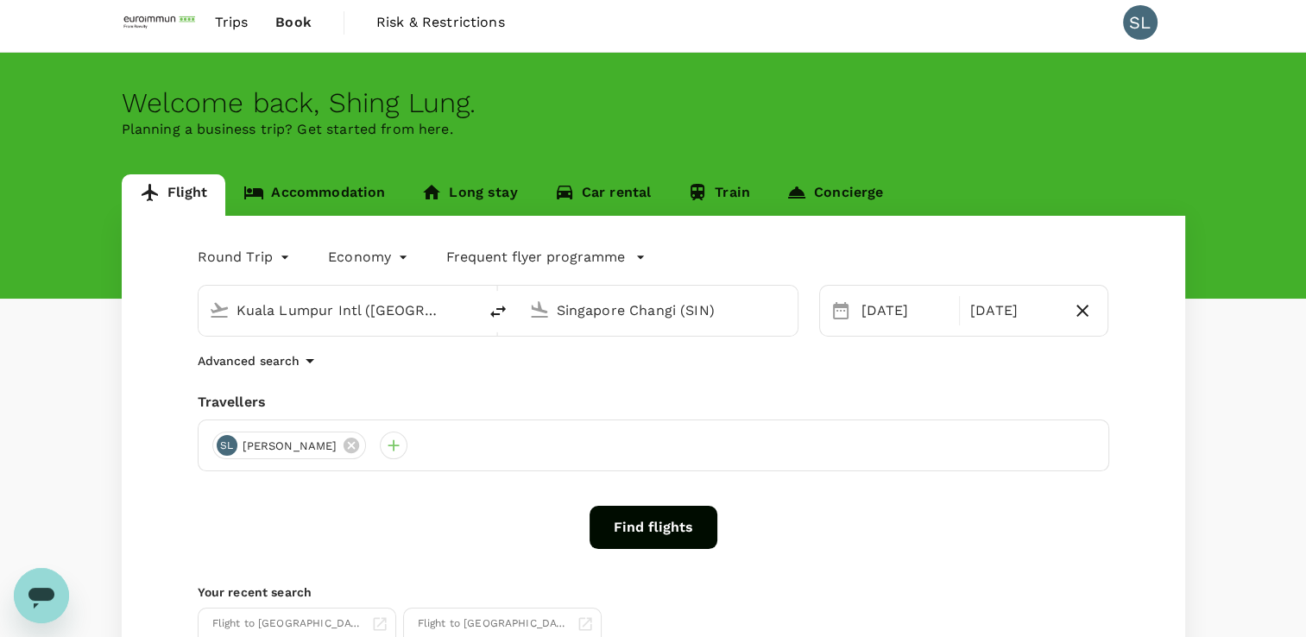
click at [653, 520] on button "Find flights" at bounding box center [654, 527] width 128 height 43
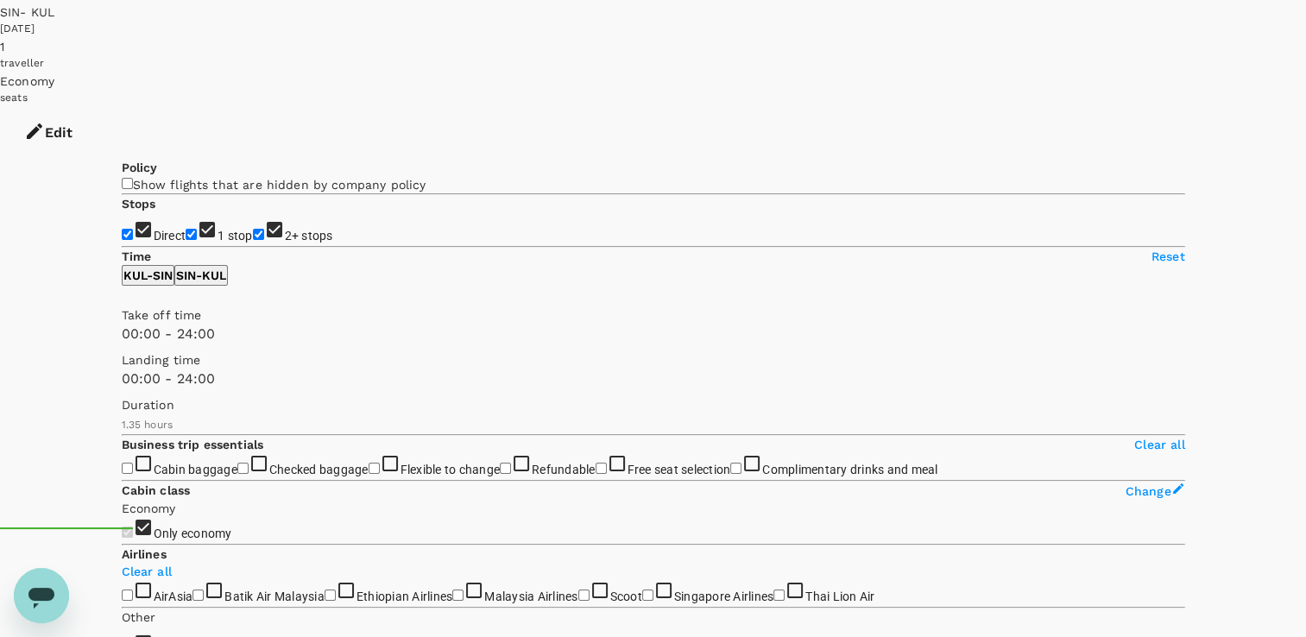
scroll to position [86, 0]
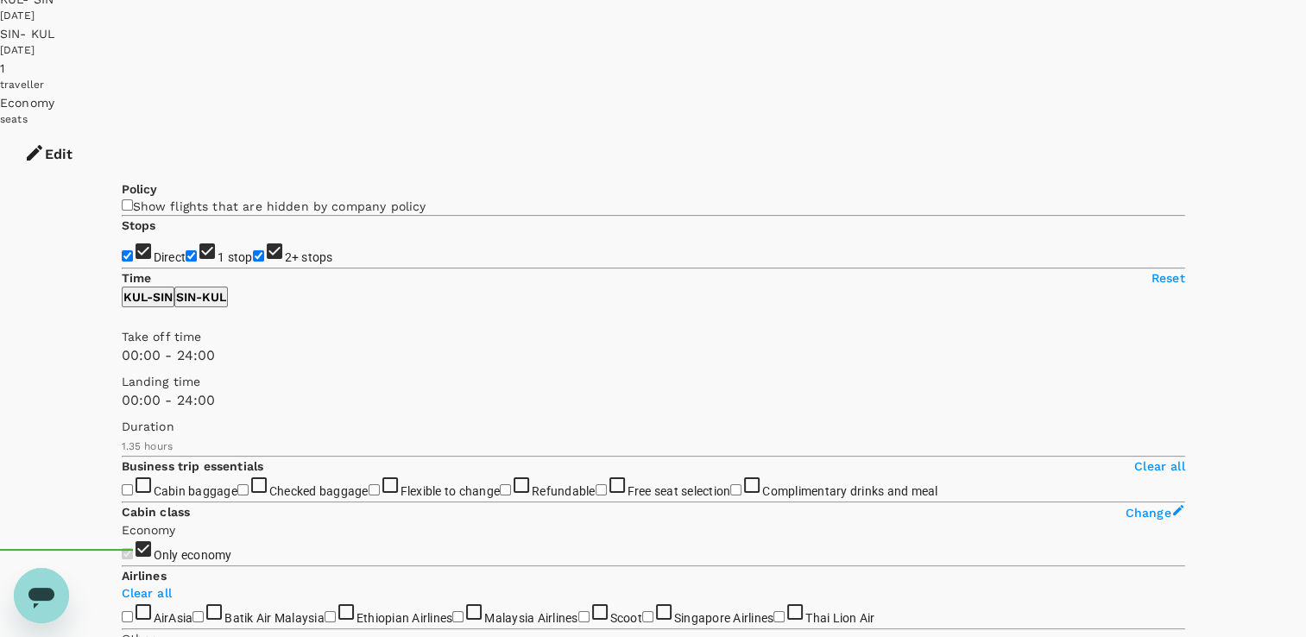
click at [186, 250] on input "1 stop" at bounding box center [191, 255] width 11 height 11
click at [253, 262] on input "2+ stops" at bounding box center [258, 255] width 11 height 11
drag, startPoint x: 127, startPoint y: 436, endPoint x: 261, endPoint y: 444, distance: 134.0
click at [122, 366] on span at bounding box center [122, 366] width 0 height 0
drag, startPoint x: 121, startPoint y: 497, endPoint x: 255, endPoint y: 493, distance: 134.7
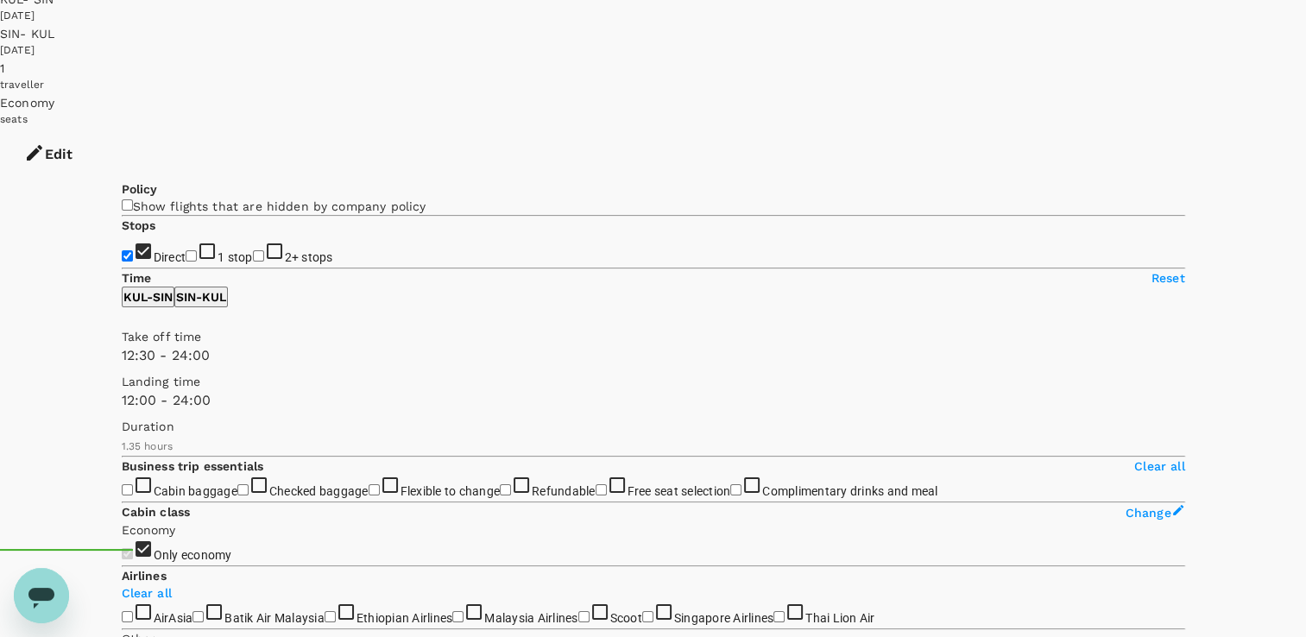
click at [122, 411] on span at bounding box center [122, 411] width 0 height 0
drag, startPoint x: 258, startPoint y: 426, endPoint x: 288, endPoint y: 431, distance: 30.5
click at [122, 366] on span at bounding box center [122, 366] width 0 height 0
drag, startPoint x: 258, startPoint y: 499, endPoint x: 288, endPoint y: 495, distance: 30.4
click at [122, 411] on span at bounding box center [122, 411] width 0 height 0
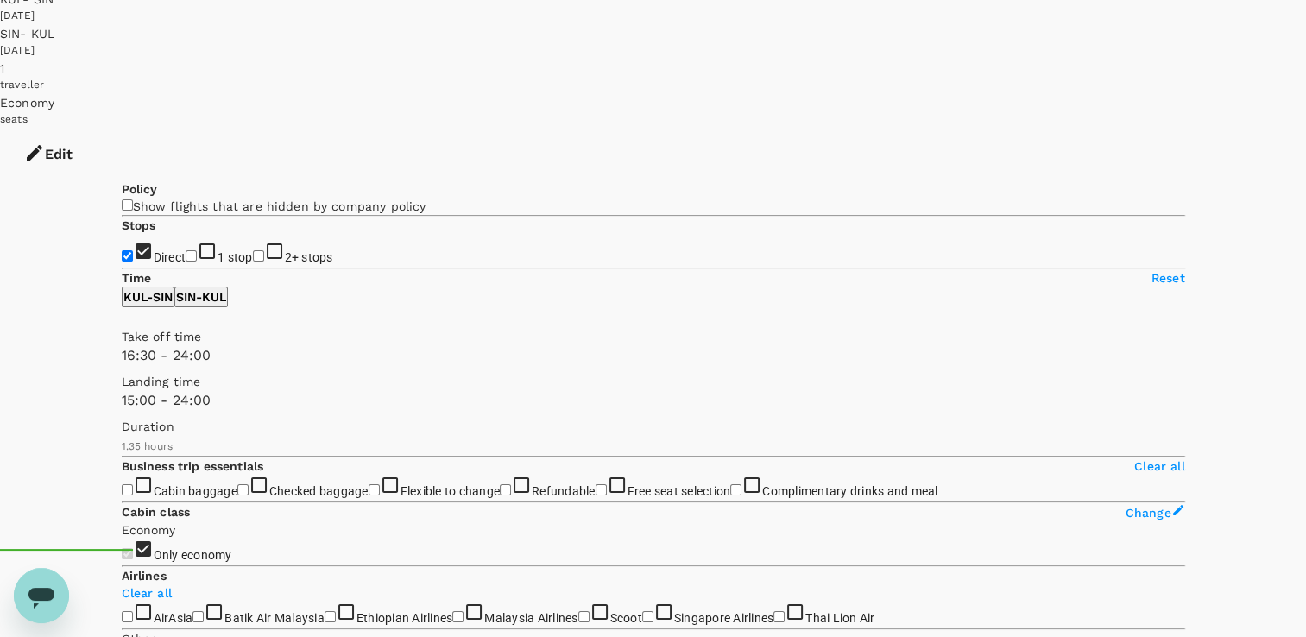
drag, startPoint x: 290, startPoint y: 423, endPoint x: 306, endPoint y: 423, distance: 15.5
click at [122, 366] on span at bounding box center [122, 366] width 0 height 0
drag, startPoint x: 288, startPoint y: 503, endPoint x: 306, endPoint y: 503, distance: 18.1
click at [122, 411] on span at bounding box center [122, 411] width 0 height 0
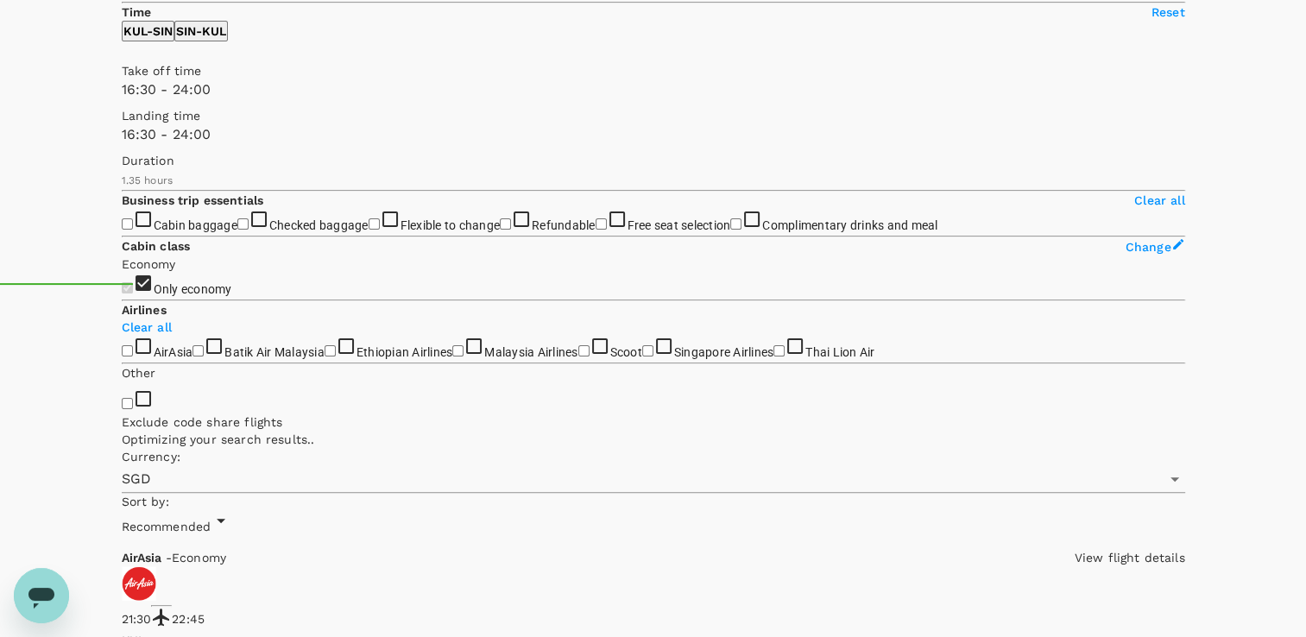
scroll to position [0, 0]
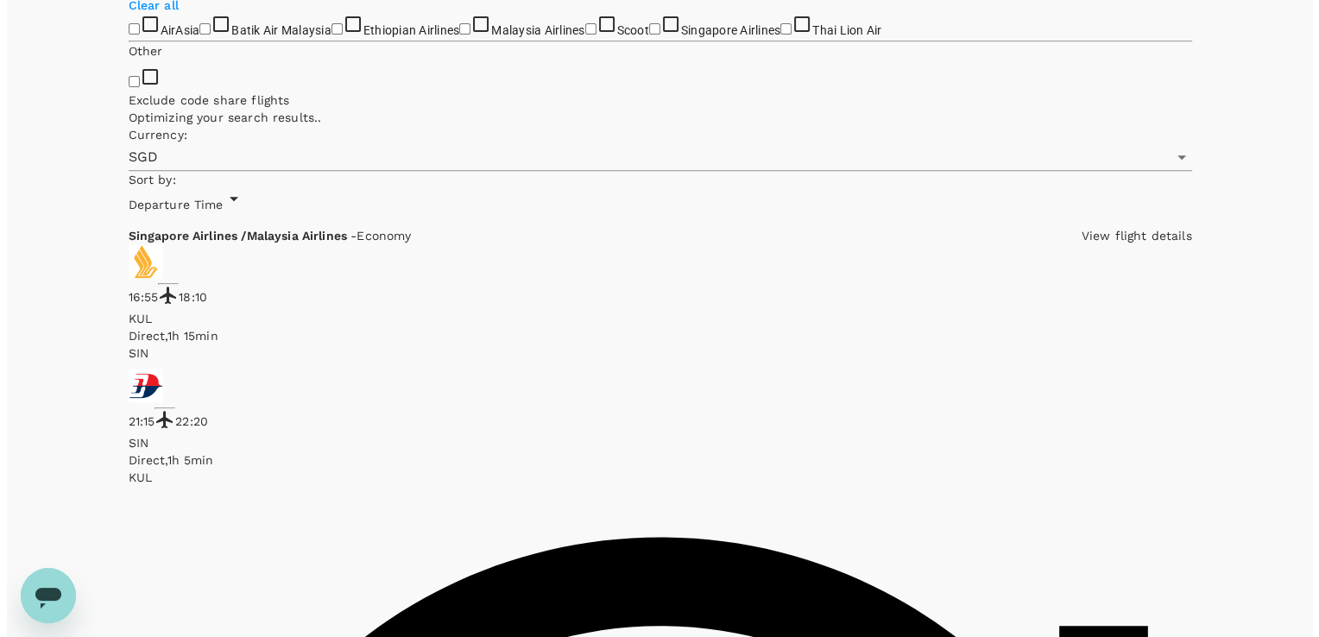
scroll to position [690, 0]
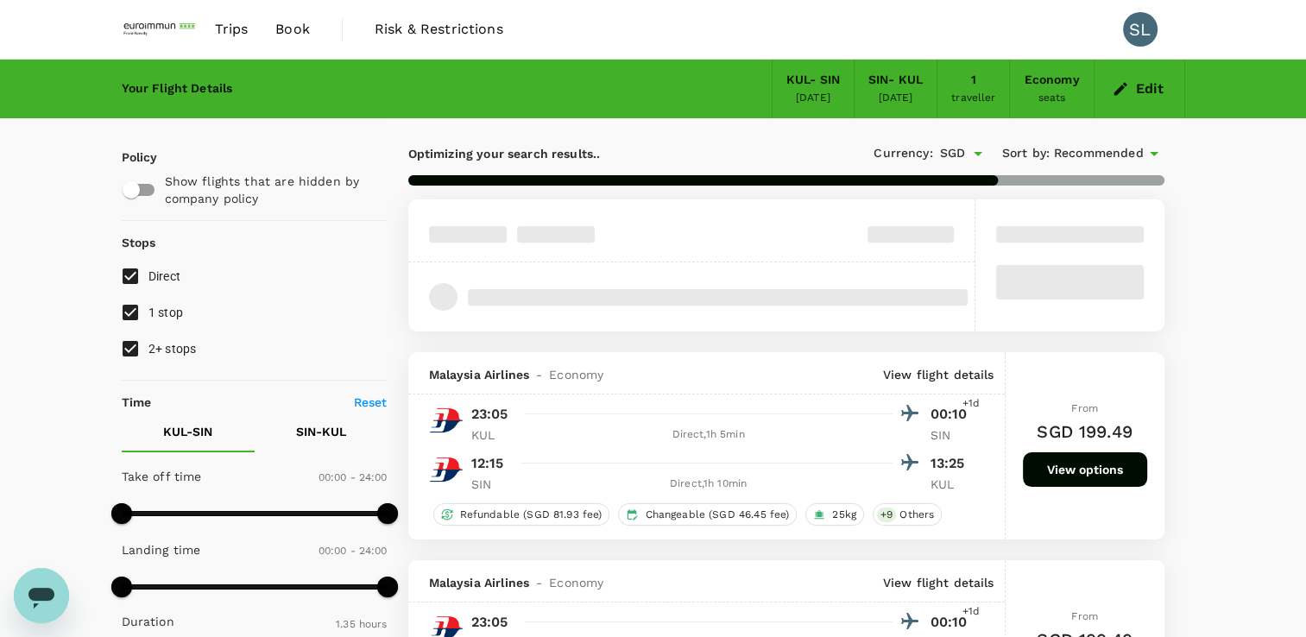
type input "SGD"
type input "1440"
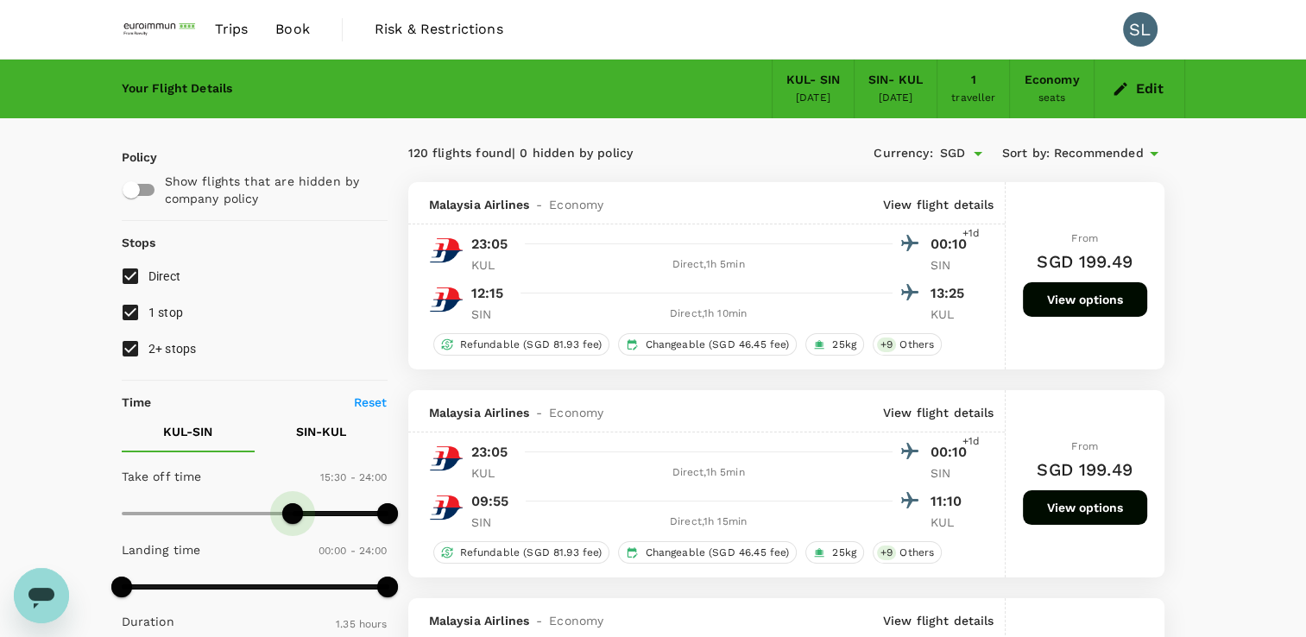
type input "990"
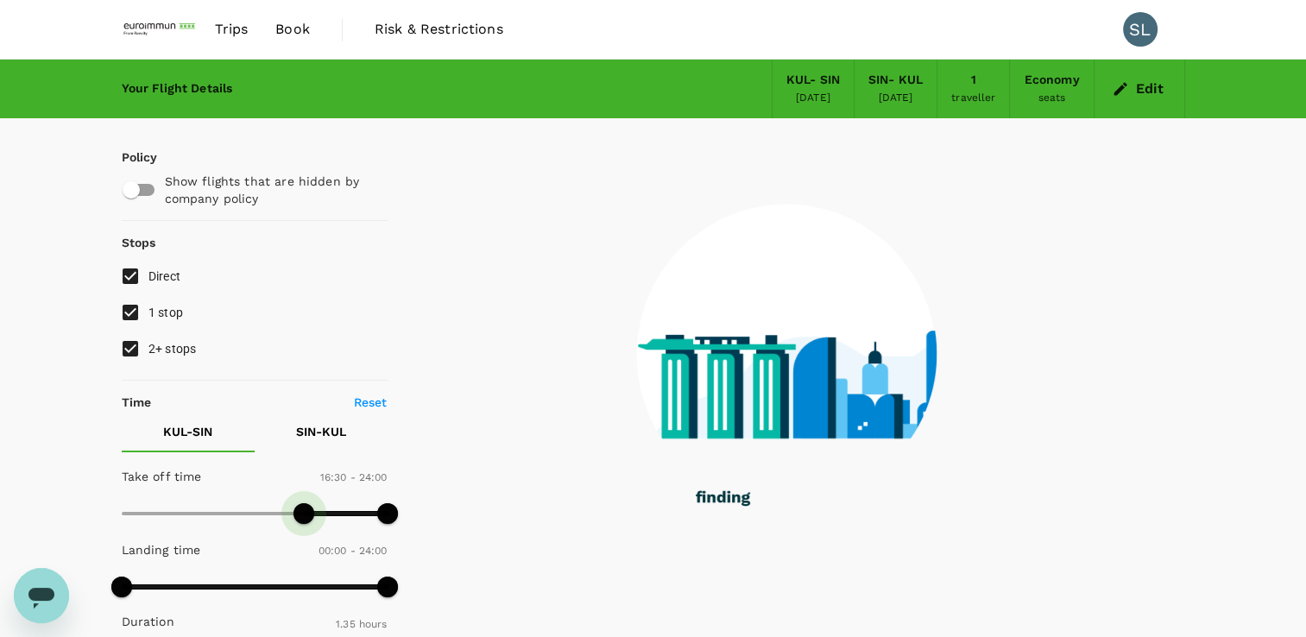
drag, startPoint x: 121, startPoint y: 522, endPoint x: 306, endPoint y: 516, distance: 185.7
click at [306, 516] on span at bounding box center [303, 513] width 21 height 21
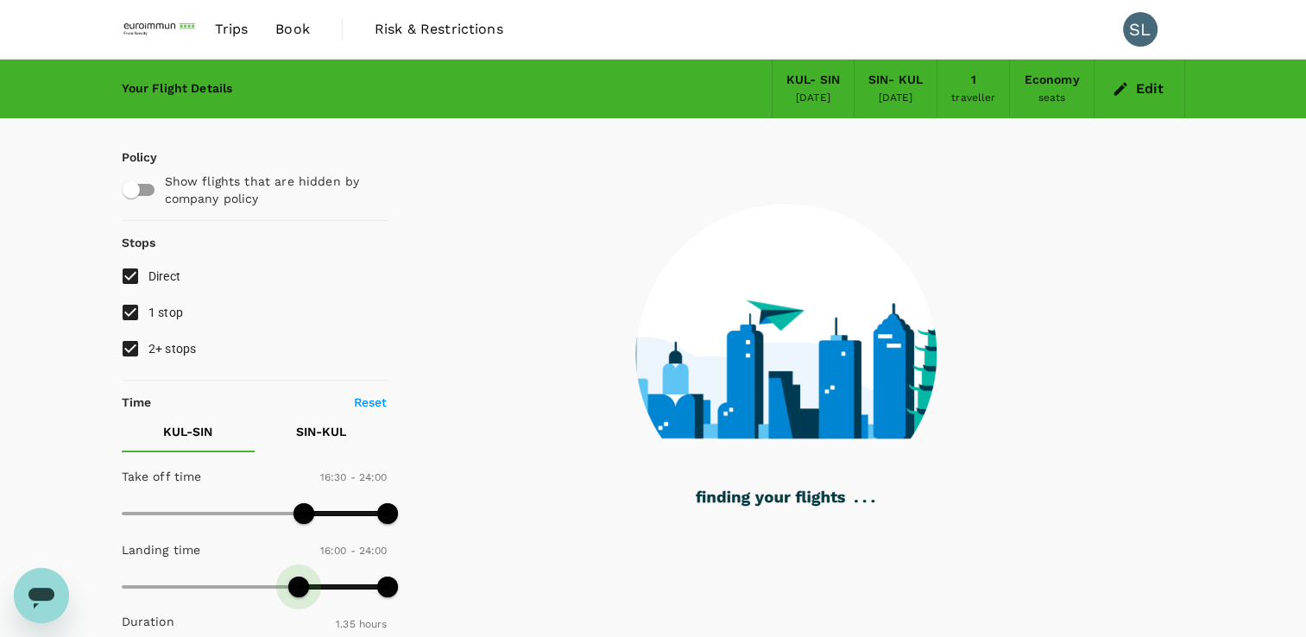
type input "990"
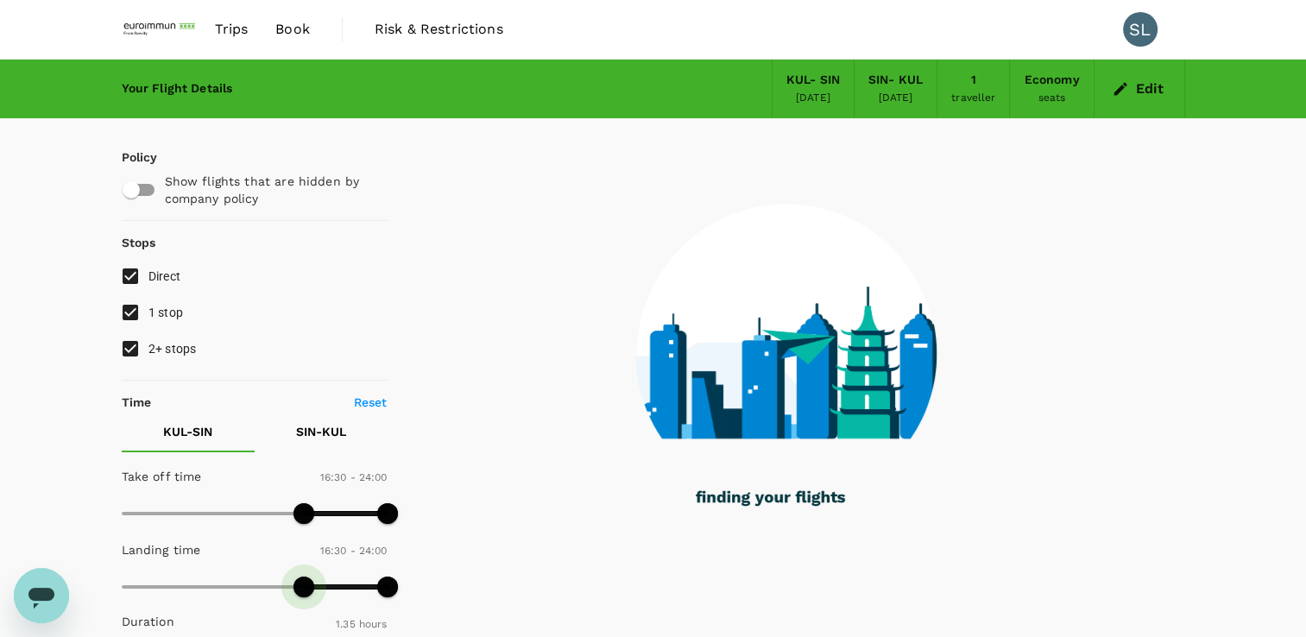
drag, startPoint x: 126, startPoint y: 581, endPoint x: 302, endPoint y: 578, distance: 176.1
click at [302, 578] on span at bounding box center [303, 587] width 21 height 21
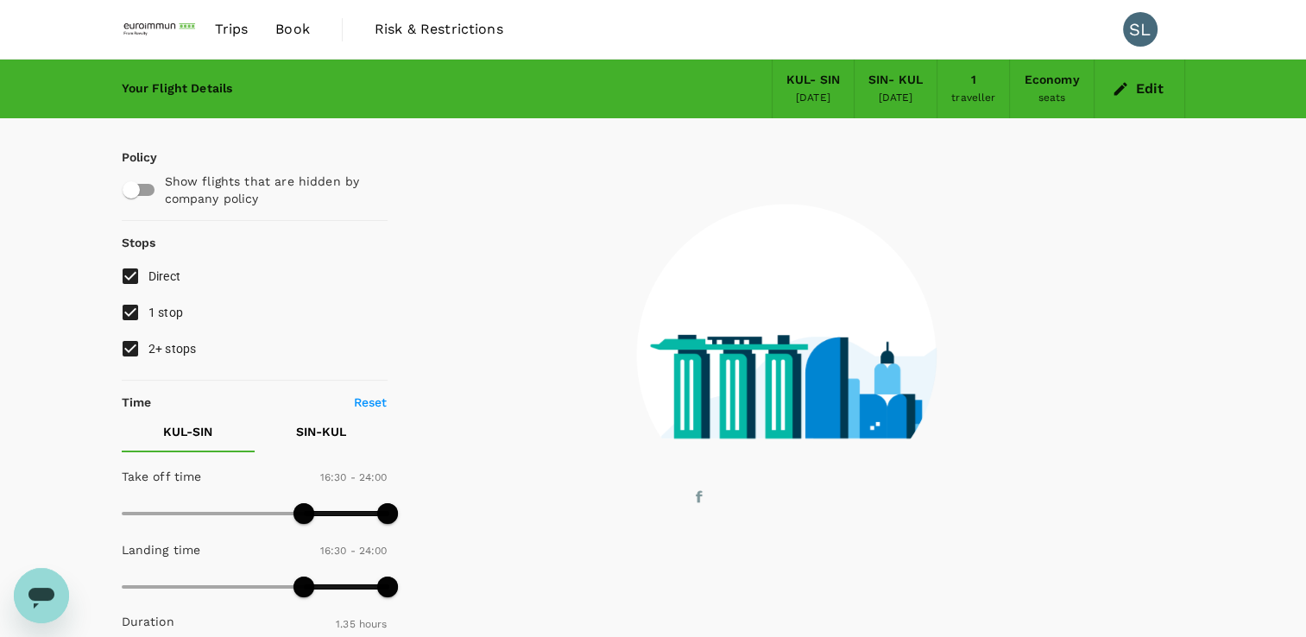
click at [326, 437] on p "SIN - KUL" at bounding box center [321, 431] width 50 height 17
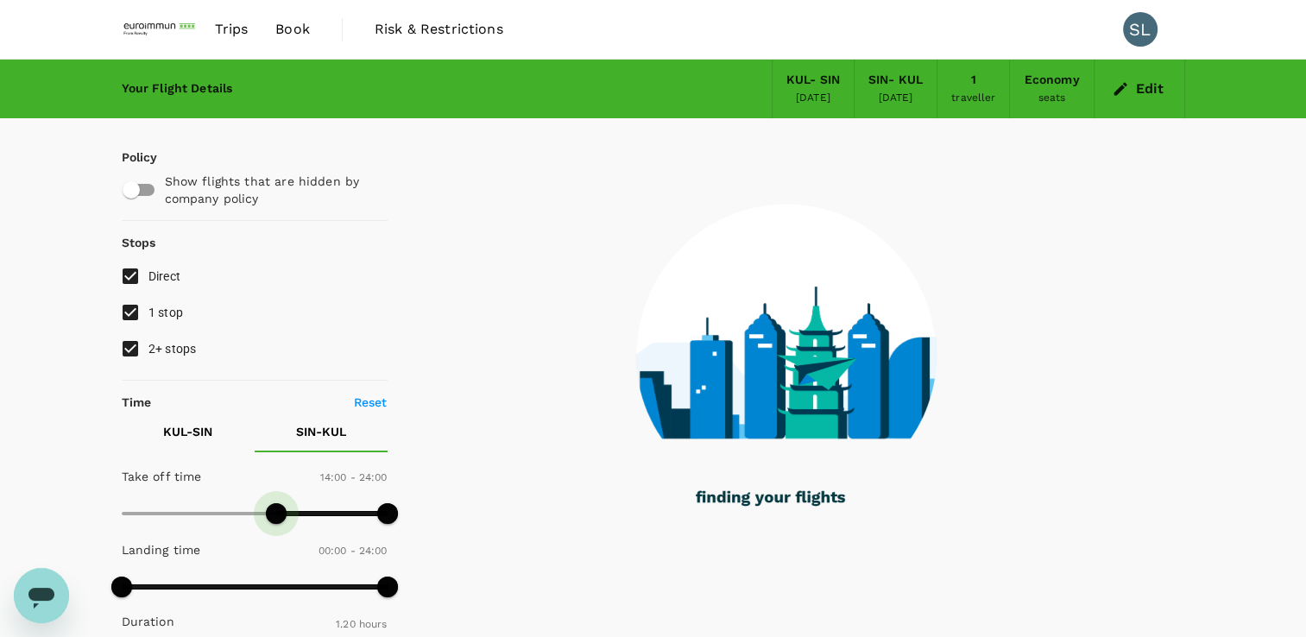
type input "870"
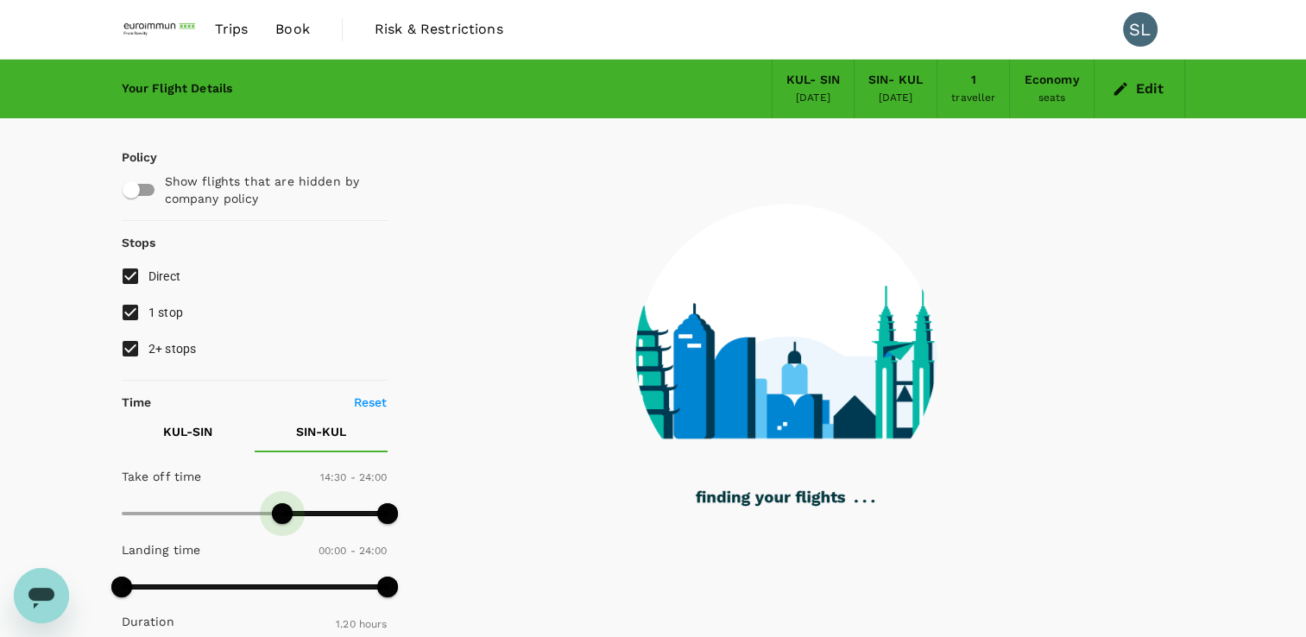
drag, startPoint x: 124, startPoint y: 514, endPoint x: 280, endPoint y: 520, distance: 155.5
click at [280, 520] on span at bounding box center [282, 513] width 21 height 21
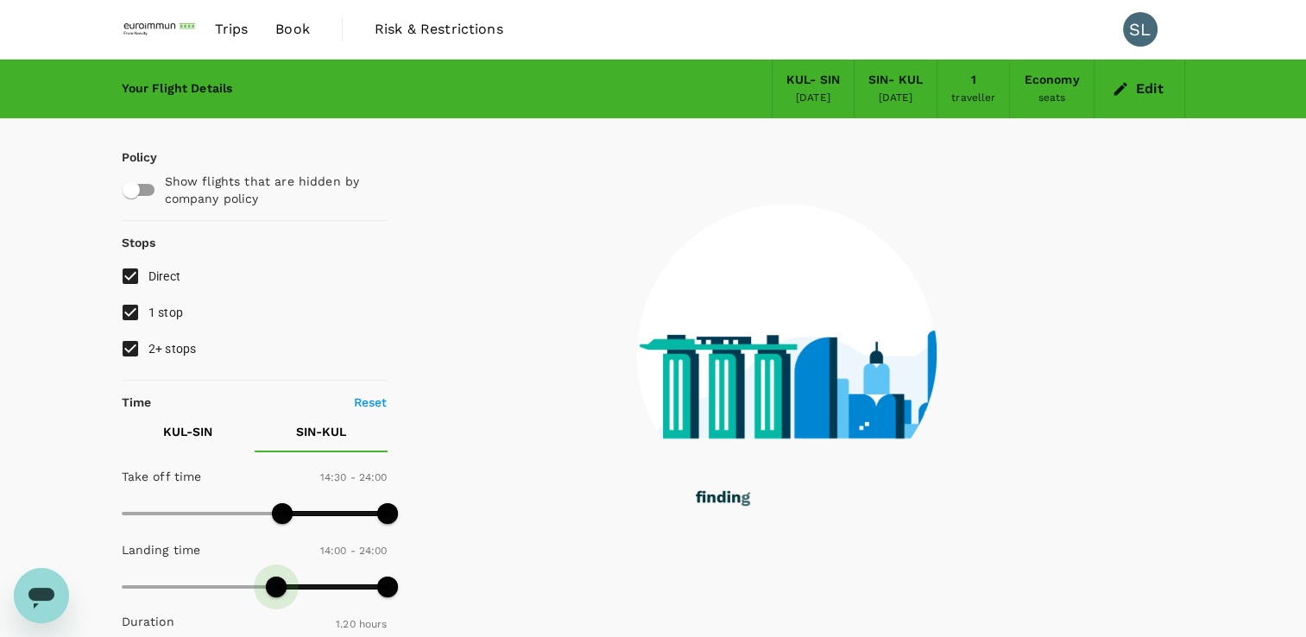
type input "870"
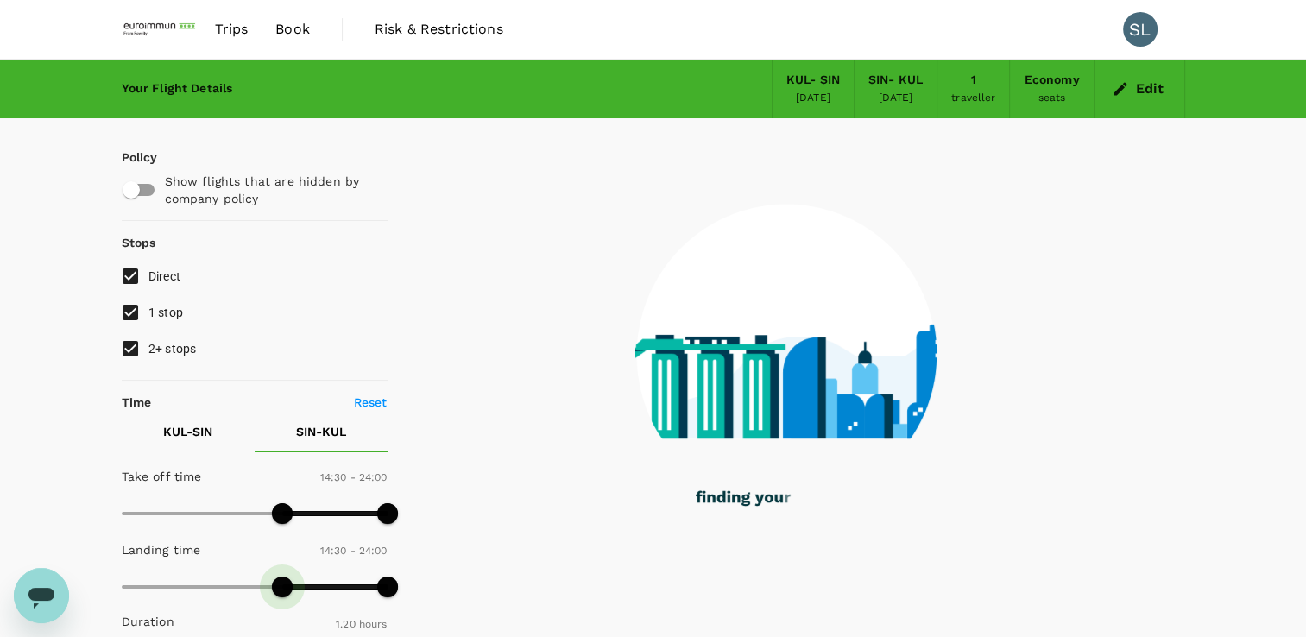
drag, startPoint x: 117, startPoint y: 590, endPoint x: 283, endPoint y: 590, distance: 165.7
click at [283, 590] on span at bounding box center [282, 587] width 21 height 21
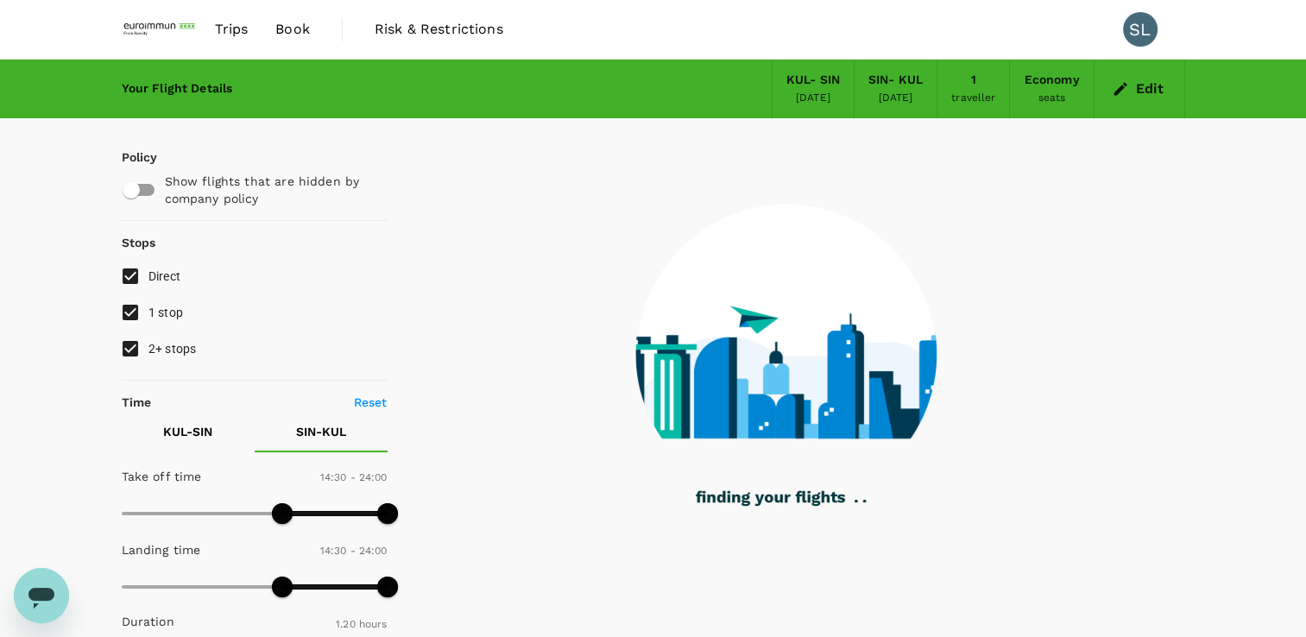
click at [228, 444] on button "KUL - SIN" at bounding box center [188, 431] width 133 height 41
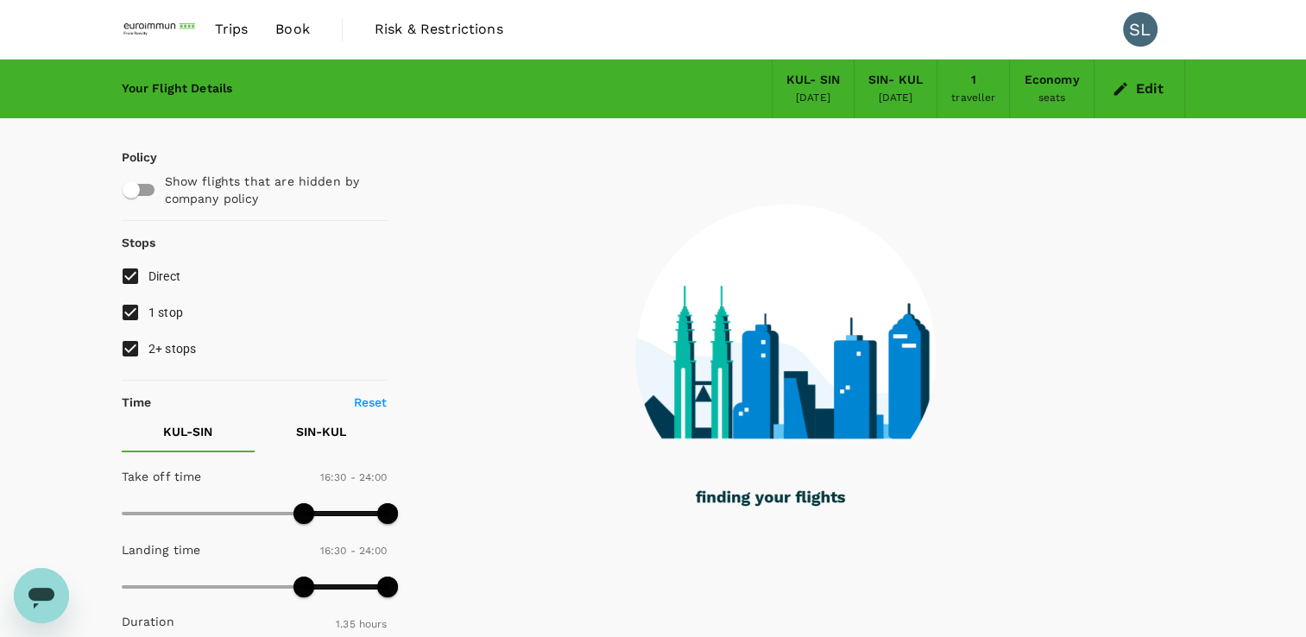
click at [123, 313] on input "1 stop" at bounding box center [130, 312] width 36 height 36
checkbox input "false"
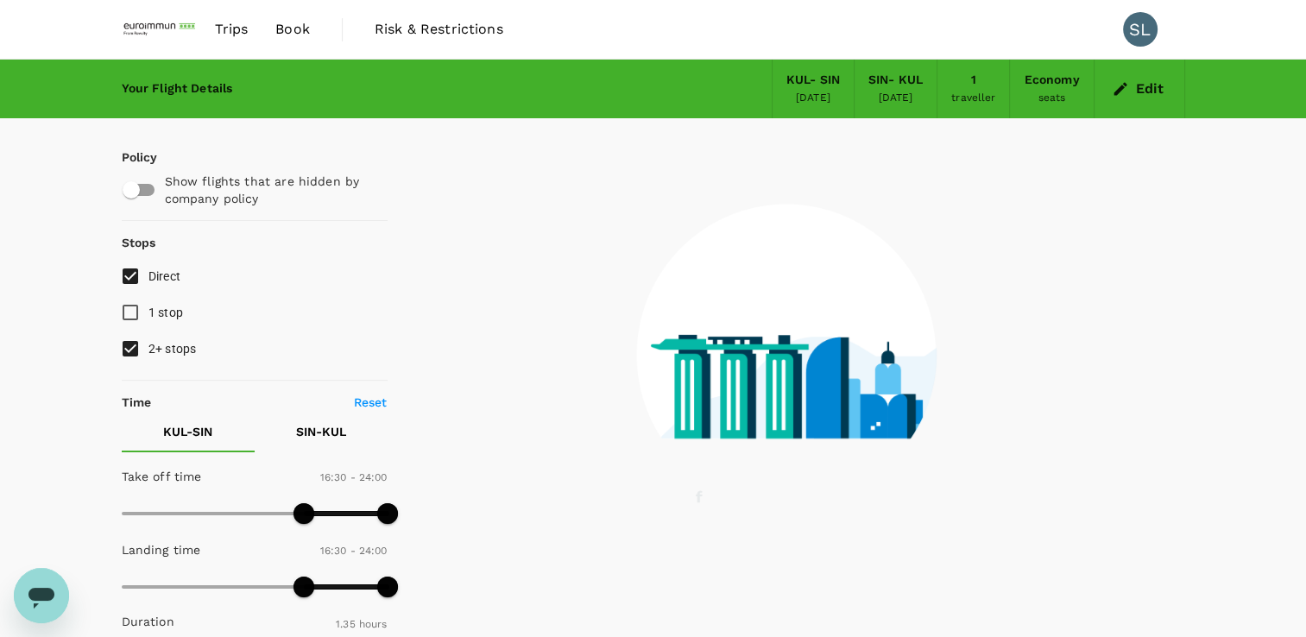
click at [123, 350] on input "2+ stops" at bounding box center [130, 349] width 36 height 36
checkbox input "false"
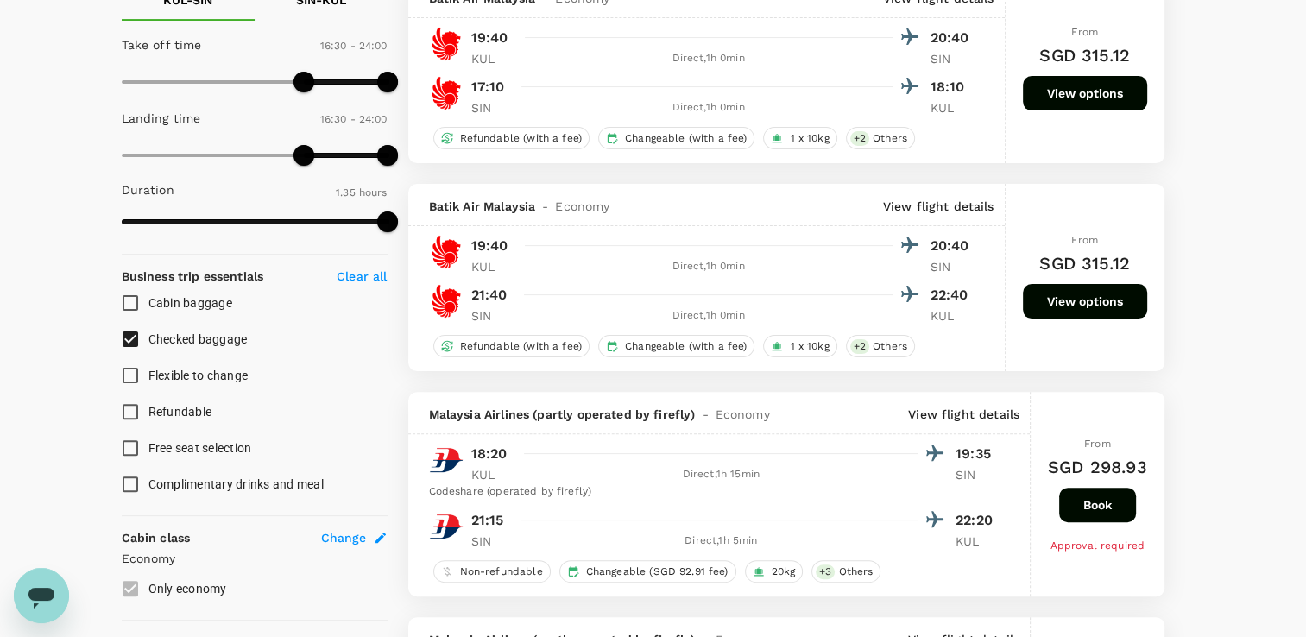
scroll to position [345, 0]
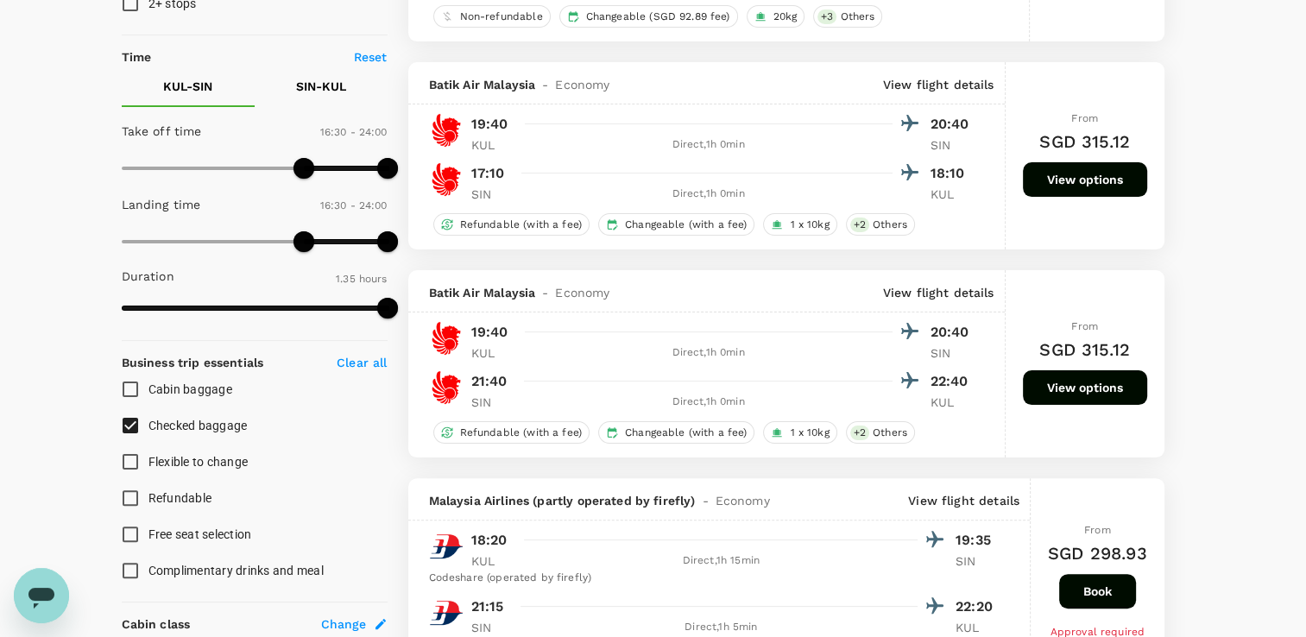
click at [314, 92] on p "SIN - KUL" at bounding box center [321, 86] width 50 height 17
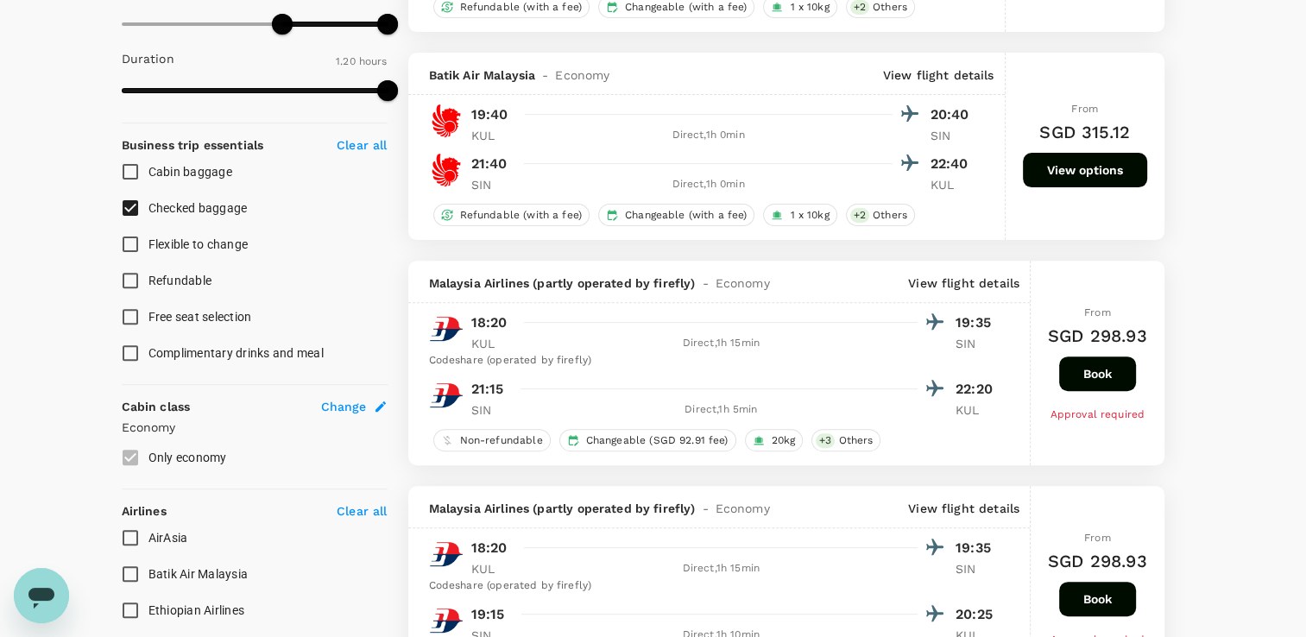
scroll to position [518, 0]
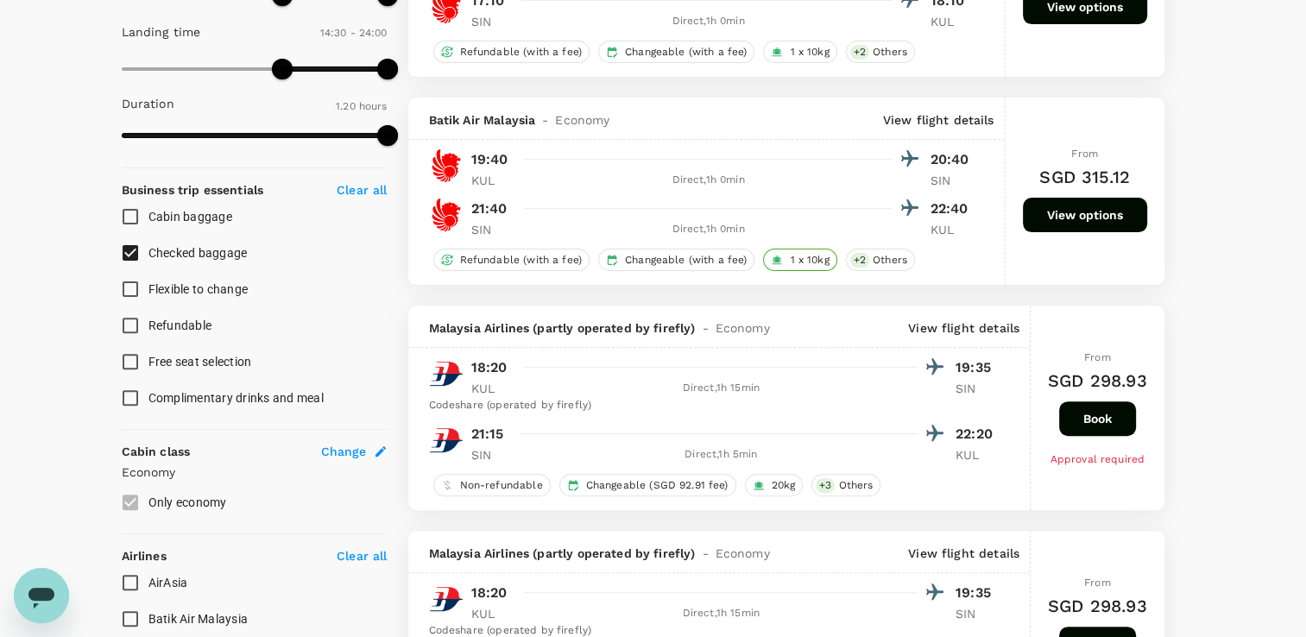
click at [798, 250] on div "1 x 10kg" at bounding box center [799, 260] width 73 height 22
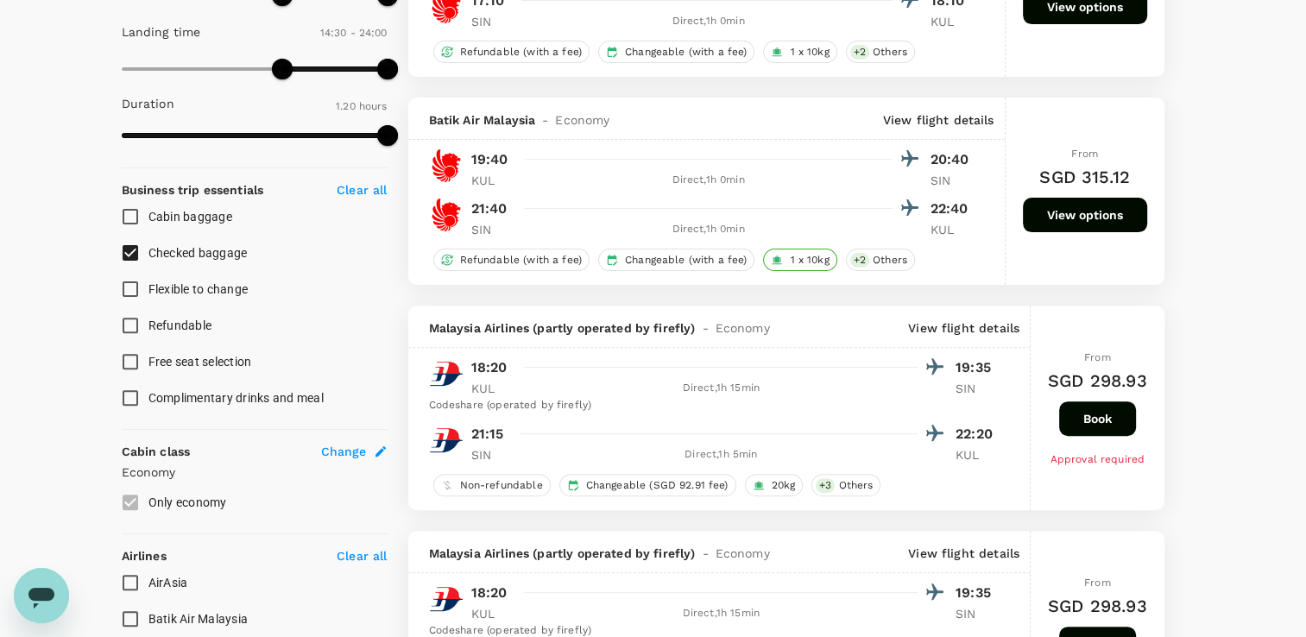
click at [817, 259] on span "1 x 10kg" at bounding box center [809, 260] width 53 height 15
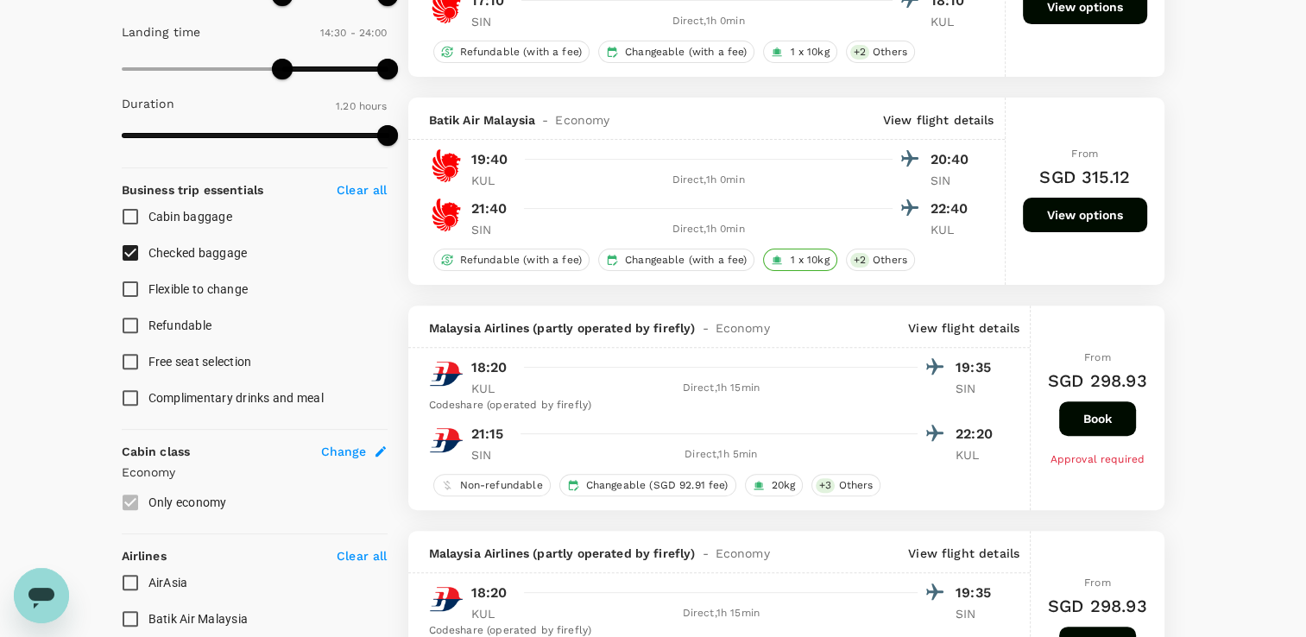
click at [788, 265] on span "1 x 10kg" at bounding box center [809, 260] width 53 height 15
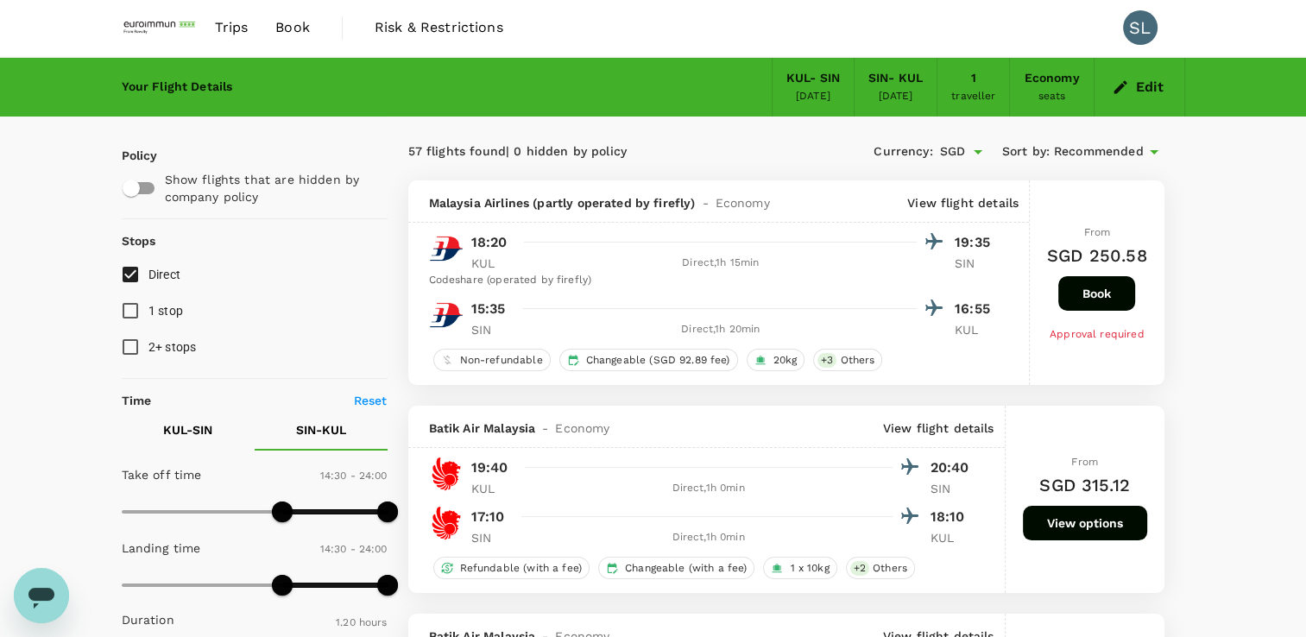
scroll to position [0, 0]
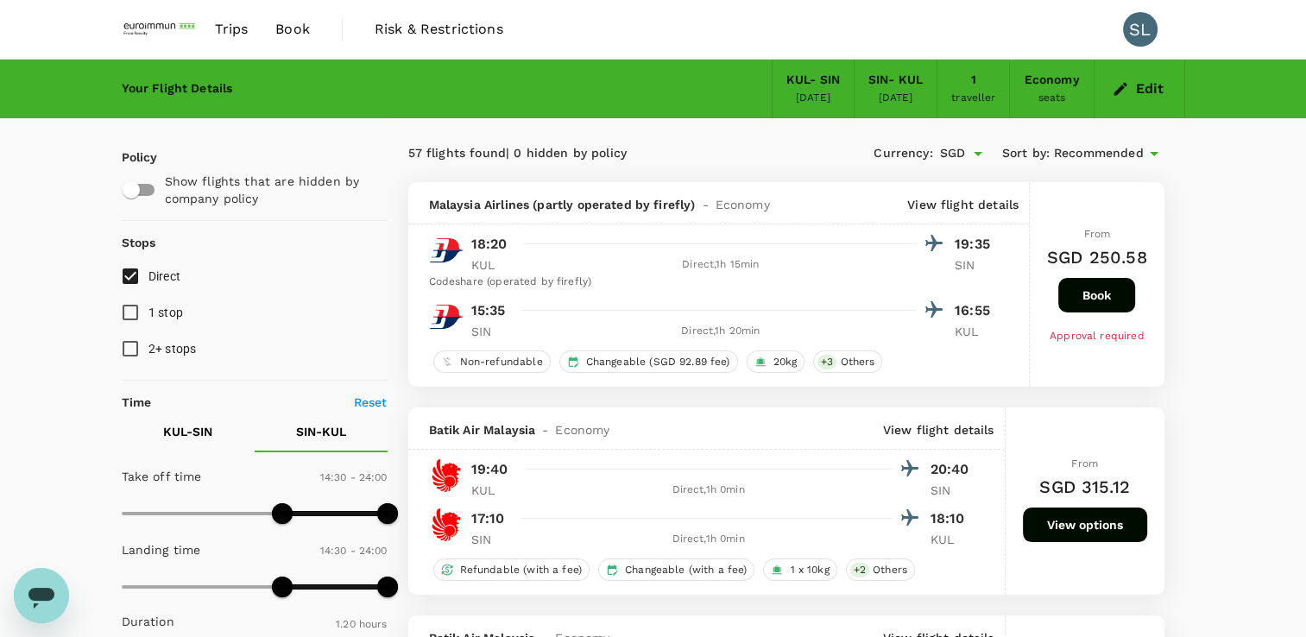
click at [1111, 148] on span "Recommended" at bounding box center [1099, 153] width 90 height 19
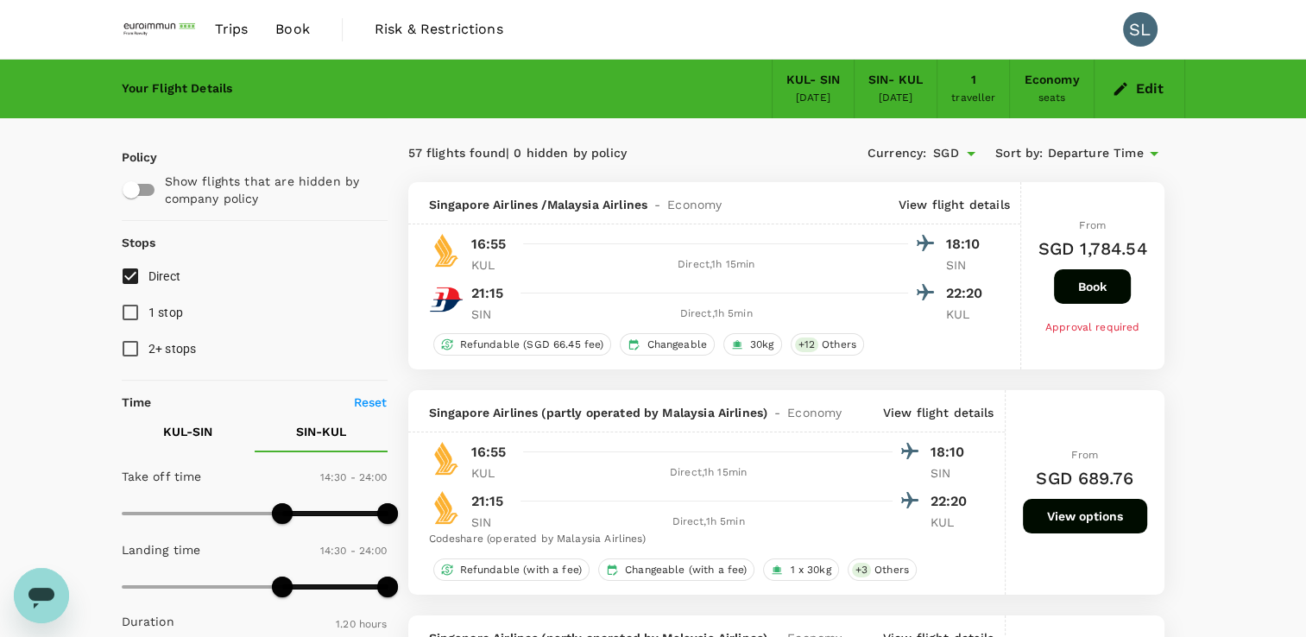
click at [1139, 97] on button "Edit" at bounding box center [1139, 89] width 62 height 28
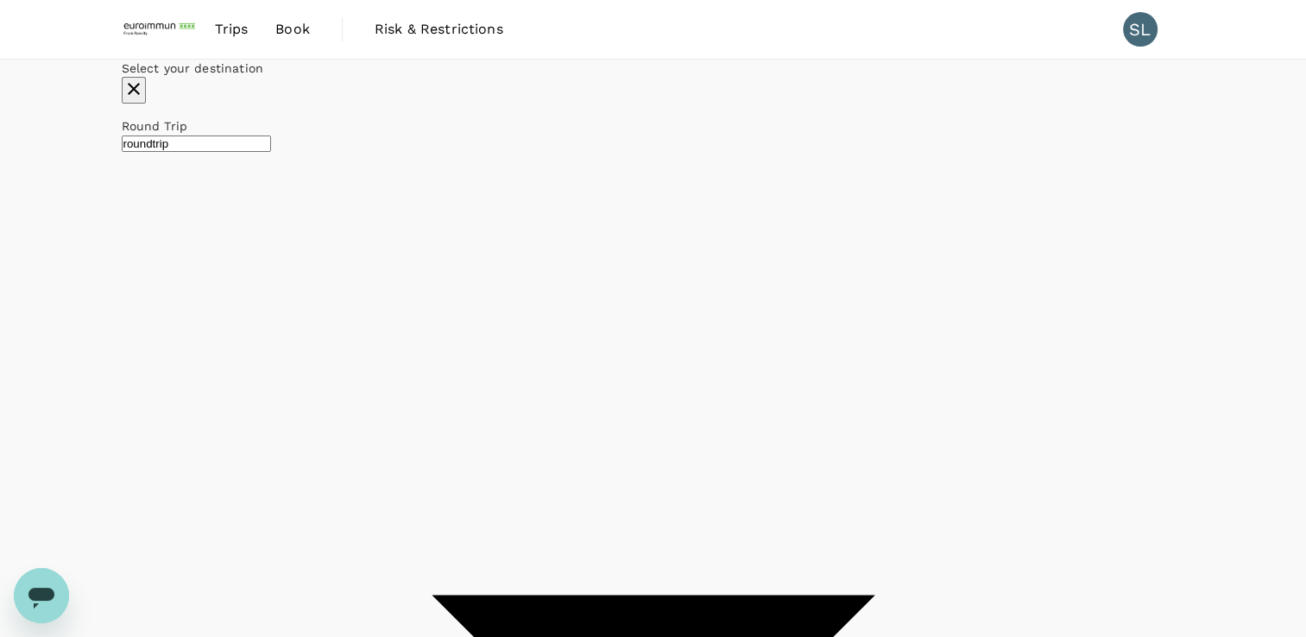
type input "Kuala Lumpur Intl (KUL)"
type input "Singapore Changi (SIN)"
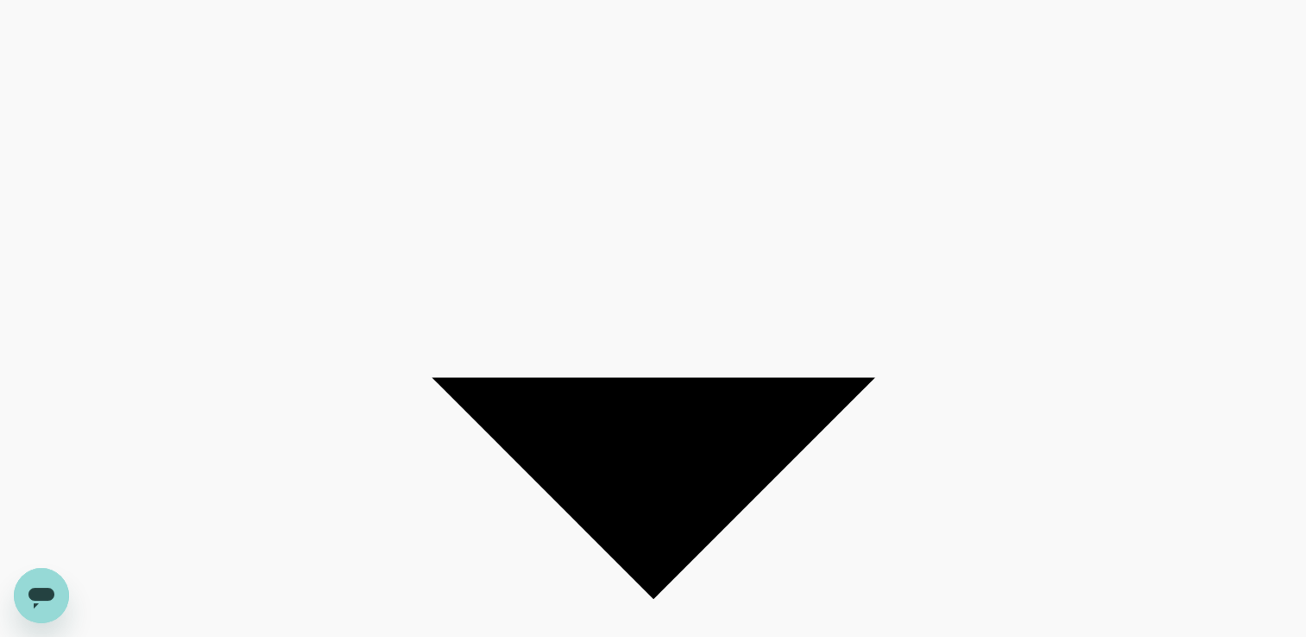
scroll to position [259, 0]
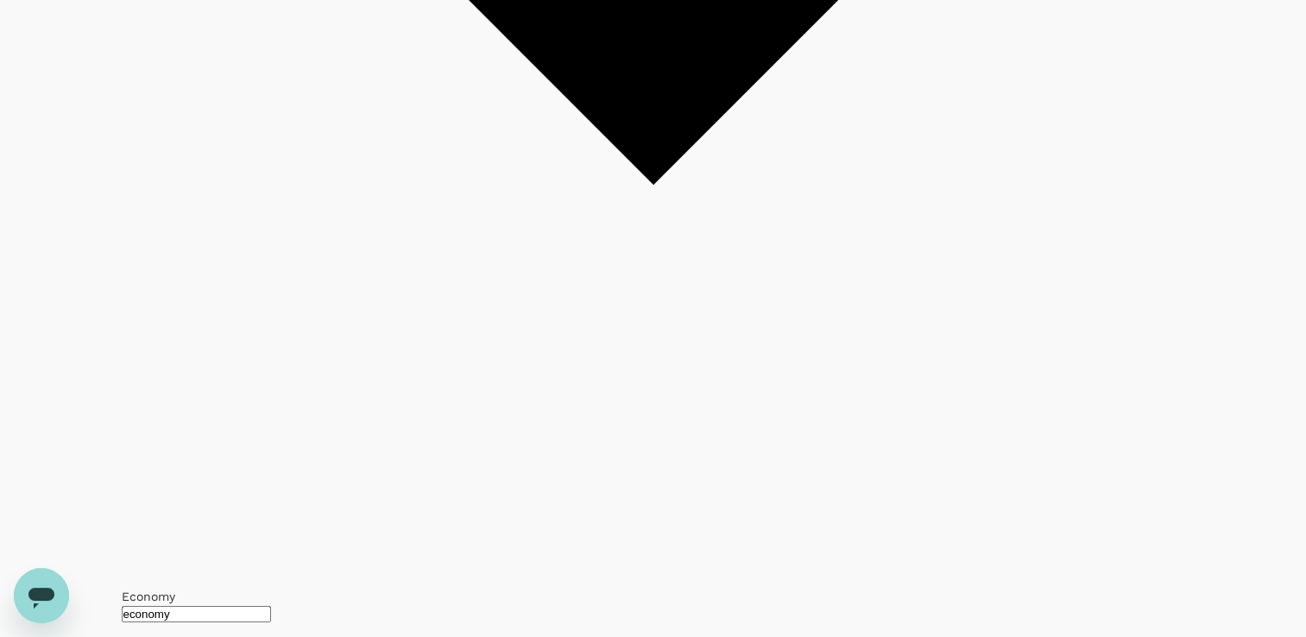
scroll to position [604, 0]
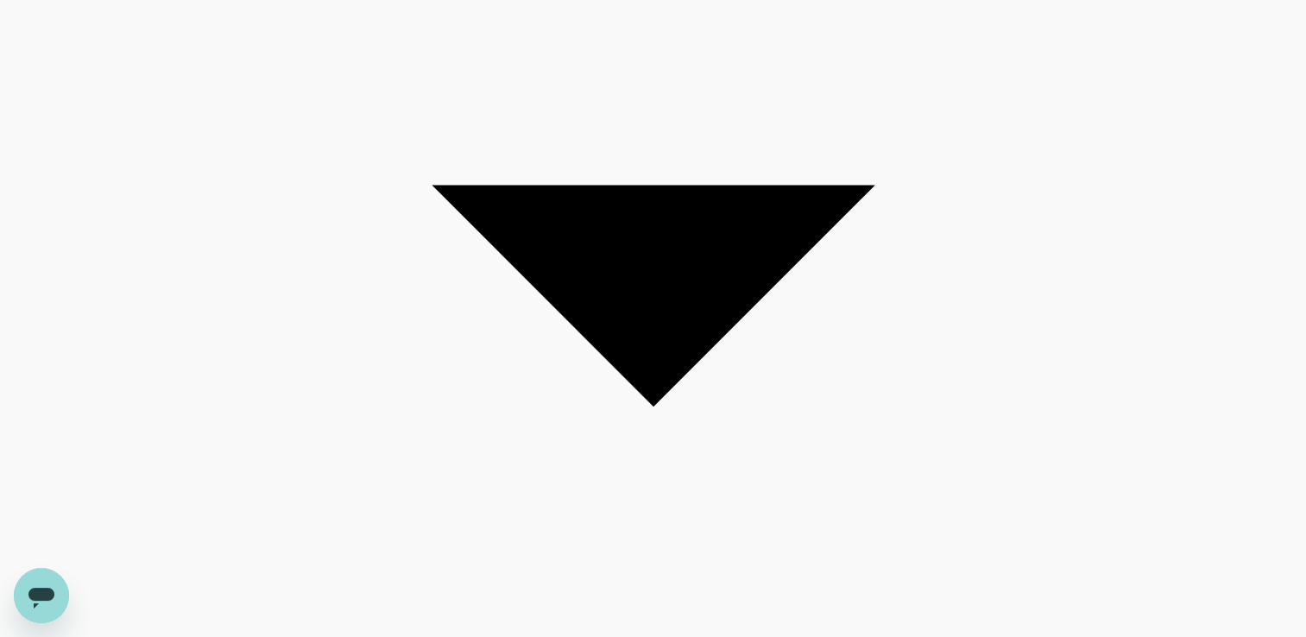
scroll to position [259, 0]
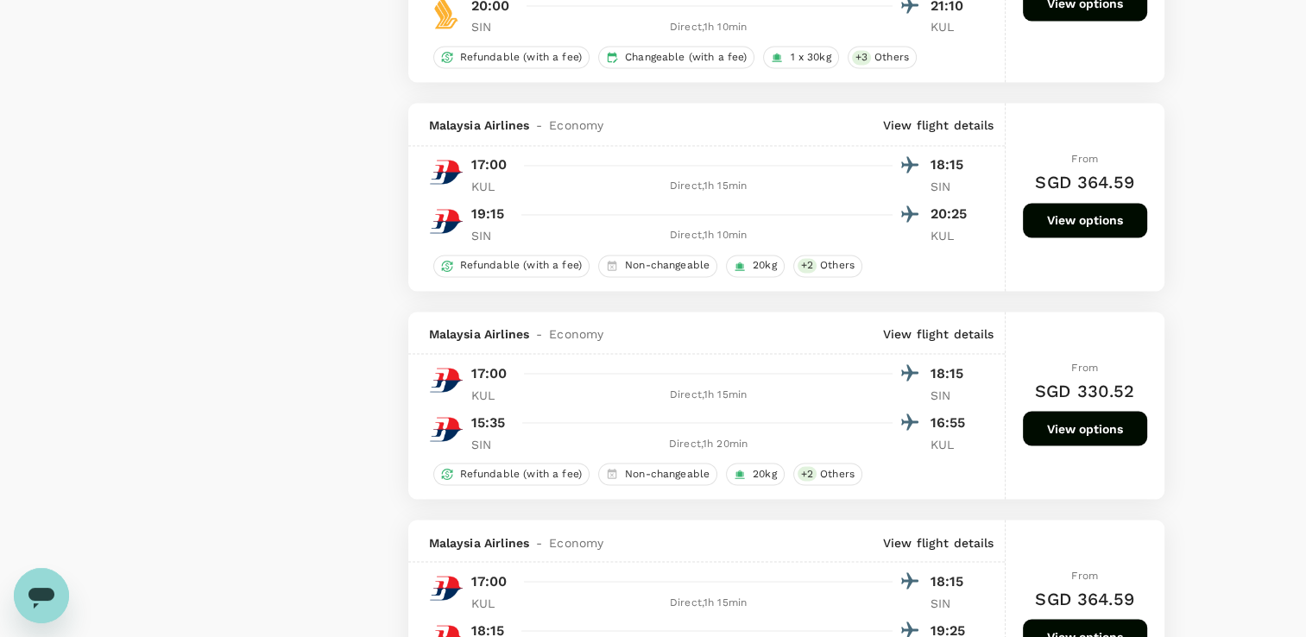
scroll to position [2935, 0]
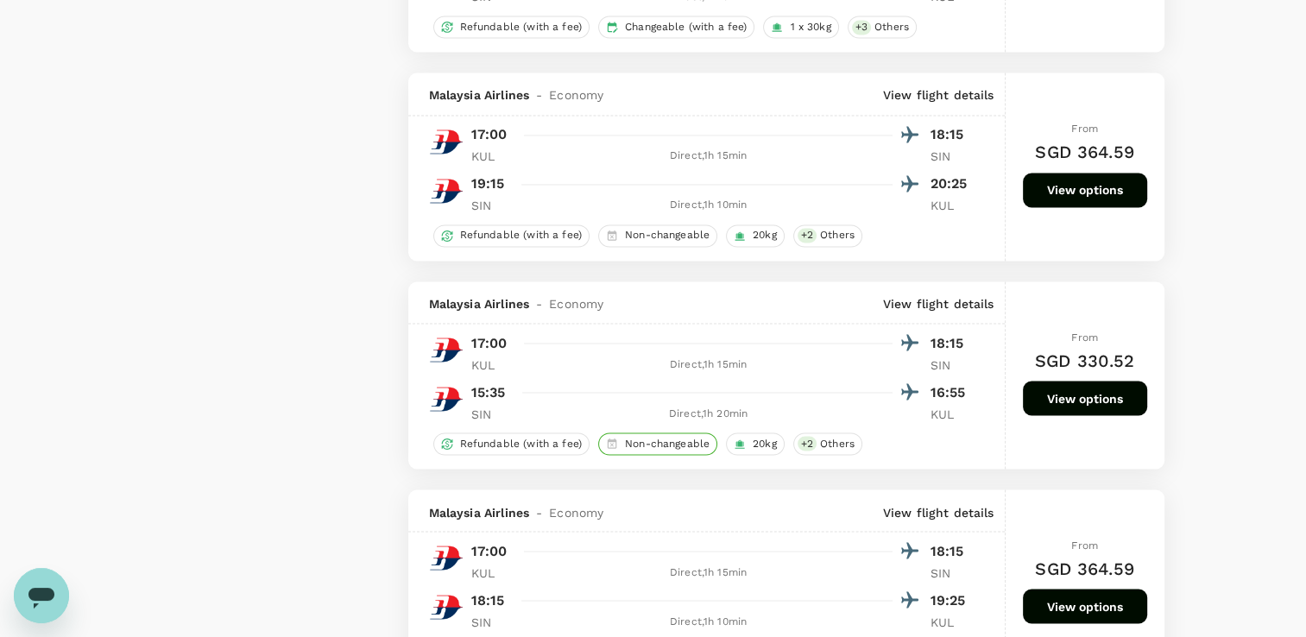
click at [676, 451] on span "Non-changeable" at bounding box center [667, 443] width 98 height 15
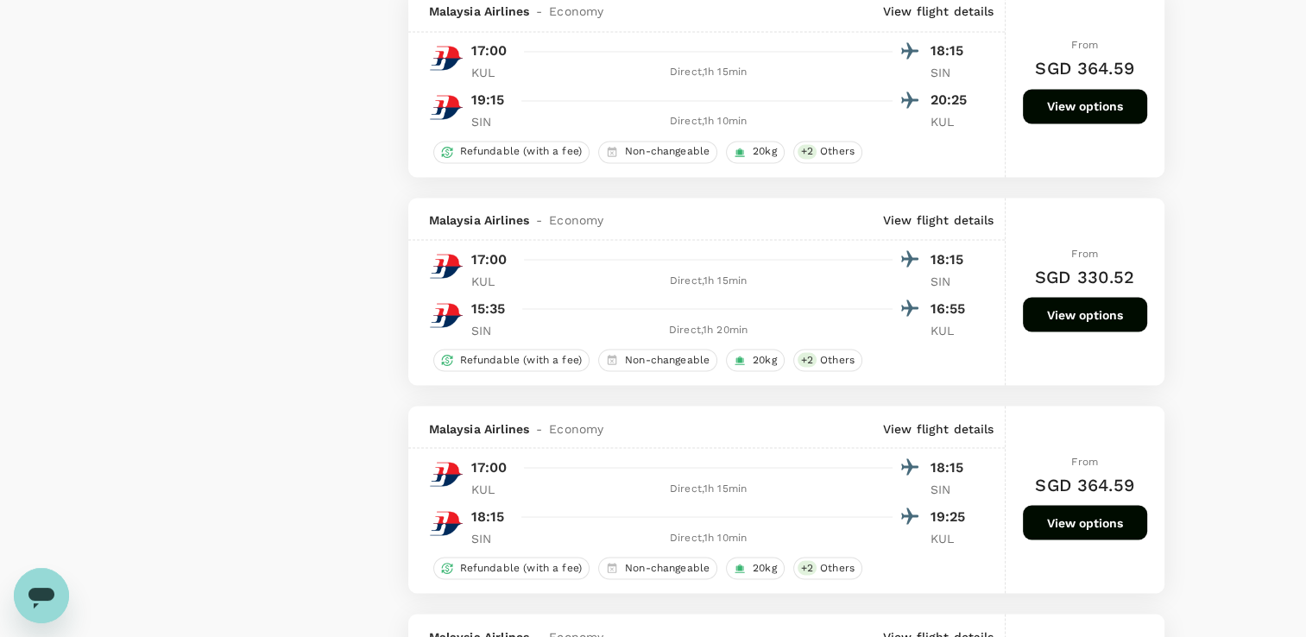
scroll to position [3010, 0]
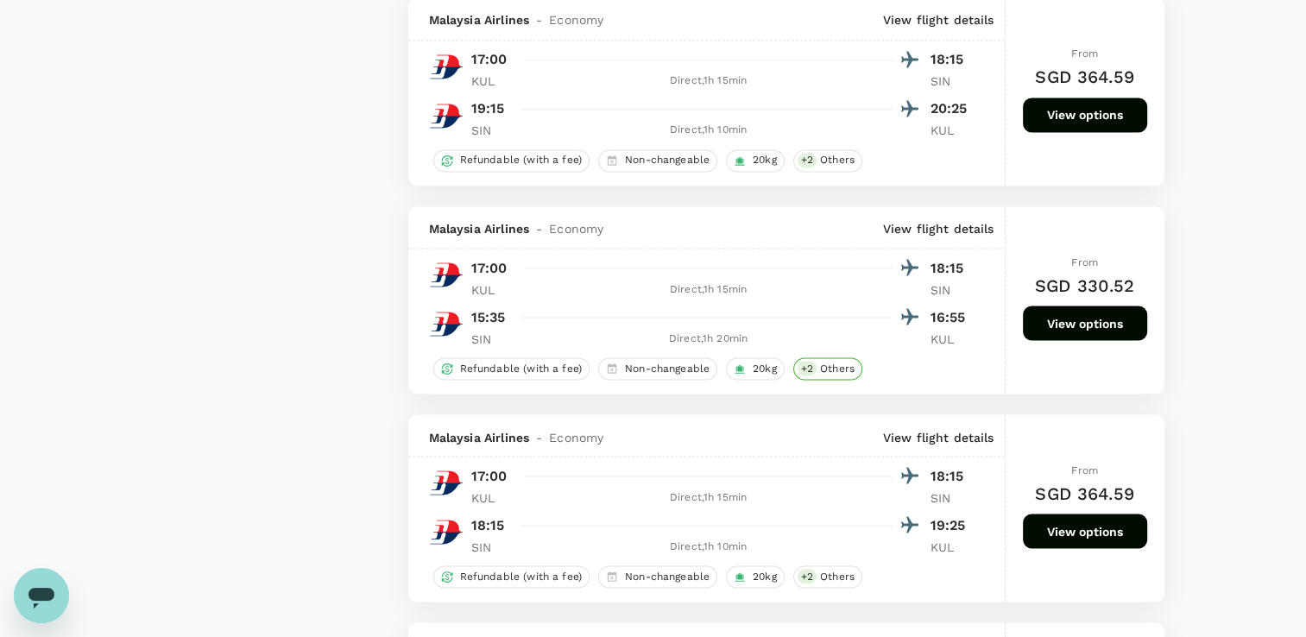
click at [850, 375] on span "Others" at bounding box center [837, 368] width 48 height 15
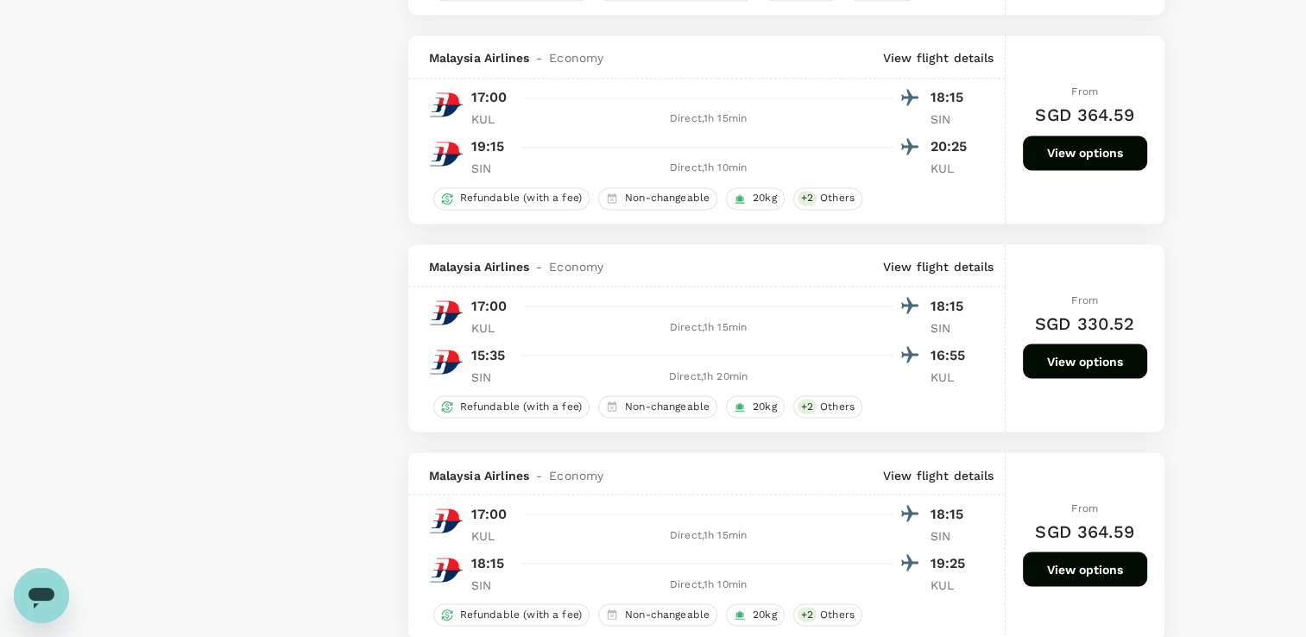
scroll to position [2983, 0]
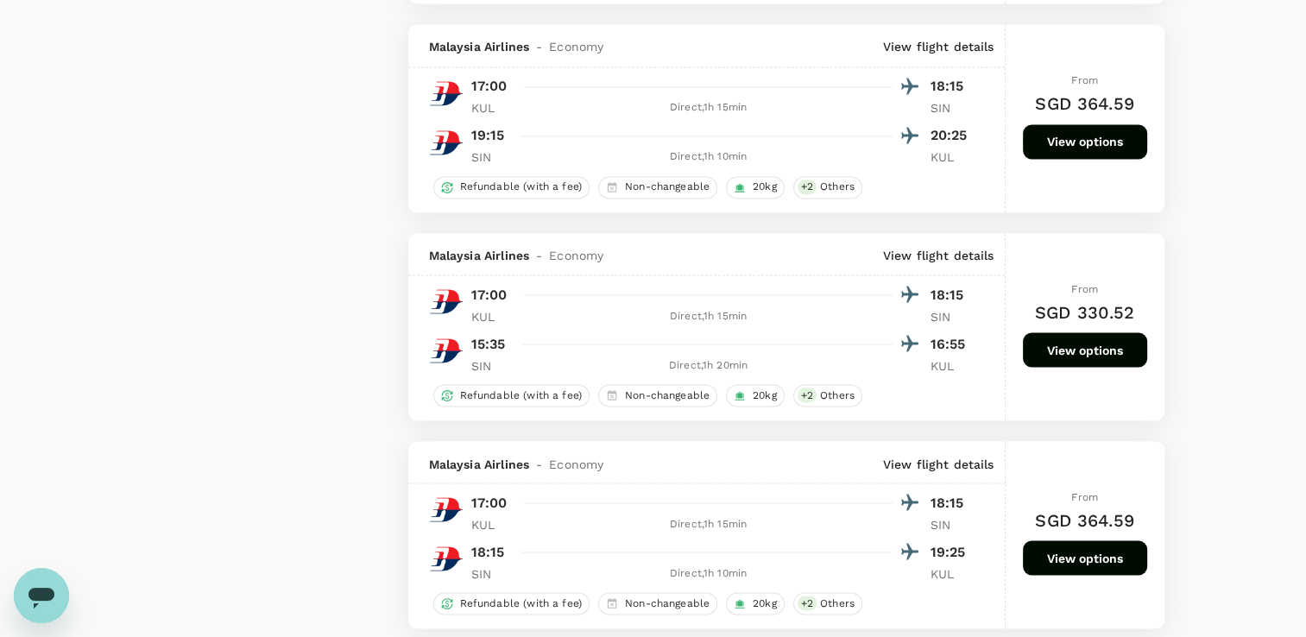
click at [1072, 356] on button "View options" at bounding box center [1085, 349] width 124 height 35
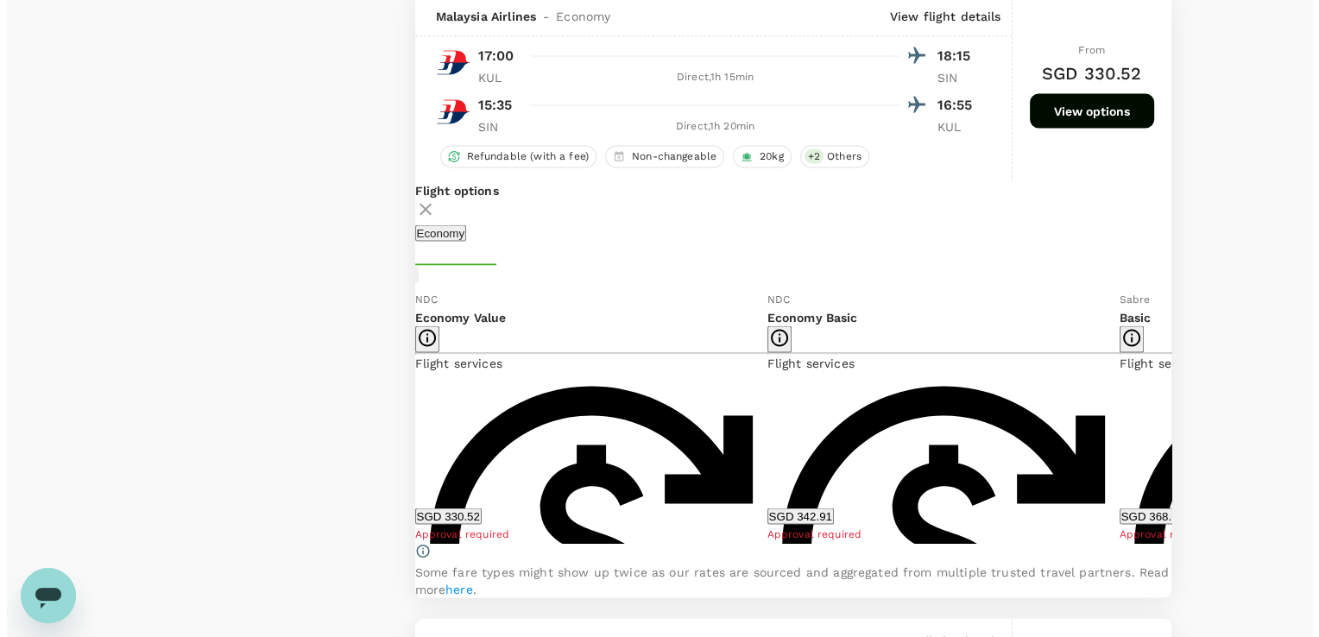
scroll to position [3308, 0]
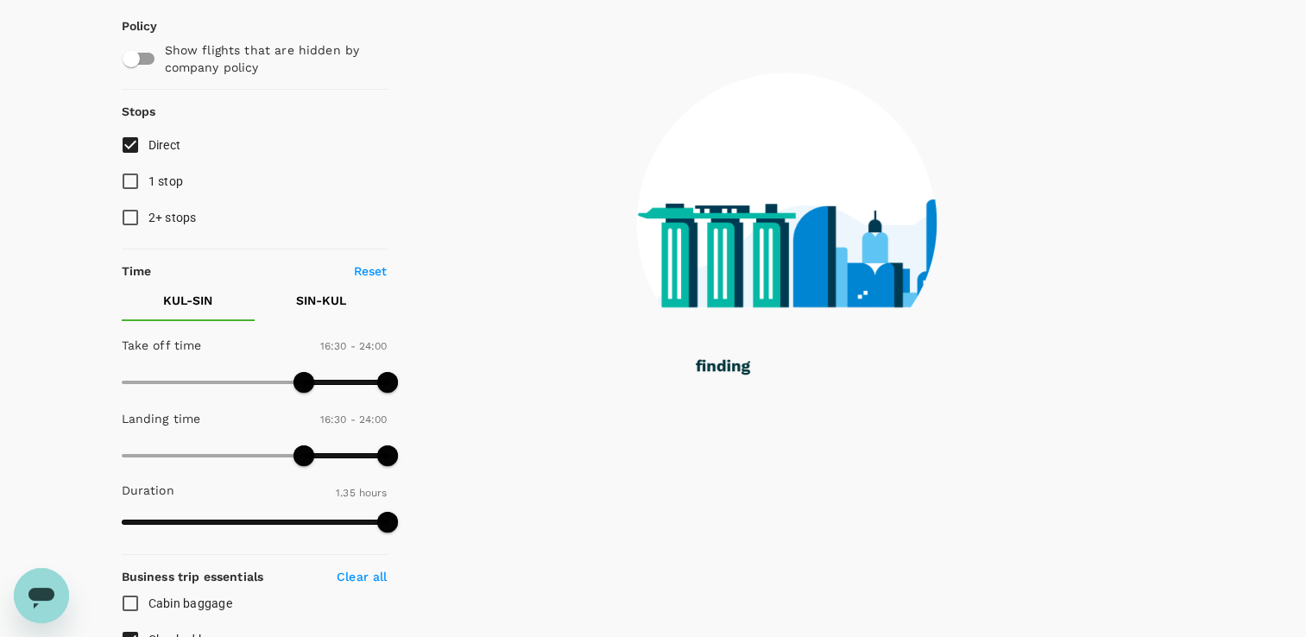
scroll to position [13, 0]
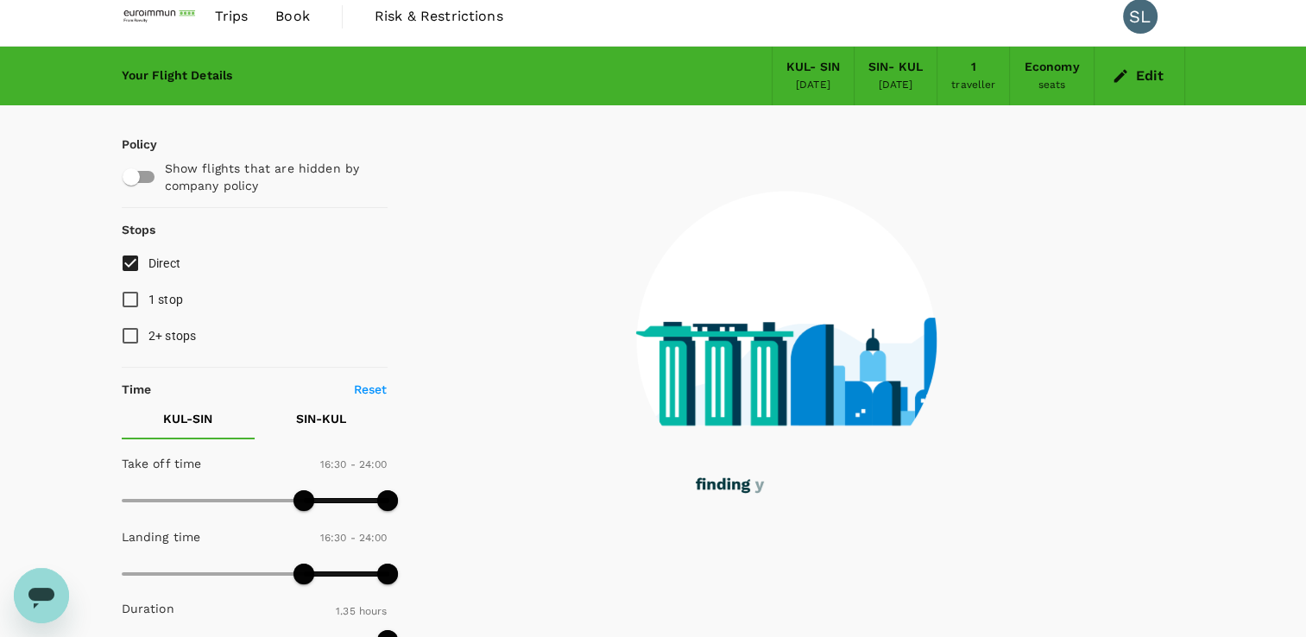
type input "95"
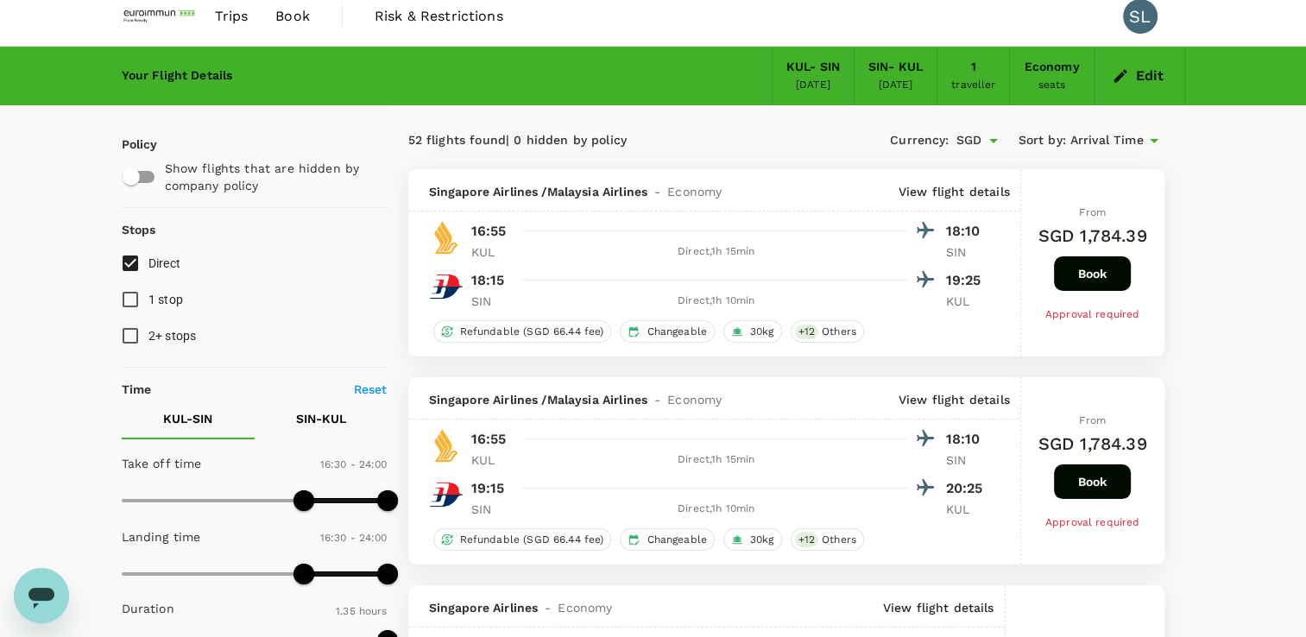
scroll to position [0, 0]
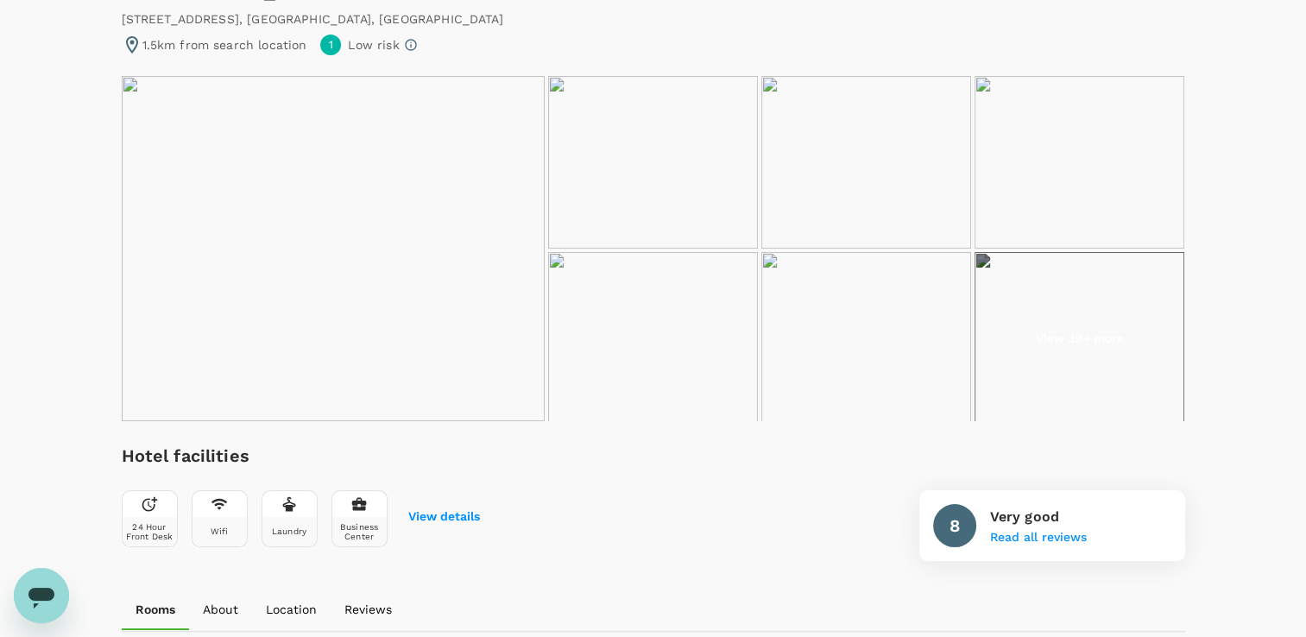
scroll to position [173, 0]
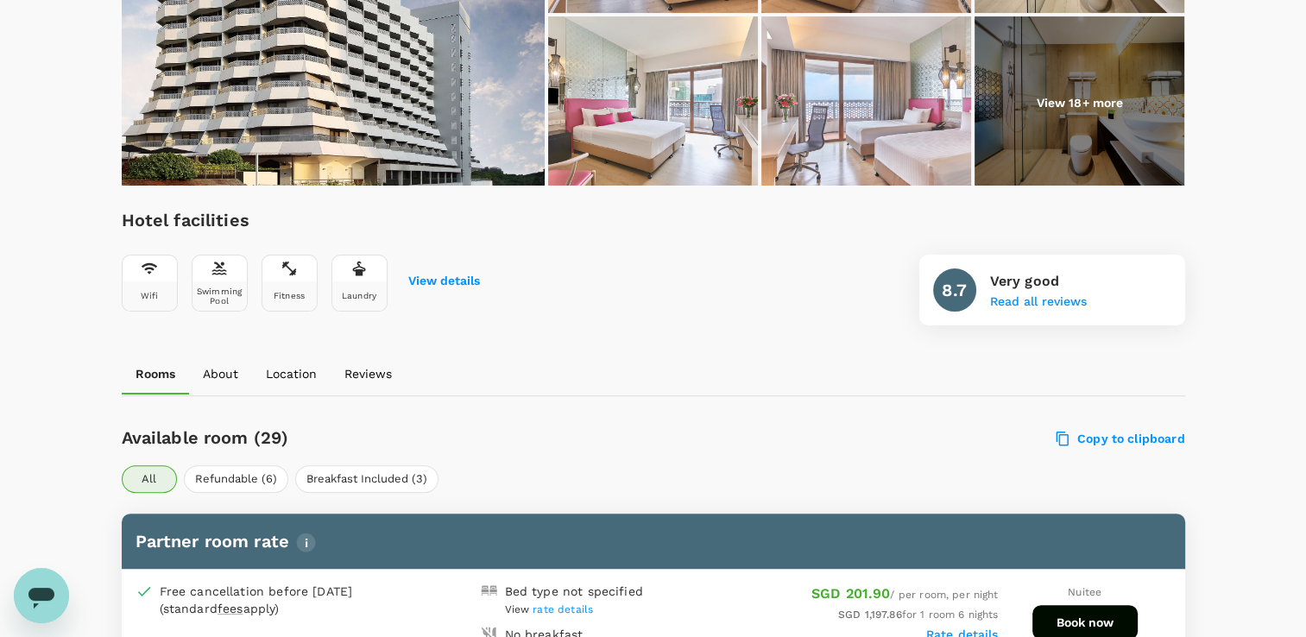
scroll to position [518, 0]
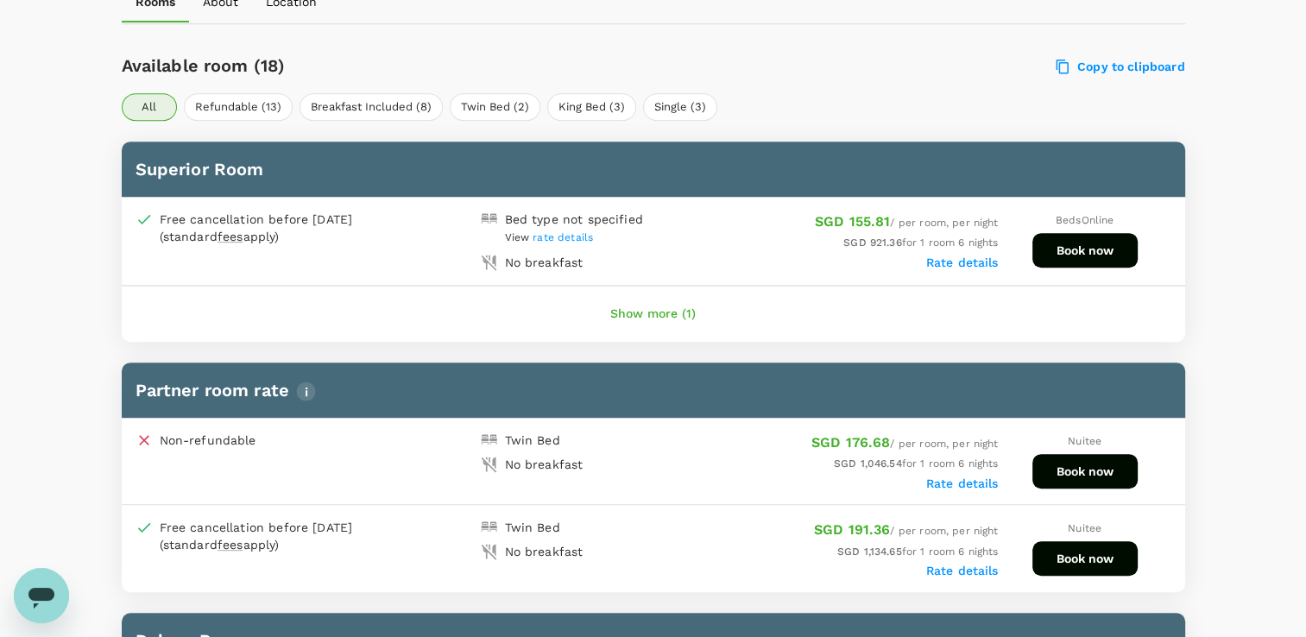
scroll to position [777, 0]
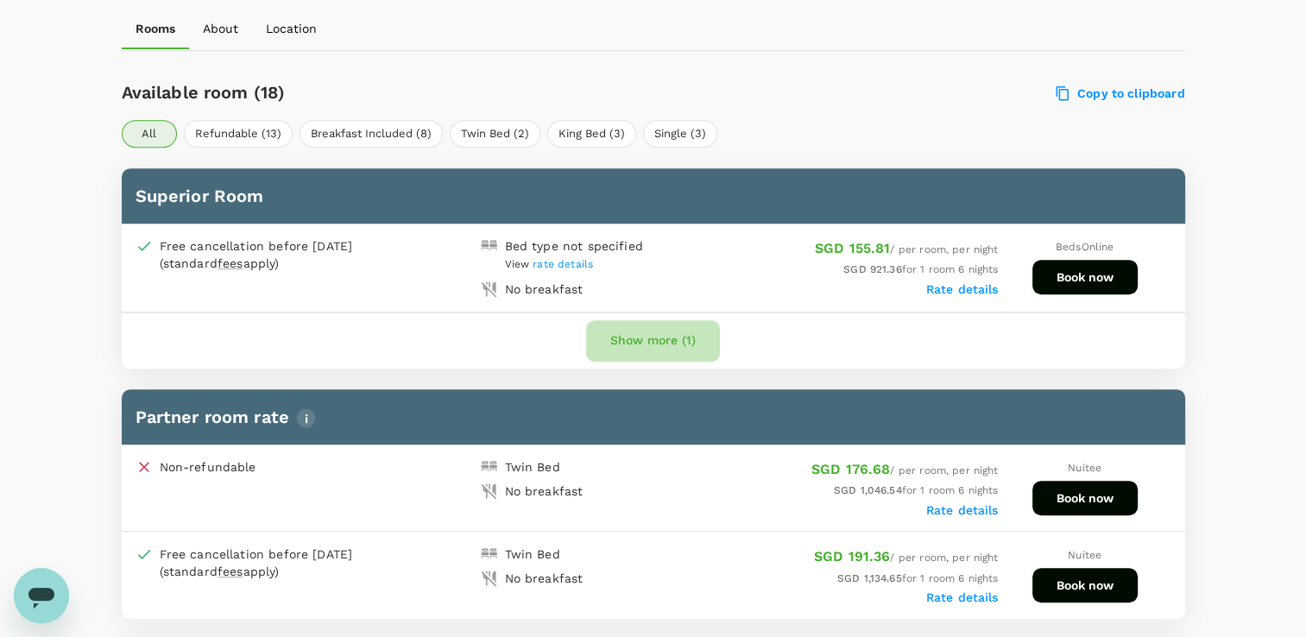
click at [667, 334] on button "Show more (1)" at bounding box center [653, 340] width 134 height 41
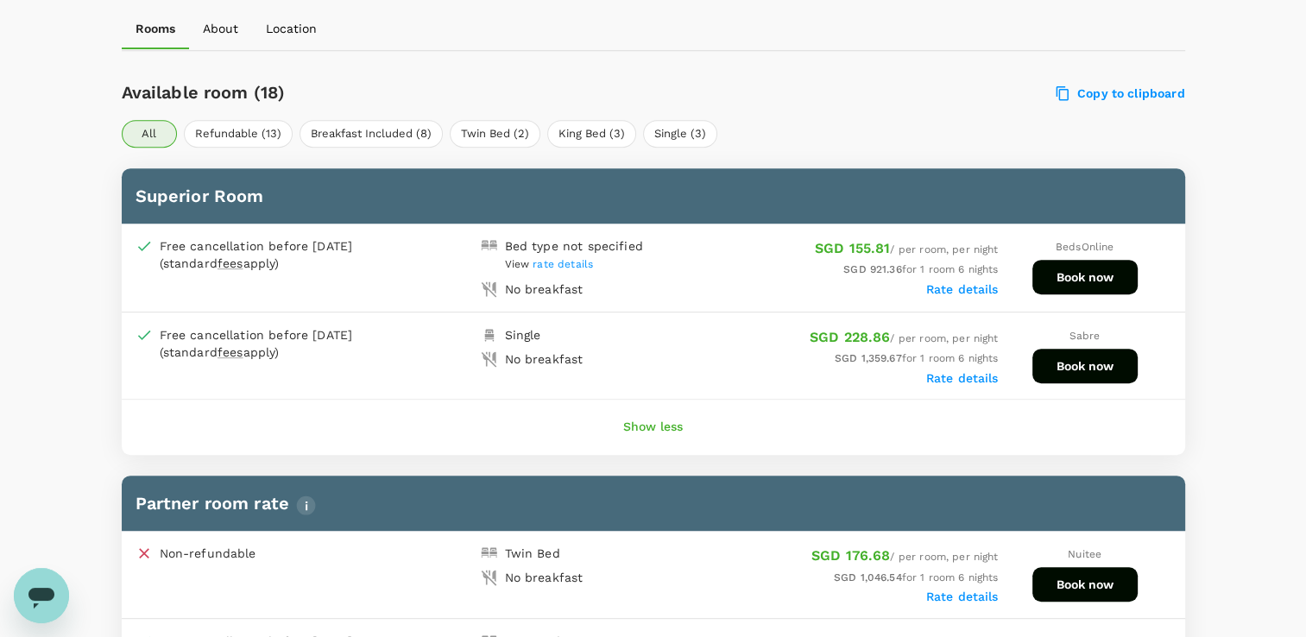
click at [958, 289] on label "Rate details" at bounding box center [962, 289] width 73 height 14
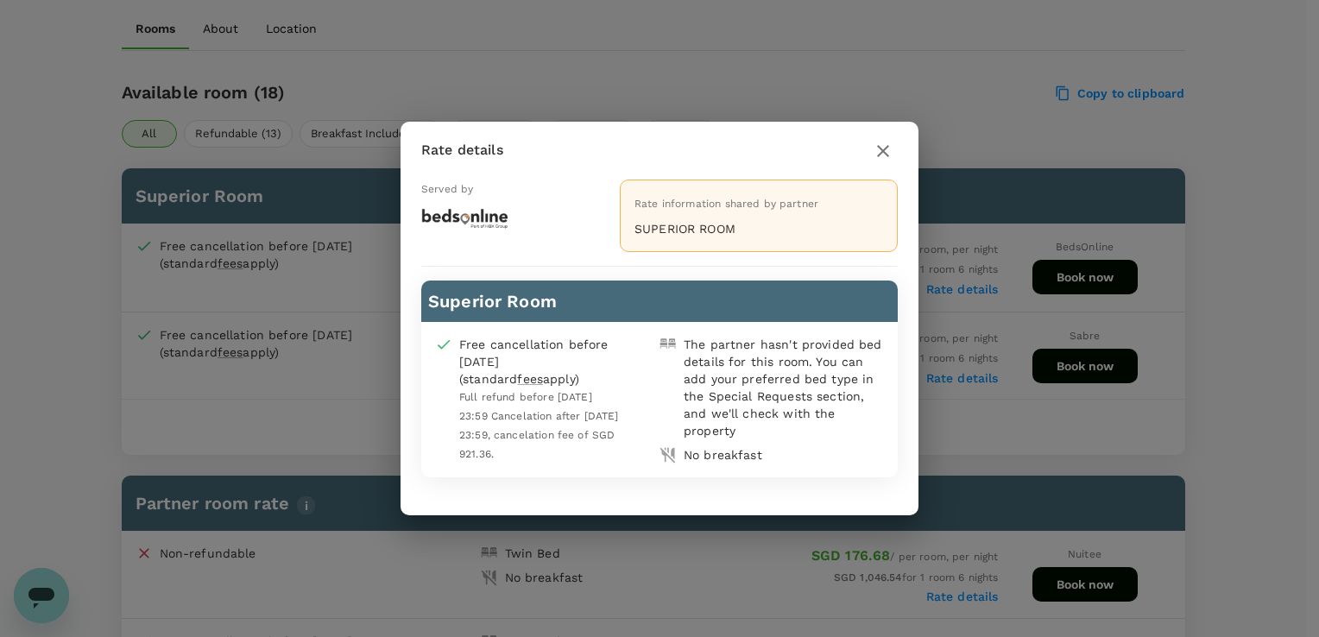
click at [815, 231] on p "SUPERIOR ROOM" at bounding box center [758, 228] width 249 height 17
click at [885, 150] on icon "button" at bounding box center [883, 151] width 21 height 21
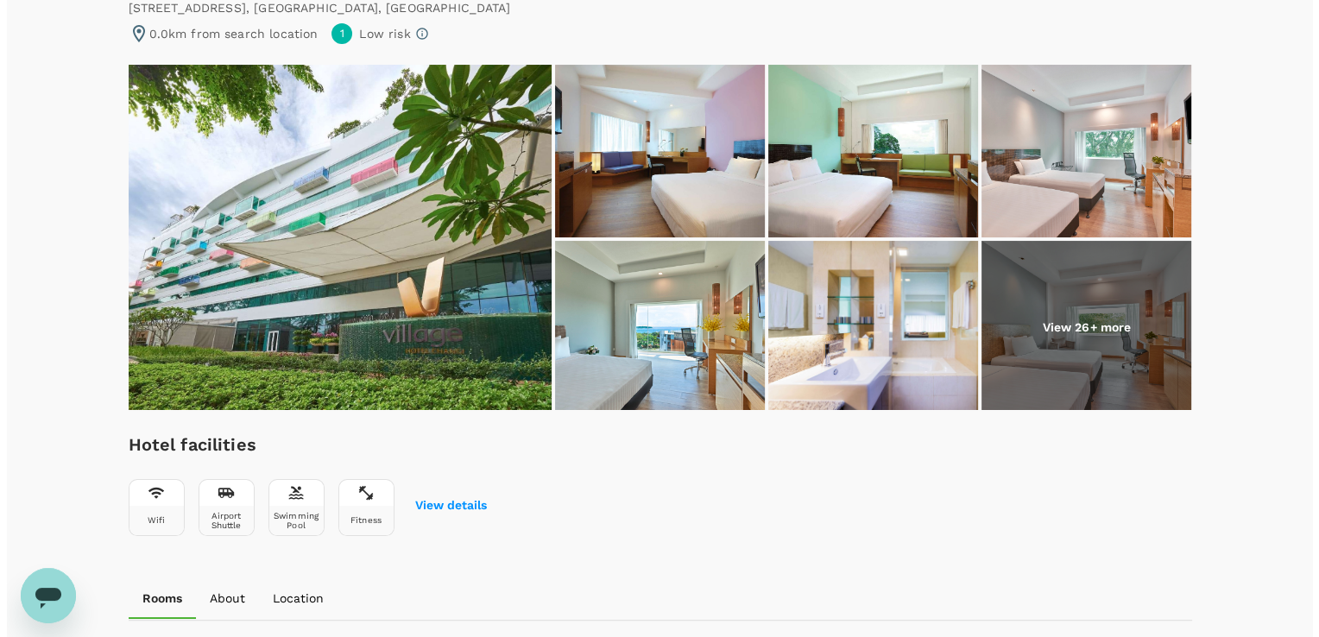
scroll to position [0, 0]
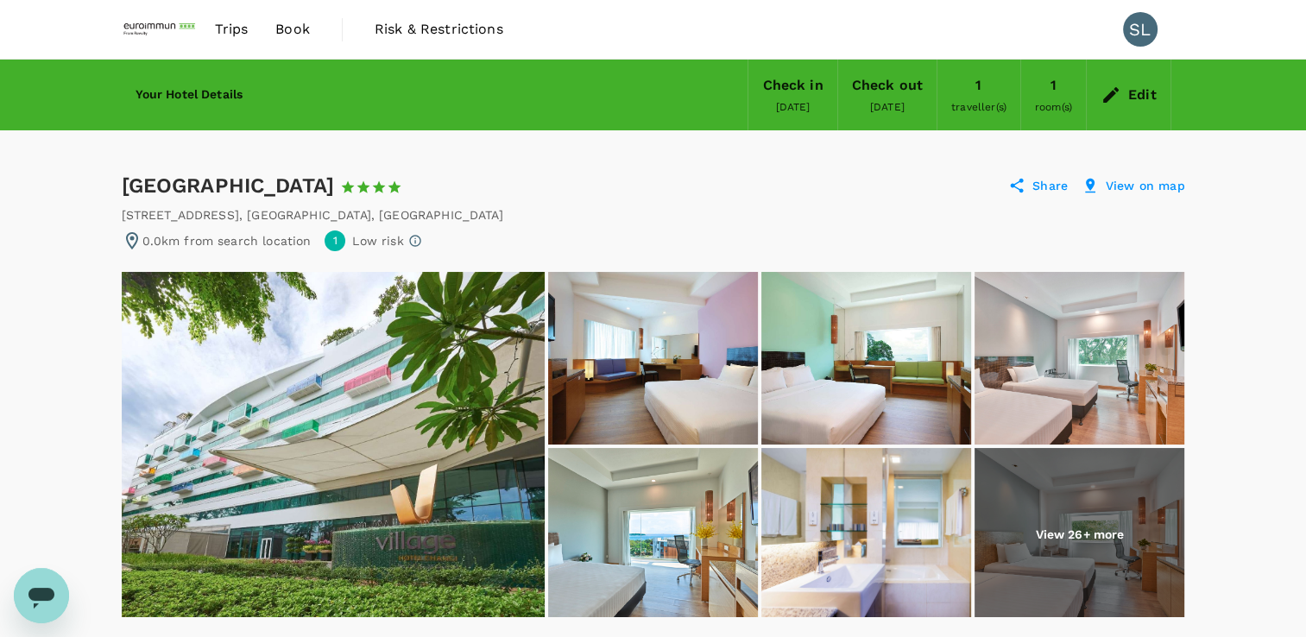
click at [1022, 188] on icon at bounding box center [1017, 186] width 13 height 15
click at [1046, 186] on p "Share" at bounding box center [1049, 185] width 35 height 17
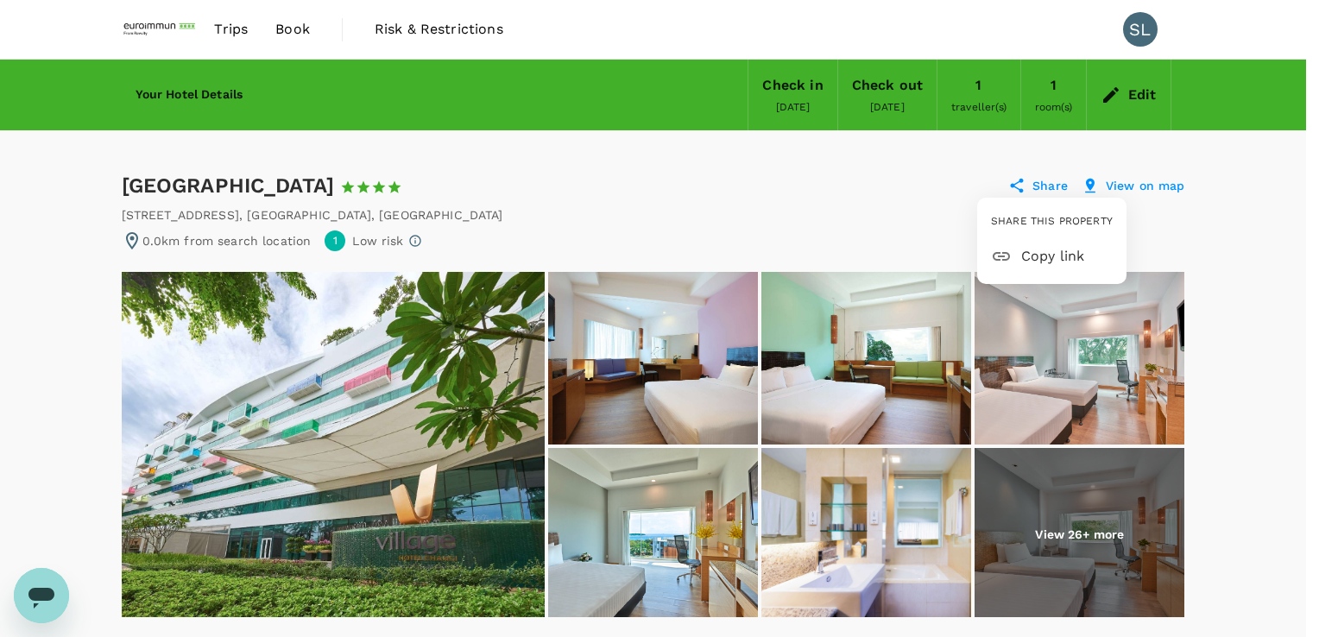
click at [1032, 257] on span "Copy link" at bounding box center [1066, 256] width 91 height 21
